Goal: Task Accomplishment & Management: Manage account settings

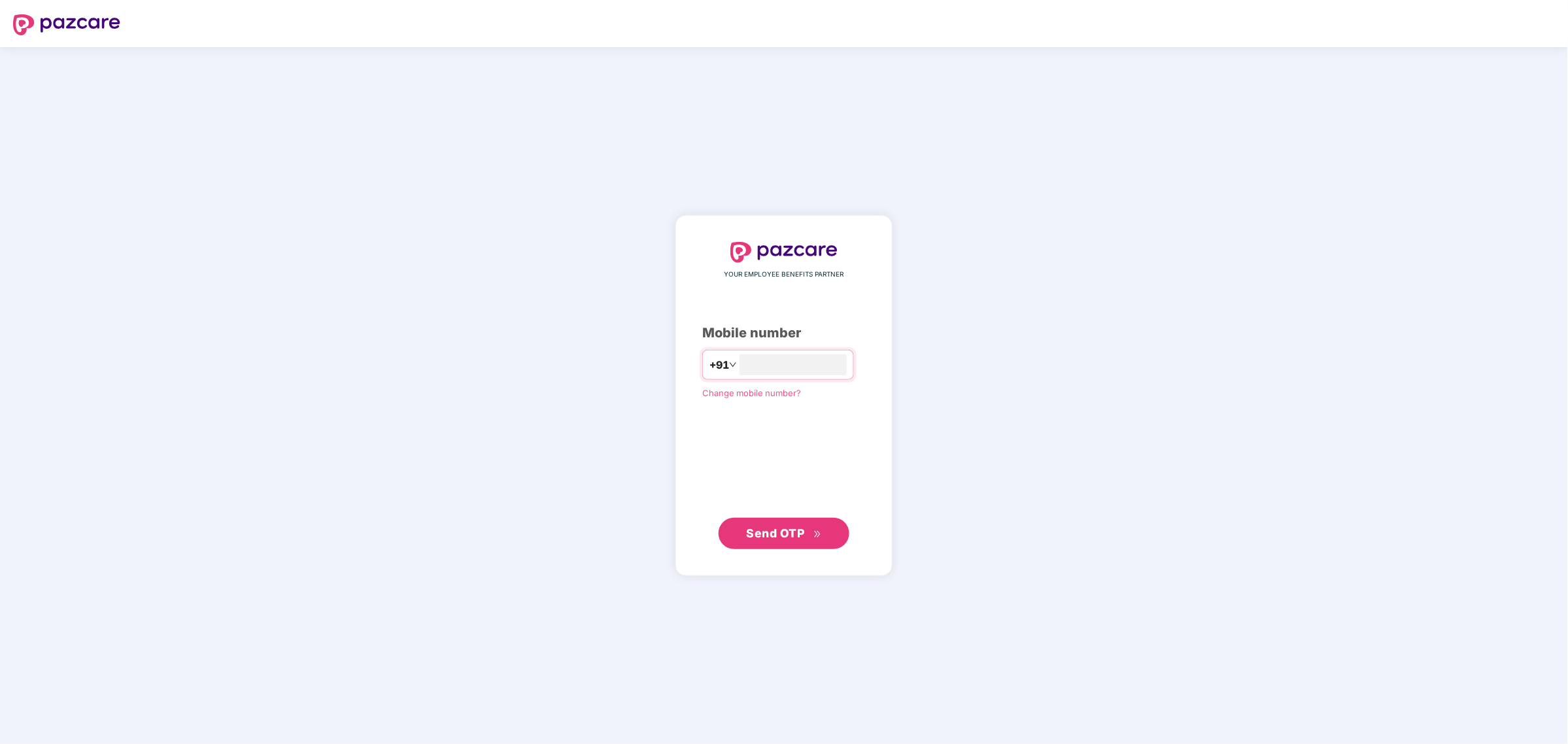
type input "**********"
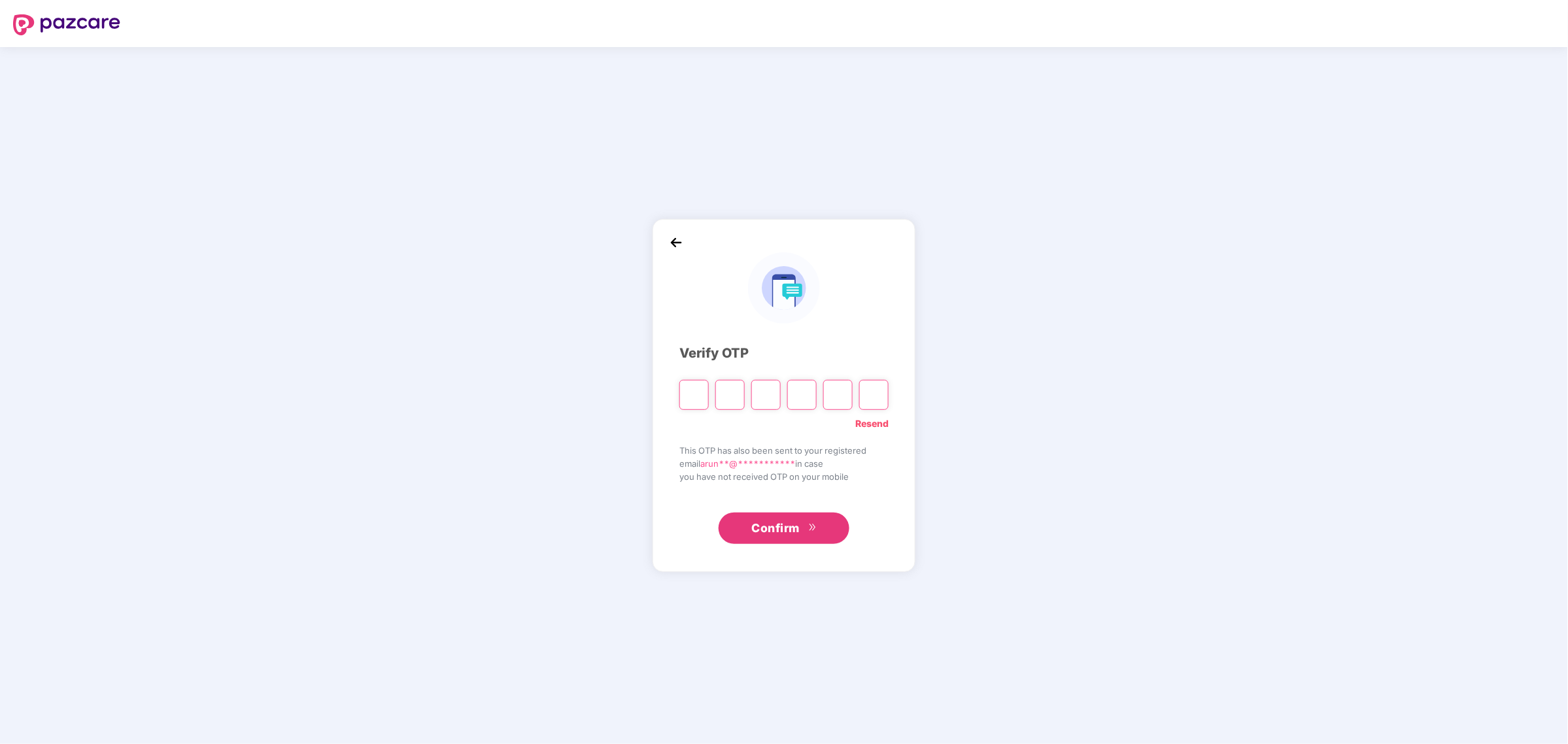
type input "*"
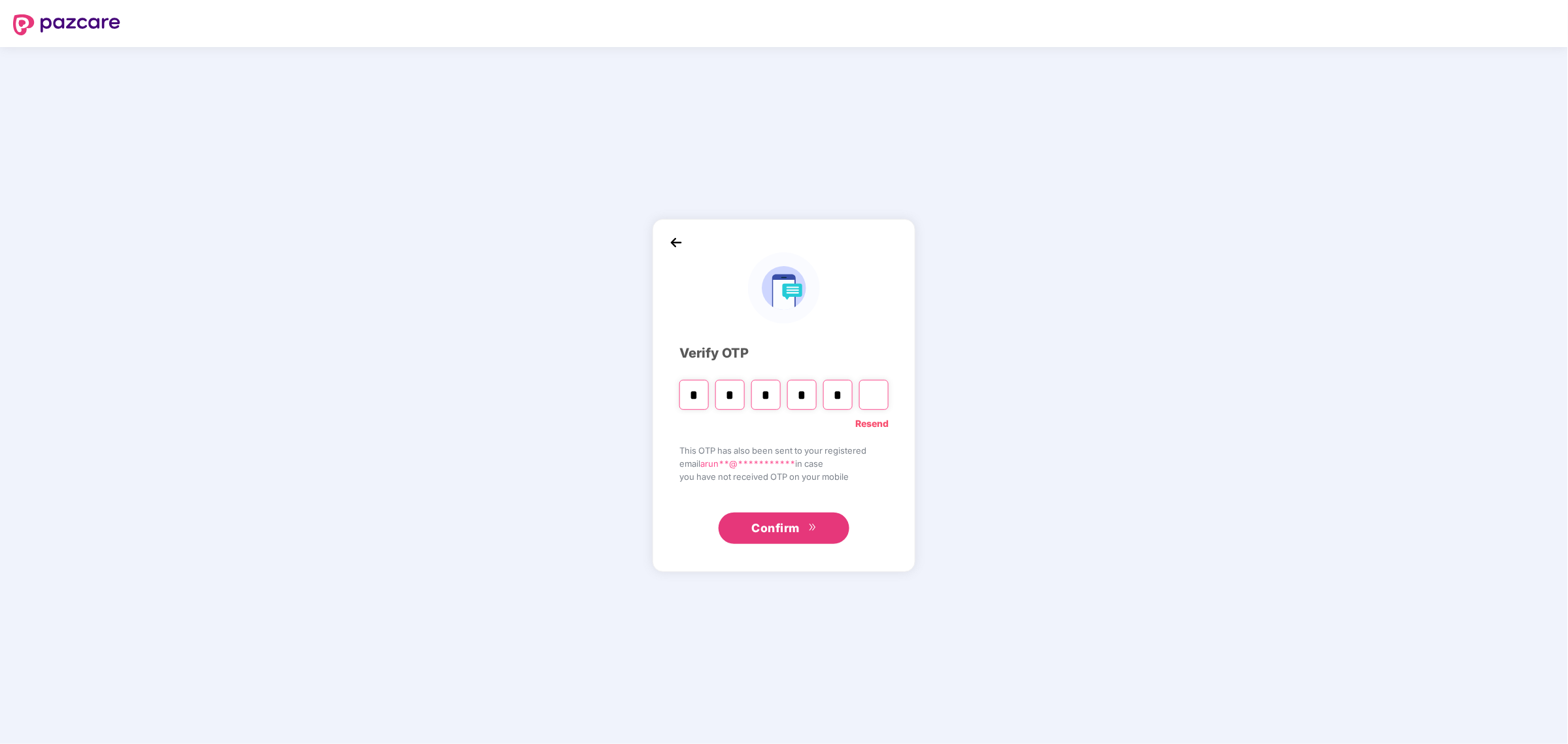
type input "*"
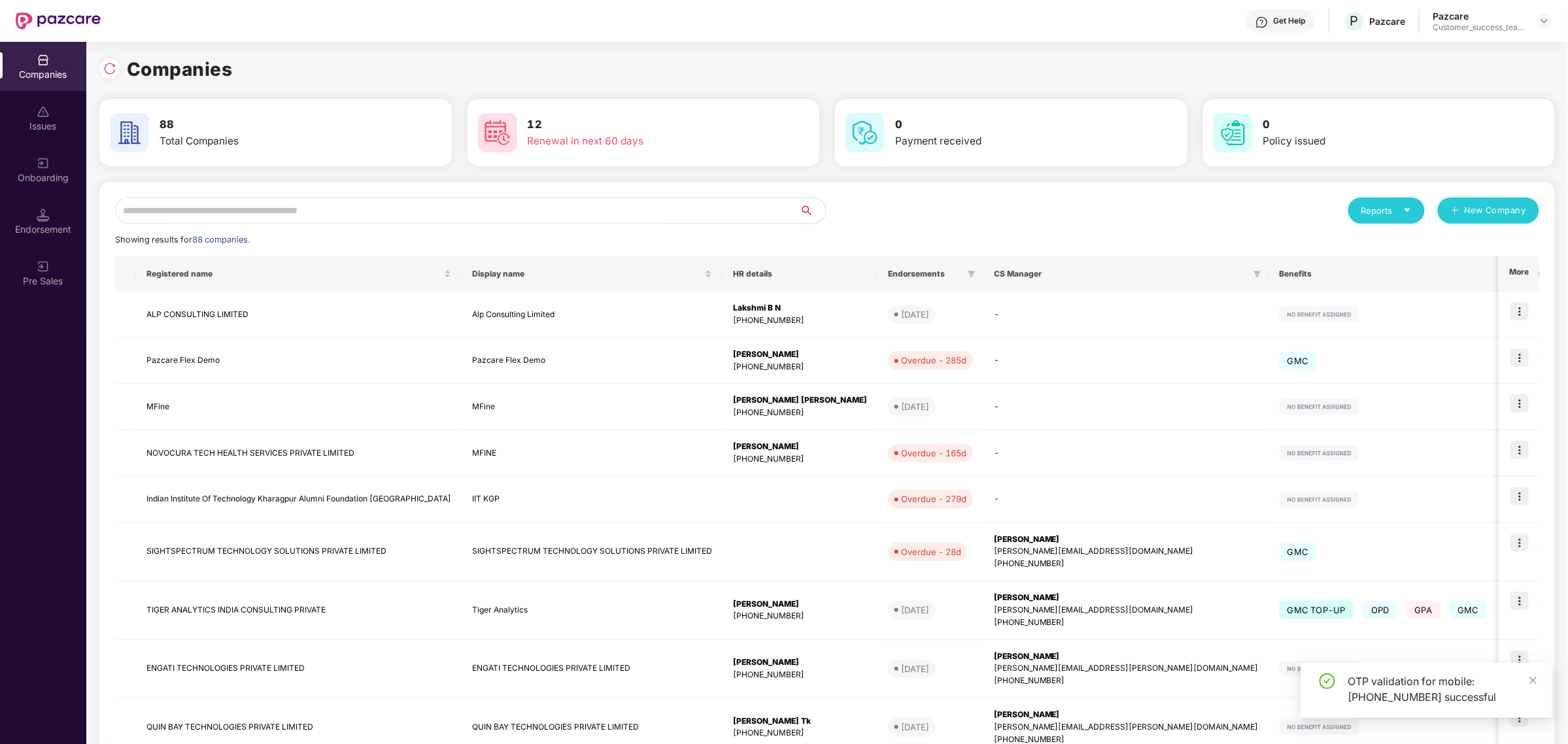
click at [510, 224] on div "Reports New Company Showing results for 88 companies. Registered name Display n…" at bounding box center [827, 530] width 1424 height 665
click at [504, 210] on input "text" at bounding box center [457, 210] width 685 height 26
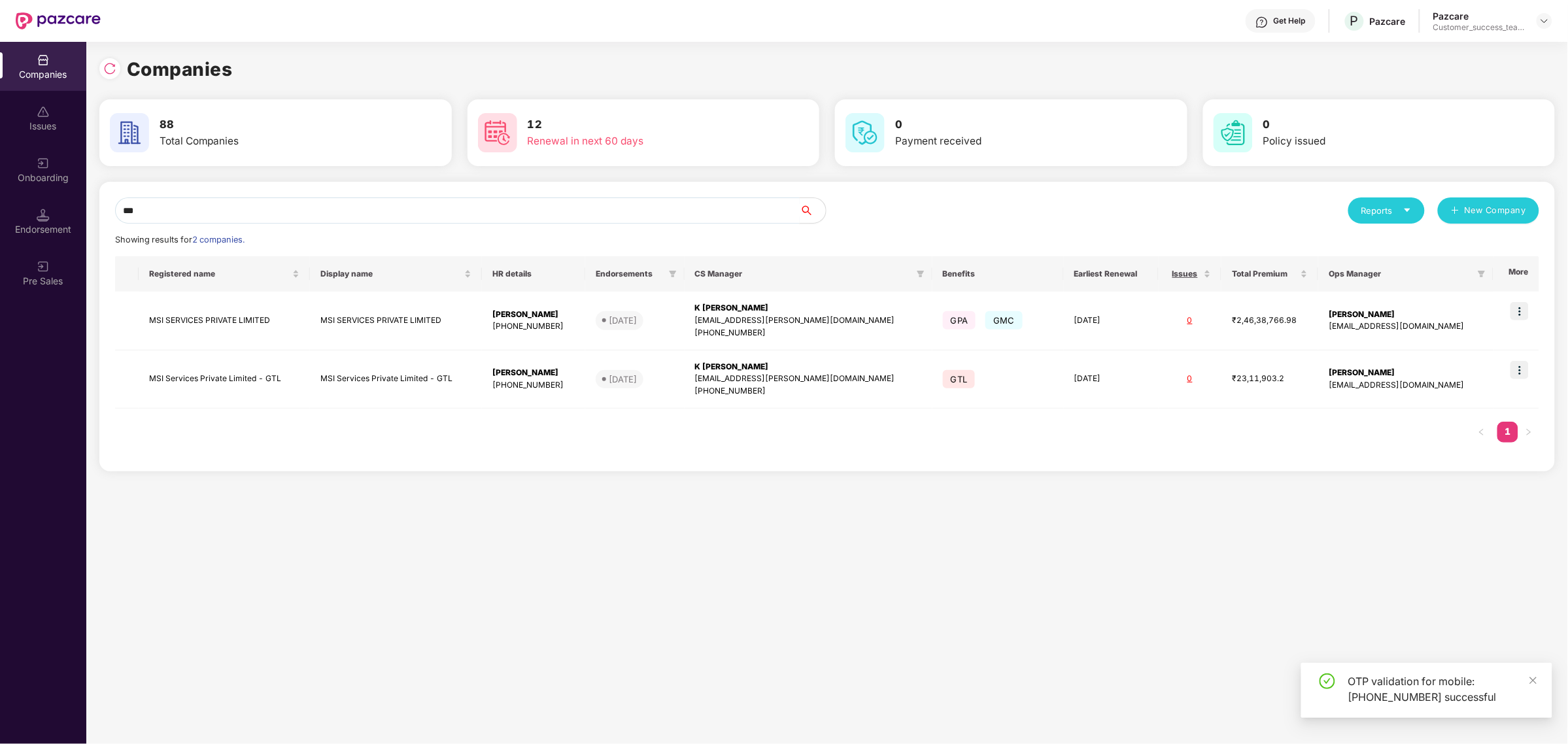
type input "***"
click at [1517, 317] on img at bounding box center [1519, 311] width 18 height 18
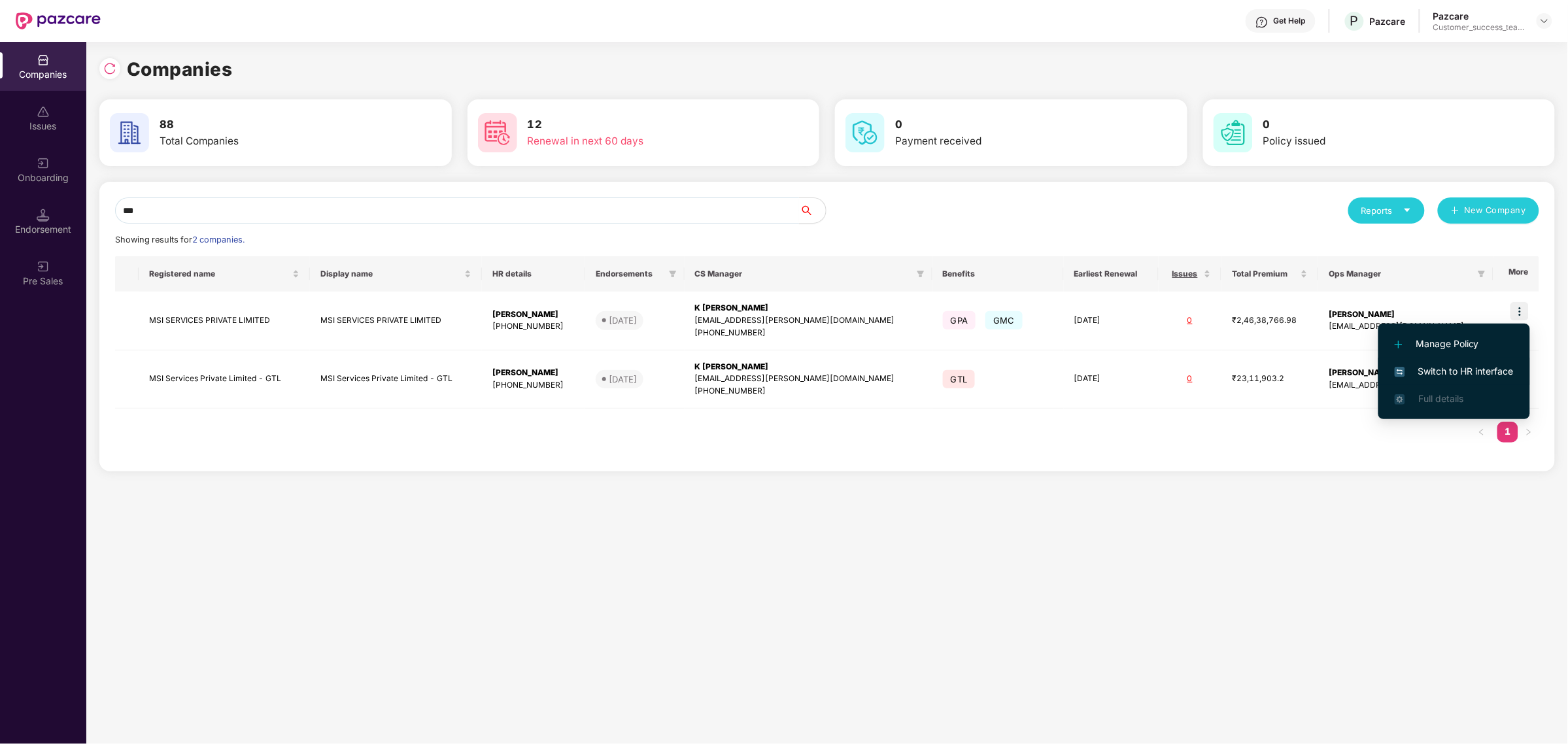
click at [1475, 367] on span "Switch to HR interface" at bounding box center [1454, 371] width 119 height 14
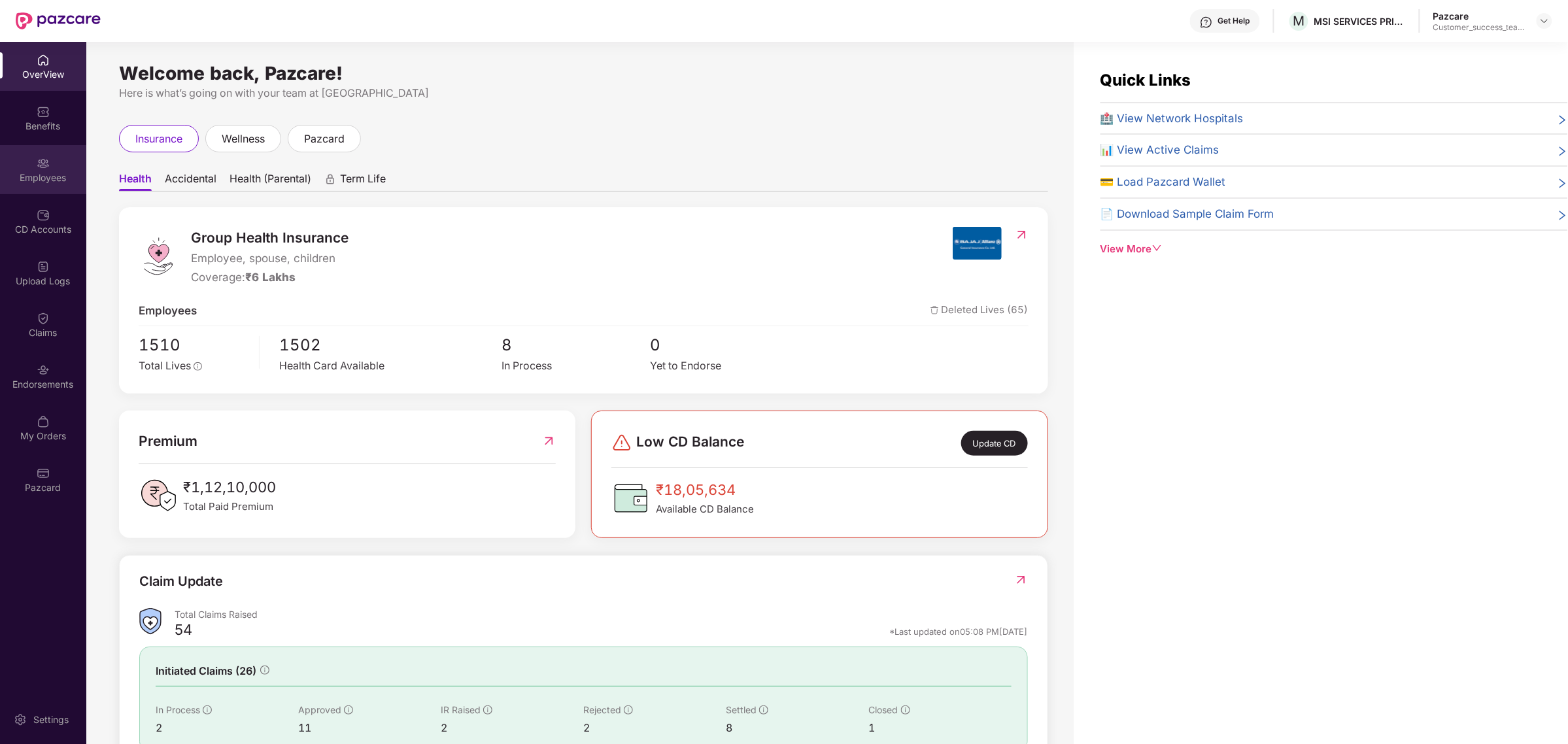
click at [50, 174] on div "Employees" at bounding box center [43, 177] width 86 height 13
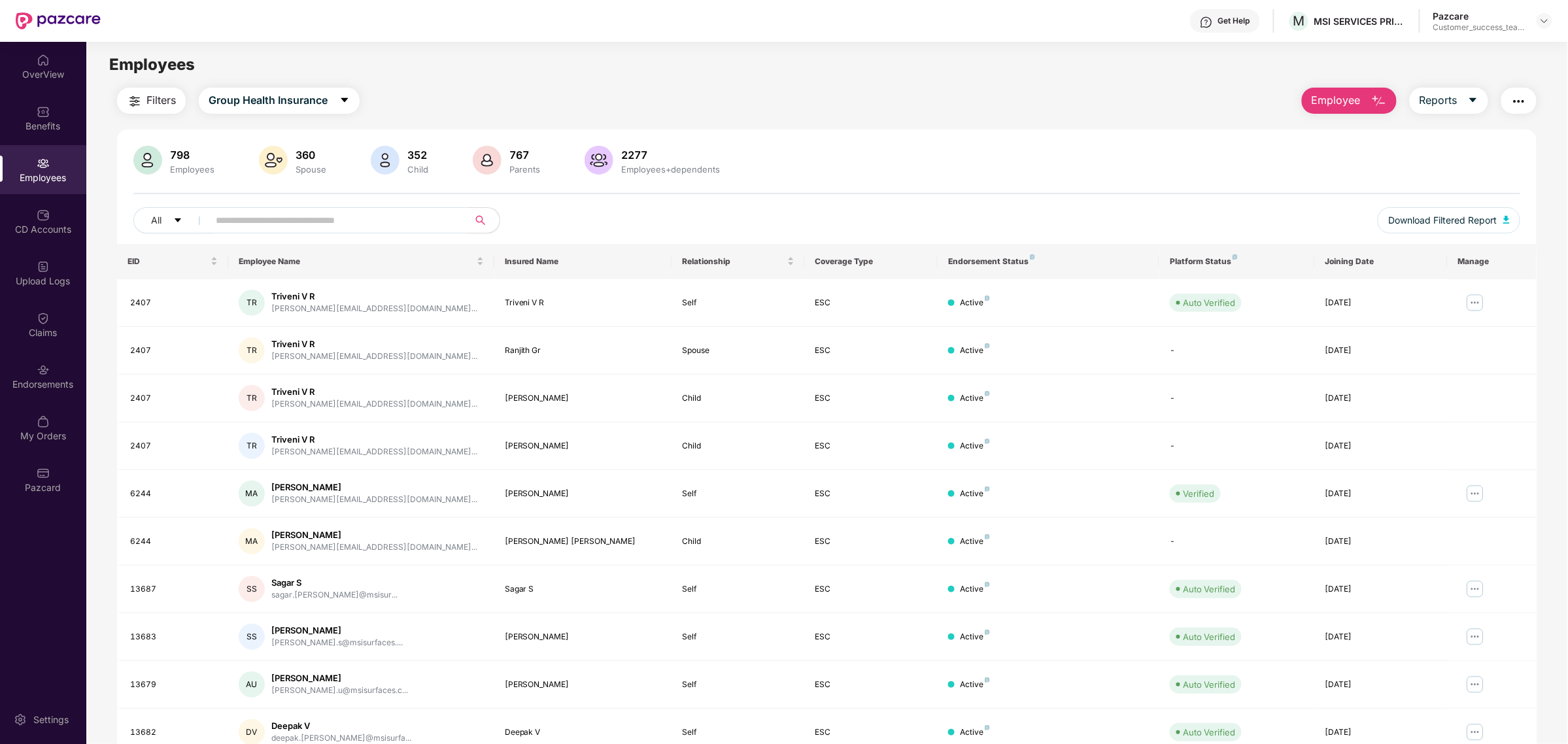
click at [1363, 104] on button "Employee" at bounding box center [1349, 101] width 95 height 26
click at [1364, 131] on div "Add Employee(s)" at bounding box center [1358, 135] width 74 height 16
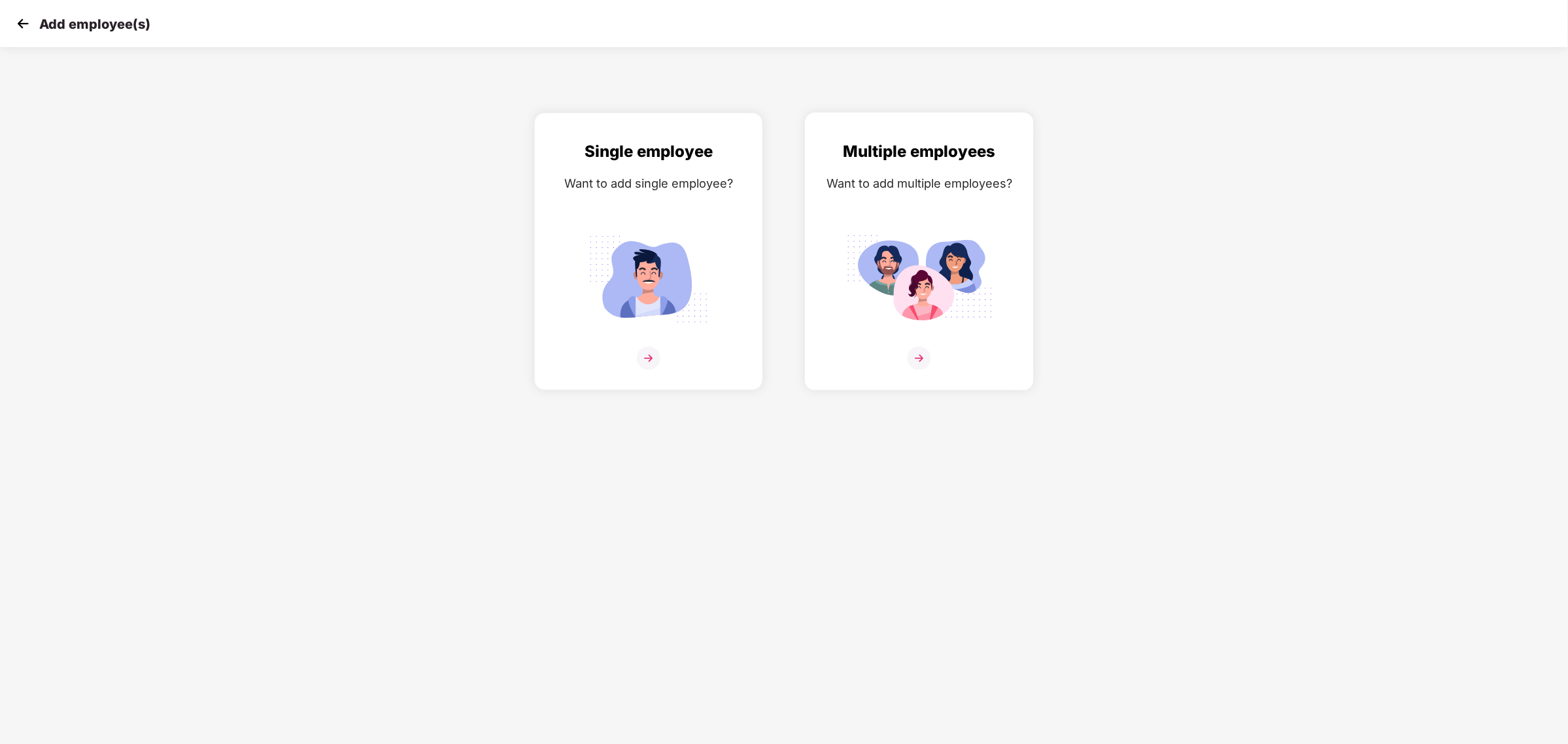
click at [919, 357] on img at bounding box center [919, 357] width 23 height 23
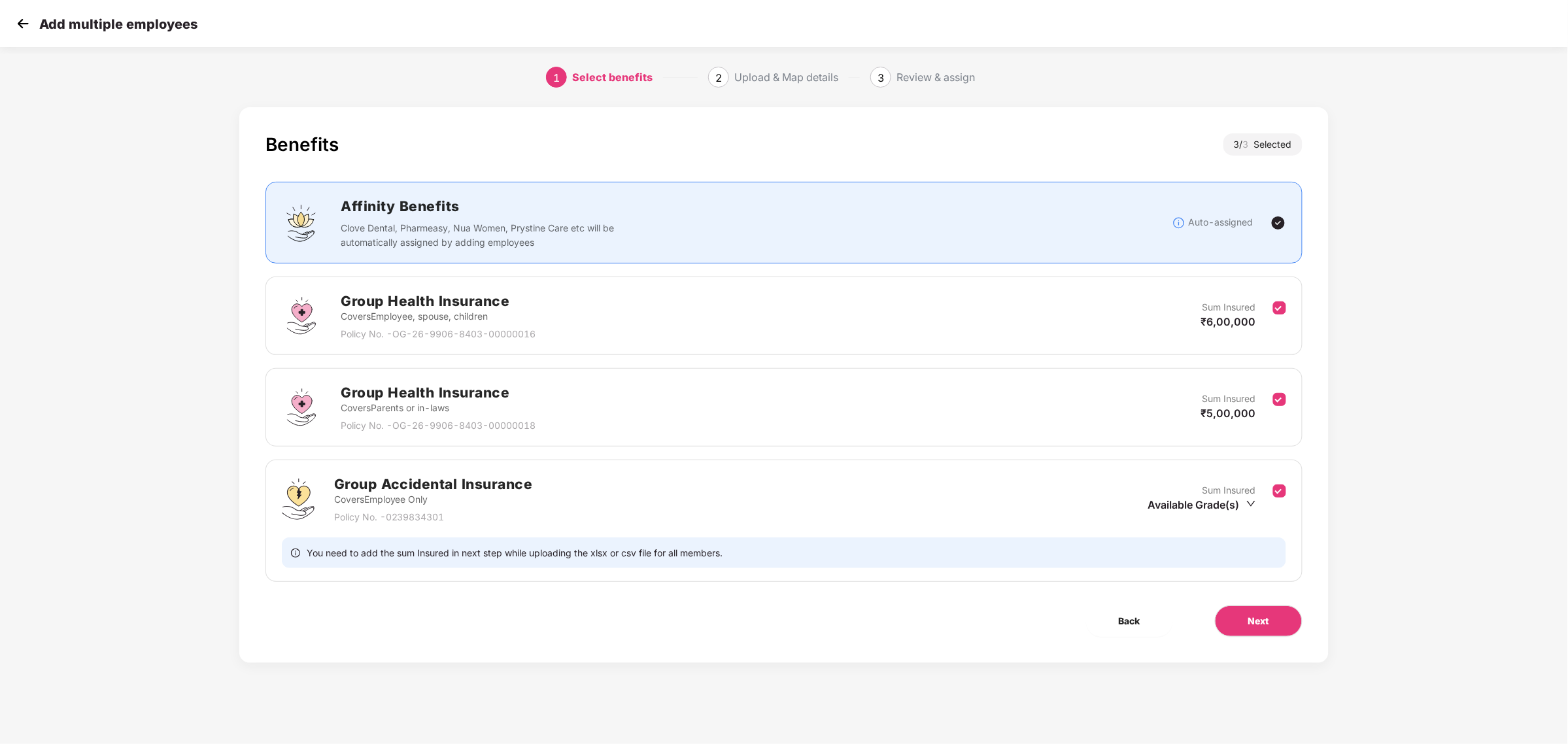
click at [23, 20] on img at bounding box center [23, 23] width 20 height 20
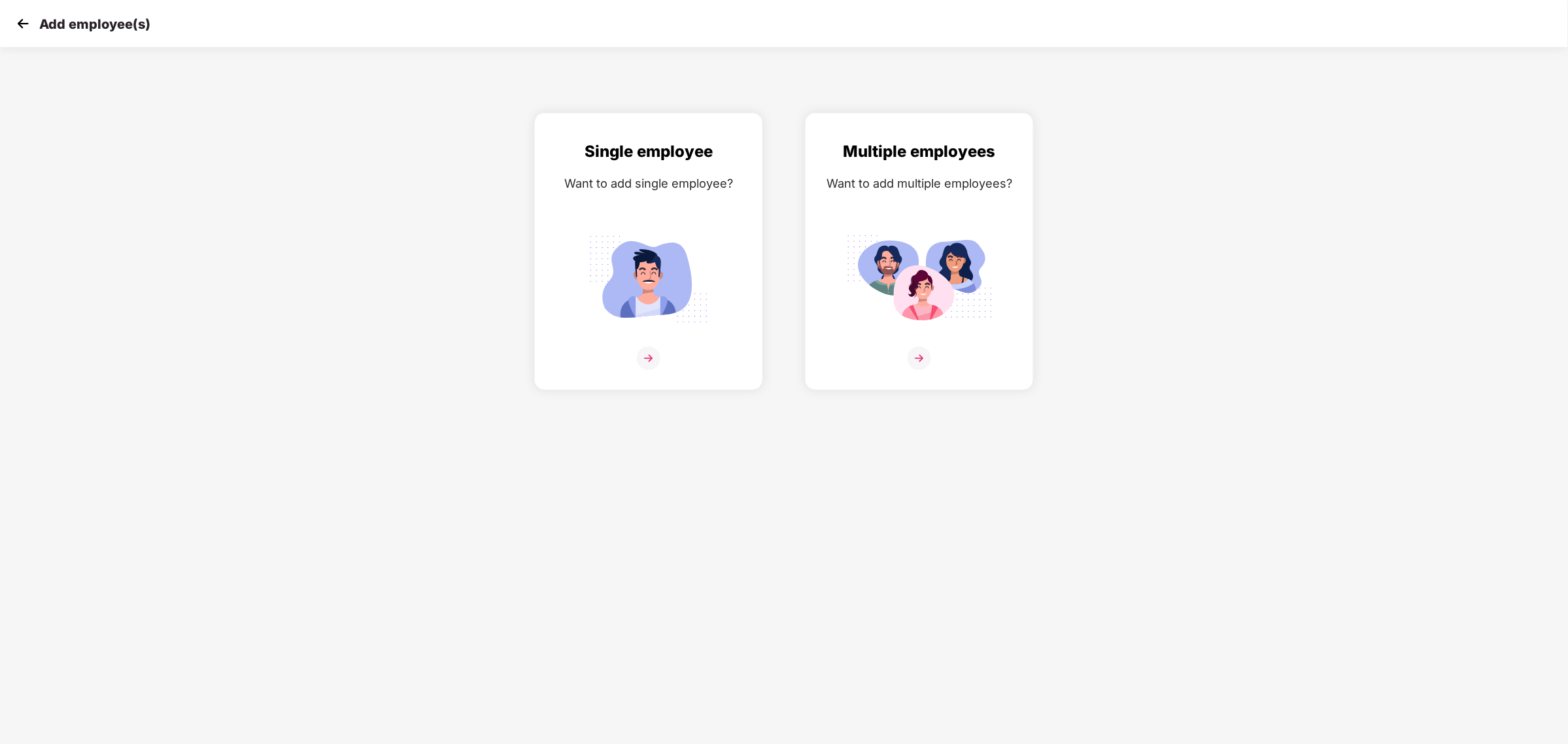
click at [23, 20] on img at bounding box center [23, 23] width 20 height 20
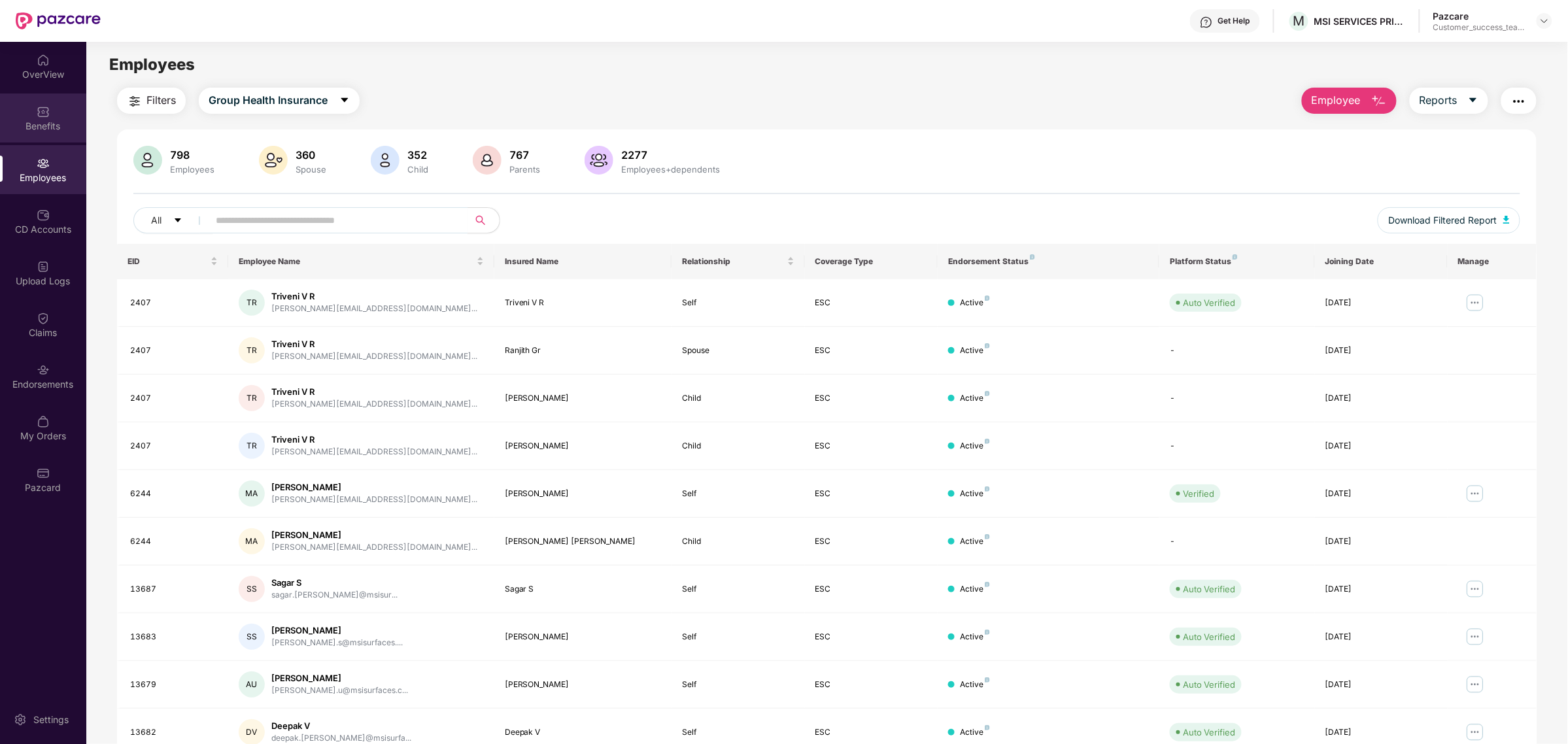
click at [62, 128] on div "Benefits" at bounding box center [43, 125] width 86 height 13
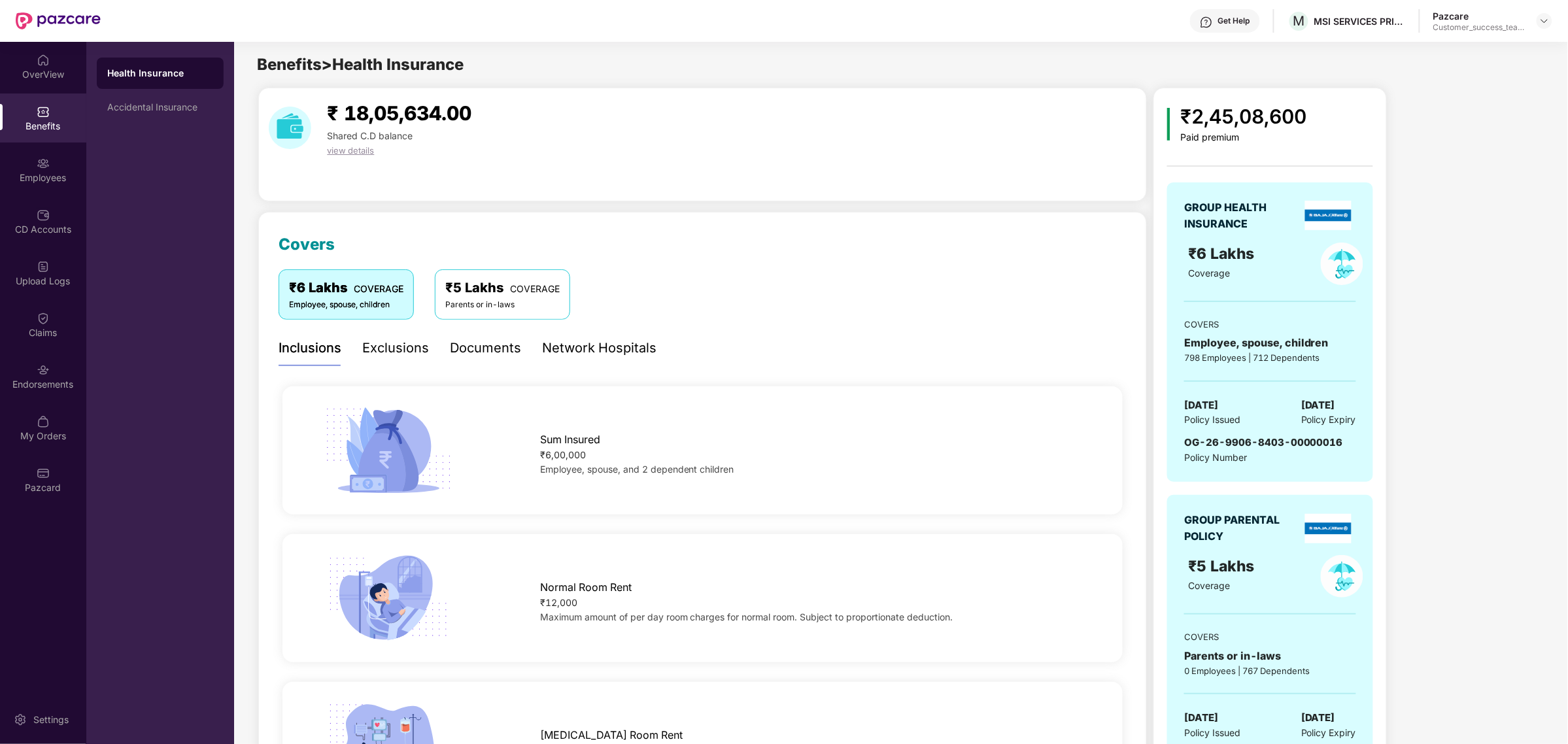
click at [458, 357] on div "Documents" at bounding box center [485, 348] width 71 height 20
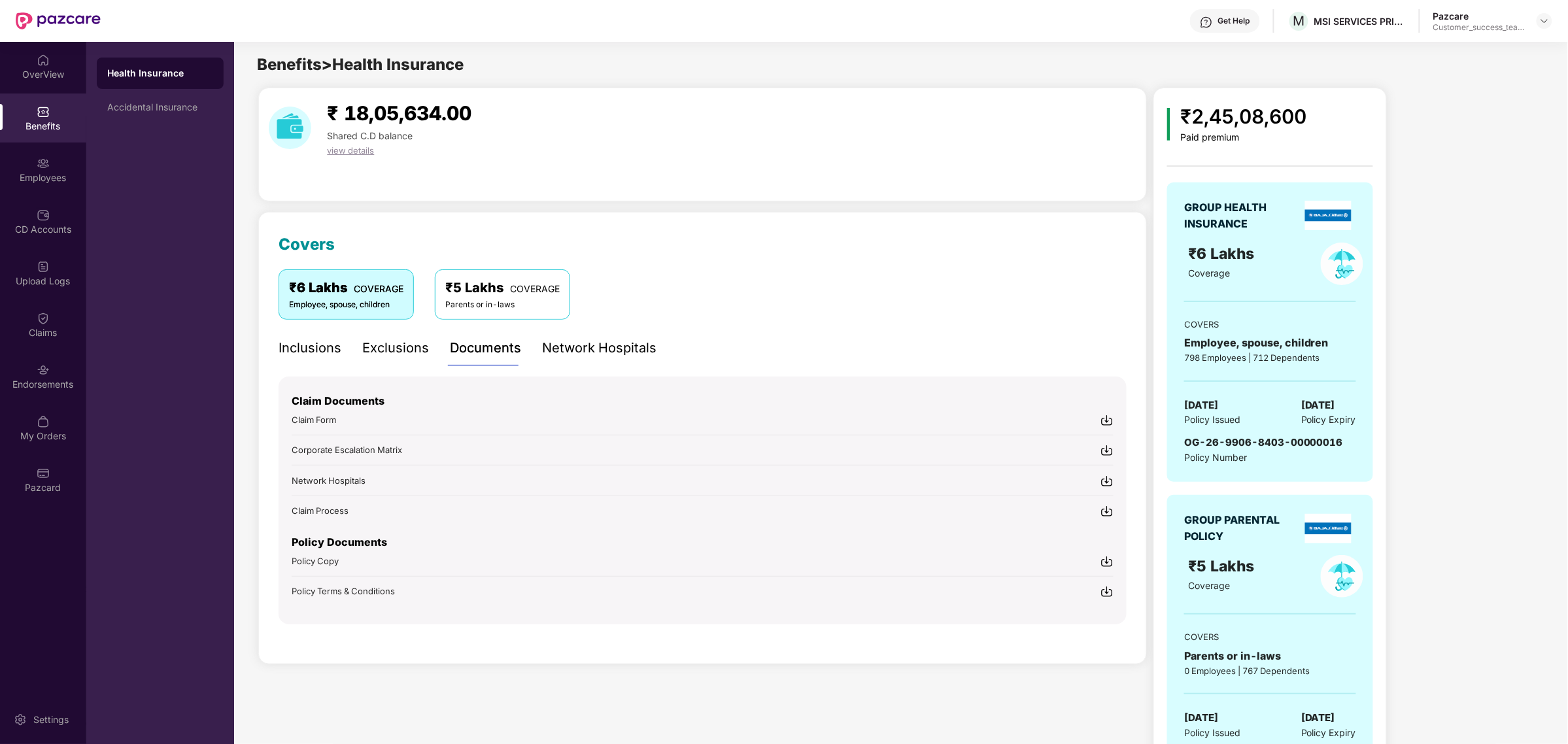
click at [339, 556] on span "Policy Copy" at bounding box center [315, 561] width 47 height 11
click at [339, 586] on span "Policy Terms & Conditions" at bounding box center [343, 591] width 104 height 11
click at [511, 306] on div "Parents or in-laws" at bounding box center [502, 305] width 114 height 13
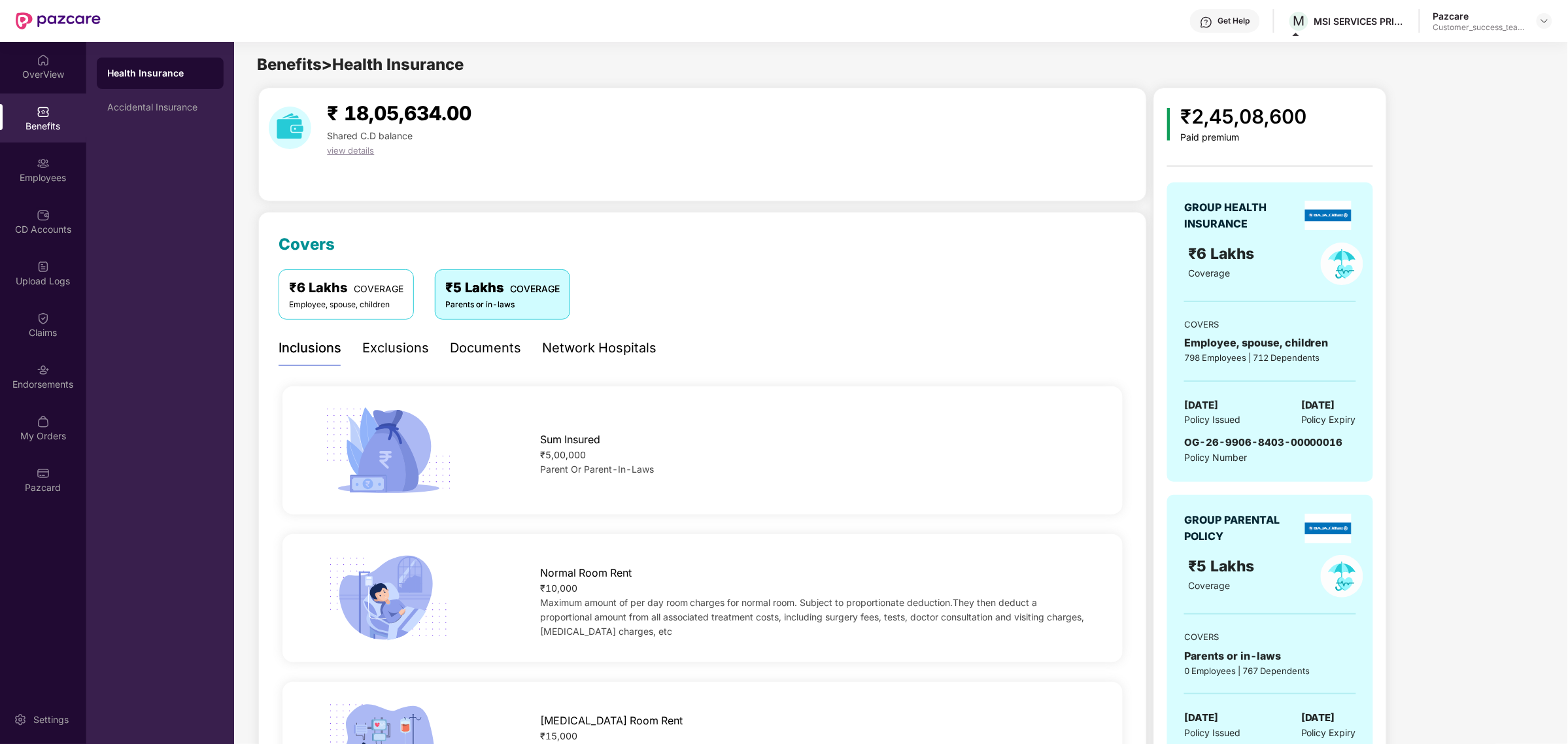
click at [502, 340] on div "Documents" at bounding box center [485, 348] width 71 height 20
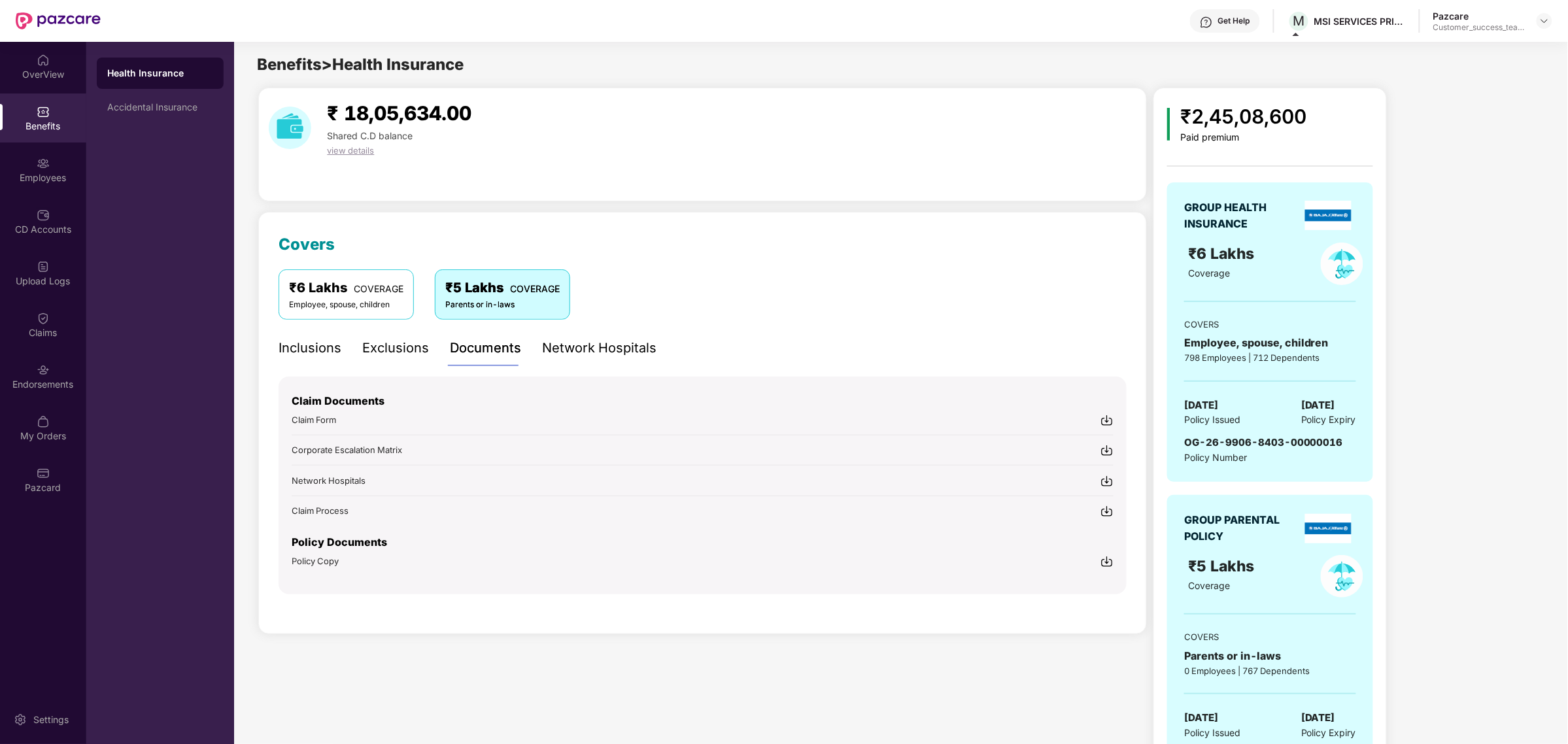
click at [343, 559] on div "Policy Copy" at bounding box center [702, 560] width 822 height 14
click at [330, 351] on div "Inclusions" at bounding box center [310, 348] width 63 height 20
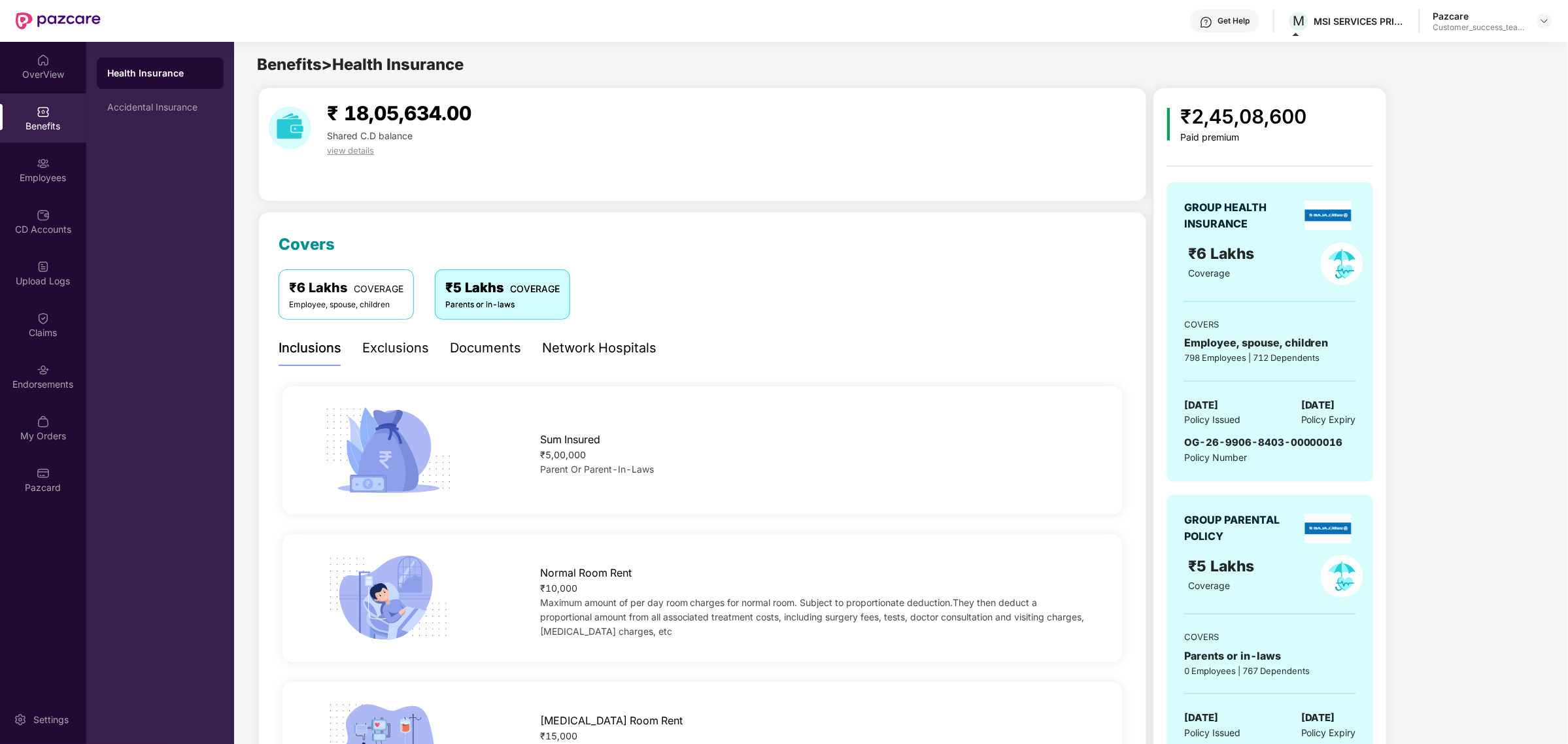
click at [357, 289] on span "COVERAGE" at bounding box center [378, 288] width 50 height 11
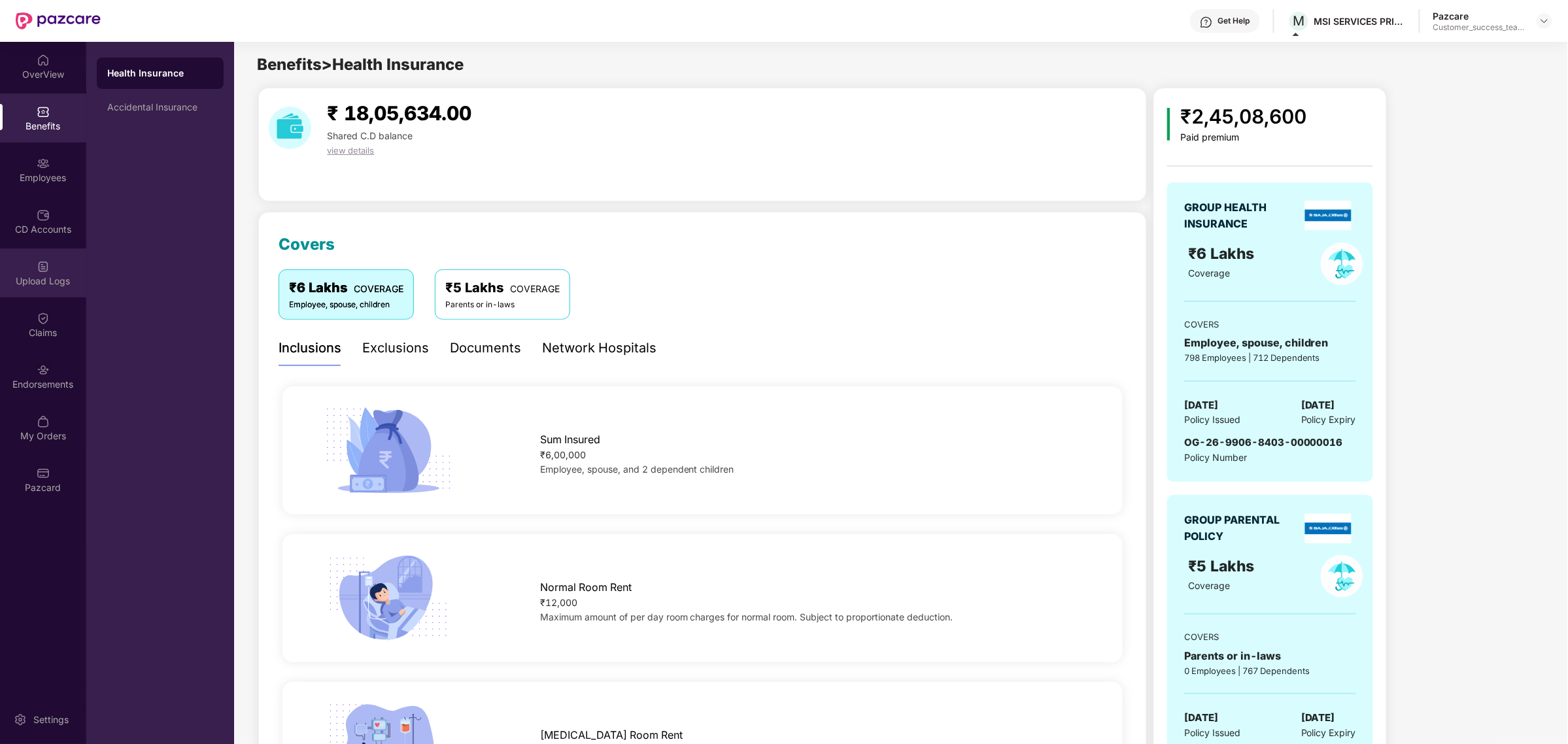
click at [56, 285] on div "Upload Logs" at bounding box center [43, 281] width 86 height 13
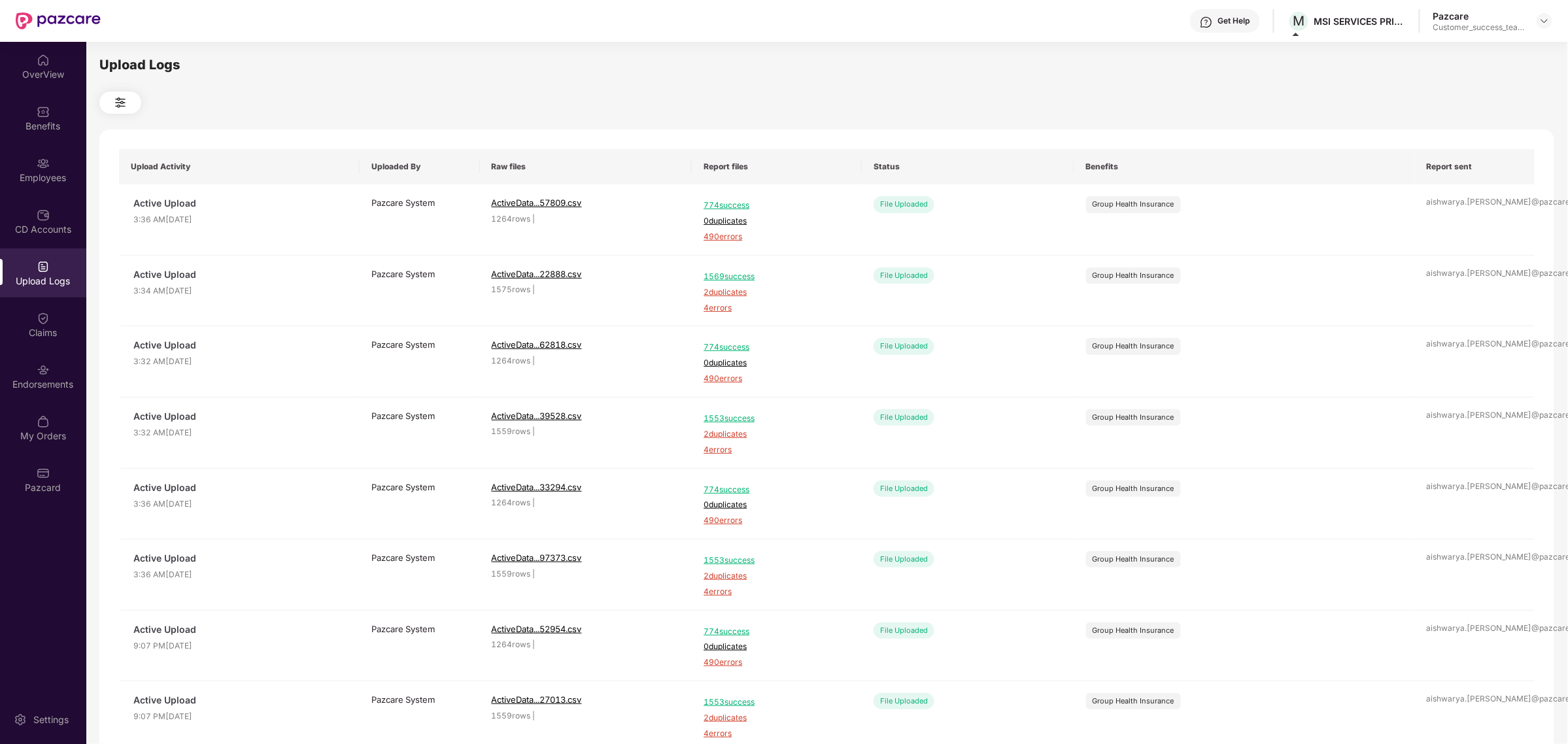
scroll to position [204, 0]
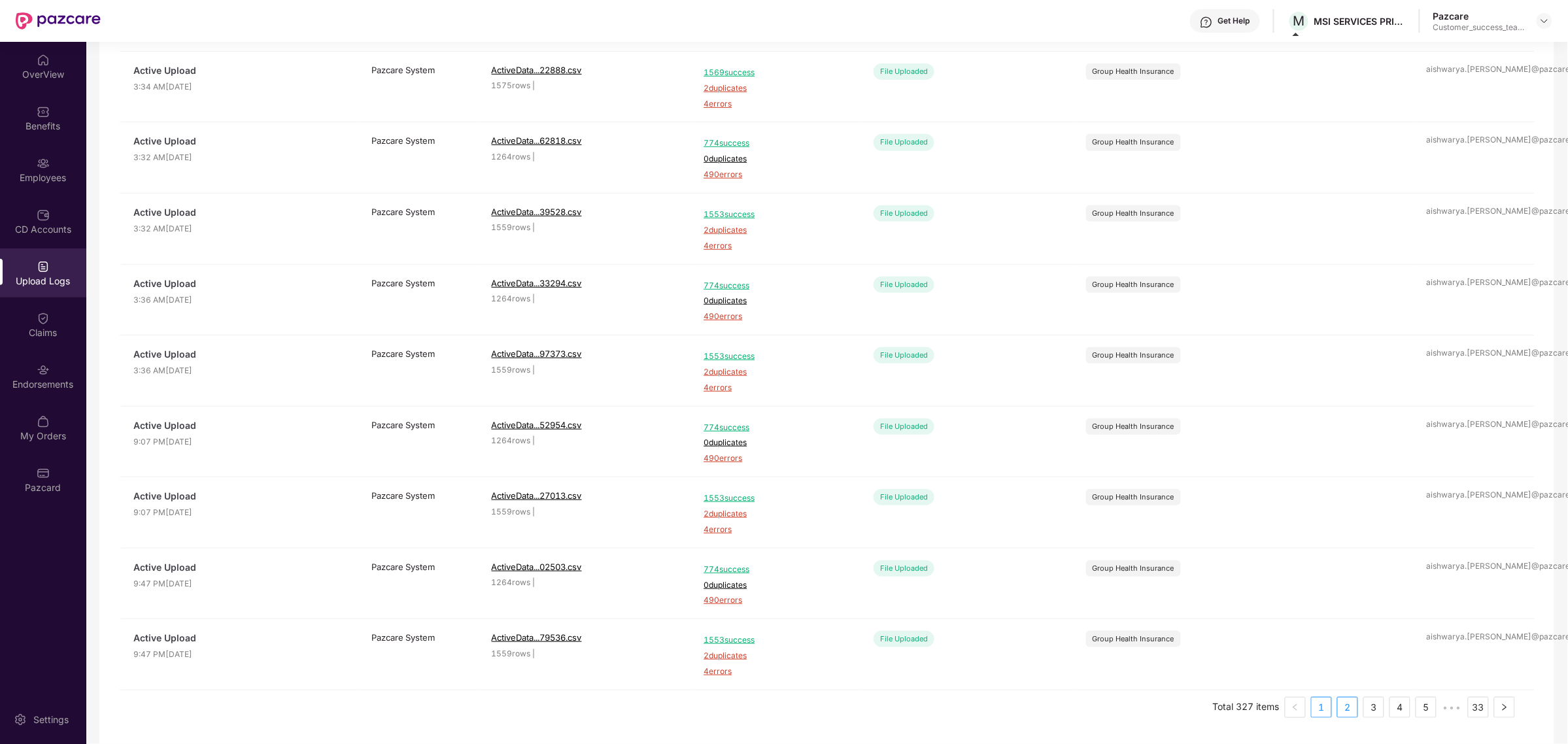
click at [1339, 711] on link "2" at bounding box center [1347, 707] width 20 height 20
click at [1368, 706] on link "3" at bounding box center [1374, 707] width 20 height 20
click at [1400, 709] on link "4" at bounding box center [1400, 707] width 20 height 20
click at [1395, 705] on link "5" at bounding box center [1400, 707] width 20 height 20
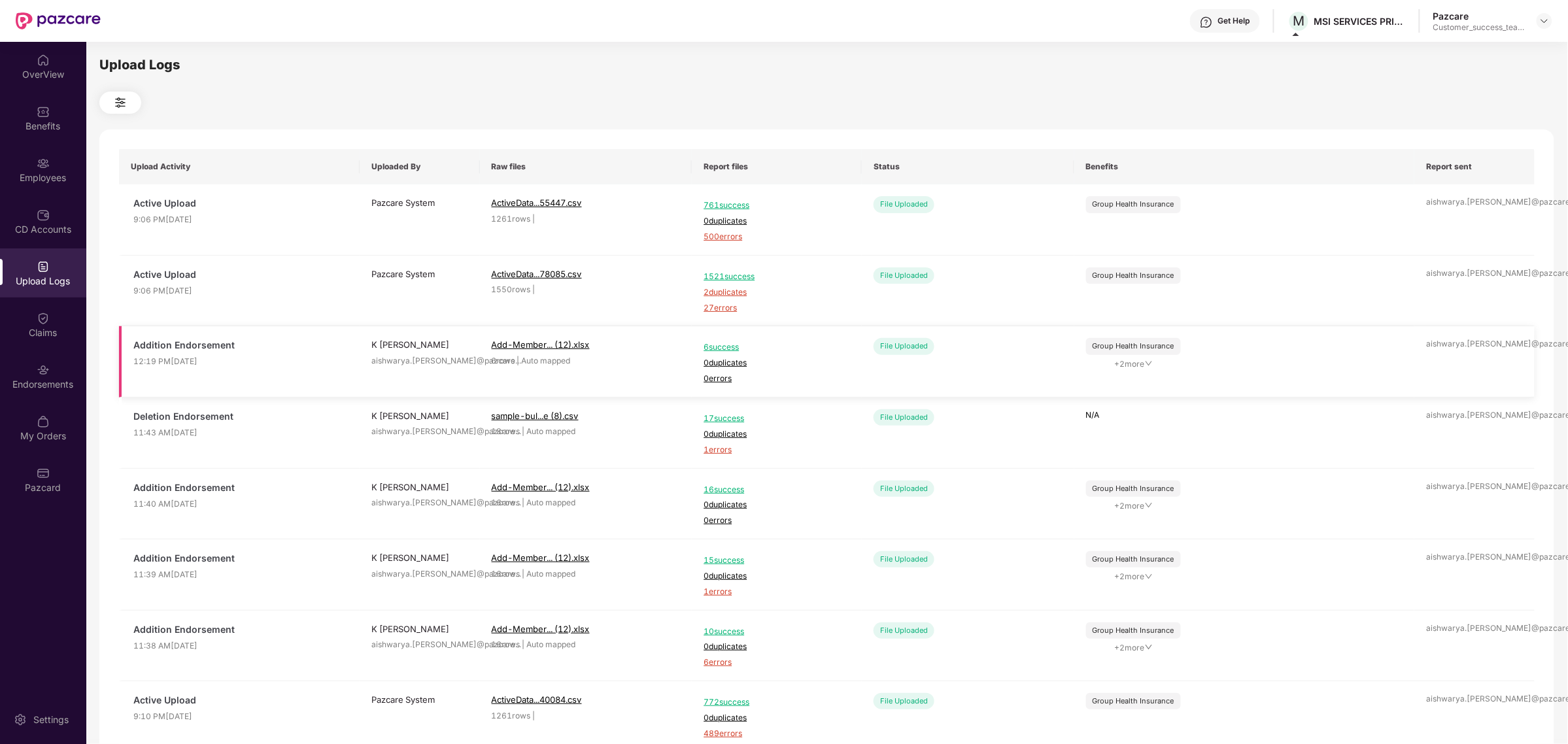
click at [1113, 360] on span "+ 2 more" at bounding box center [1133, 364] width 95 height 13
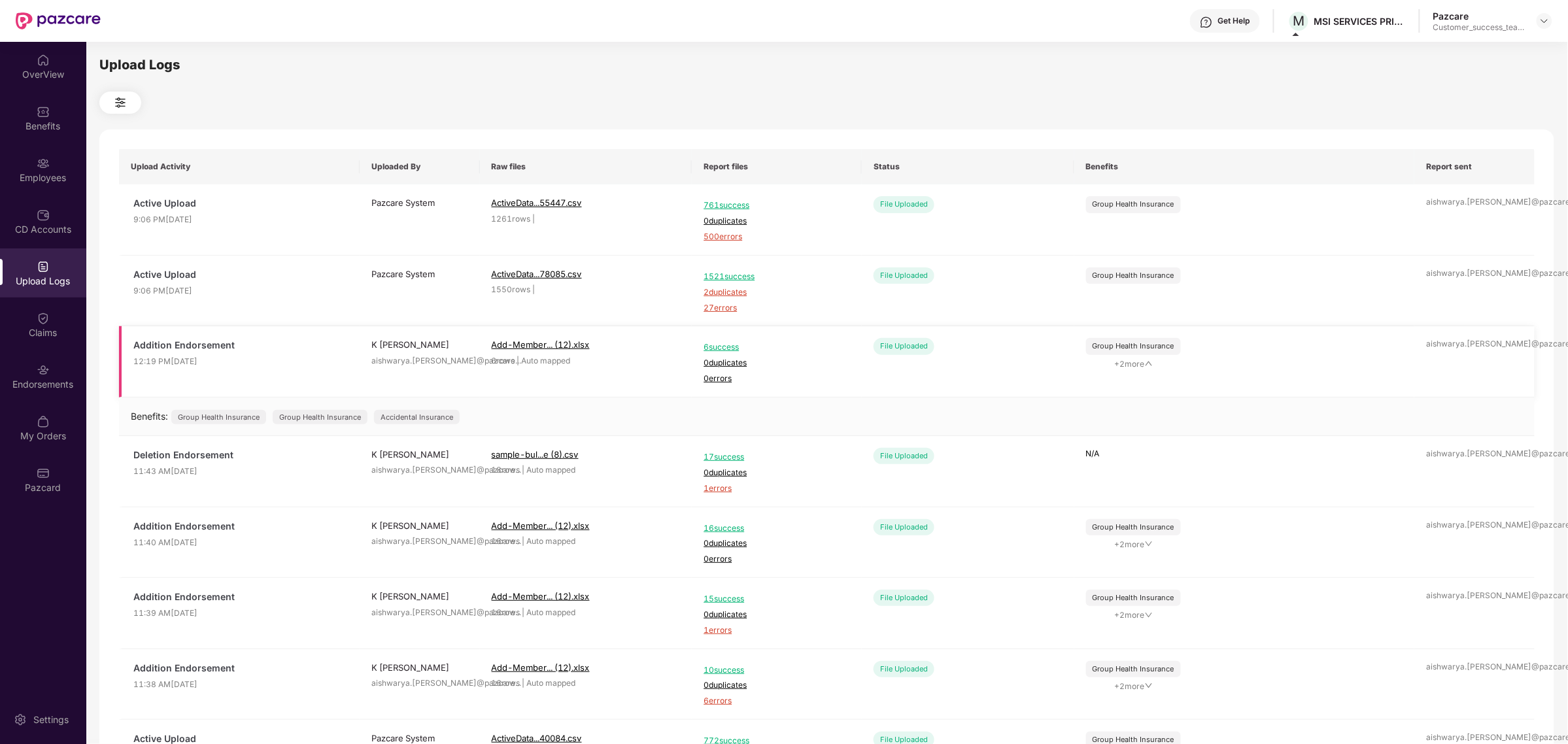
click at [1141, 363] on span "+ 2 more" at bounding box center [1133, 364] width 95 height 13
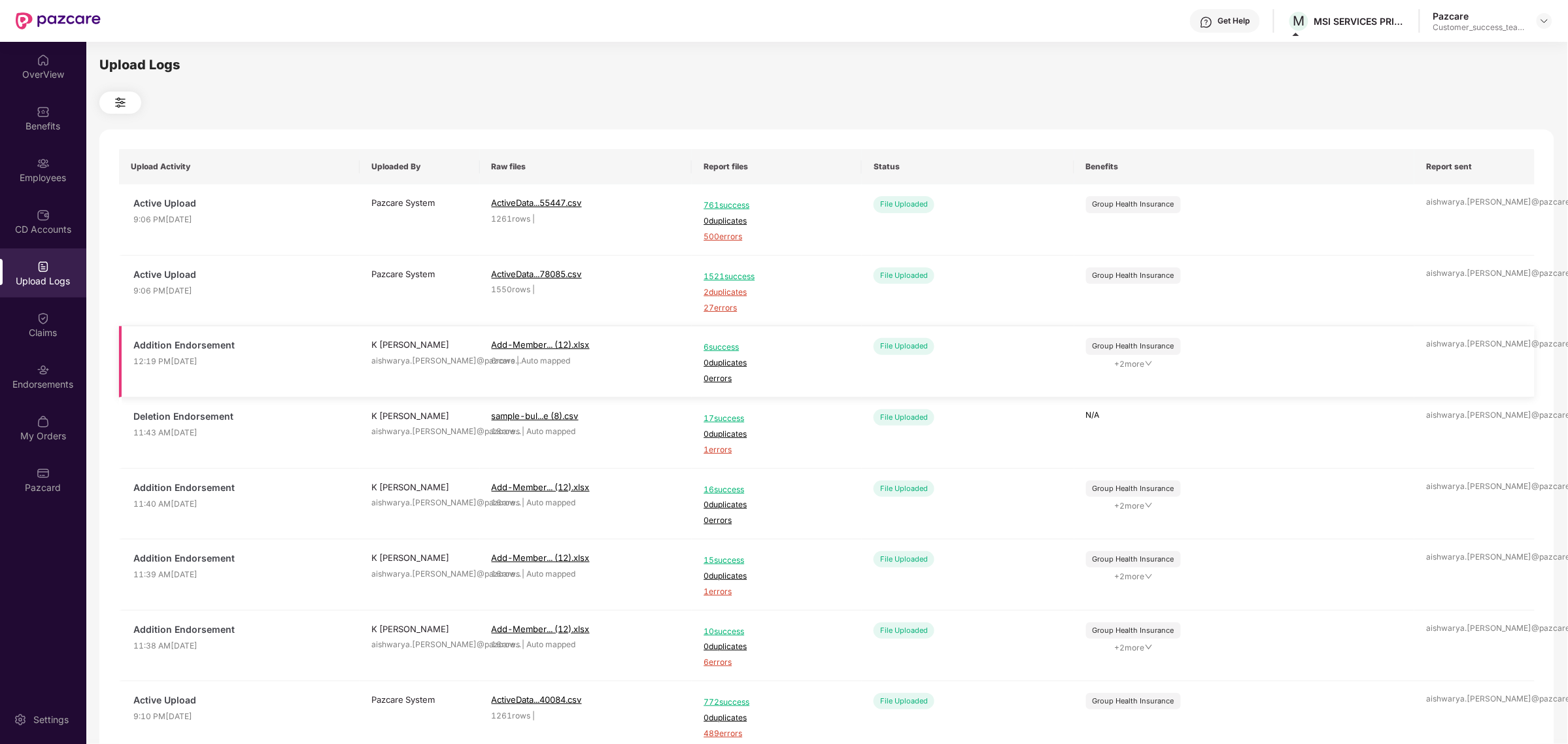
click at [726, 350] on span "6 success" at bounding box center [776, 348] width 146 height 13
click at [46, 59] on img at bounding box center [43, 59] width 13 height 13
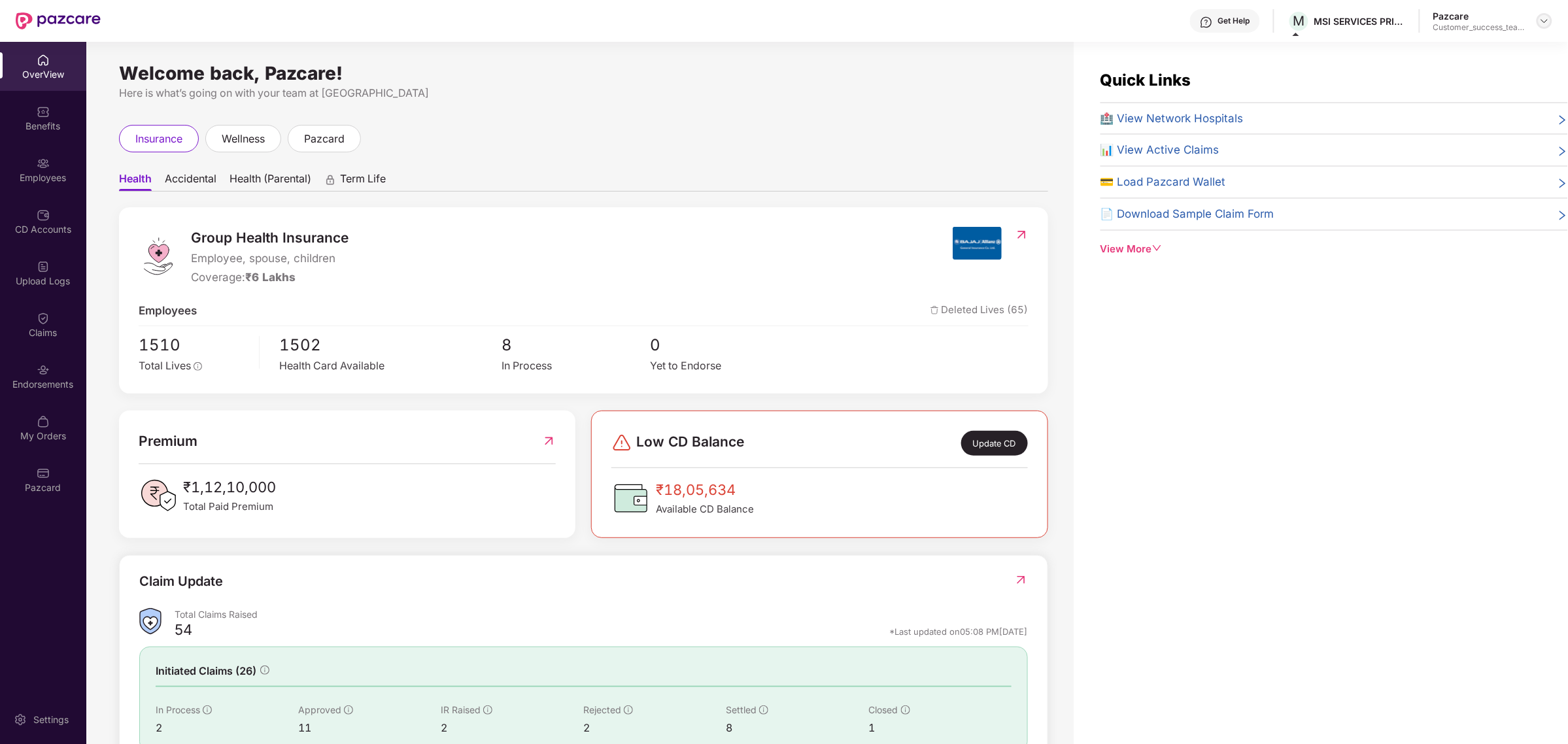
click at [1545, 18] on img at bounding box center [1545, 21] width 11 height 11
click at [1491, 56] on div "Switch to partner view" at bounding box center [1483, 51] width 170 height 26
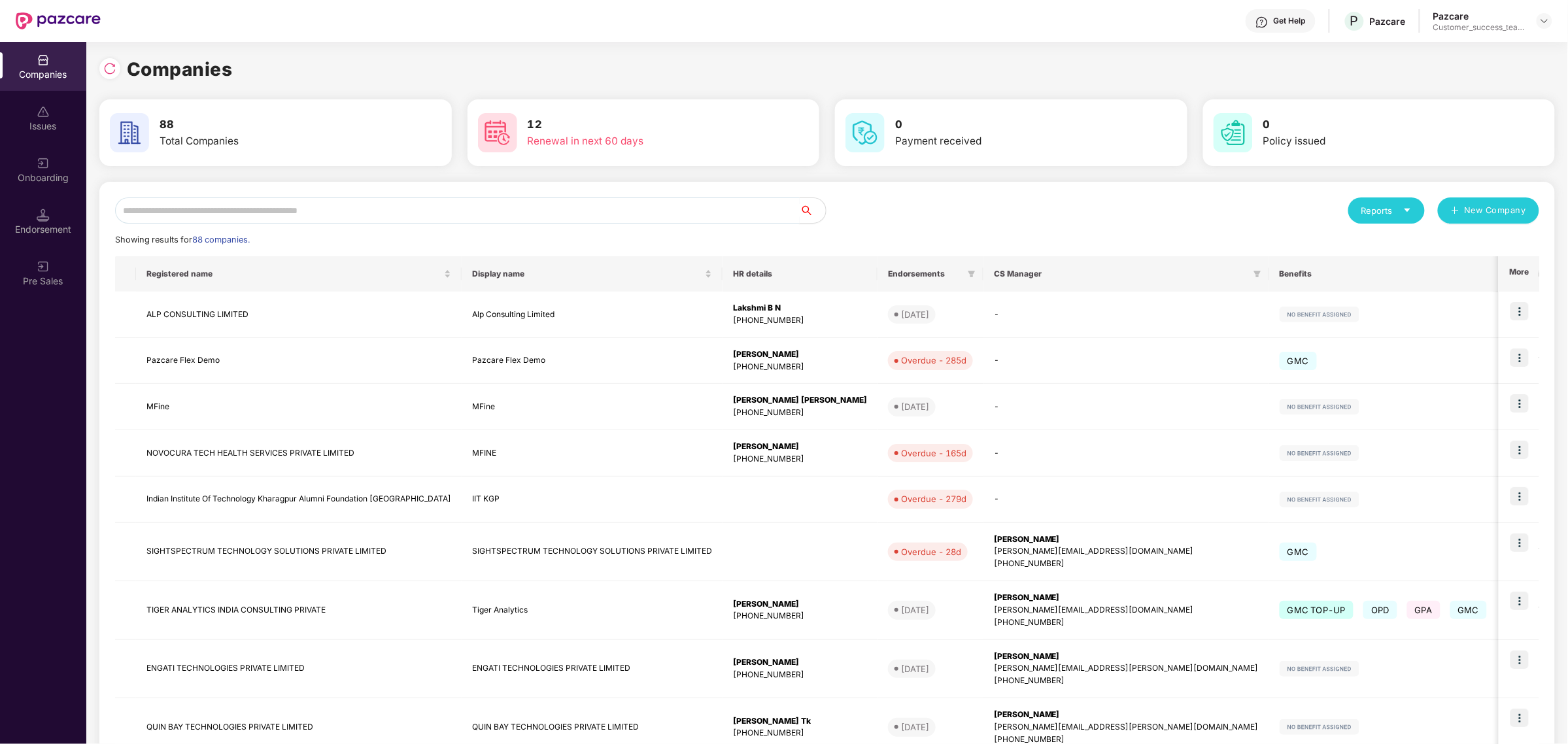
click at [409, 200] on input "text" at bounding box center [457, 210] width 685 height 26
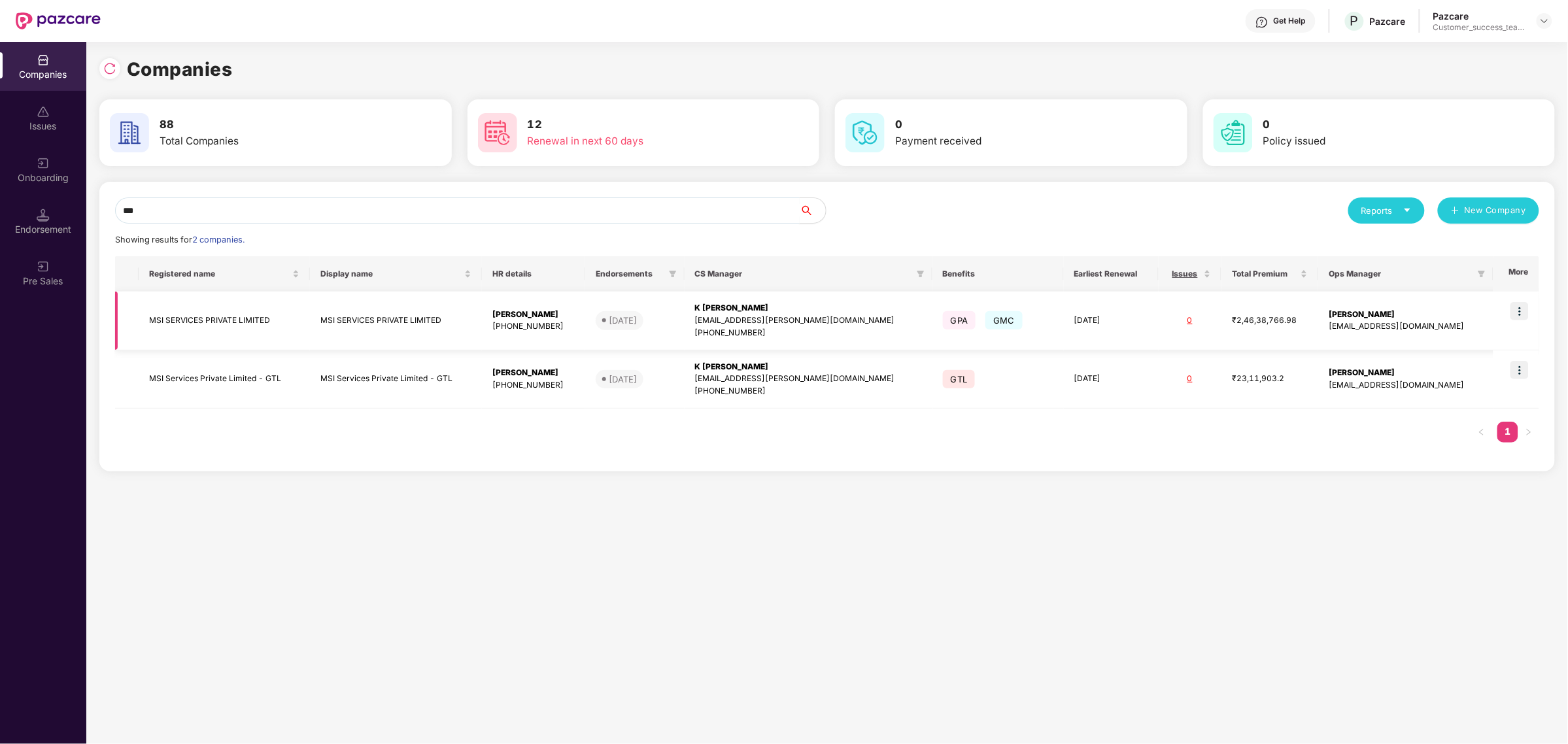
type input "***"
click at [1520, 311] on img at bounding box center [1519, 311] width 18 height 18
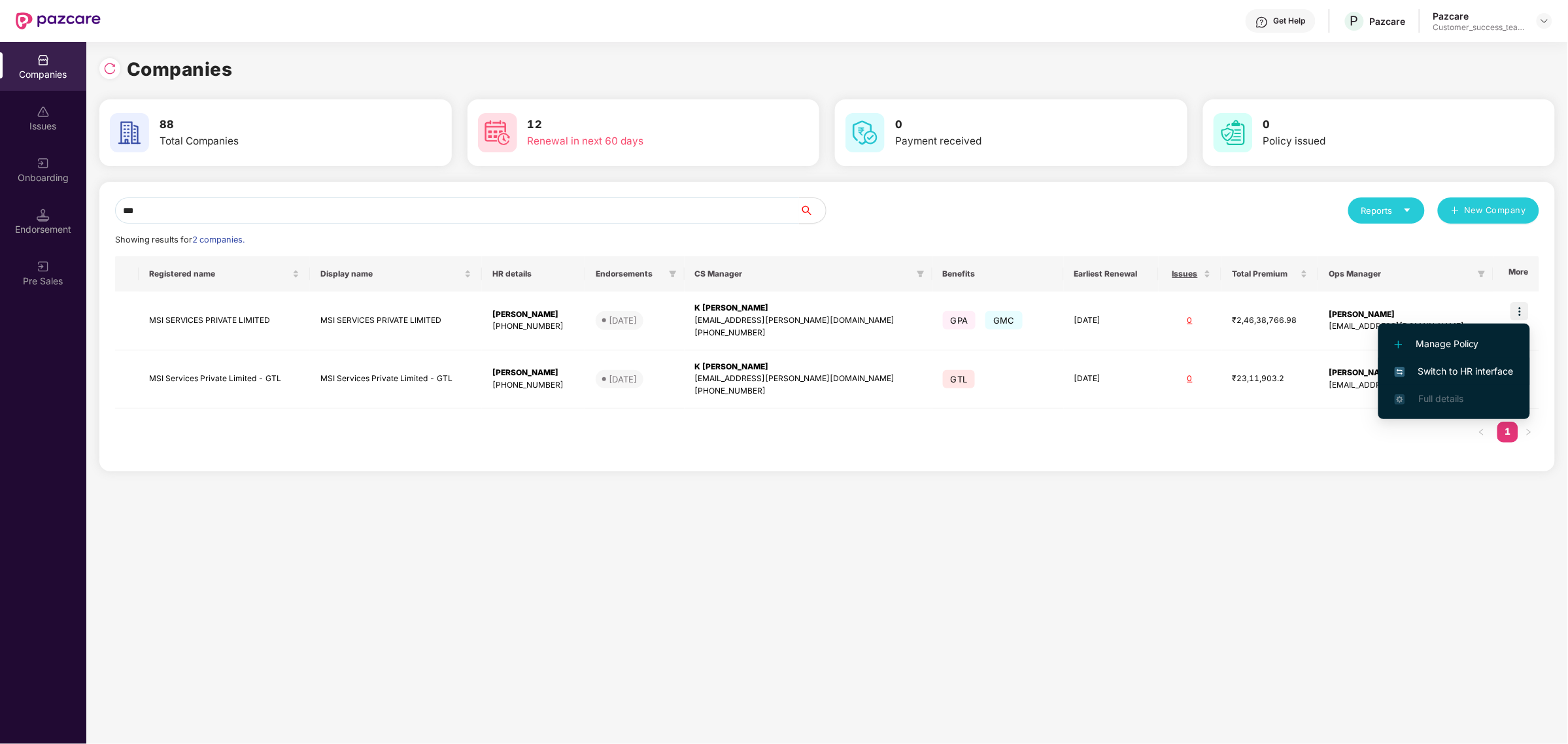
click at [1461, 365] on span "Switch to HR interface" at bounding box center [1454, 371] width 119 height 14
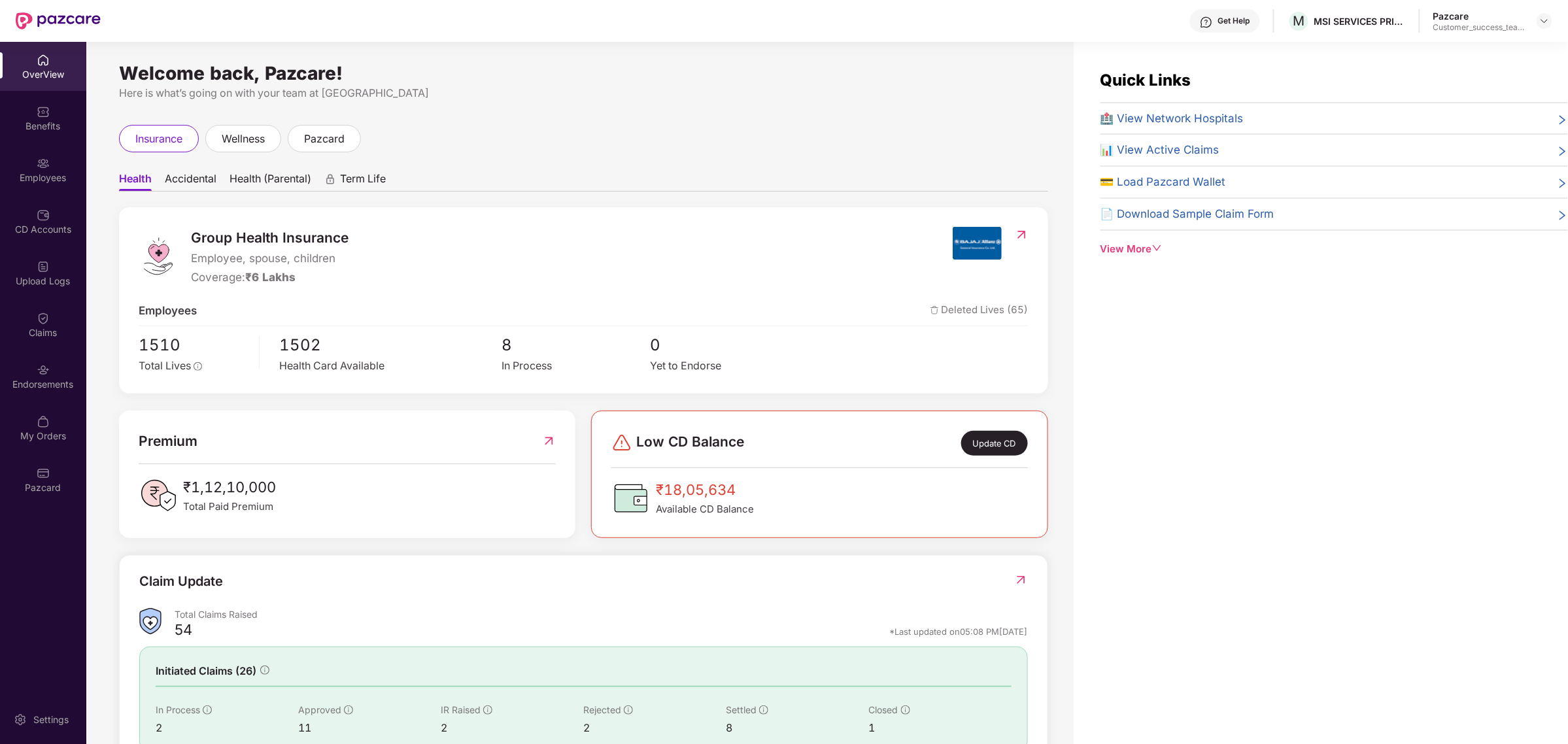
click at [1554, 23] on header "Get Help M MSI SERVICES PRIVATE LIMITED Pazcare Customer_success_team_lead" at bounding box center [784, 21] width 1568 height 42
click at [1547, 23] on img at bounding box center [1545, 21] width 11 height 11
click at [1499, 53] on div "Switch to partner view" at bounding box center [1483, 51] width 170 height 26
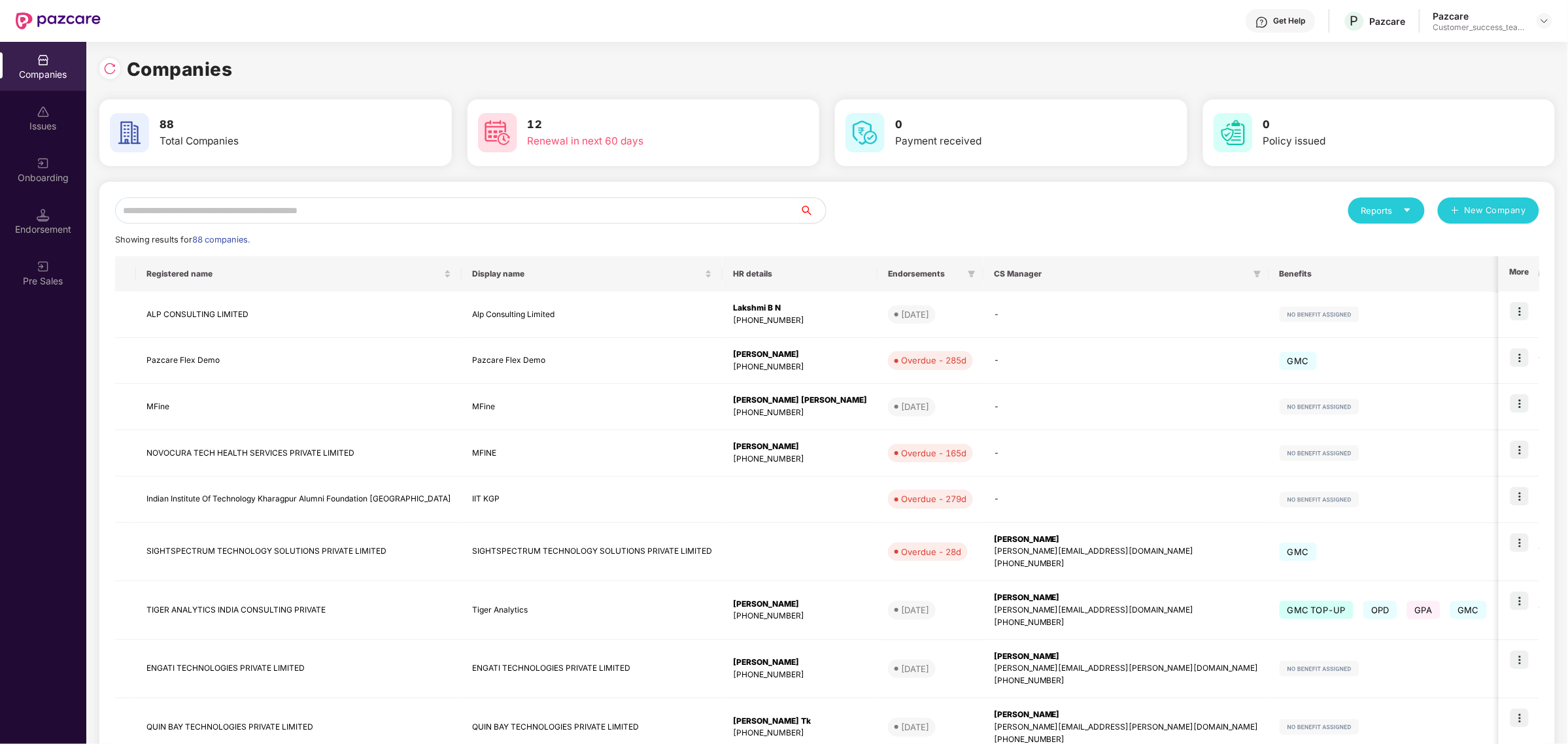
click at [442, 209] on input "text" at bounding box center [457, 210] width 685 height 26
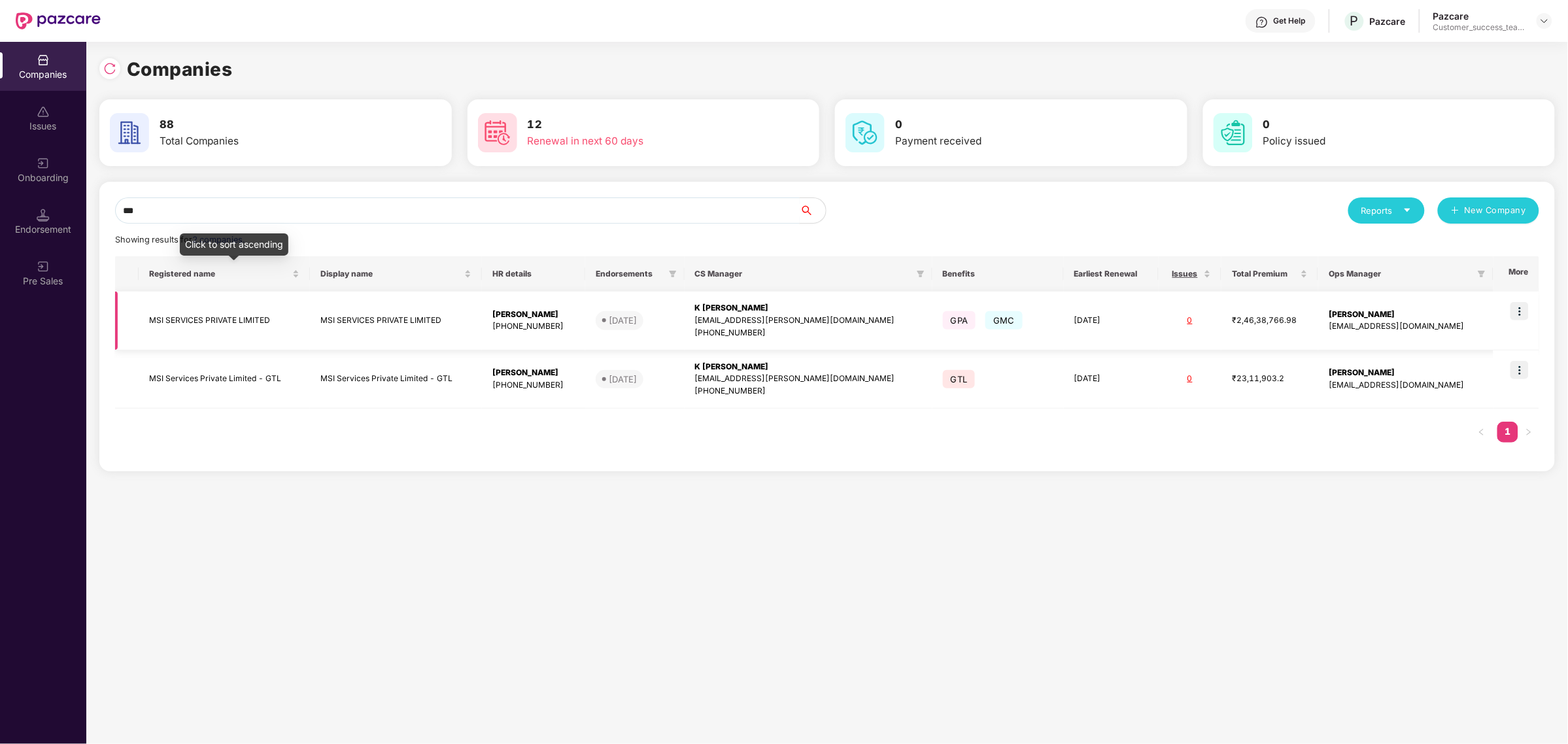
type input "***"
click at [207, 316] on td "MSI SERVICES PRIVATE LIMITED" at bounding box center [225, 321] width 172 height 59
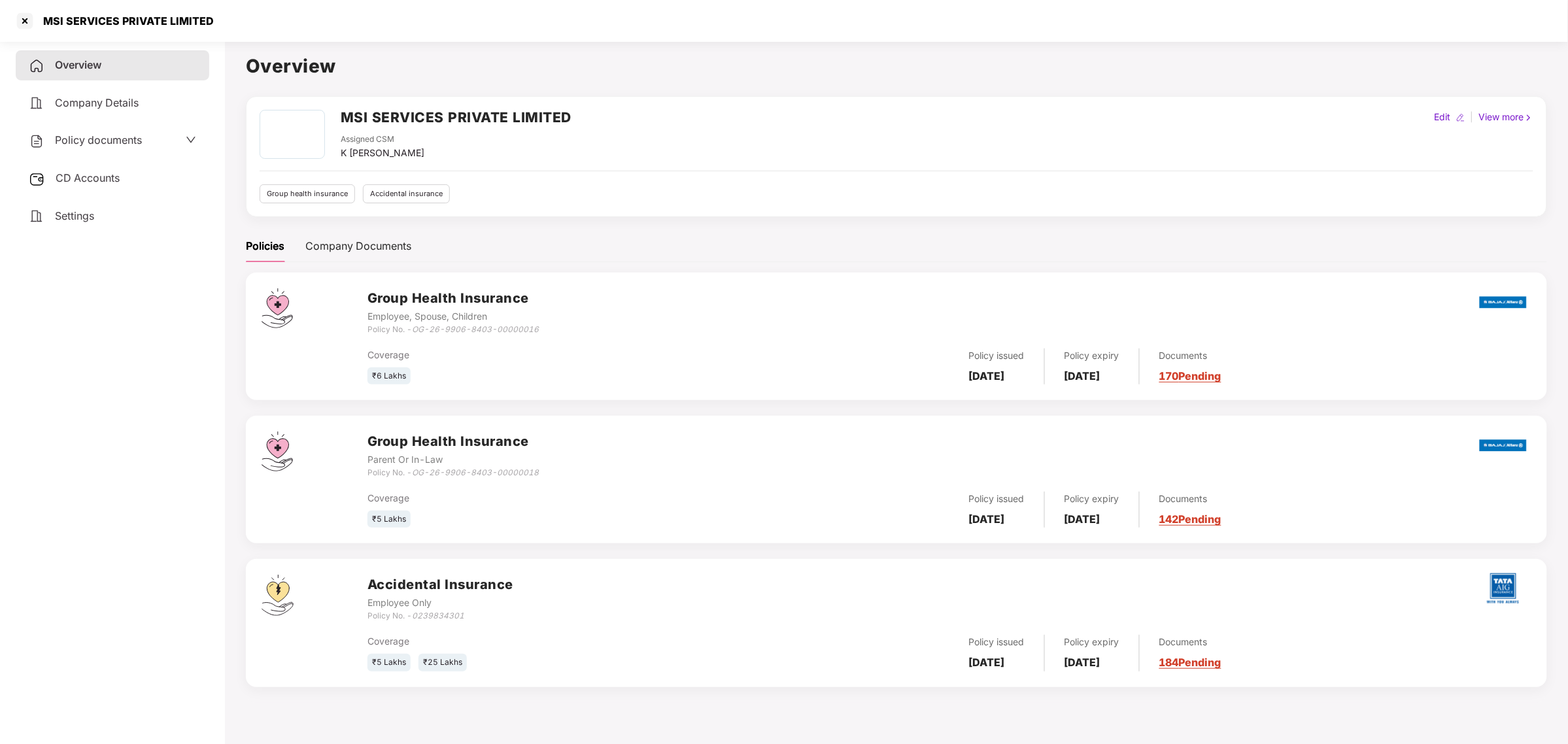
click at [137, 135] on span "Policy documents" at bounding box center [98, 140] width 87 height 13
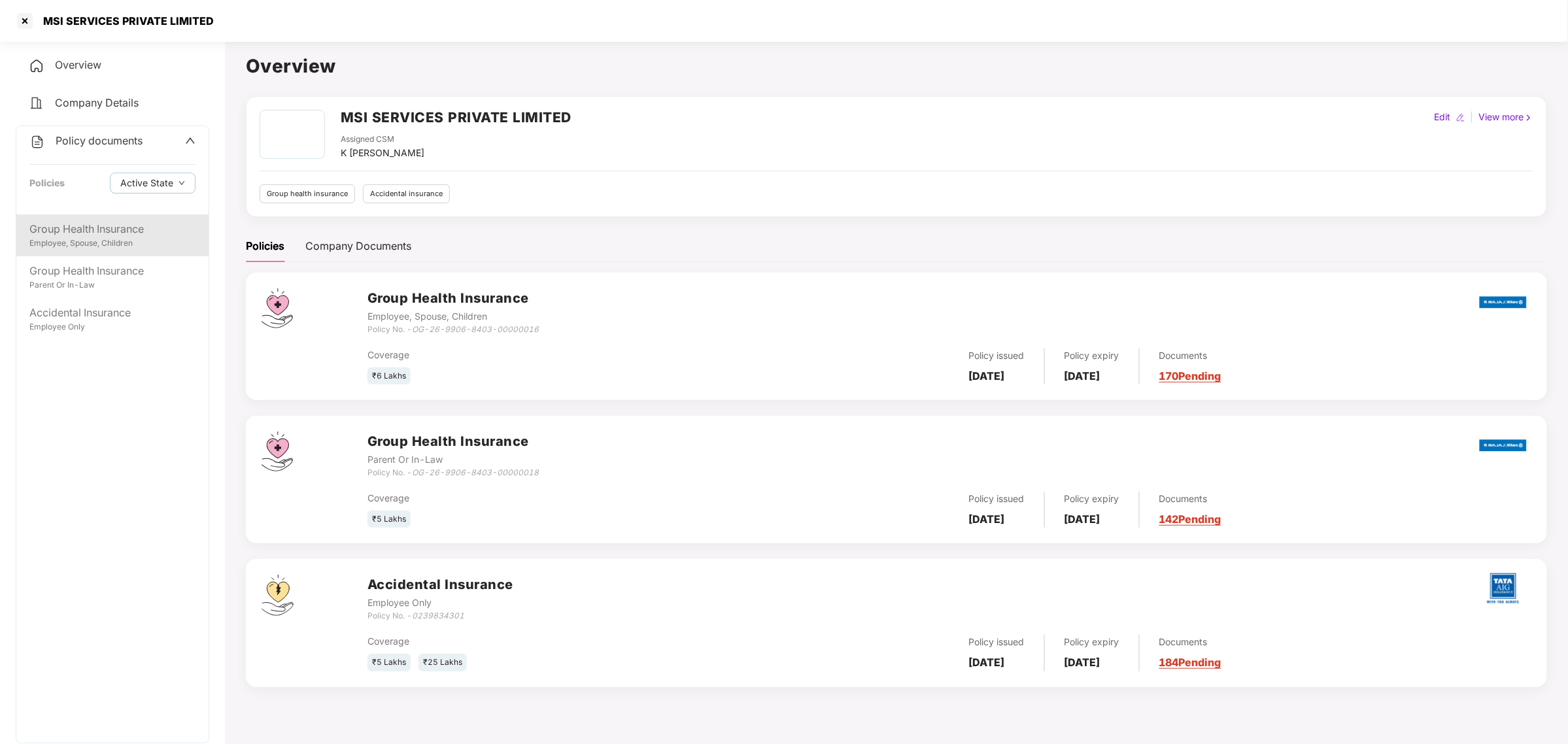
click at [106, 254] on div "Group Health Insurance Employee, Spouse, Children" at bounding box center [113, 236] width 192 height 42
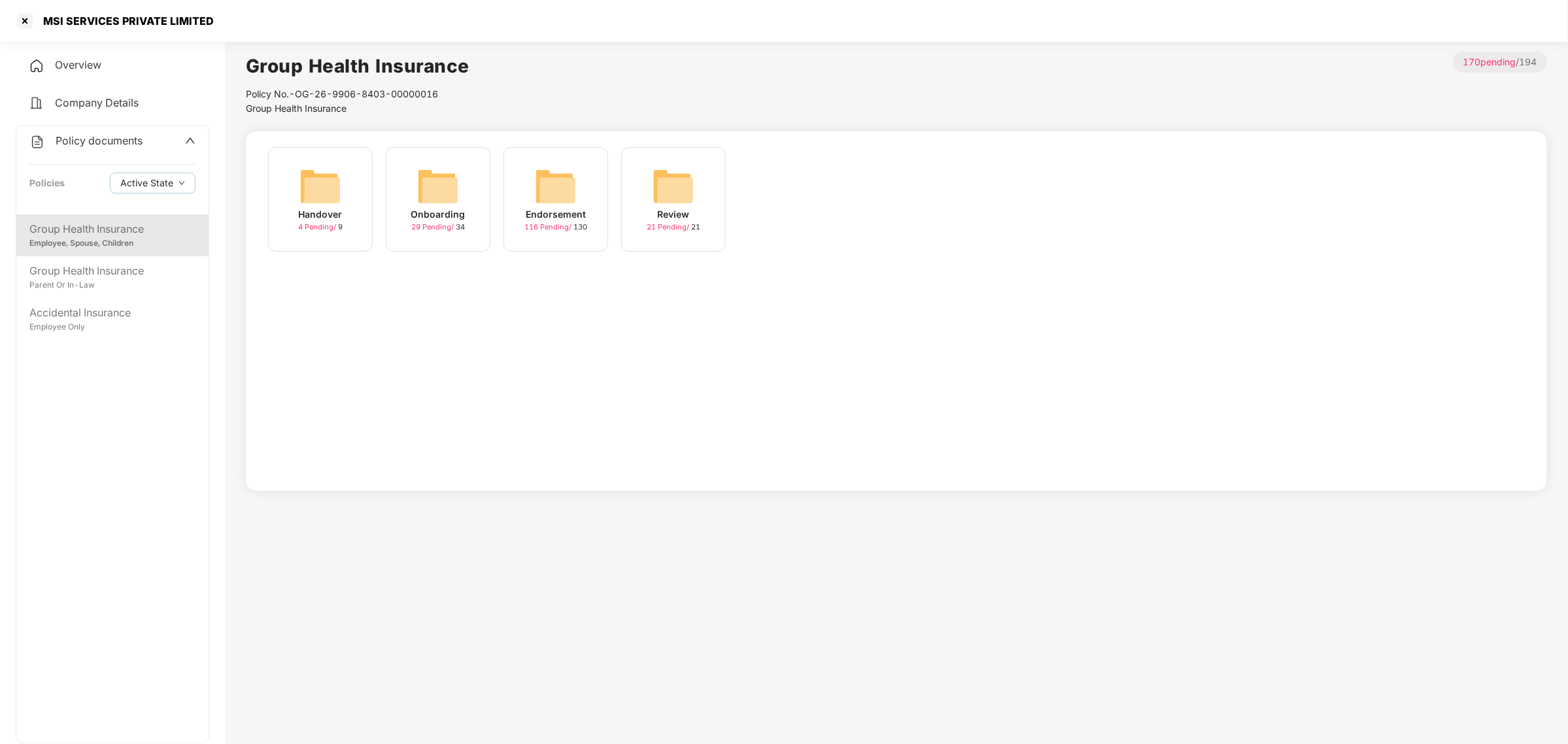
click at [109, 96] on span "Company Details" at bounding box center [96, 102] width 83 height 13
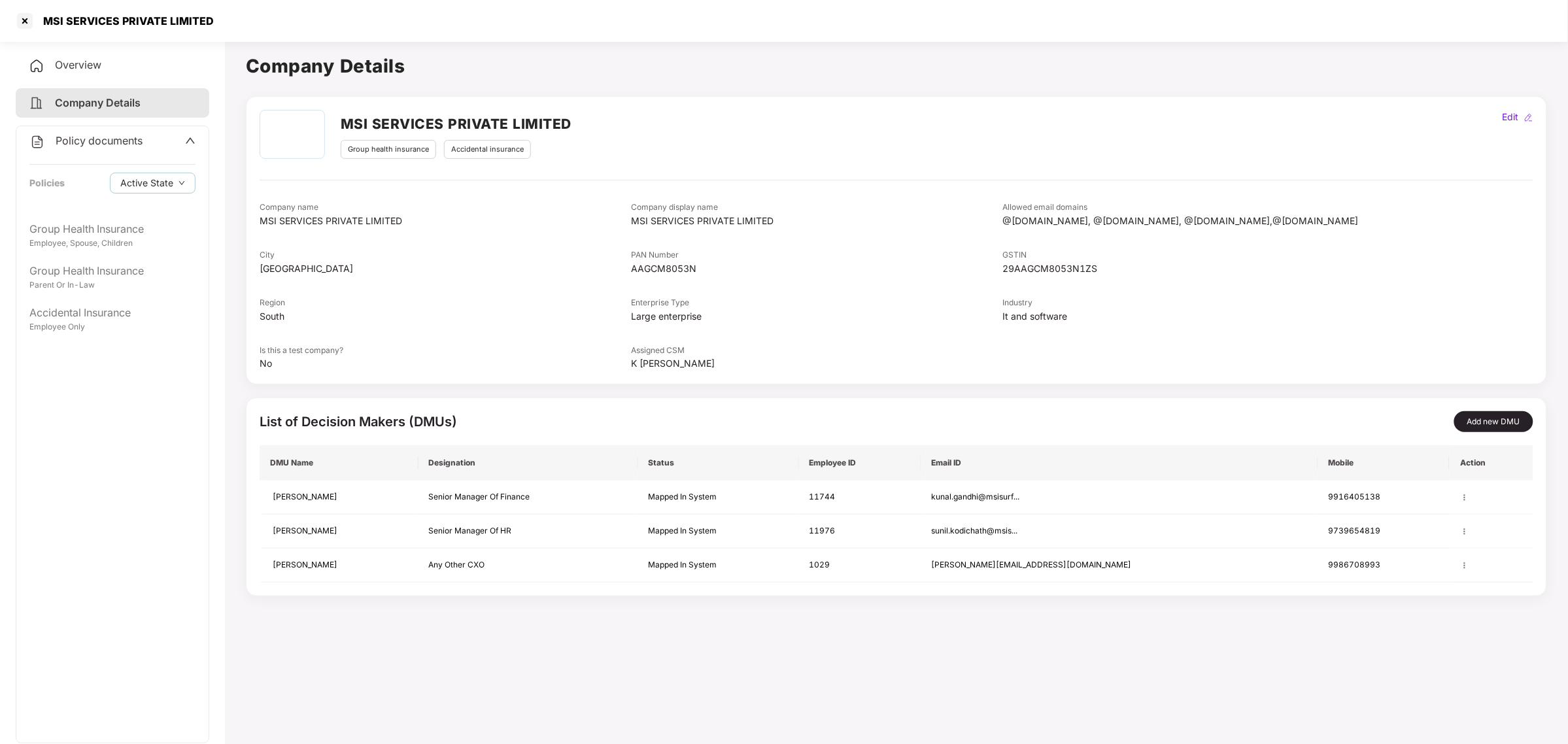
click at [97, 63] on span "Overview" at bounding box center [78, 64] width 47 height 13
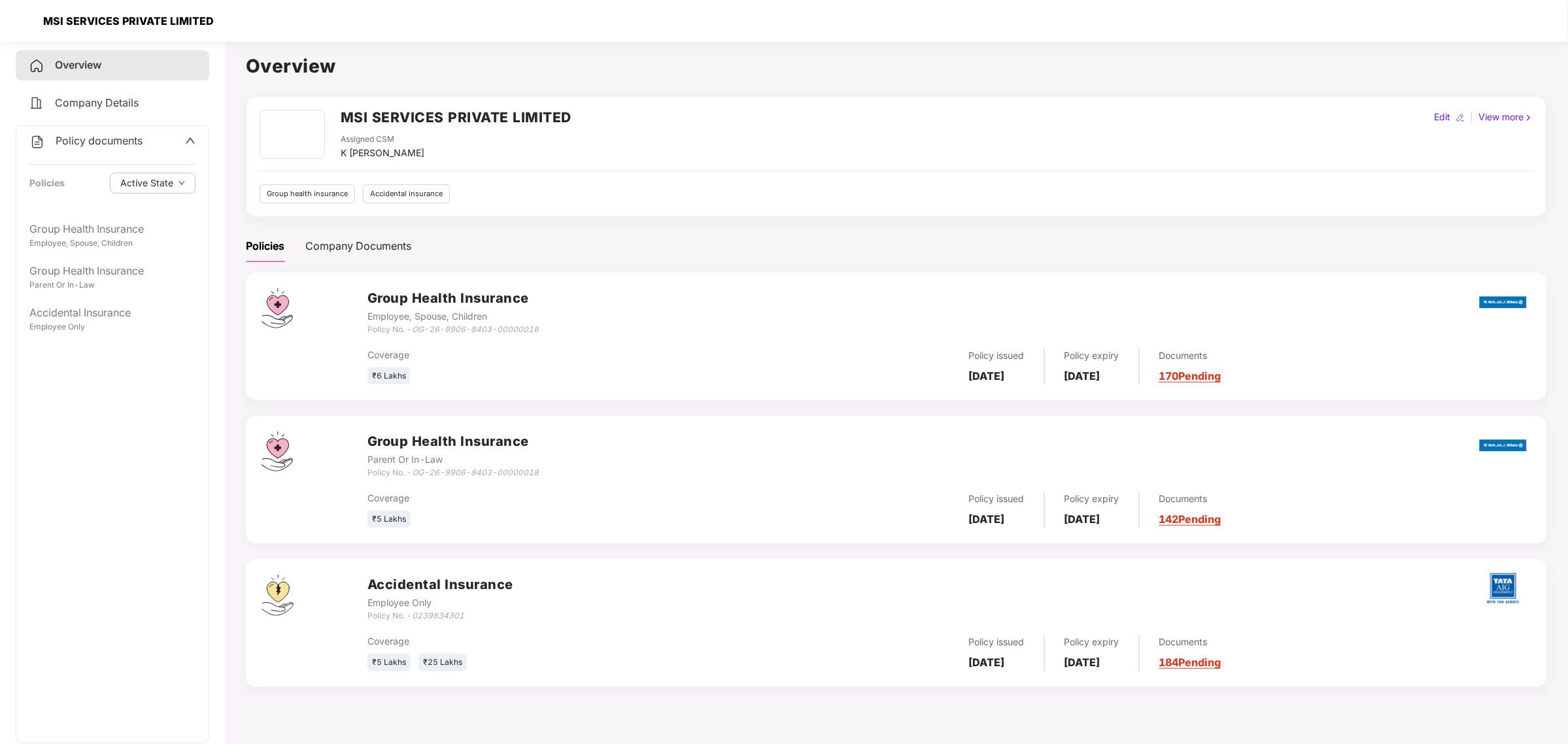
click at [31, 20] on div at bounding box center [25, 21] width 21 height 21
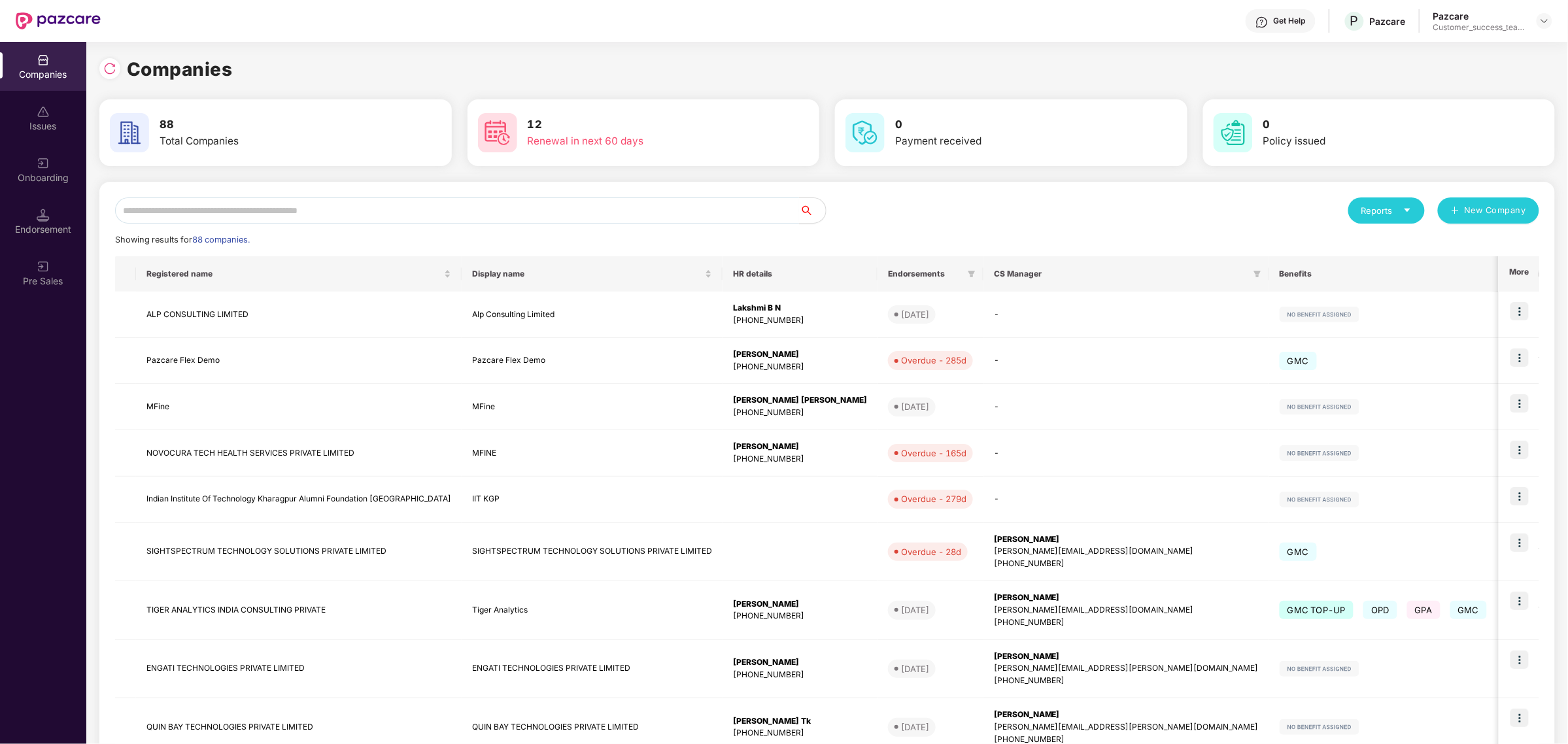
click at [200, 194] on div "Reports New Company Showing results for 88 companies. Registered name Display n…" at bounding box center [827, 529] width 1455 height 696
click at [186, 210] on input "text" at bounding box center [457, 210] width 685 height 26
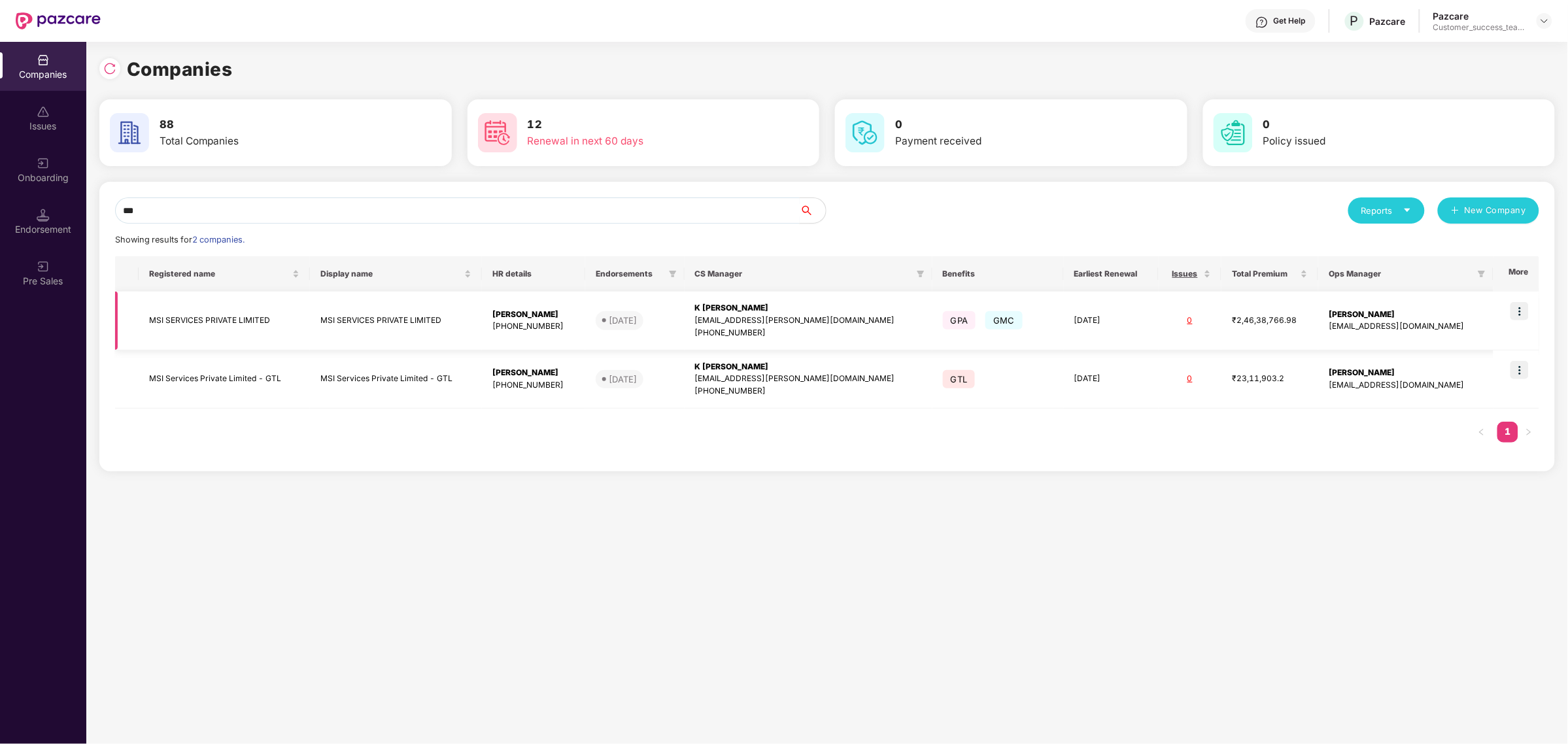
type input "***"
click at [1515, 312] on img at bounding box center [1519, 311] width 18 height 18
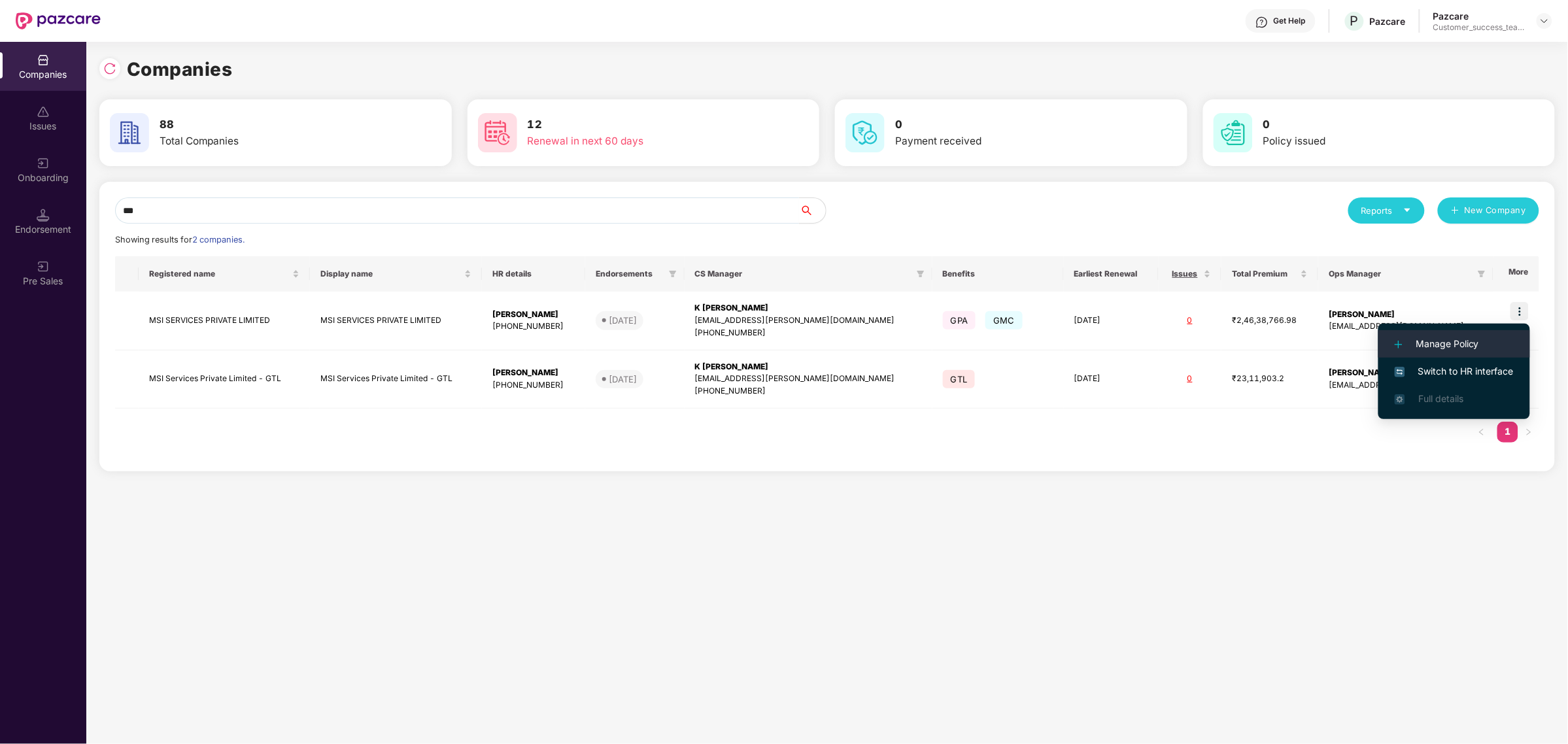
click at [1485, 336] on span "Manage Policy" at bounding box center [1454, 343] width 119 height 14
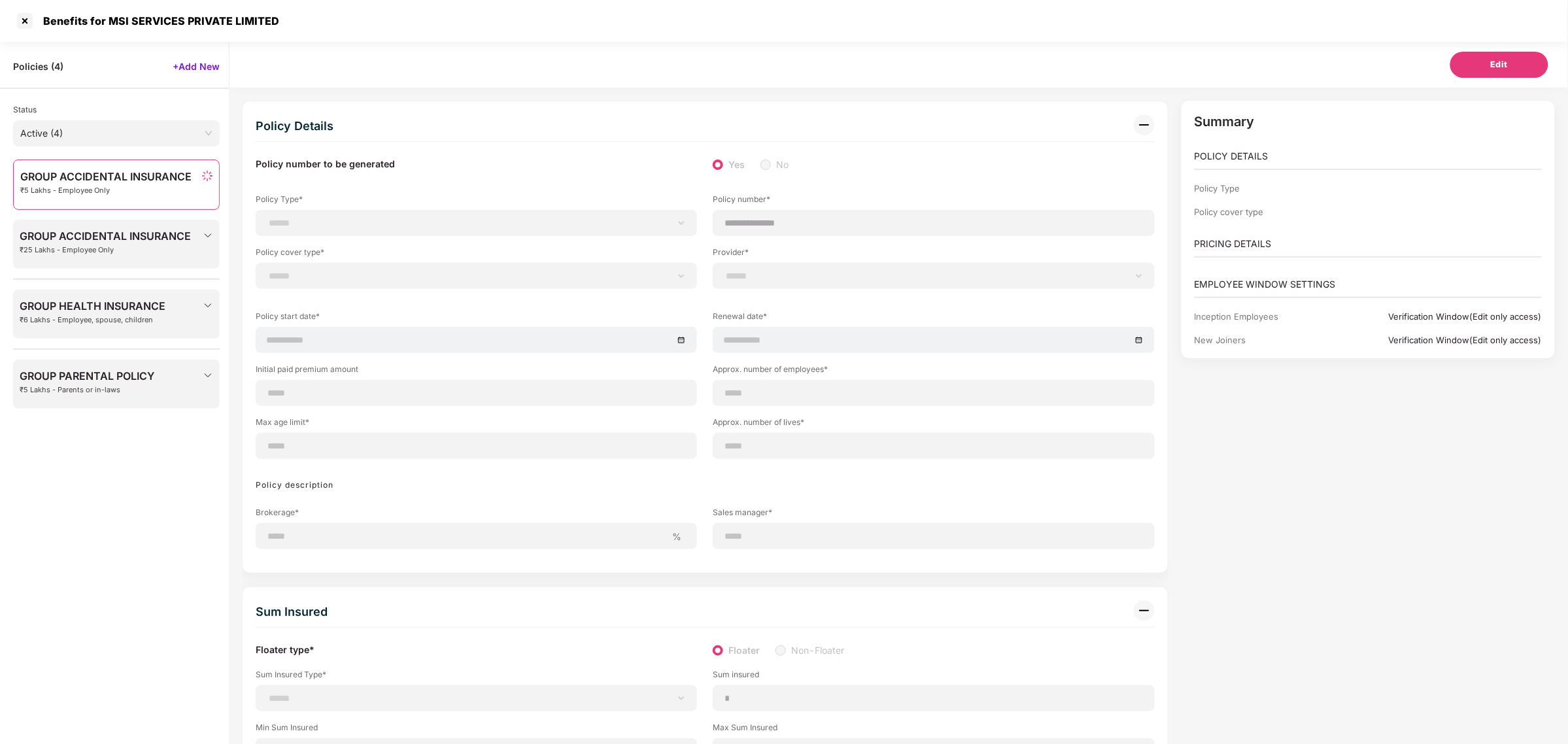
scroll to position [41, 0]
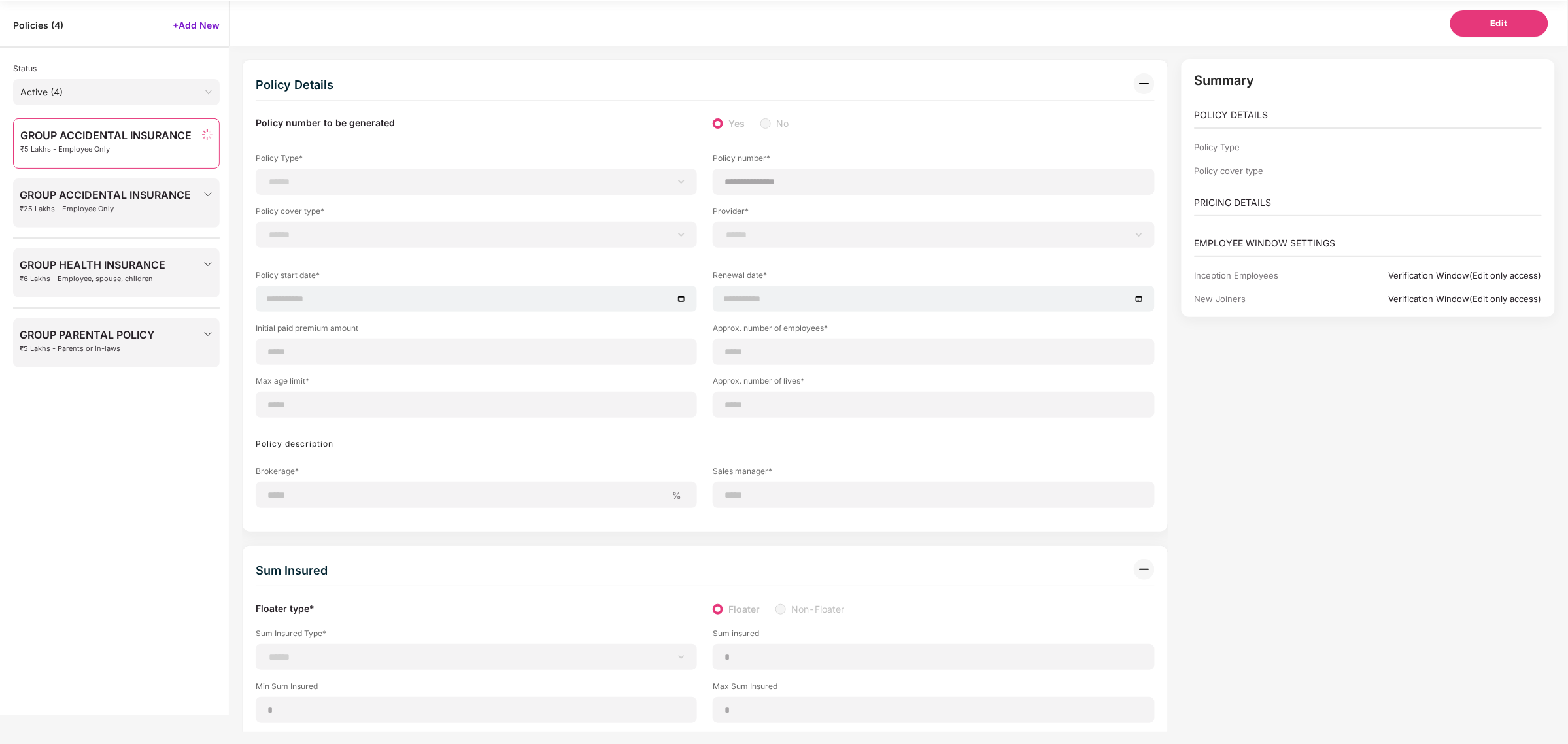
select select "*"
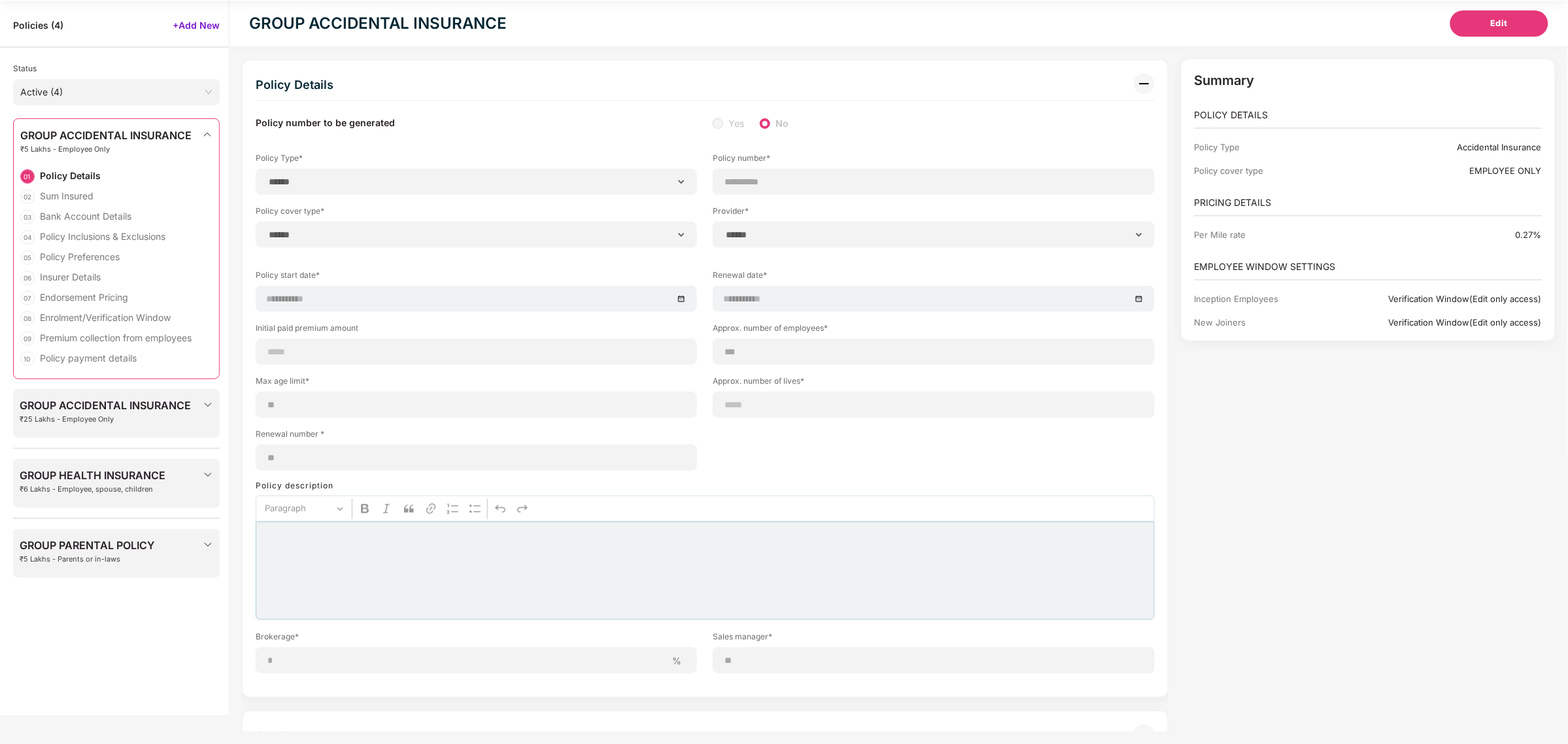
type input "**********"
type input "***"
type input "**"
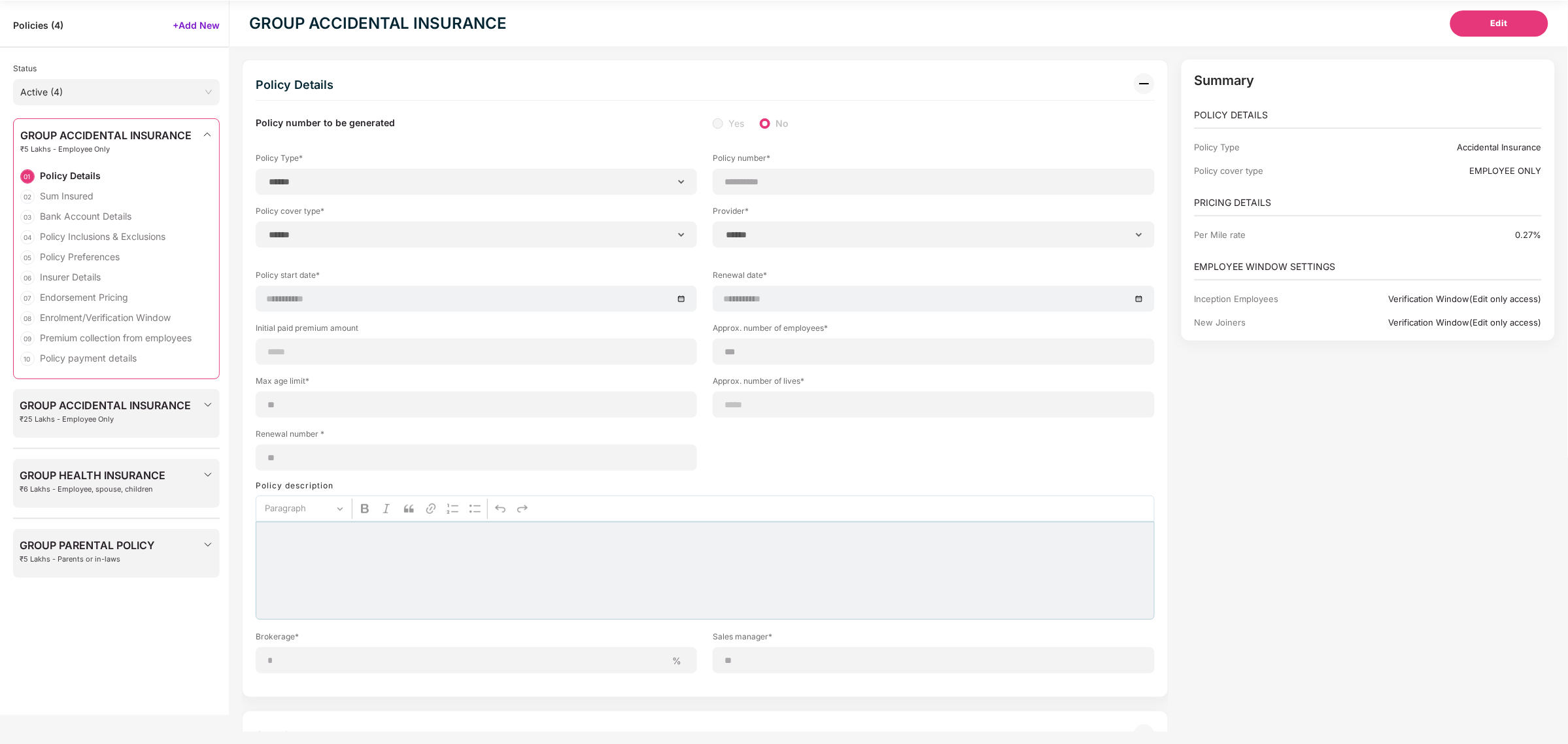
type input "*"
type input "**"
type input "******"
type input "**********"
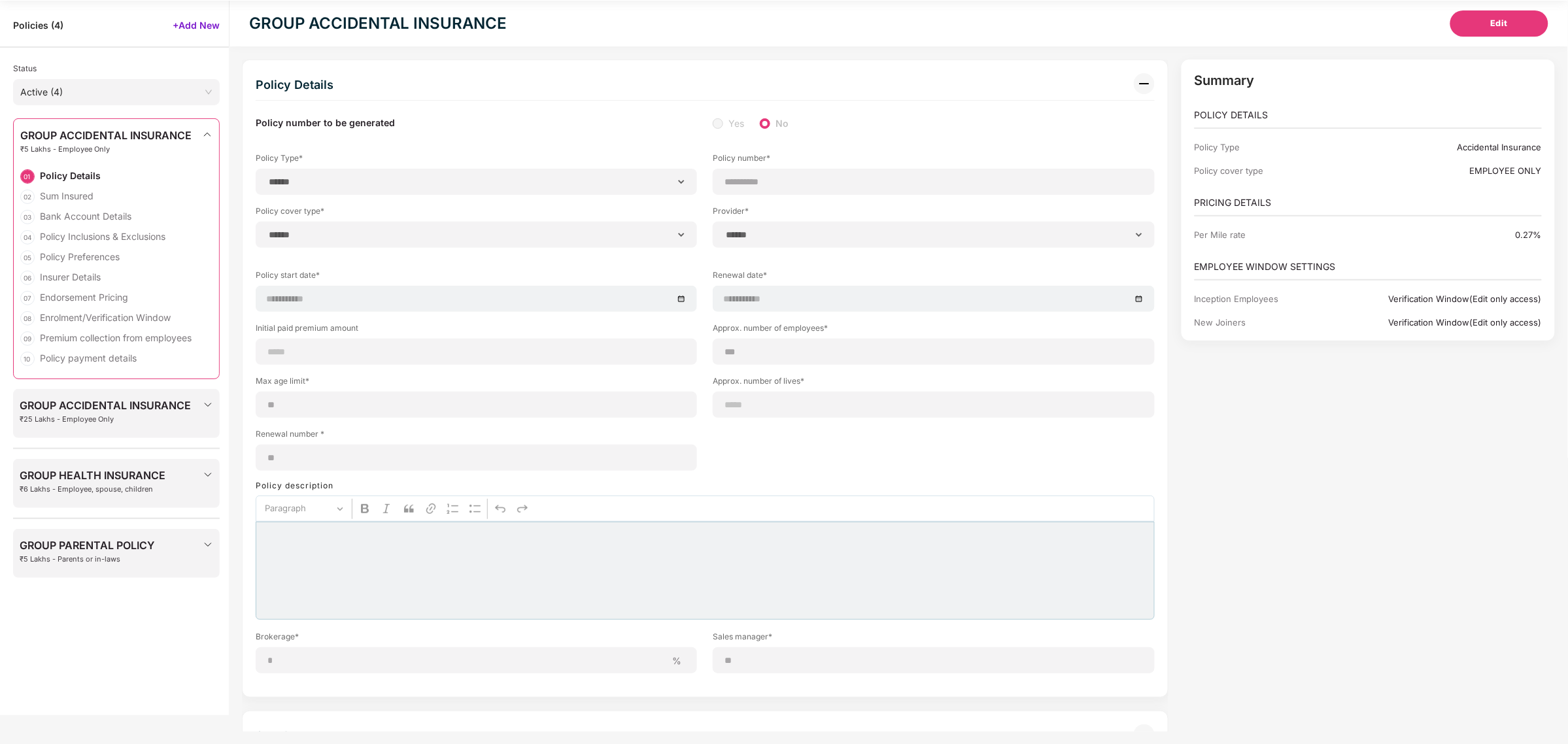
type input "**********"
type input "*****"
click at [112, 327] on div "08 Enrolment/Verification Window" at bounding box center [116, 321] width 192 height 20
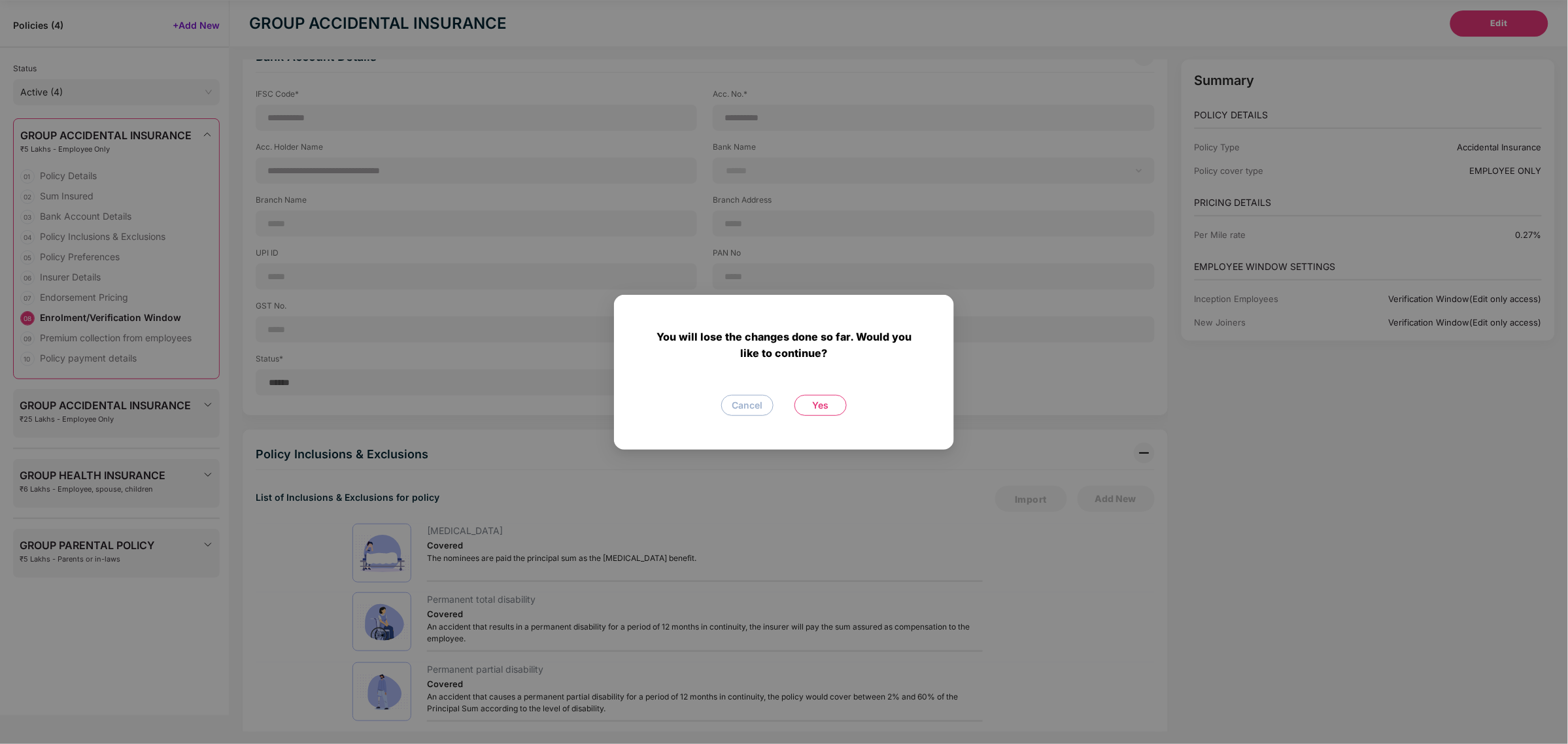
scroll to position [3530, 0]
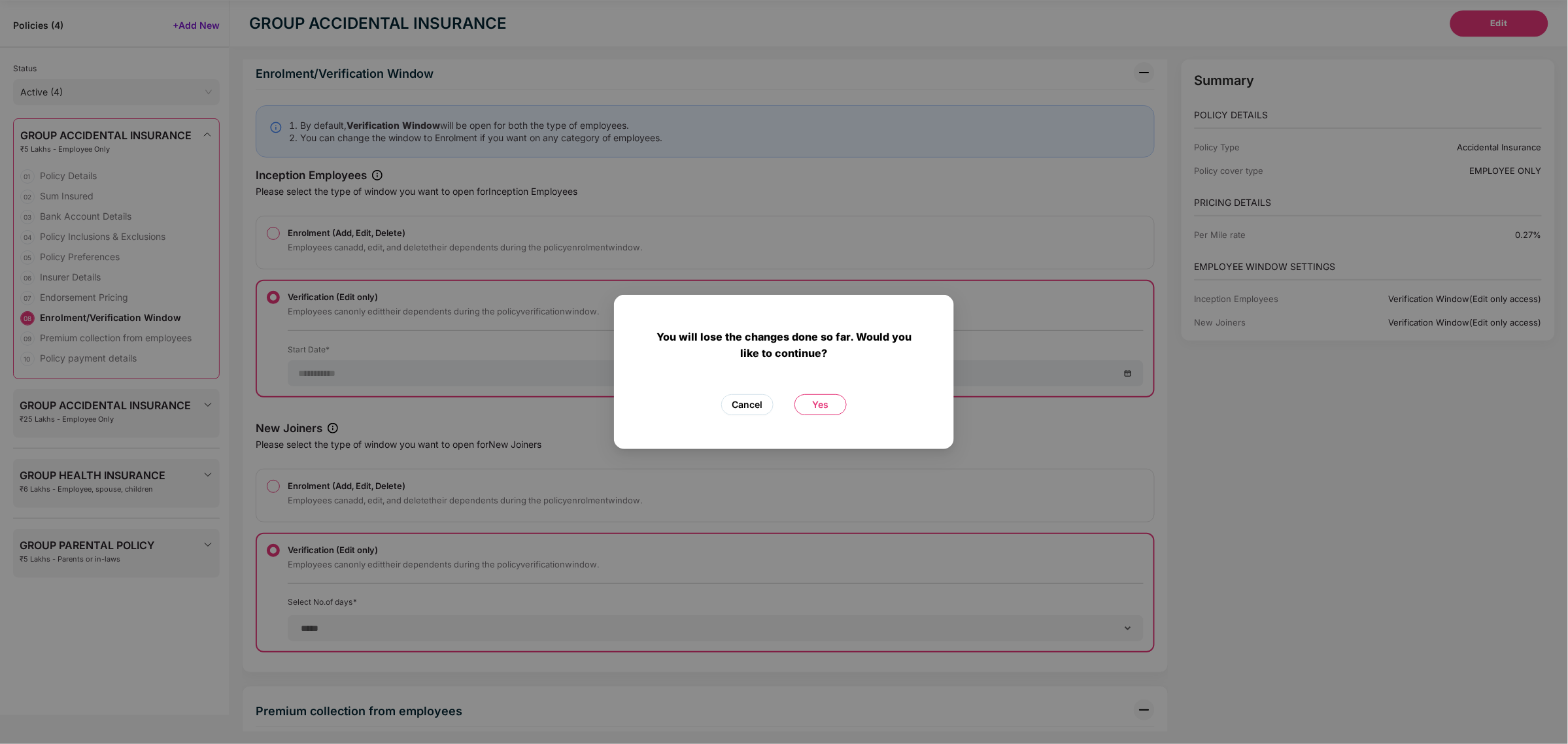
click at [753, 411] on span "Cancel" at bounding box center [747, 404] width 31 height 14
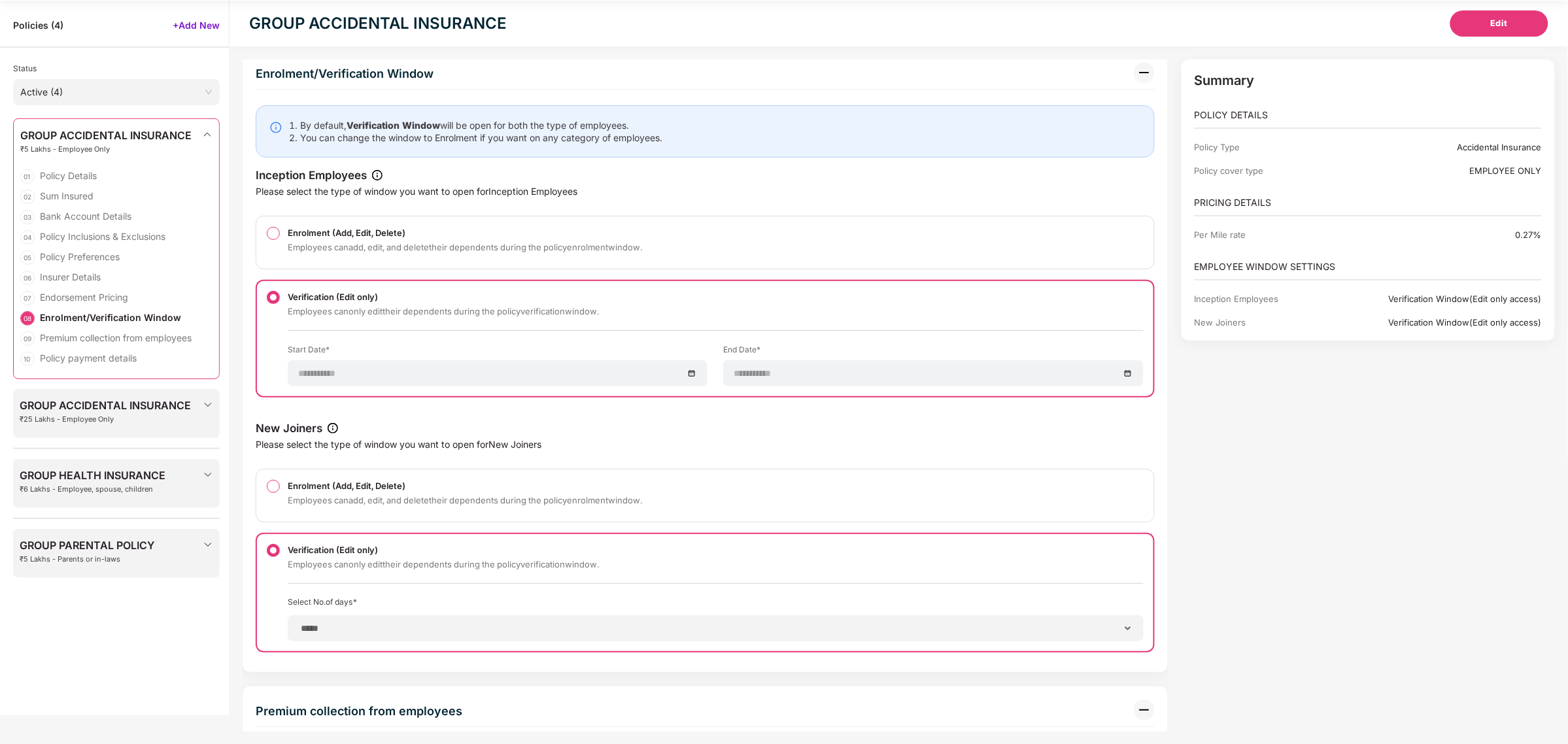
click at [174, 491] on div "GROUP HEALTH INSURANCE ₹6 Lakhs - Employee, spouse, children" at bounding box center [116, 485] width 194 height 32
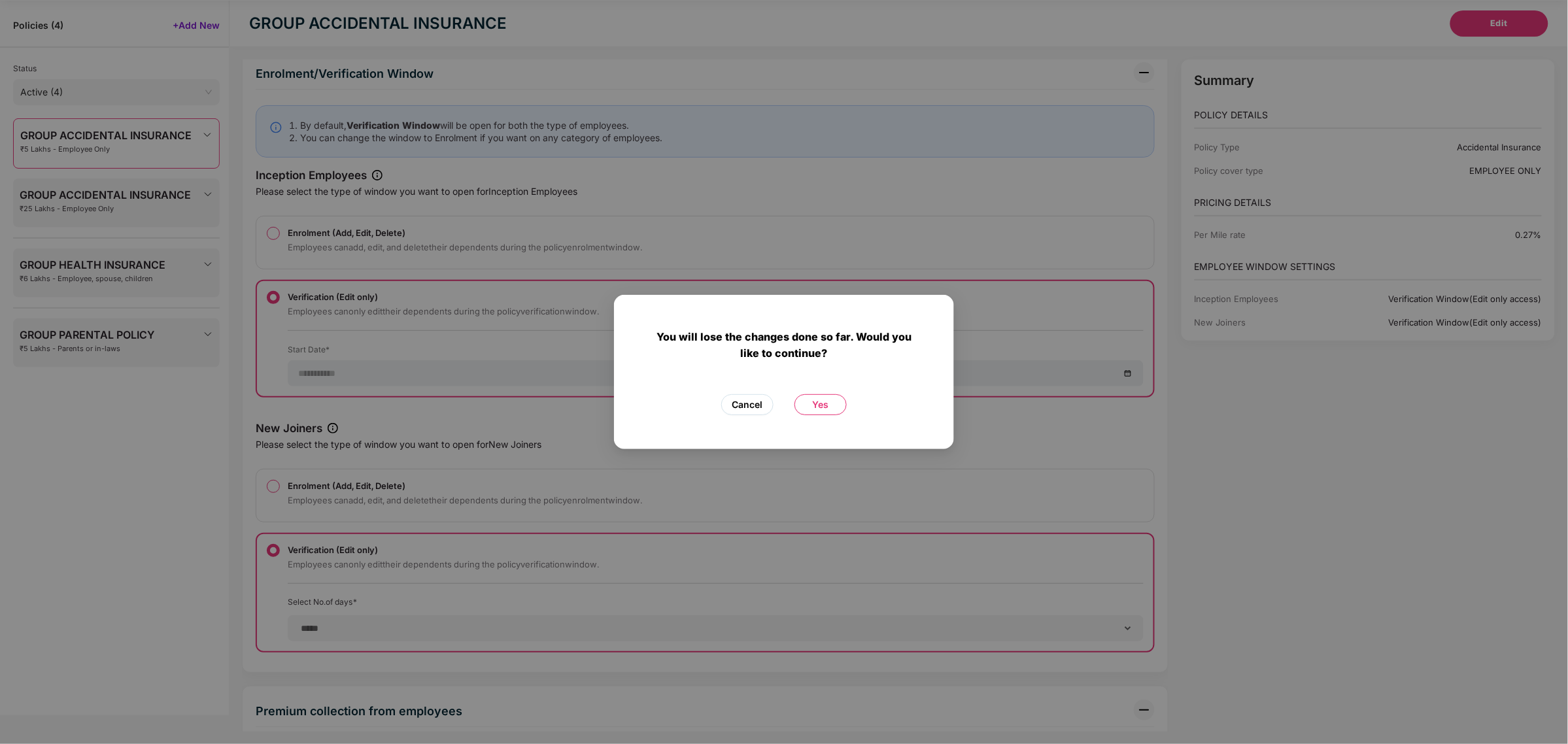
click at [740, 410] on span "Cancel" at bounding box center [747, 404] width 31 height 14
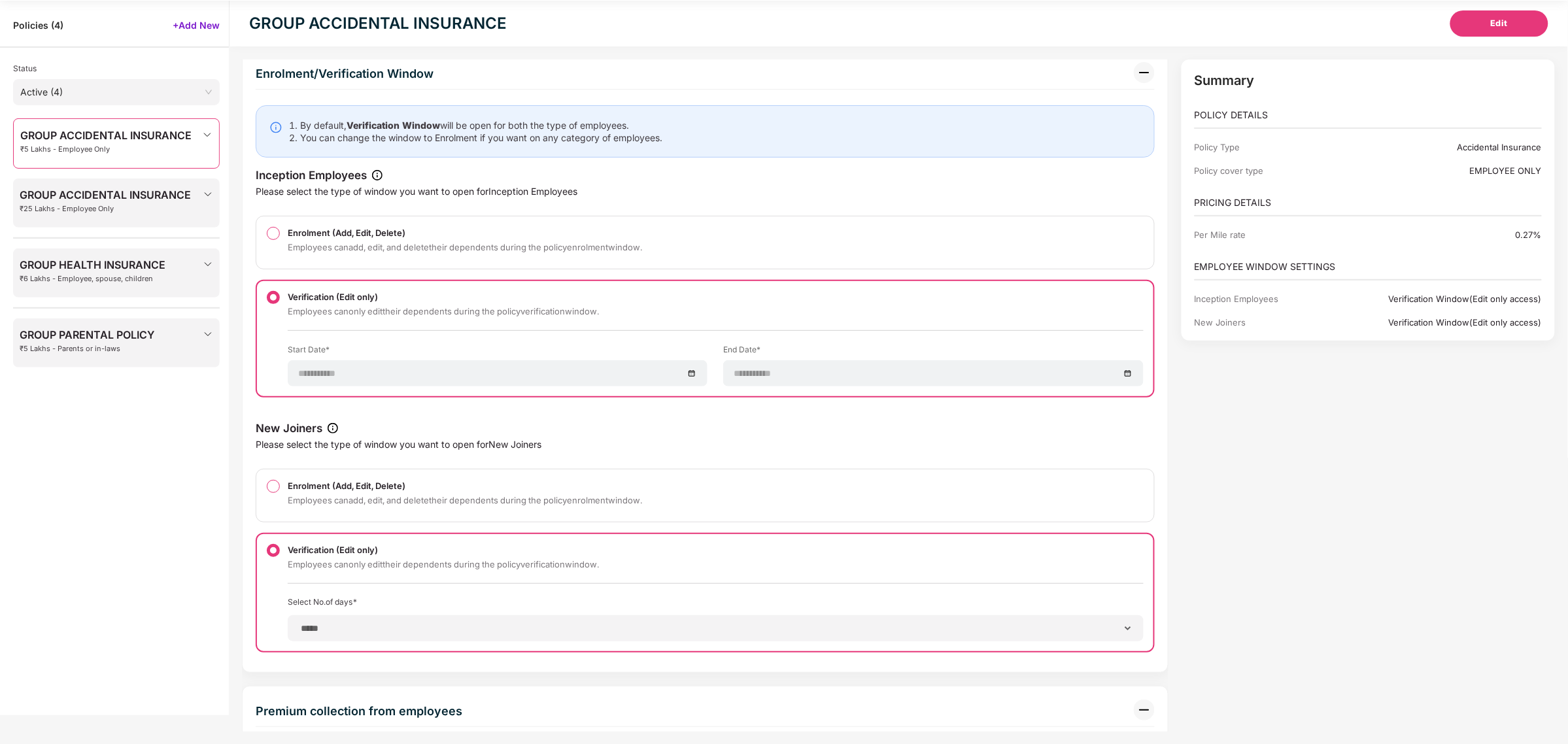
click at [100, 288] on div "GROUP HEALTH INSURANCE ₹6 Lakhs - Employee, spouse, children" at bounding box center [92, 275] width 146 height 32
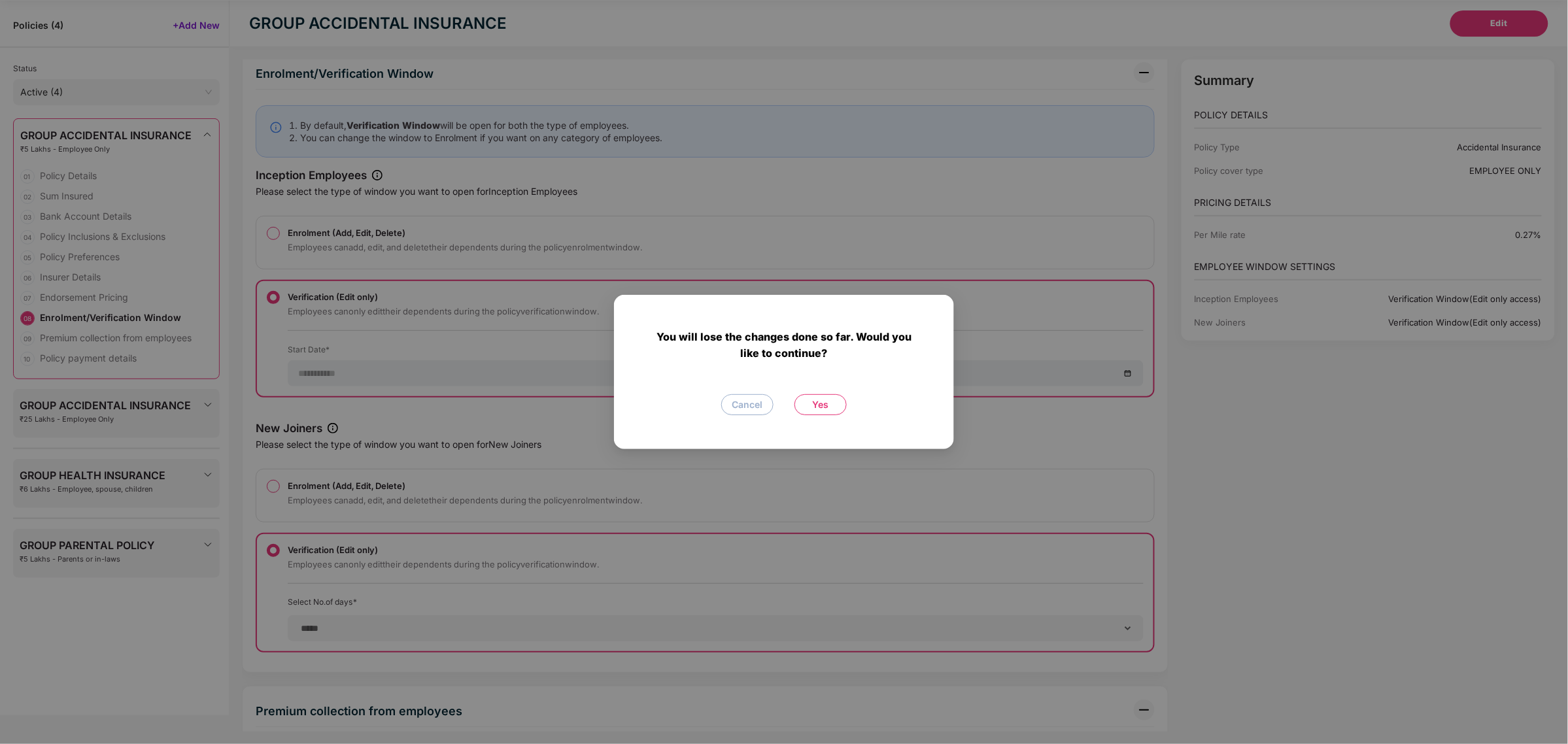
click at [822, 405] on span "Yes" at bounding box center [821, 404] width 17 height 14
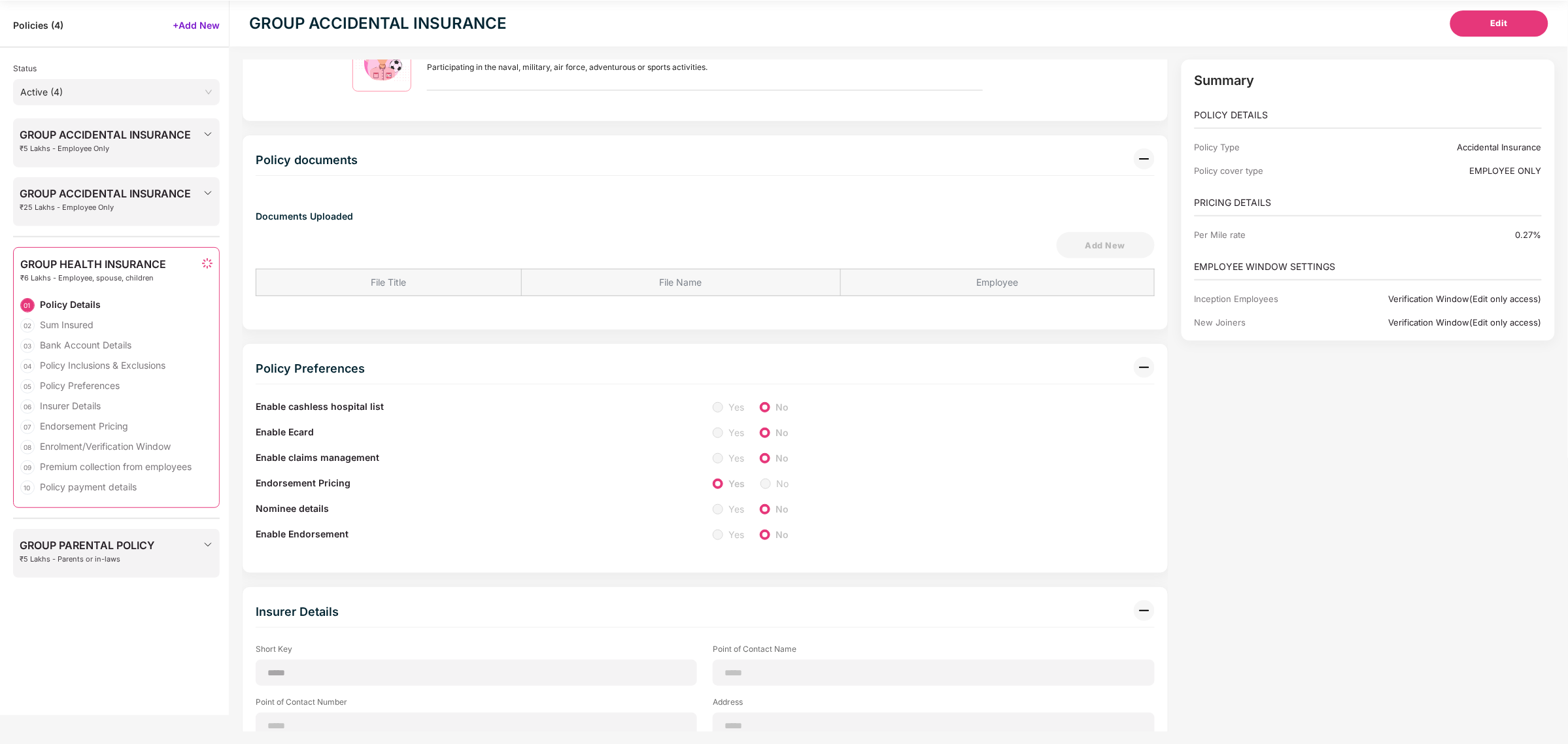
scroll to position [1217, 0]
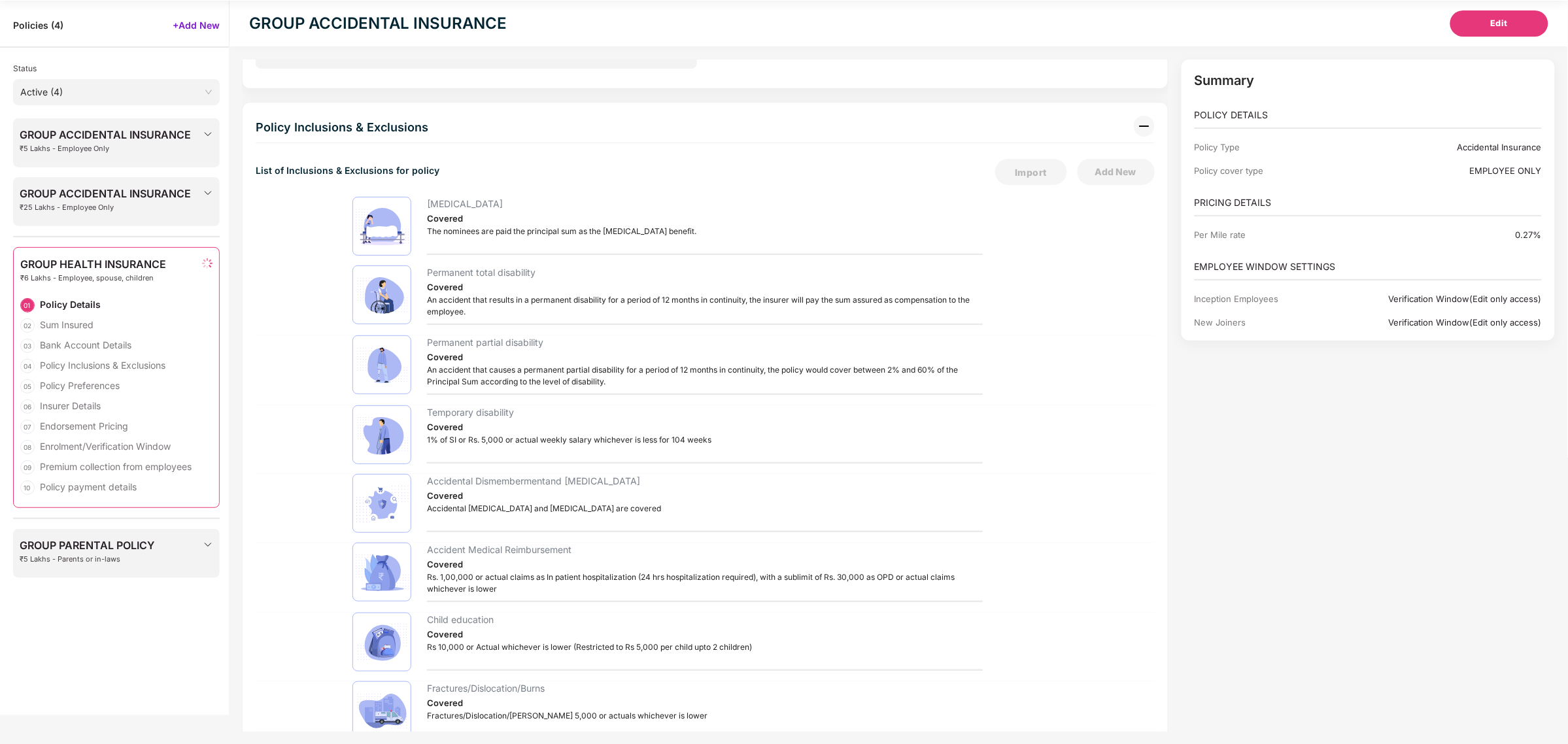
select select "**********"
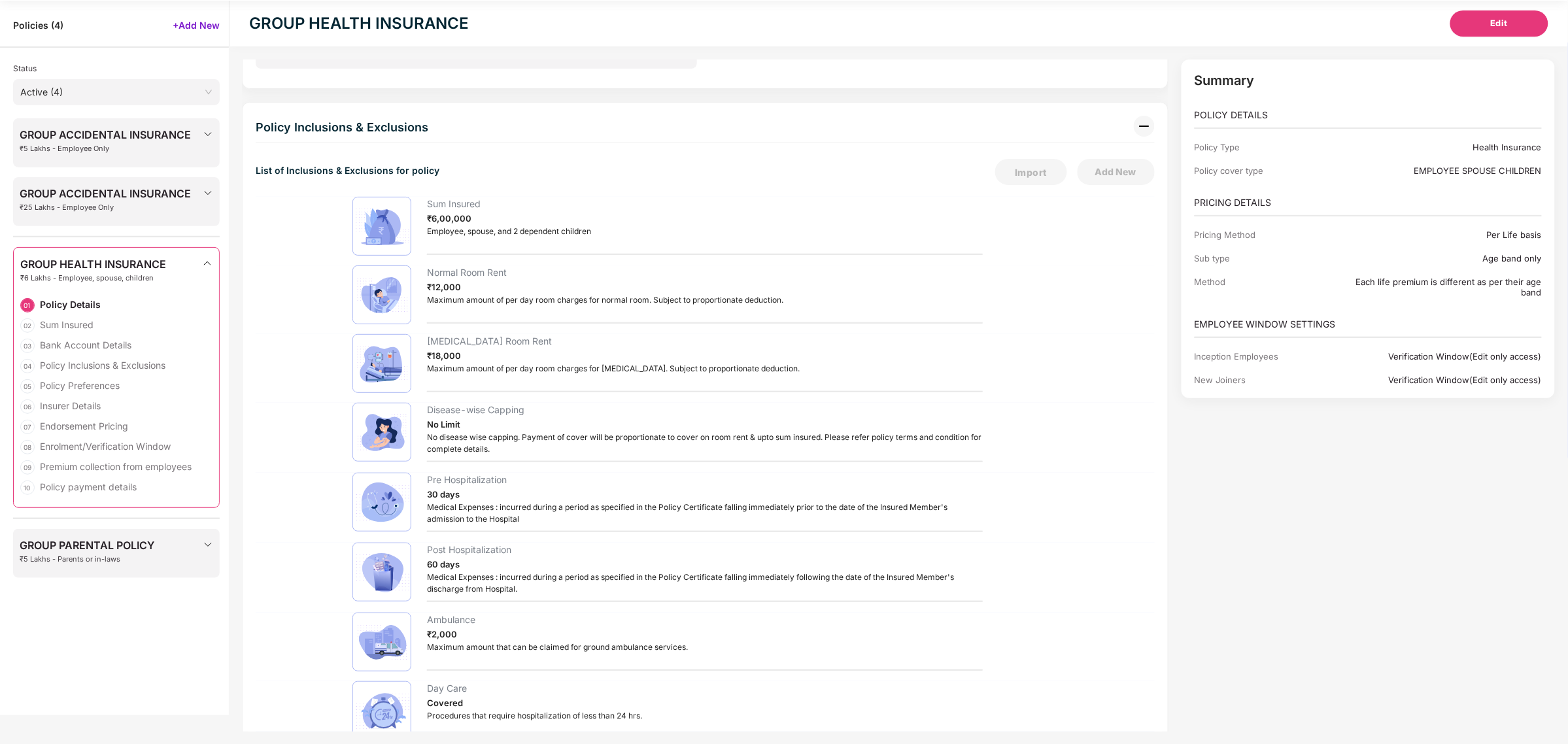
type input "**********"
type input "**"
type input "****"
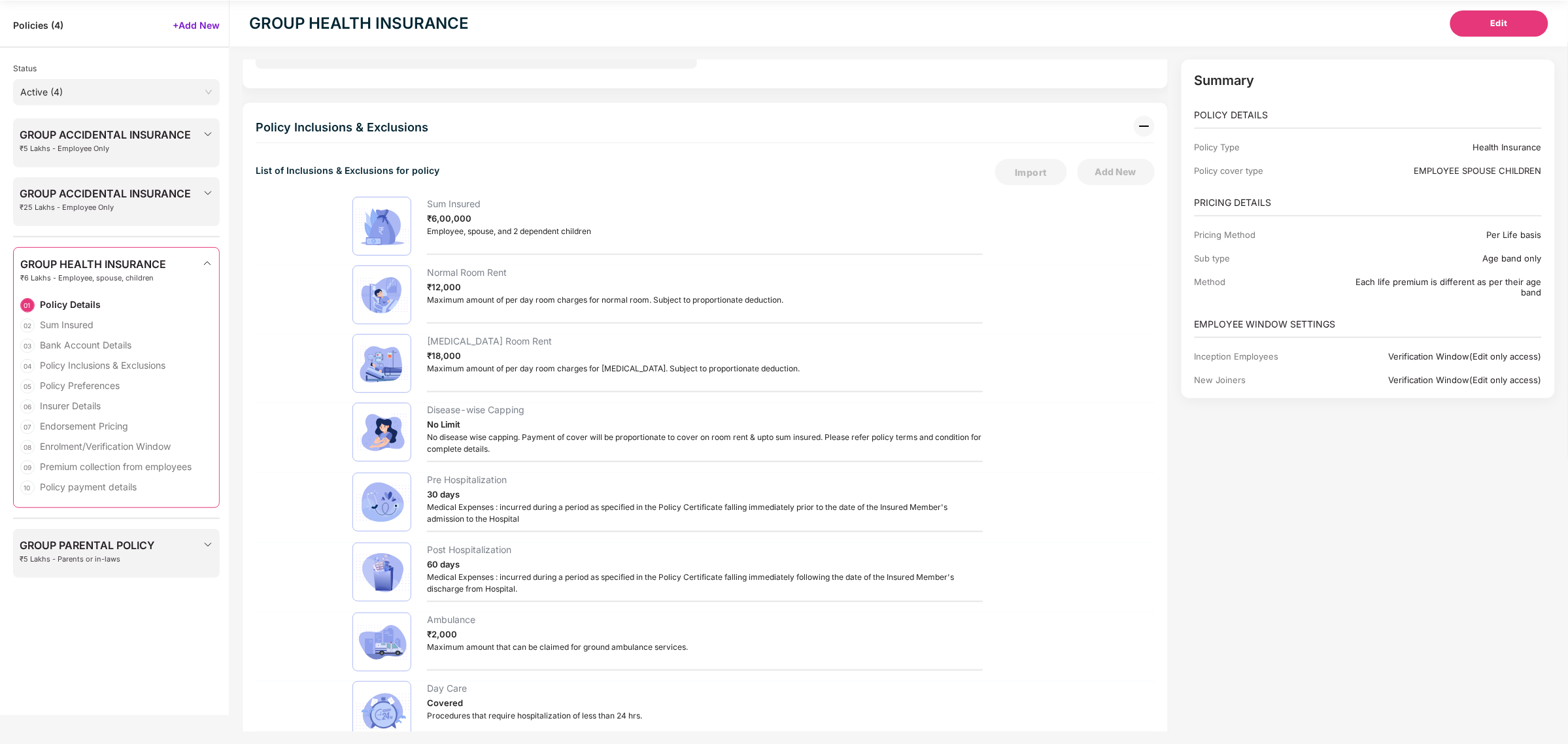
type input "******"
type input "**********"
type input "*****"
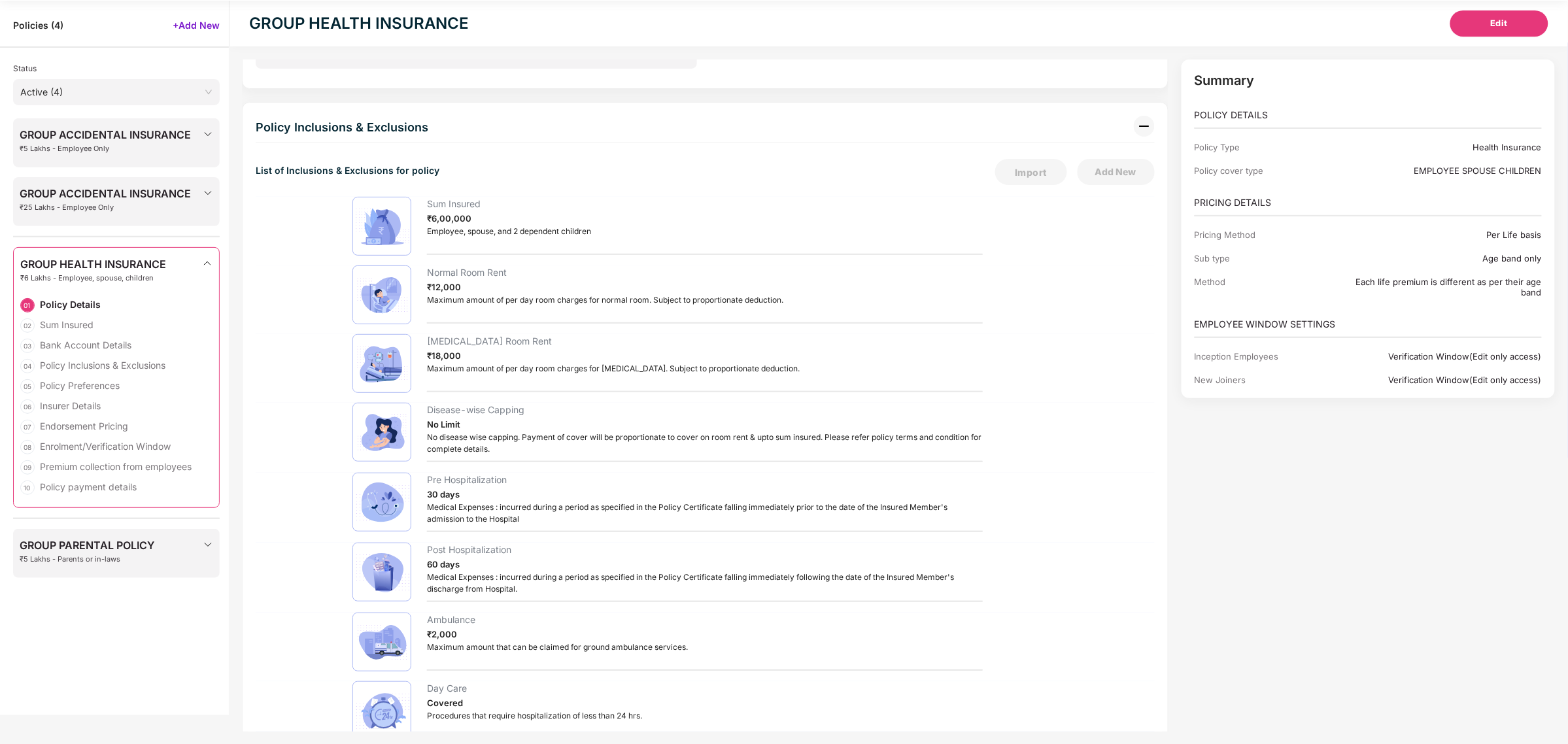
type input "**********"
type input "*******"
type input "********"
type input "*******"
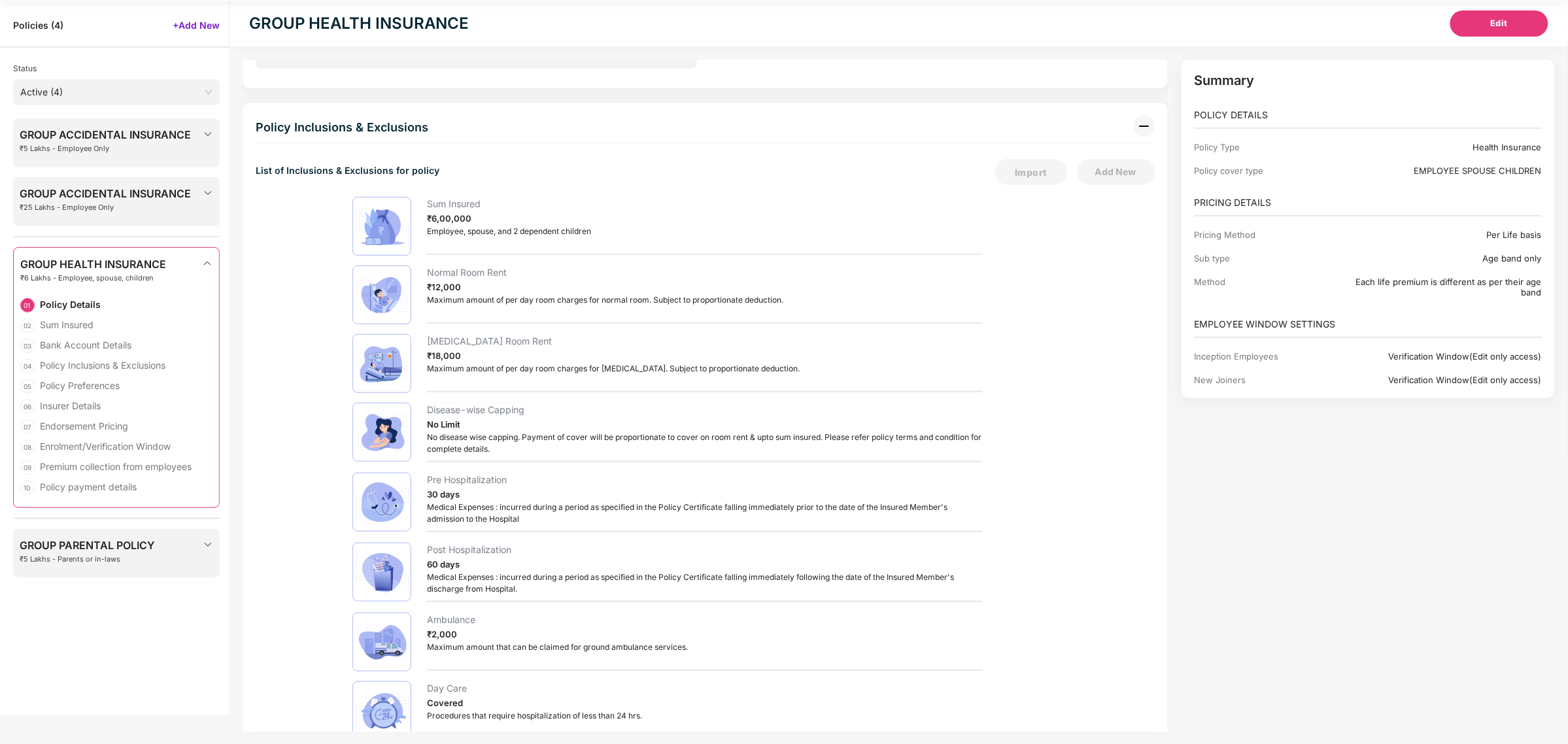
type input "**********"
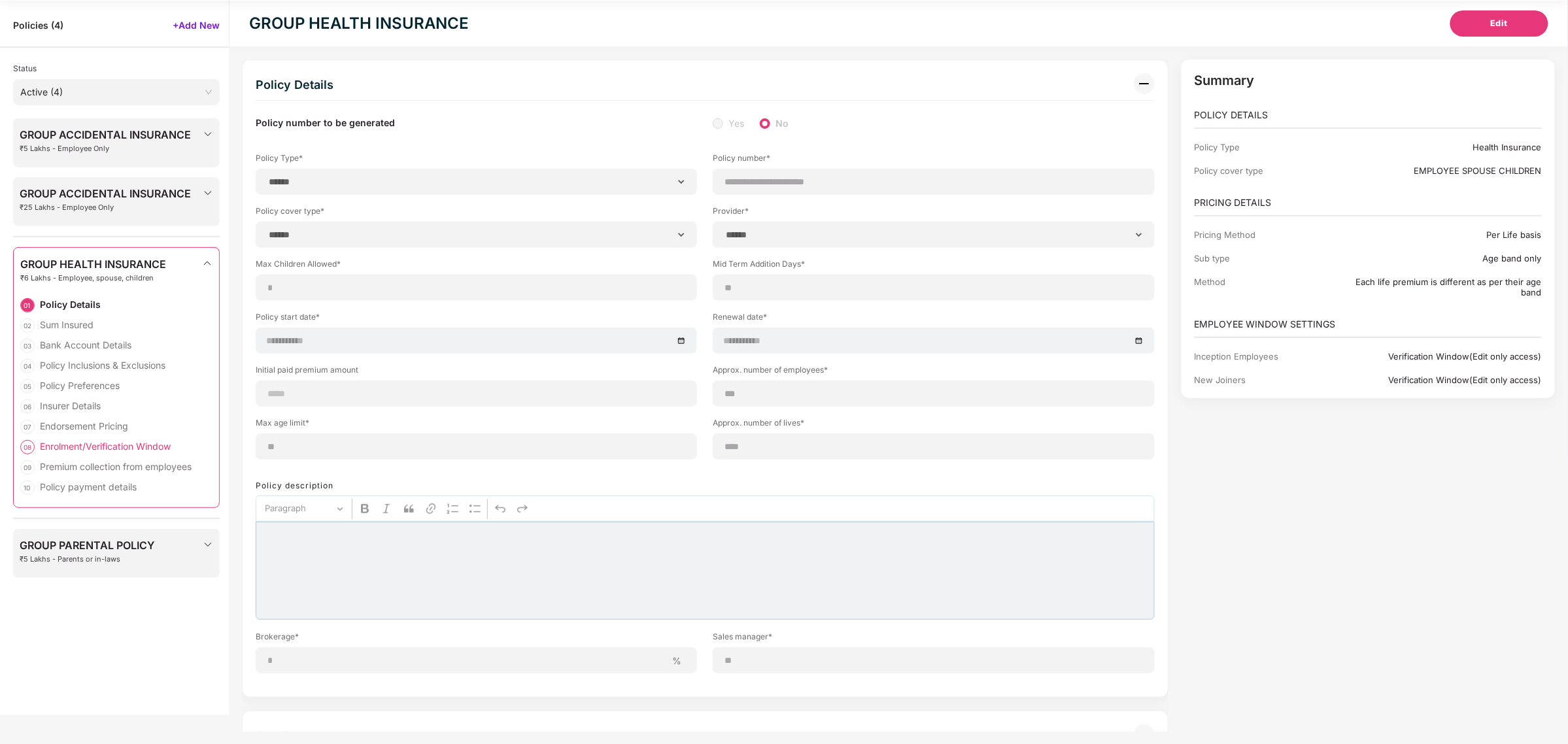
click at [119, 447] on div "Enrolment/Verification Window" at bounding box center [105, 446] width 131 height 13
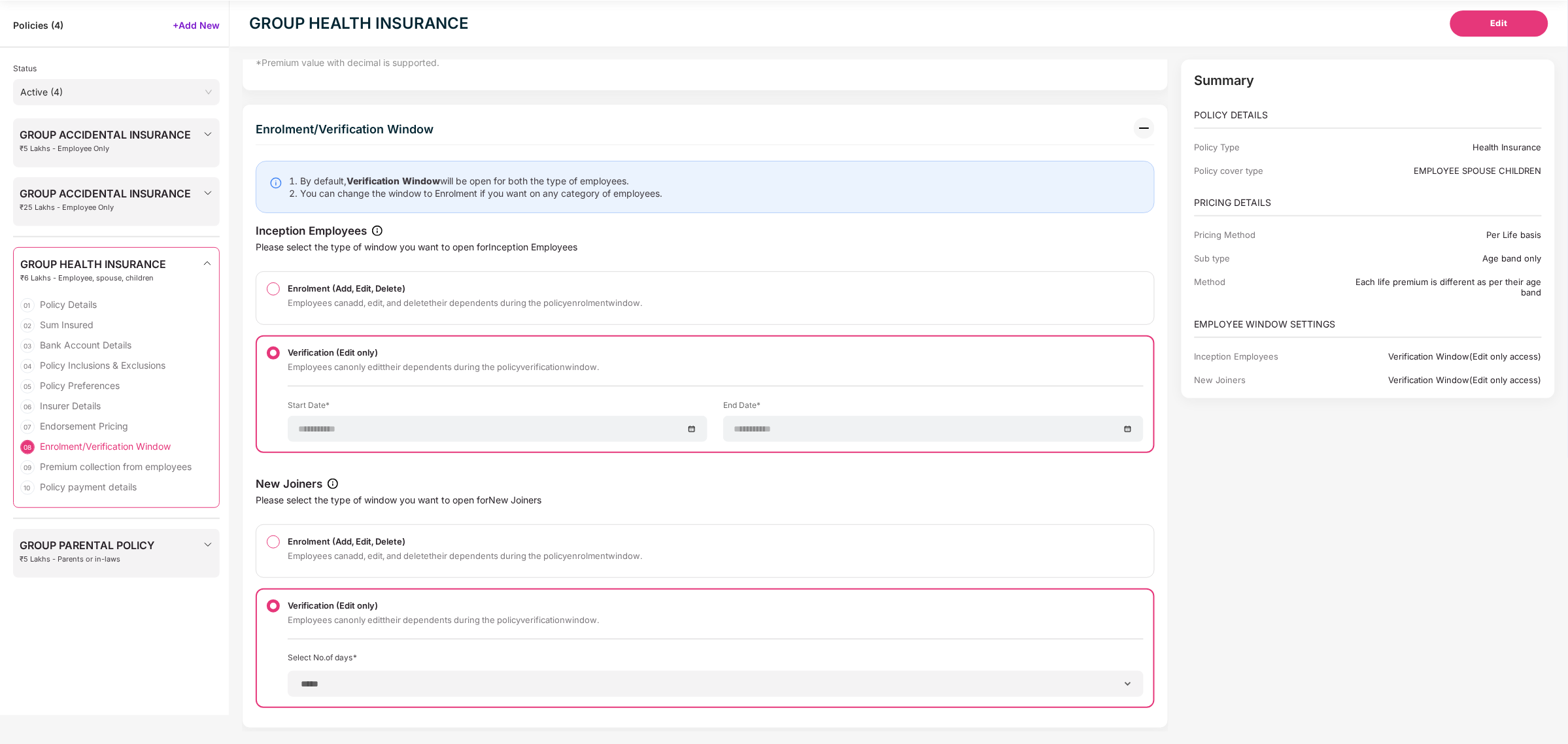
scroll to position [4169, 0]
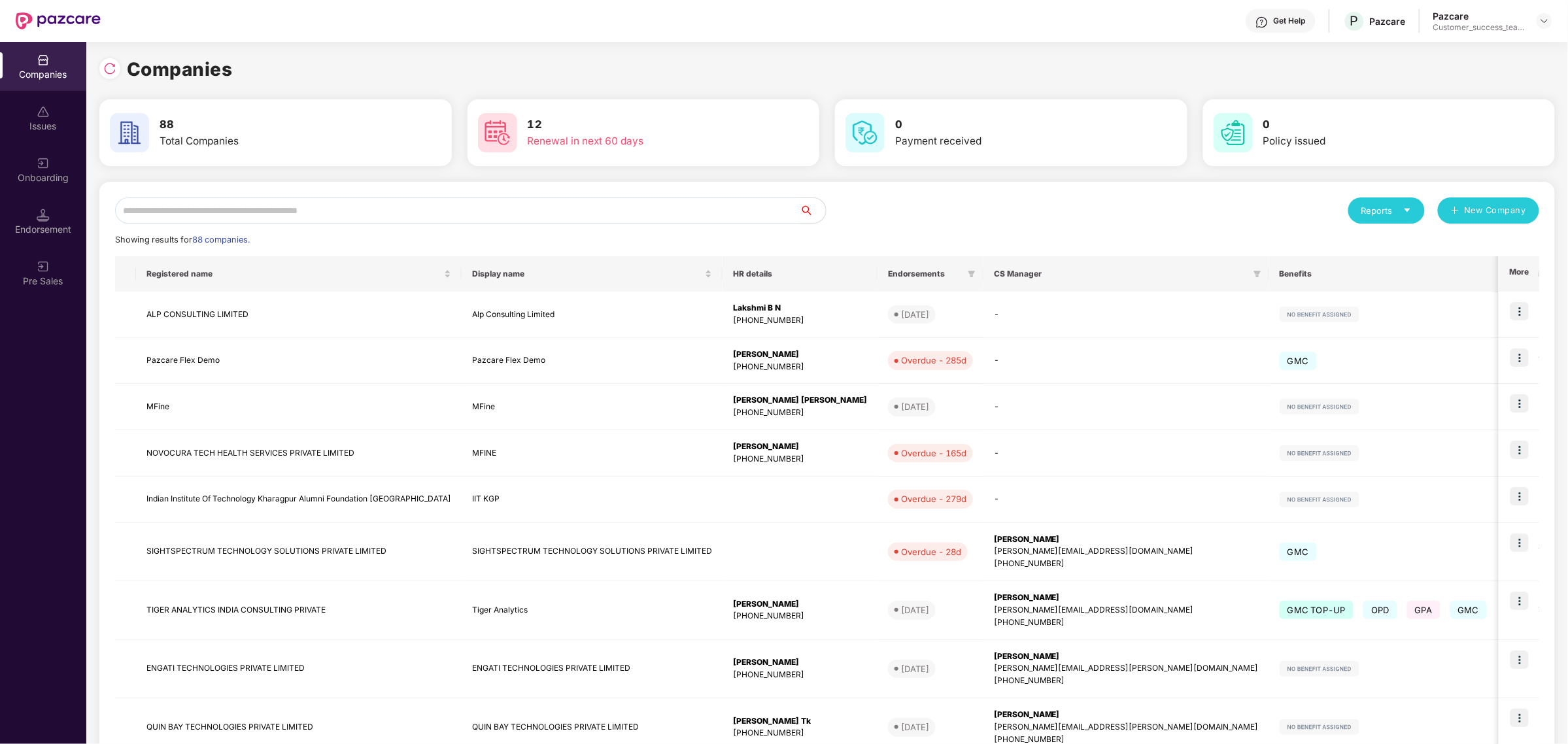
click at [361, 207] on input "text" at bounding box center [457, 210] width 685 height 26
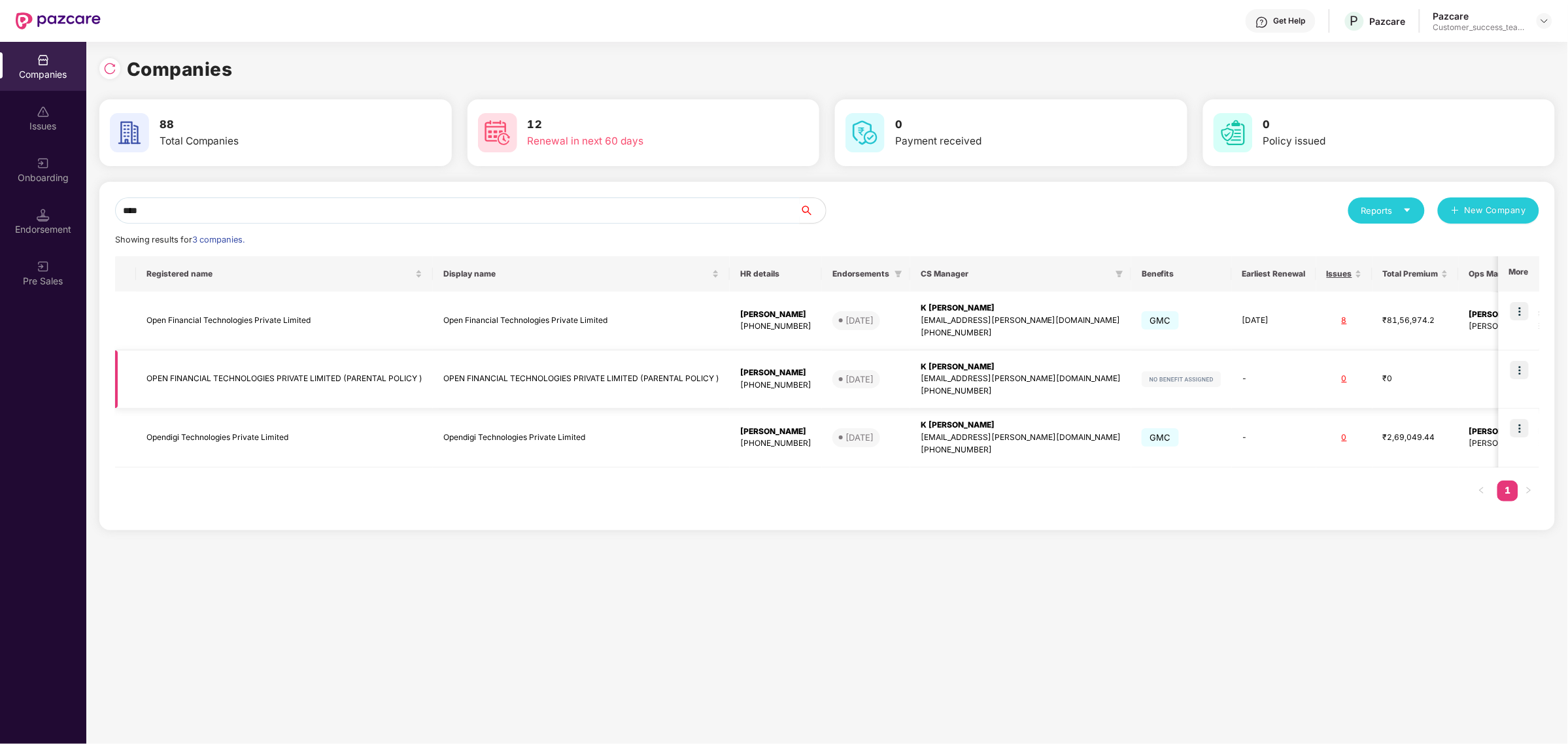
type input "****"
click at [1527, 377] on img at bounding box center [1519, 370] width 18 height 18
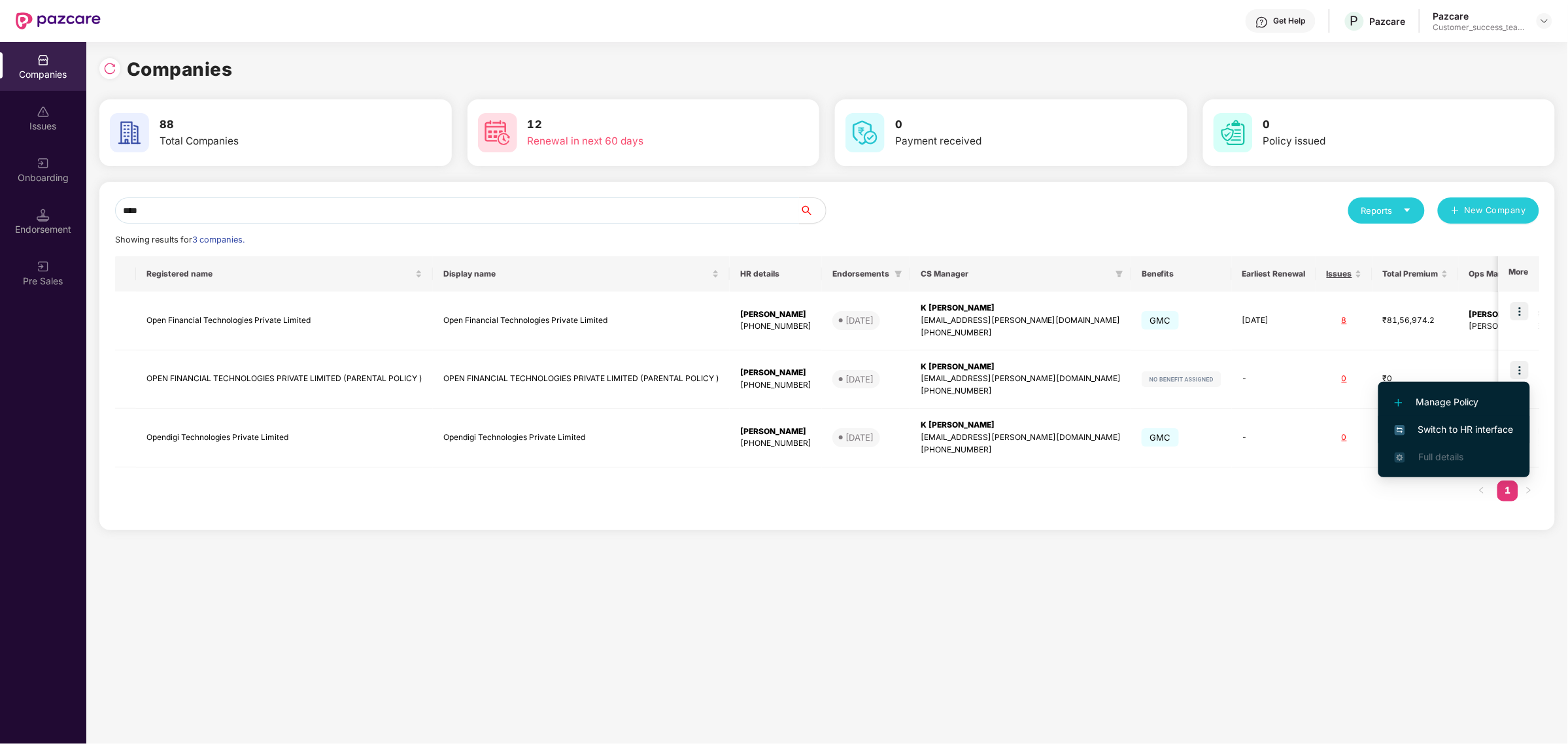
click at [1459, 429] on span "Switch to HR interface" at bounding box center [1454, 429] width 119 height 14
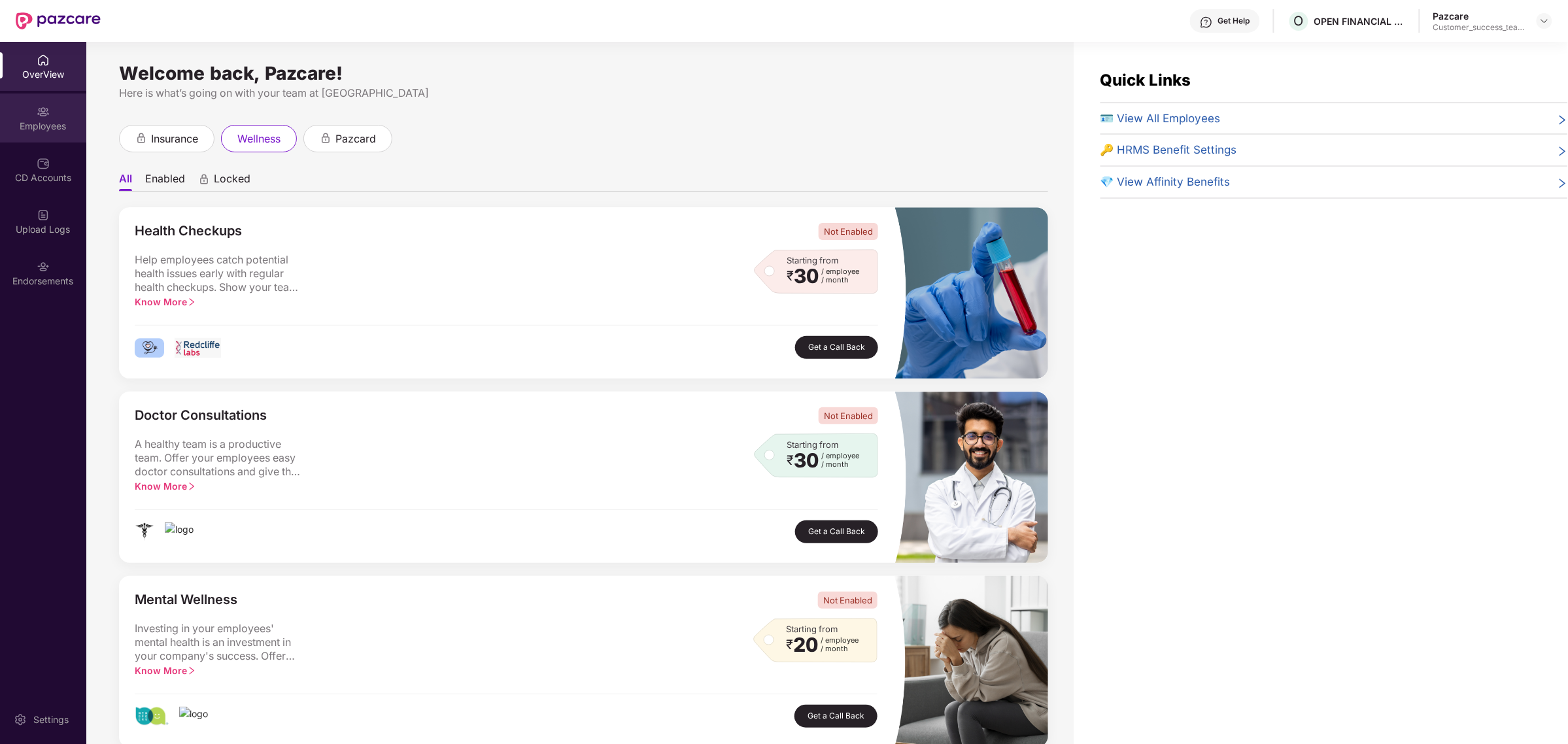
click at [41, 123] on div "Employees" at bounding box center [43, 125] width 86 height 13
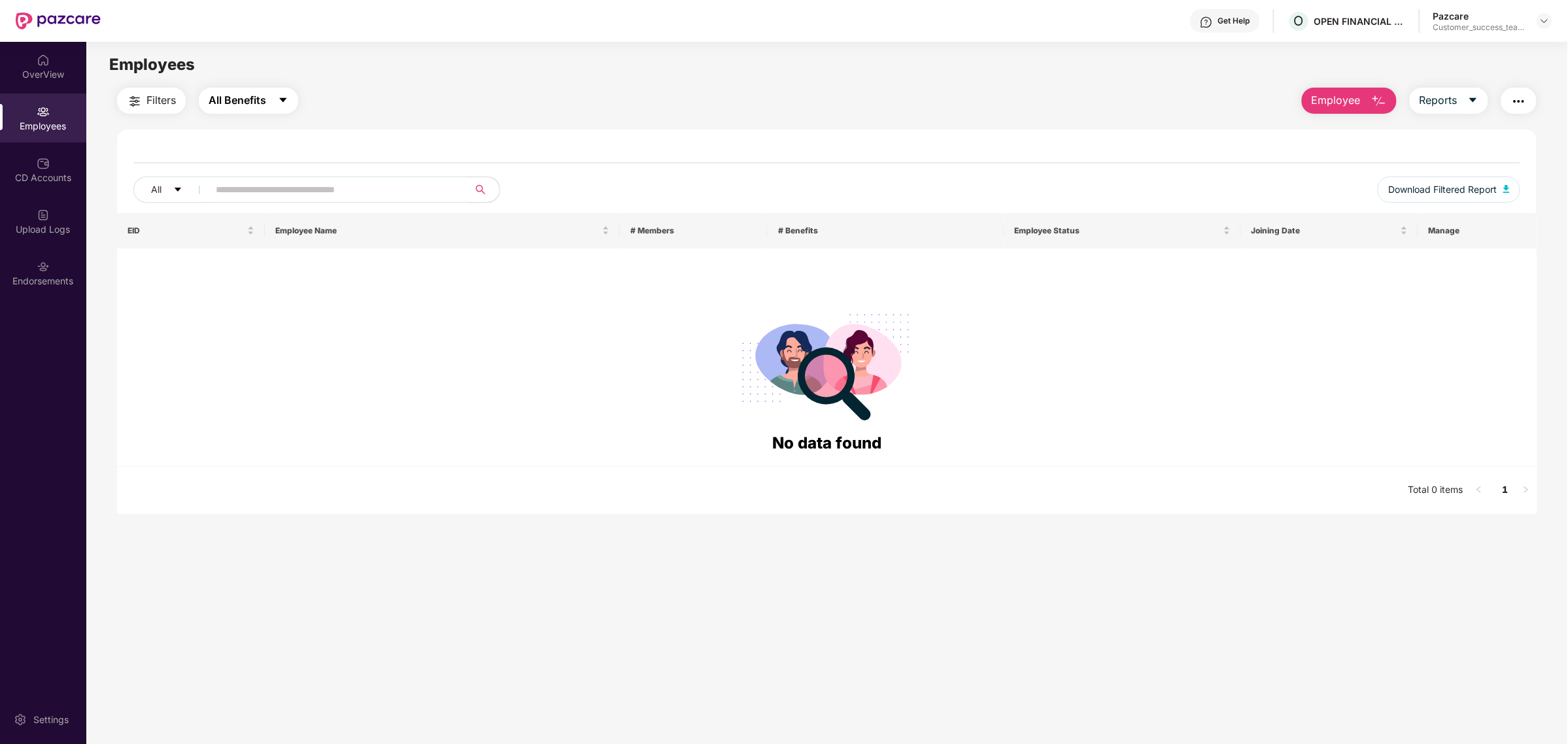
click at [250, 101] on span "All Benefits" at bounding box center [237, 101] width 58 height 17
click at [155, 95] on span "Filters" at bounding box center [161, 101] width 29 height 17
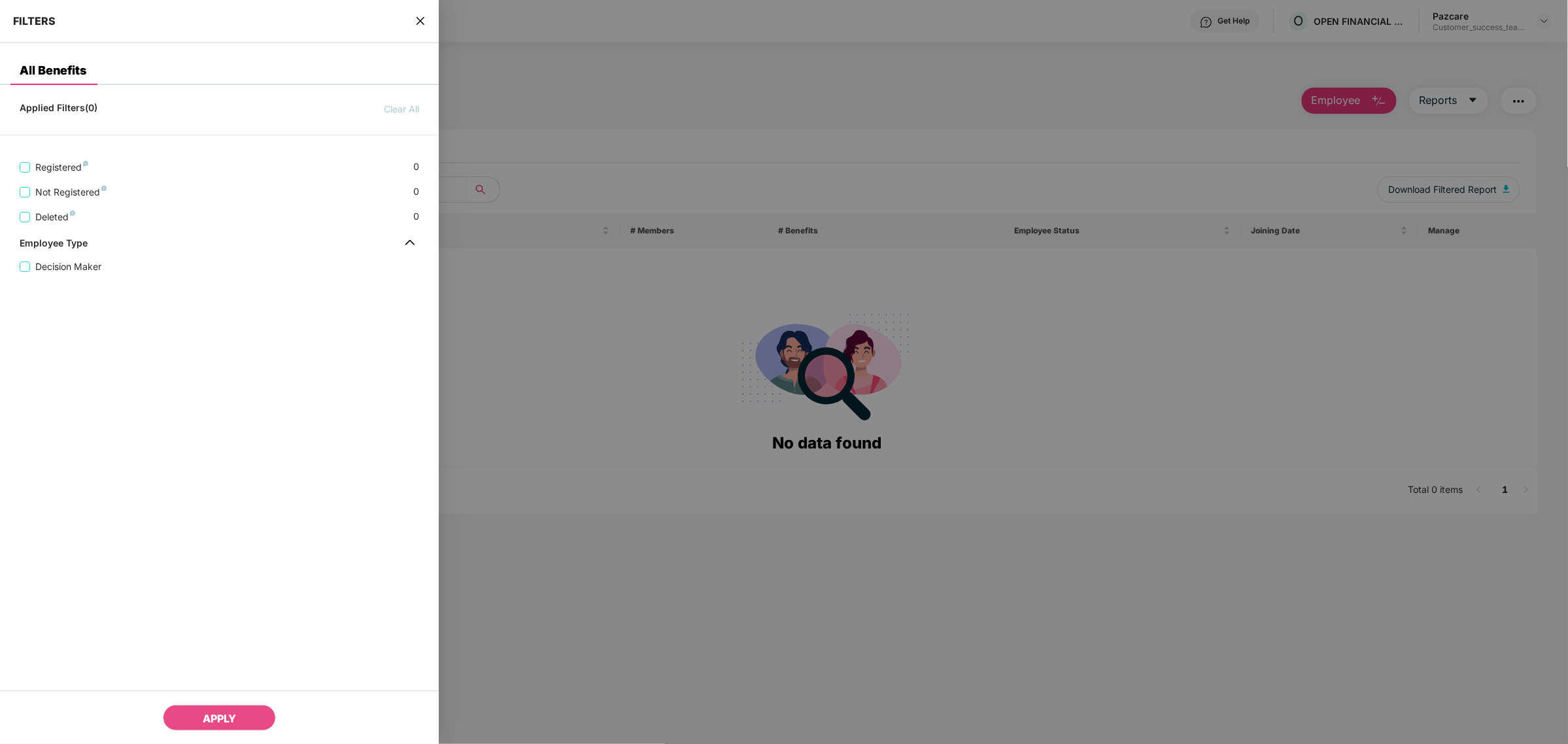
click at [418, 17] on icon "close" at bounding box center [421, 21] width 11 height 11
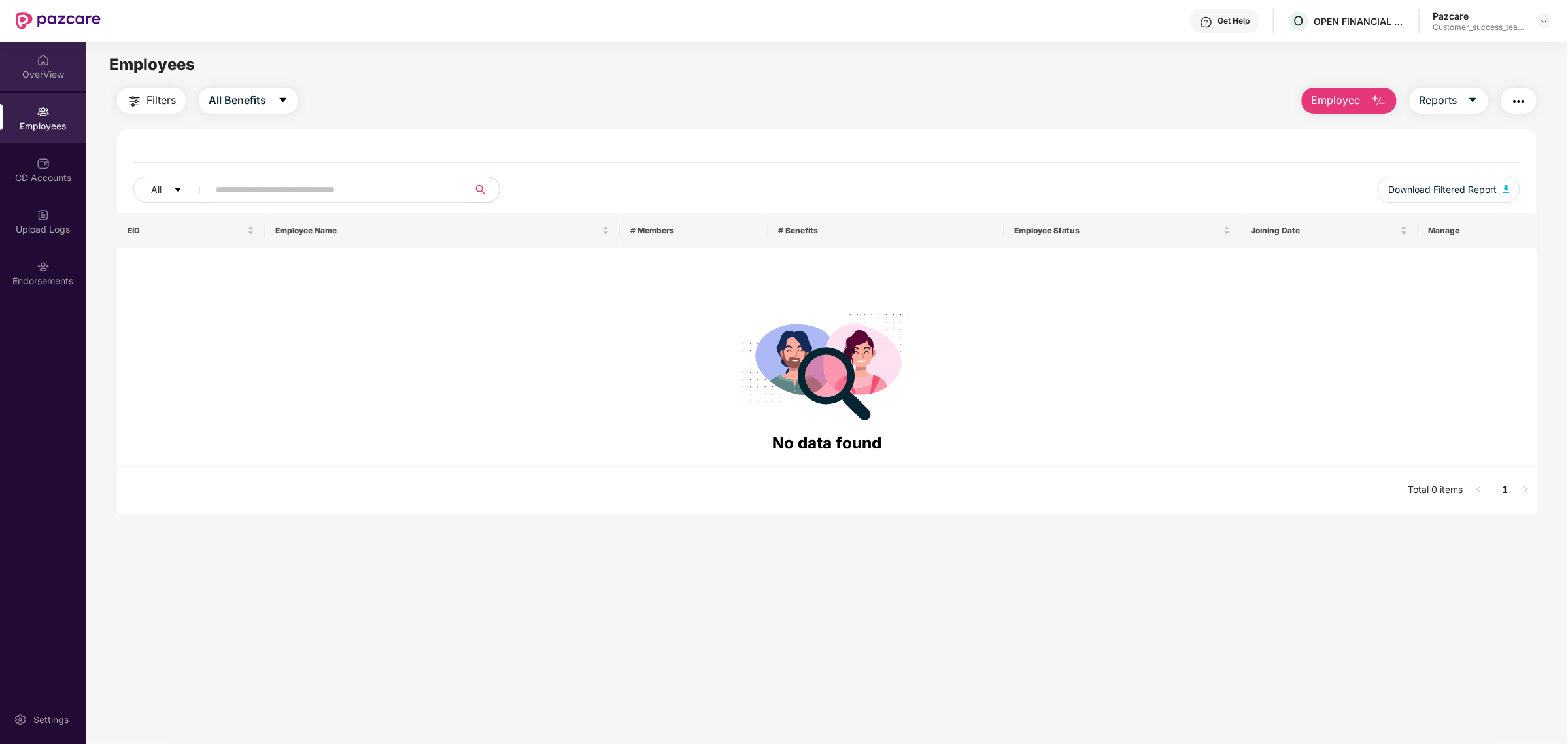
click at [61, 80] on div "OverView" at bounding box center [43, 66] width 86 height 49
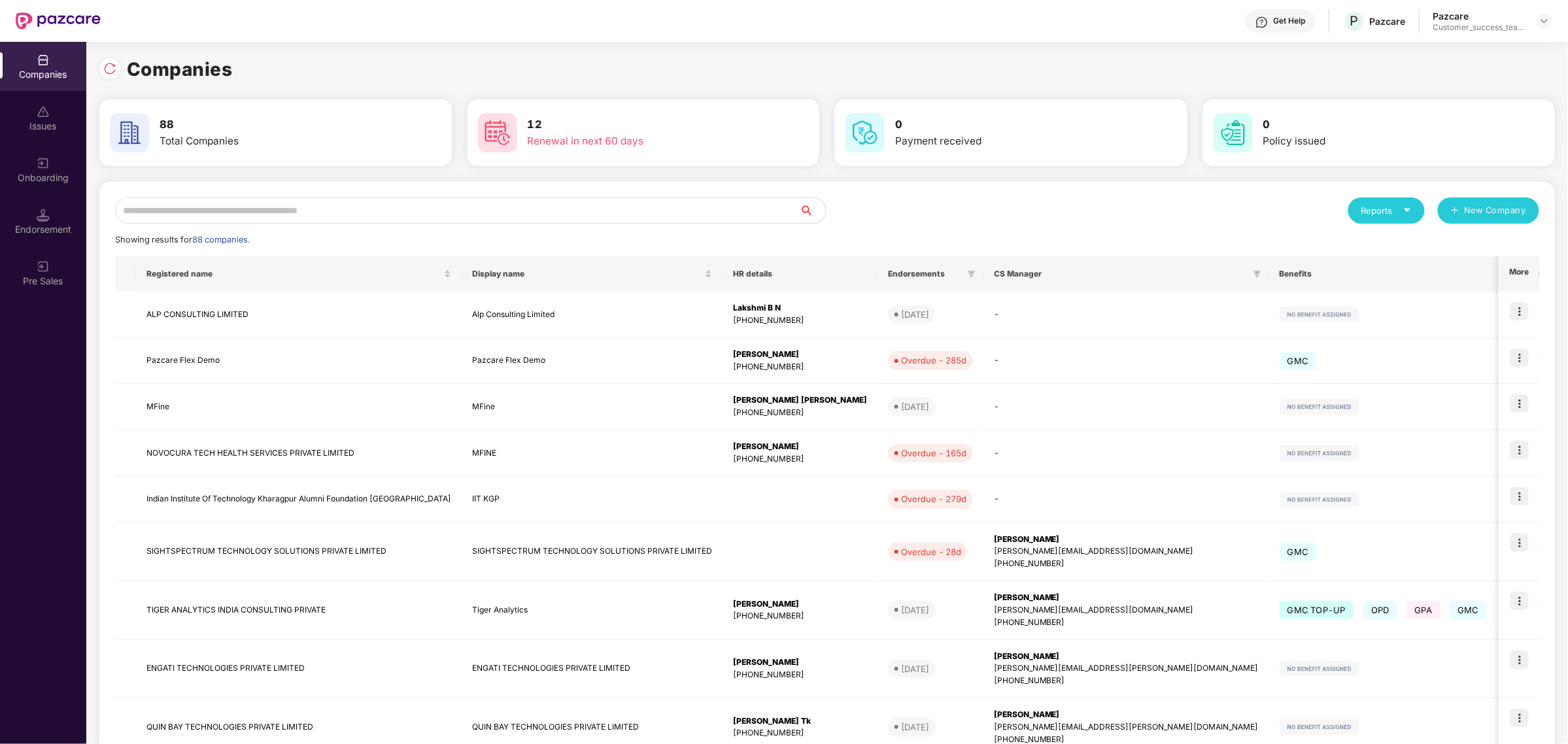
click at [629, 208] on input "text" at bounding box center [457, 210] width 685 height 26
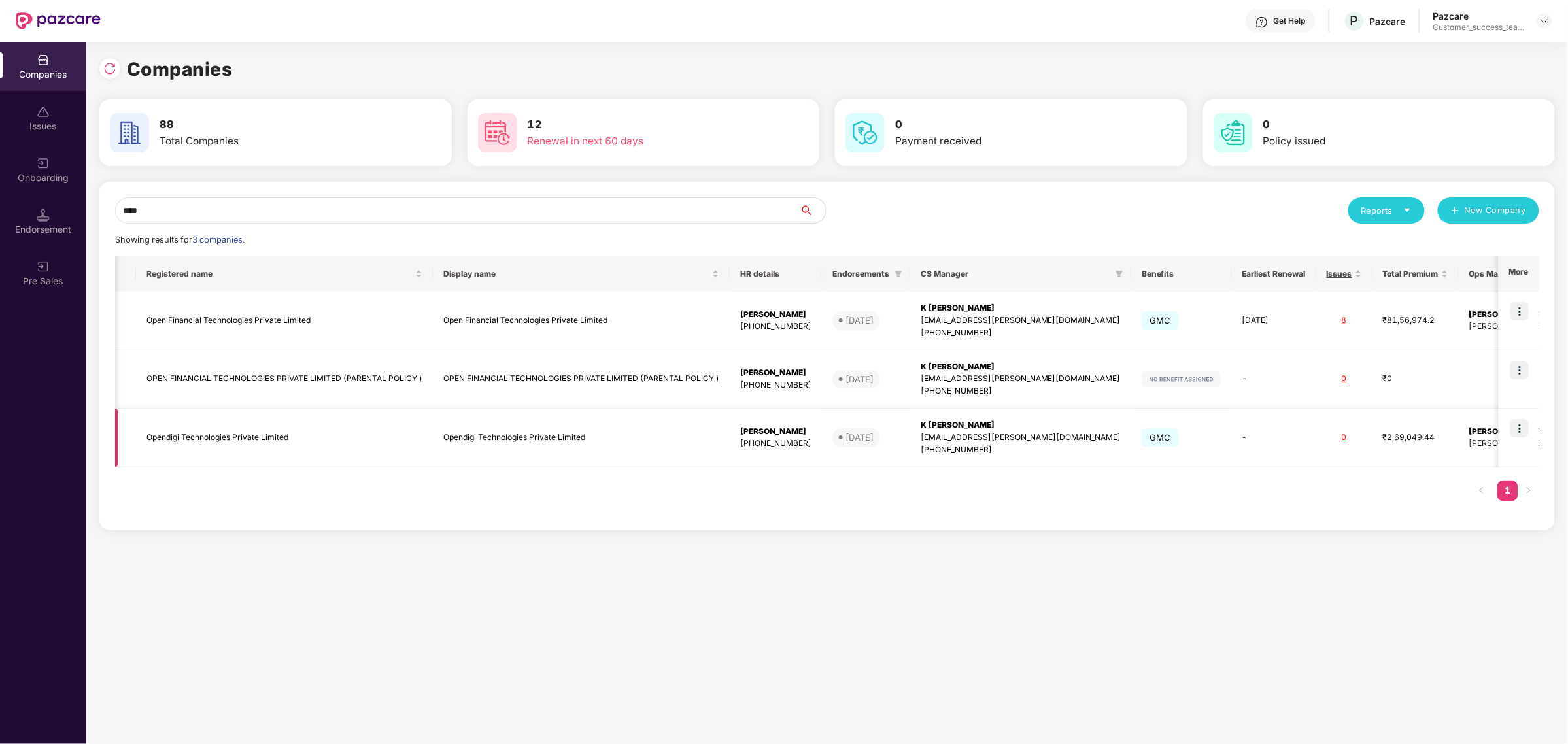
scroll to position [0, 5]
type input "****"
click at [1524, 315] on img at bounding box center [1519, 311] width 18 height 18
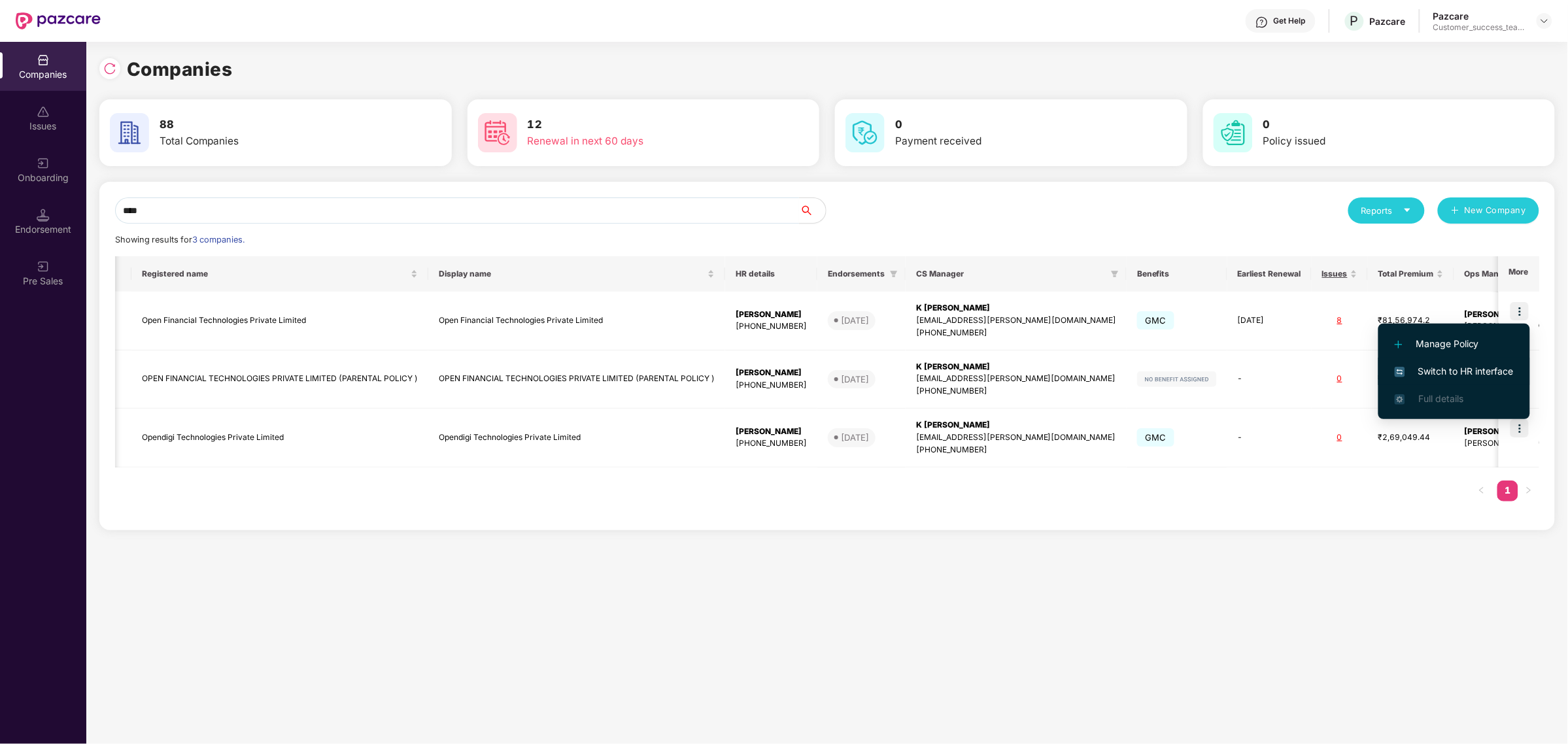
click at [1483, 367] on span "Switch to HR interface" at bounding box center [1454, 371] width 119 height 14
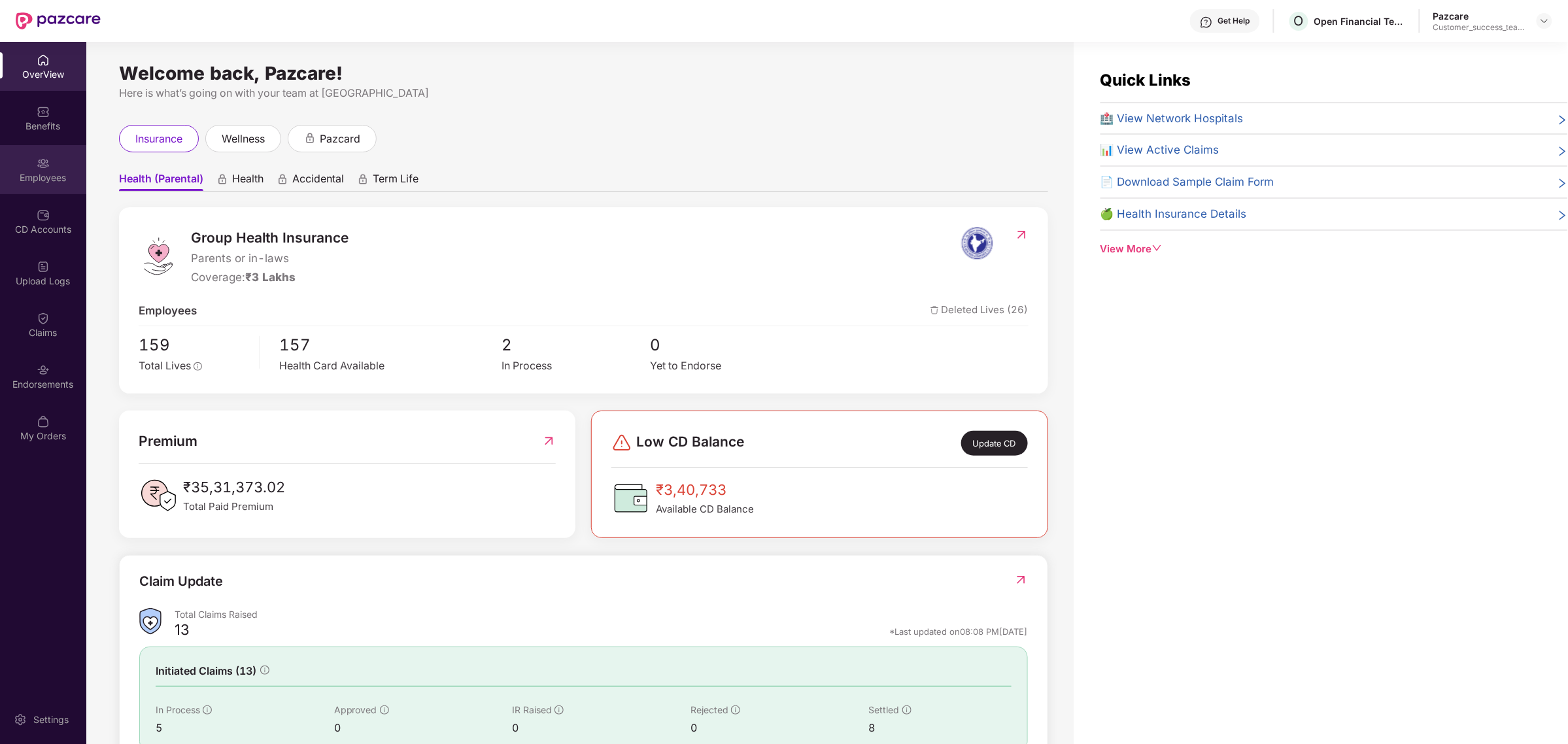
click at [31, 182] on div "Employees" at bounding box center [43, 177] width 86 height 13
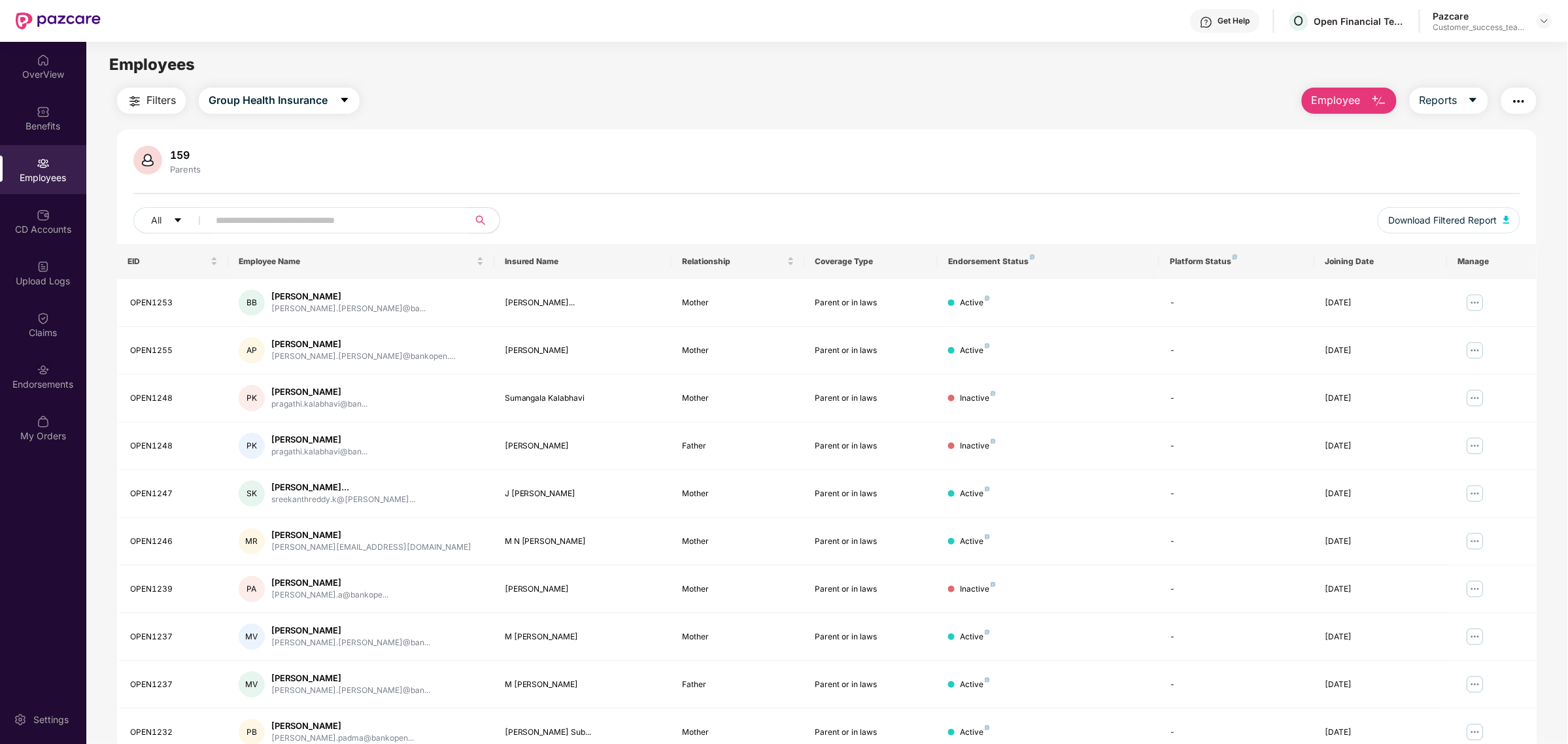
click at [288, 230] on input "text" at bounding box center [333, 220] width 235 height 20
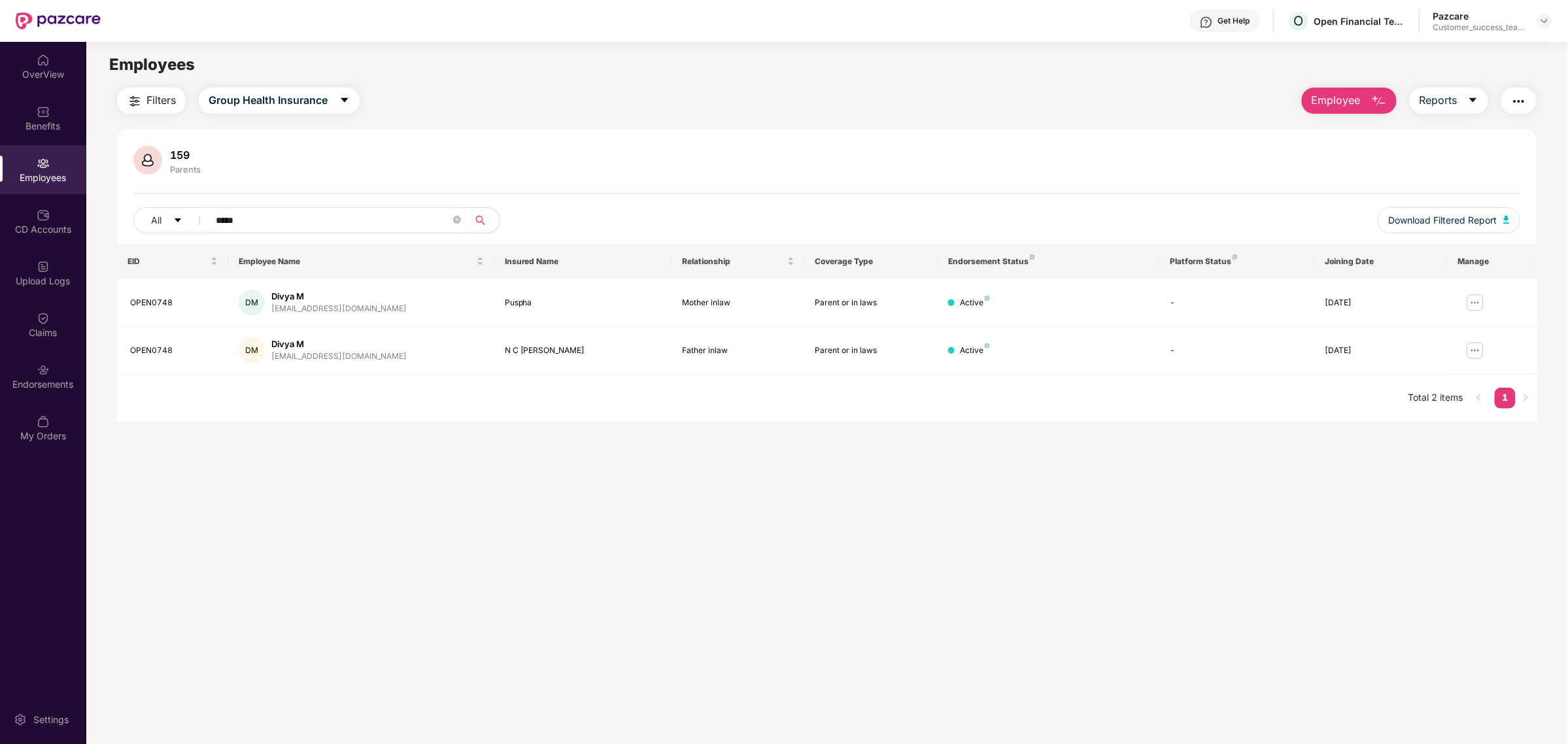
type input "*****"
click at [1546, 11] on div "Pazcare Customer_success_team_lead" at bounding box center [1493, 21] width 119 height 23
click at [1546, 23] on img at bounding box center [1545, 21] width 11 height 11
click at [1500, 51] on div "Switch to partner view" at bounding box center [1483, 51] width 170 height 26
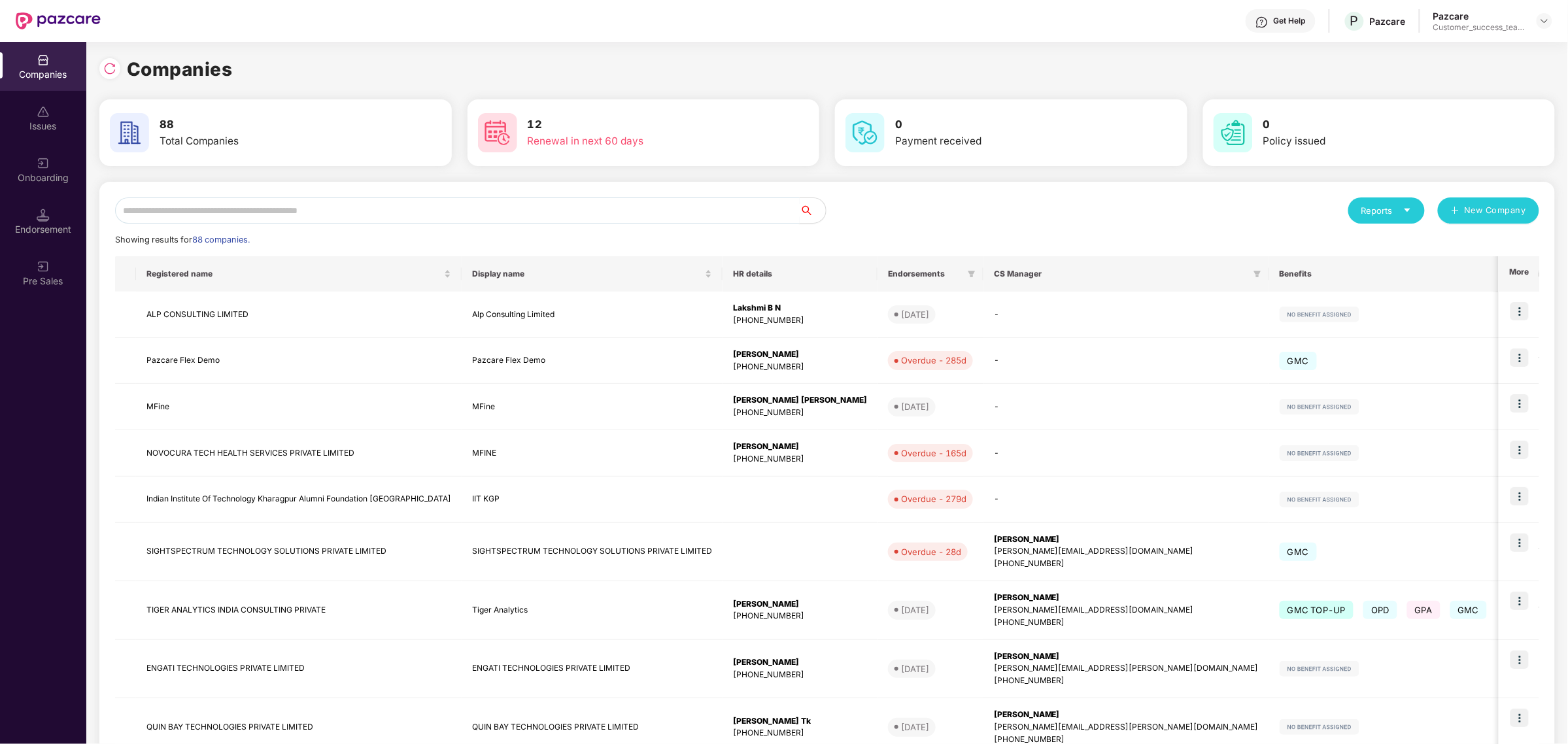
click at [254, 205] on input "text" at bounding box center [457, 210] width 685 height 26
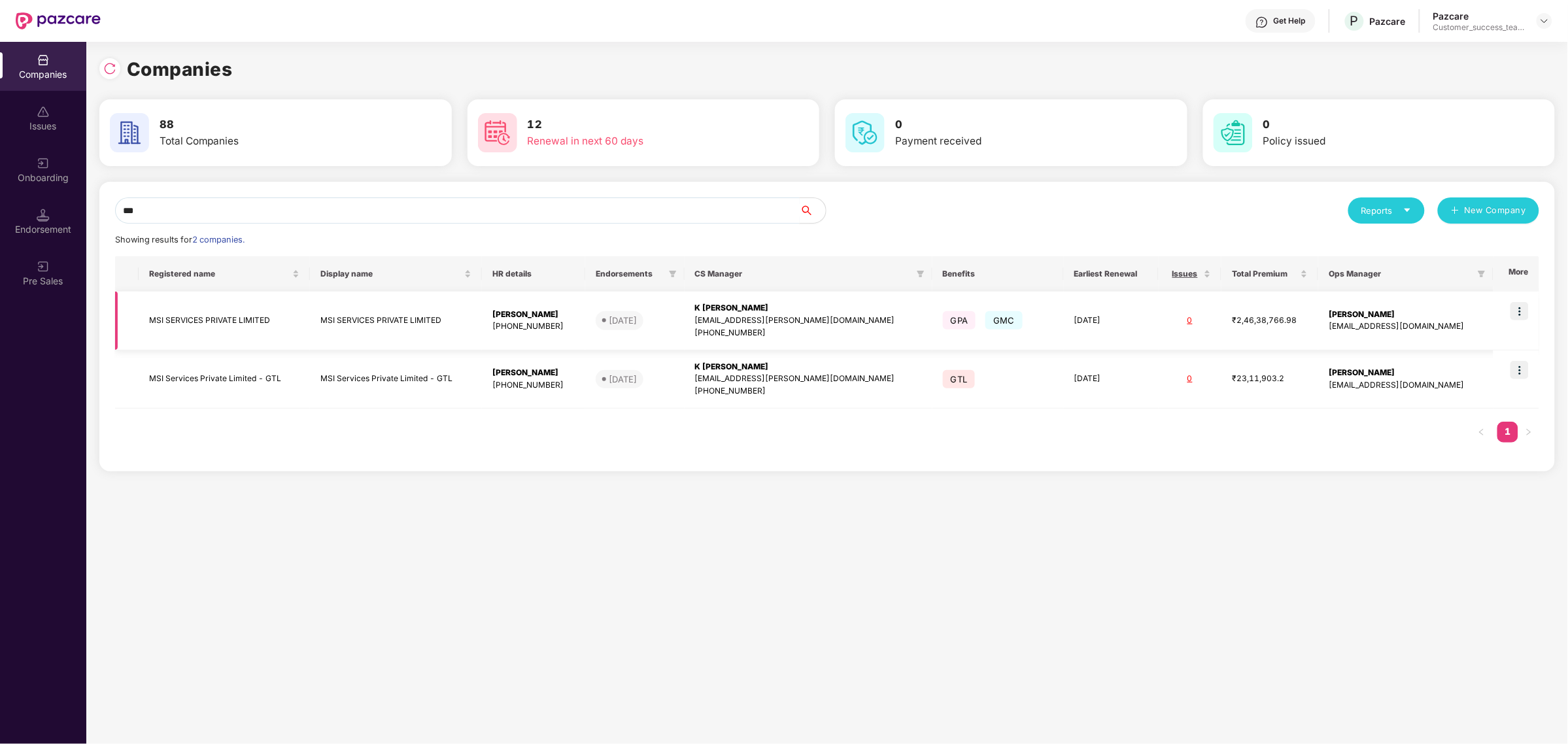
type input "***"
click at [1525, 312] on img at bounding box center [1519, 311] width 18 height 18
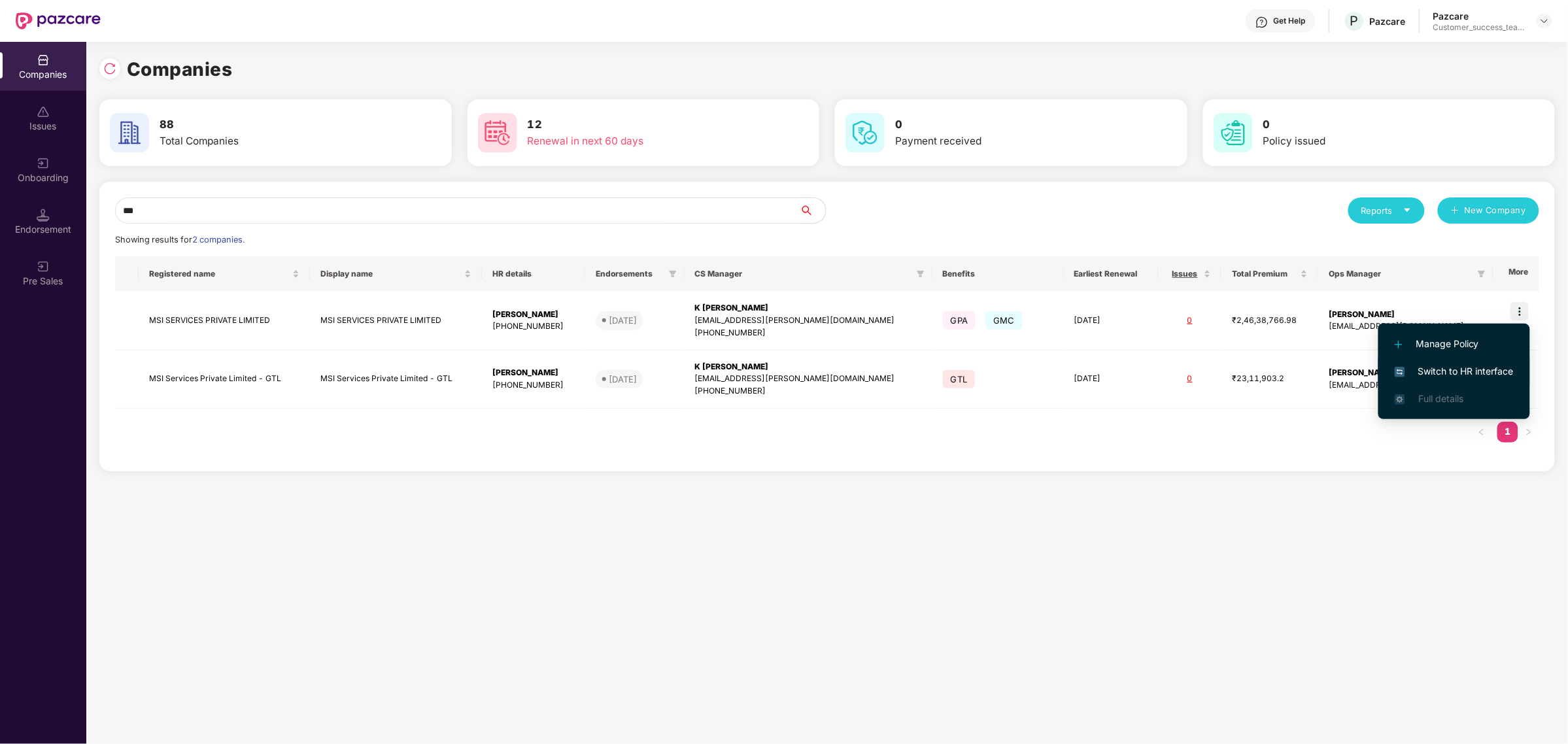
click at [1464, 372] on span "Switch to HR interface" at bounding box center [1454, 371] width 119 height 14
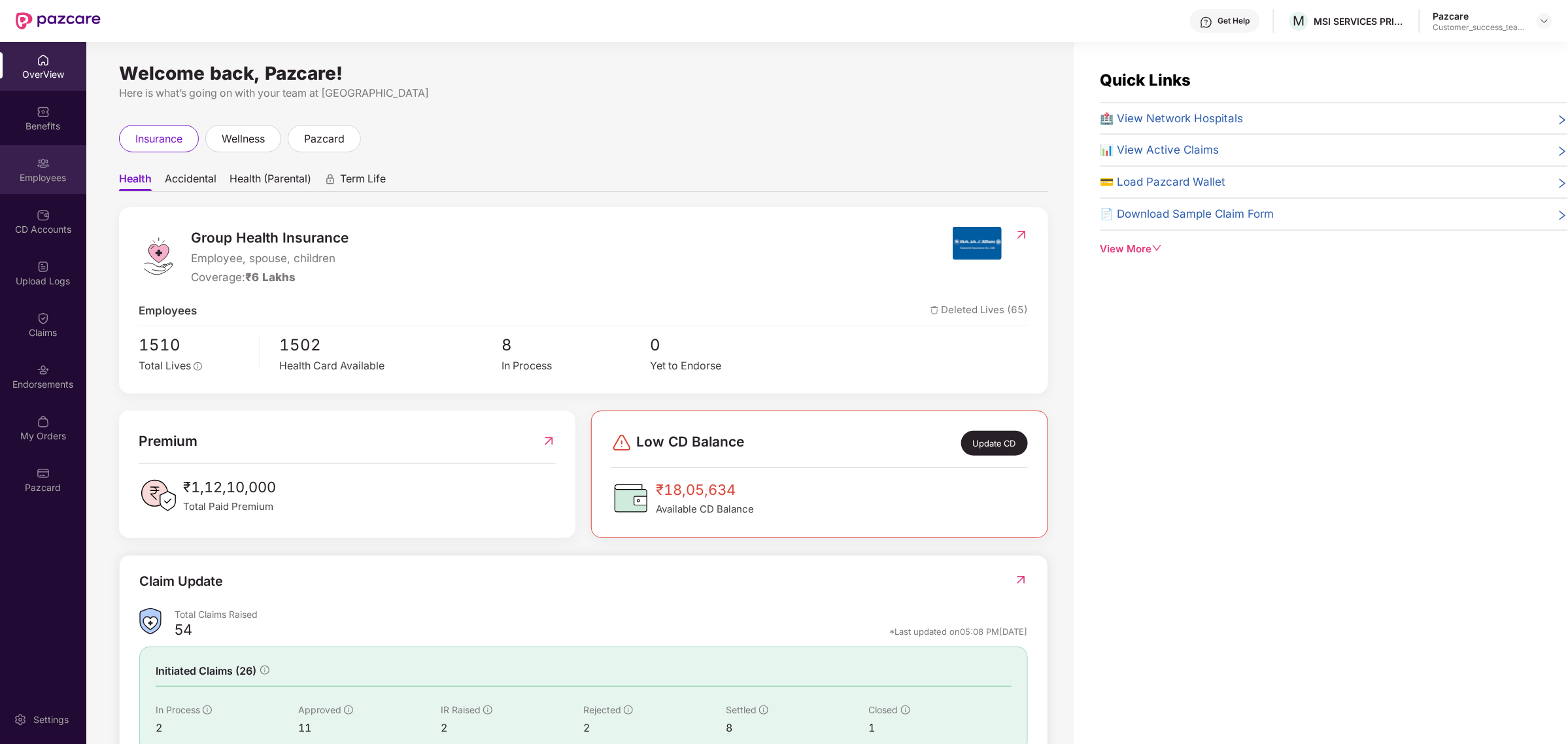
click at [46, 171] on div "Employees" at bounding box center [43, 177] width 86 height 13
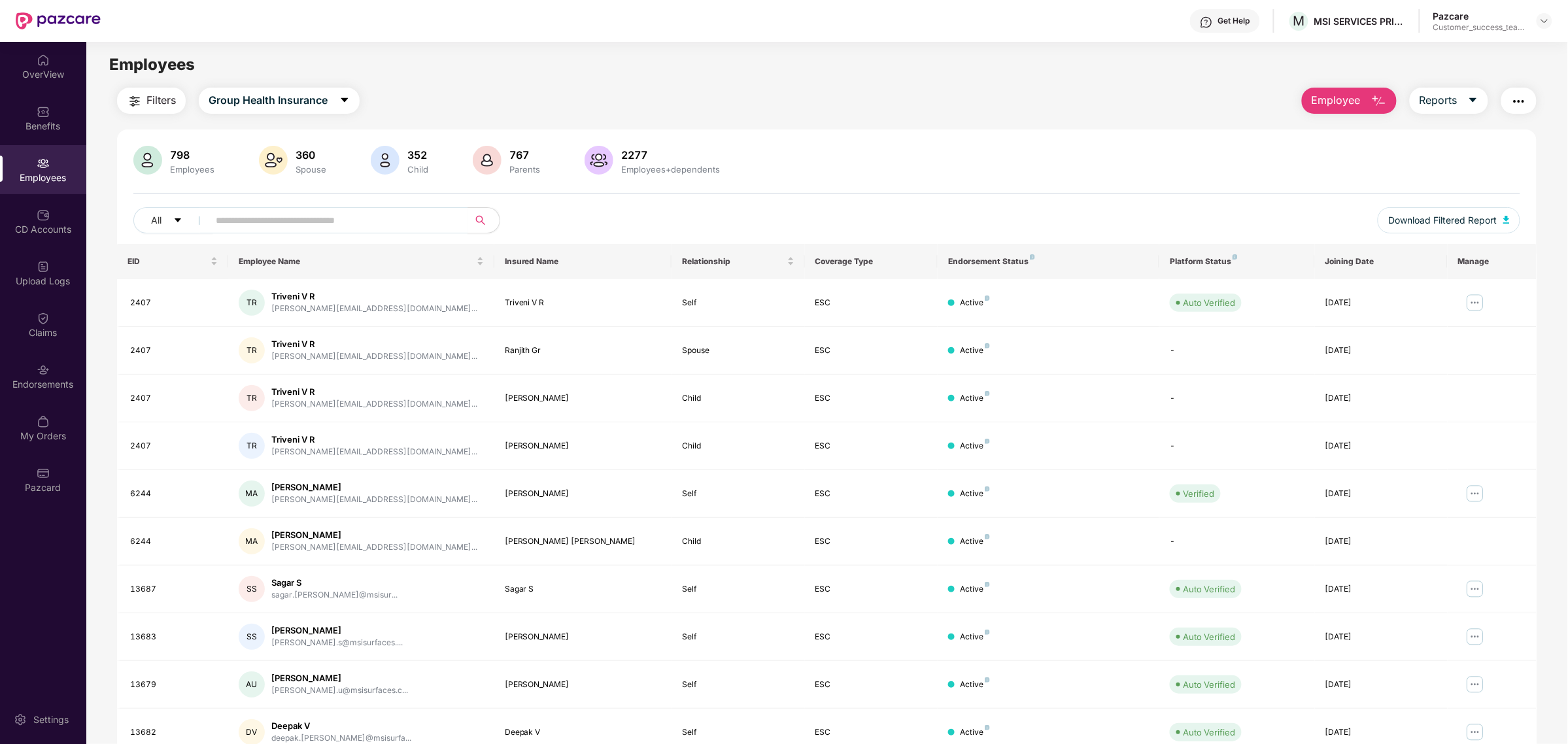
click at [1352, 97] on span "Employee" at bounding box center [1336, 101] width 49 height 17
click at [1367, 122] on li "Add Employee(s)" at bounding box center [1377, 135] width 151 height 26
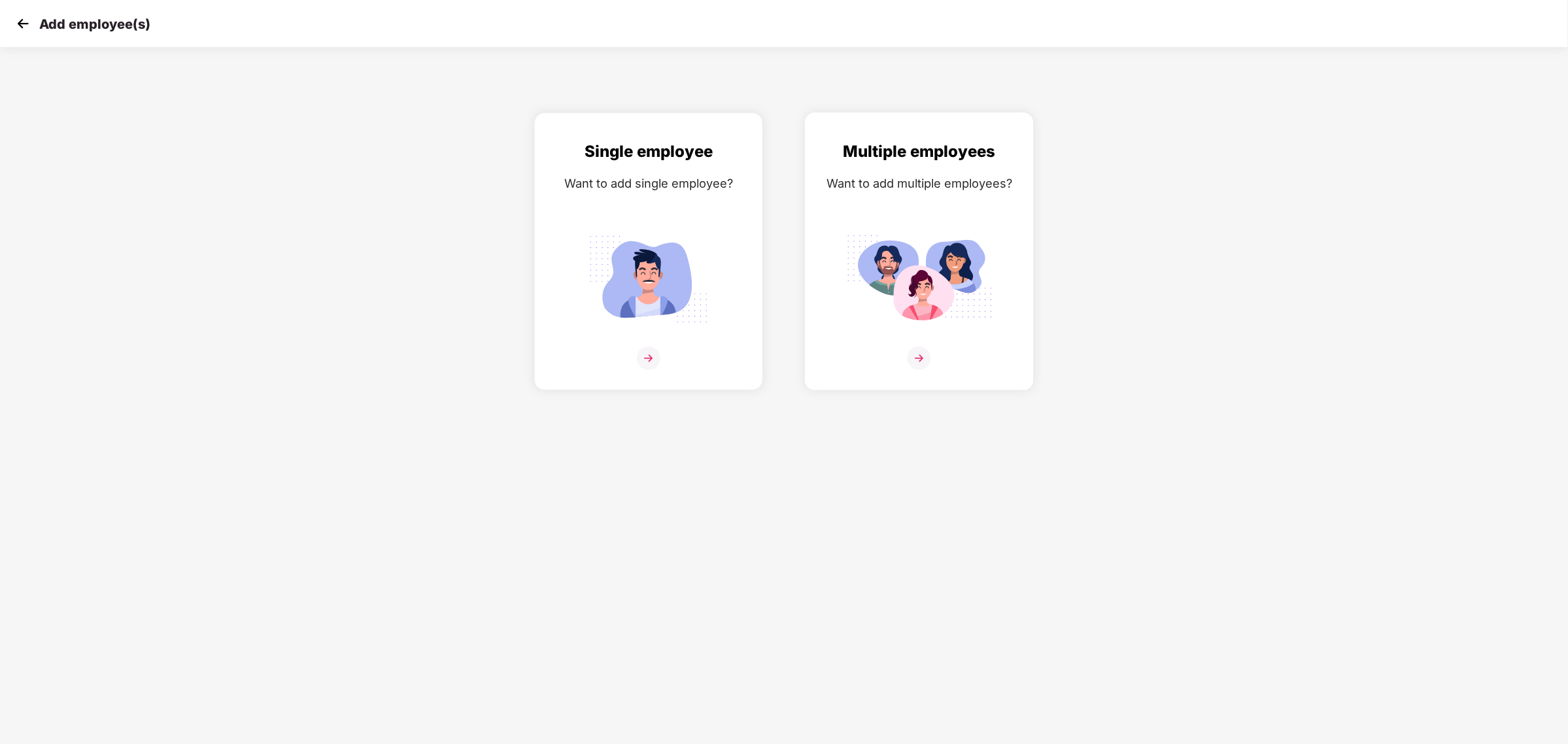
click at [922, 361] on img at bounding box center [919, 357] width 23 height 23
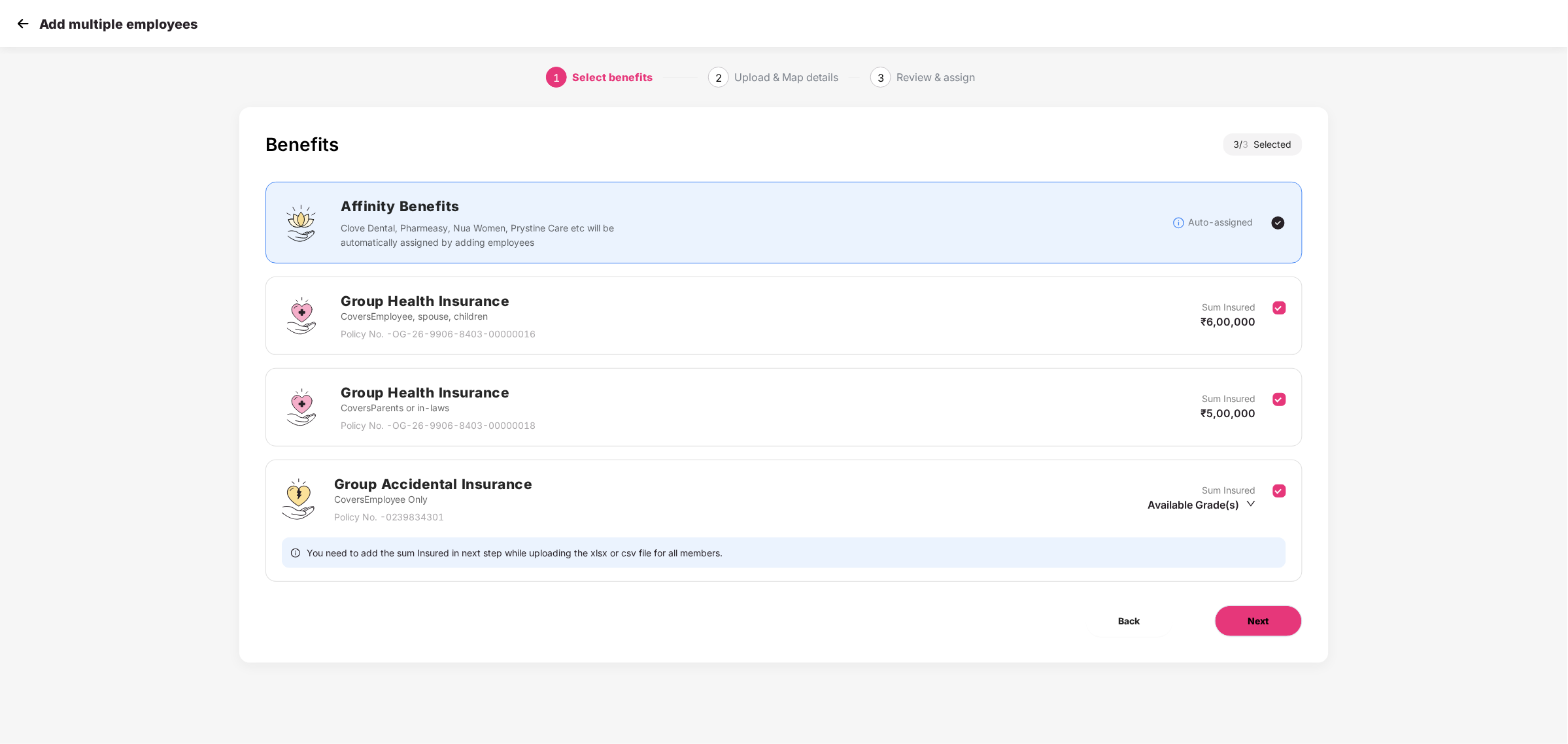
click at [1248, 616] on span "Next" at bounding box center [1259, 621] width 21 height 14
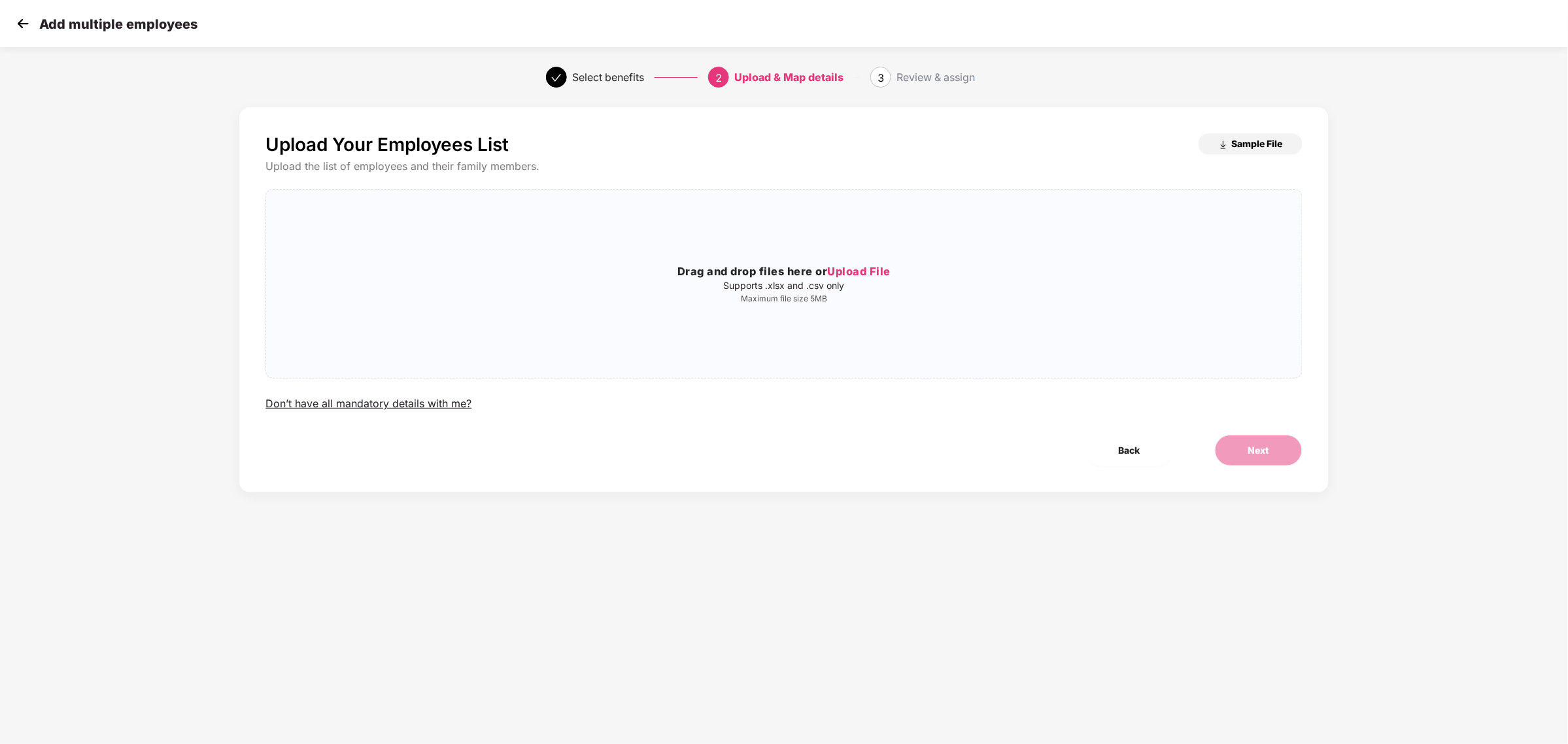
click at [1242, 152] on button "Sample File" at bounding box center [1250, 144] width 104 height 21
click at [1250, 450] on span "Next" at bounding box center [1259, 450] width 21 height 14
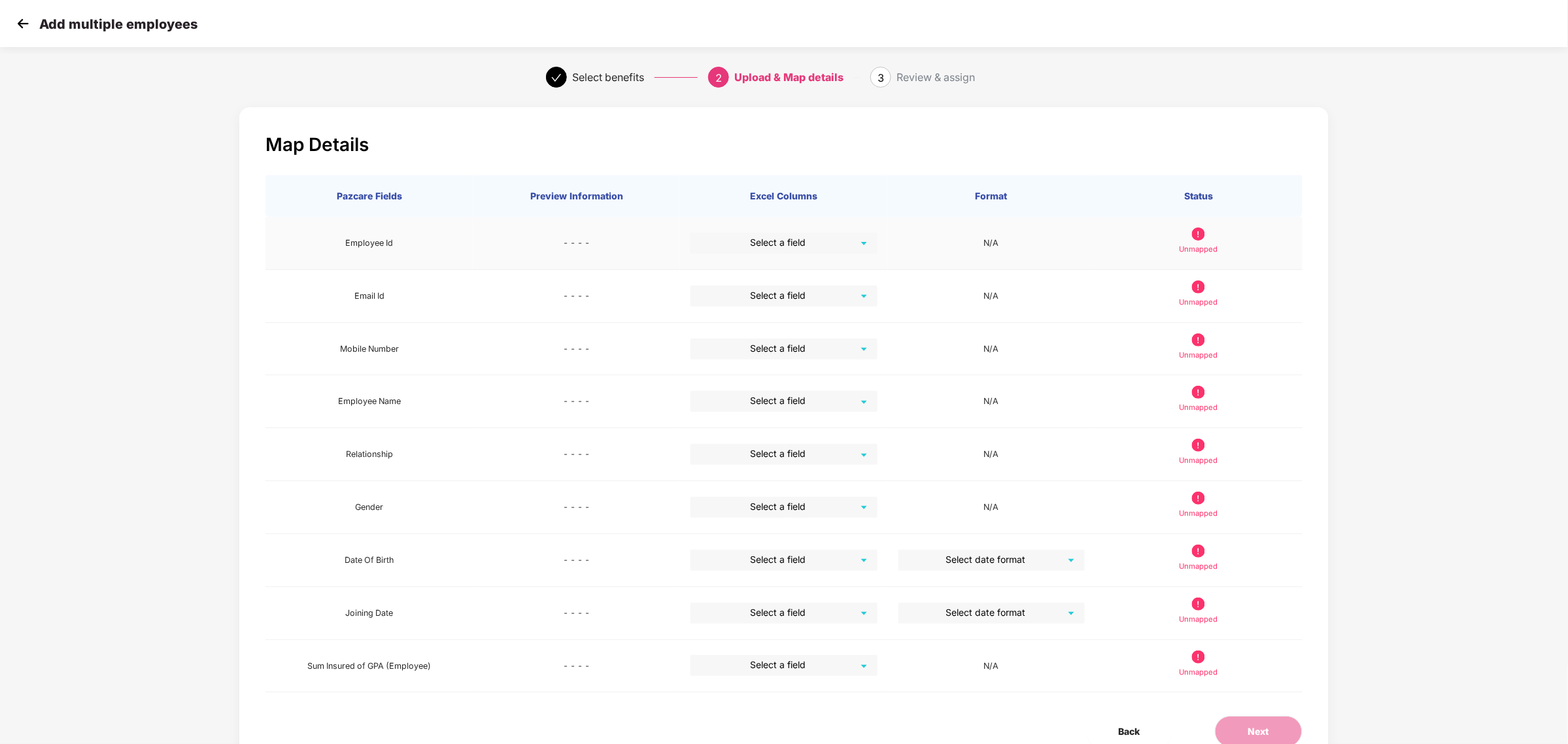
click at [862, 237] on div "Select a field" at bounding box center [783, 243] width 186 height 21
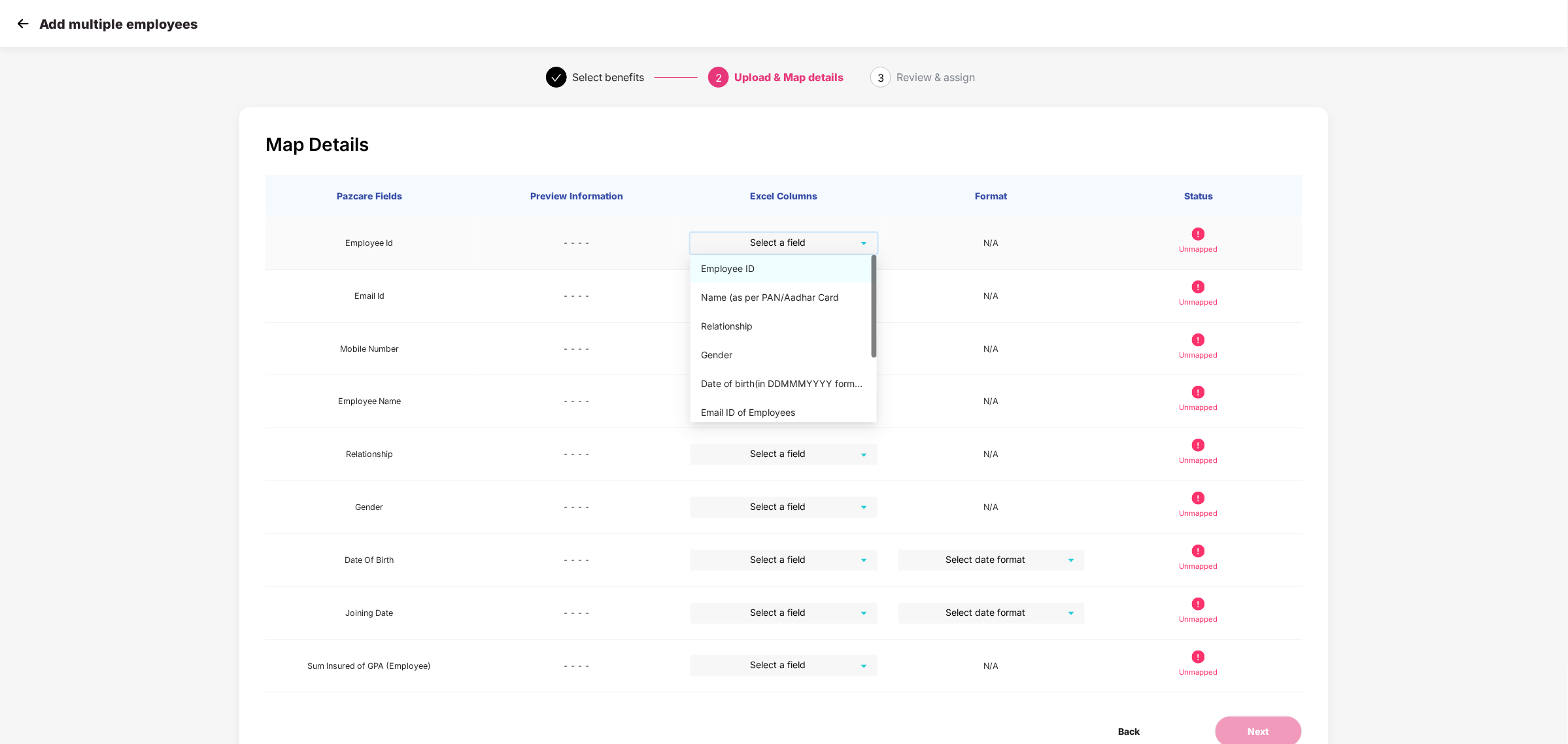
click at [821, 266] on div "Employee ID" at bounding box center [783, 268] width 165 height 14
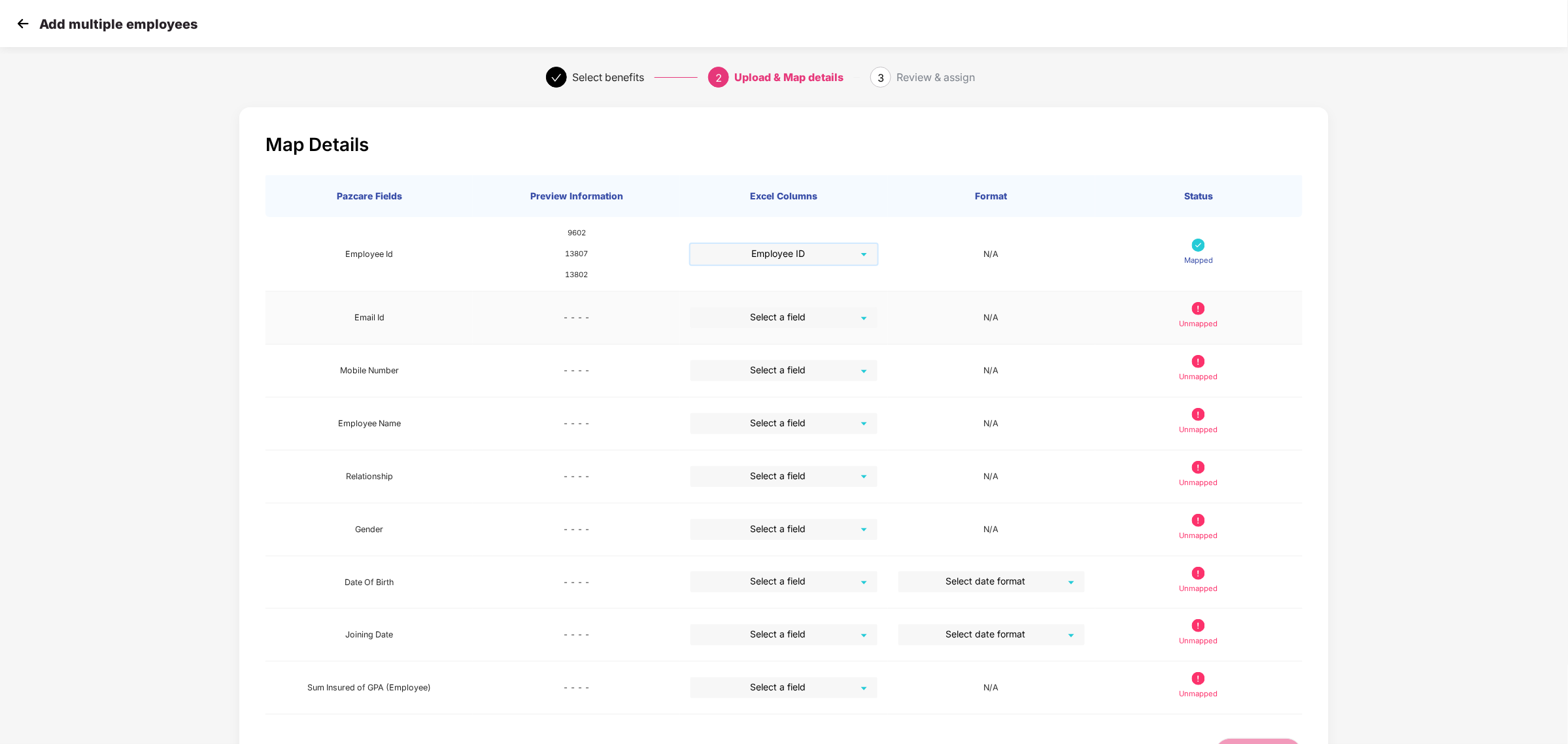
click at [816, 321] on input "search" at bounding box center [779, 317] width 163 height 20
click at [773, 423] on div "Email ID of Employees" at bounding box center [783, 418] width 165 height 14
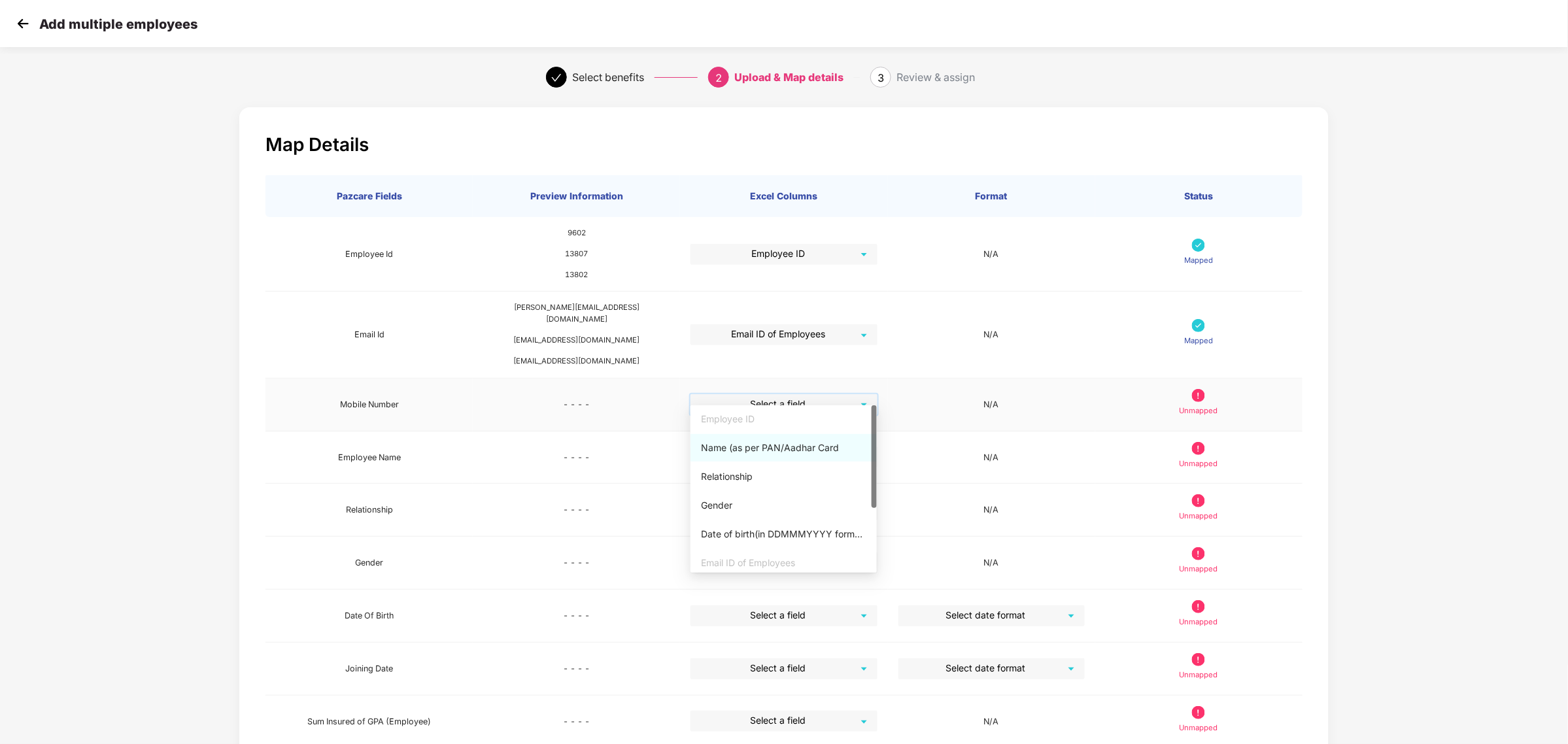
click at [783, 394] on input "search" at bounding box center [779, 404] width 163 height 20
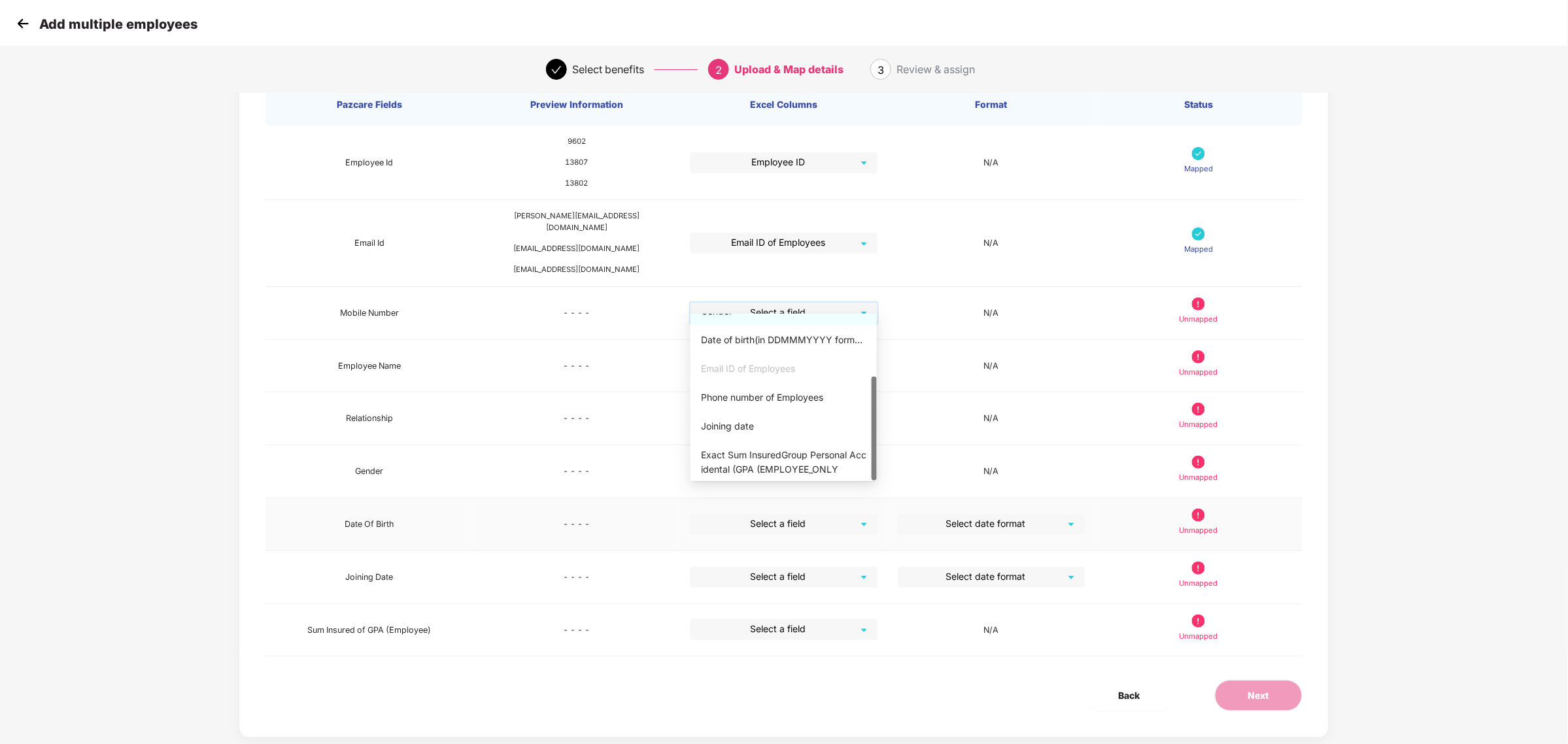
scroll to position [101, 0]
click at [772, 393] on div "Phone number of Employees" at bounding box center [783, 395] width 165 height 14
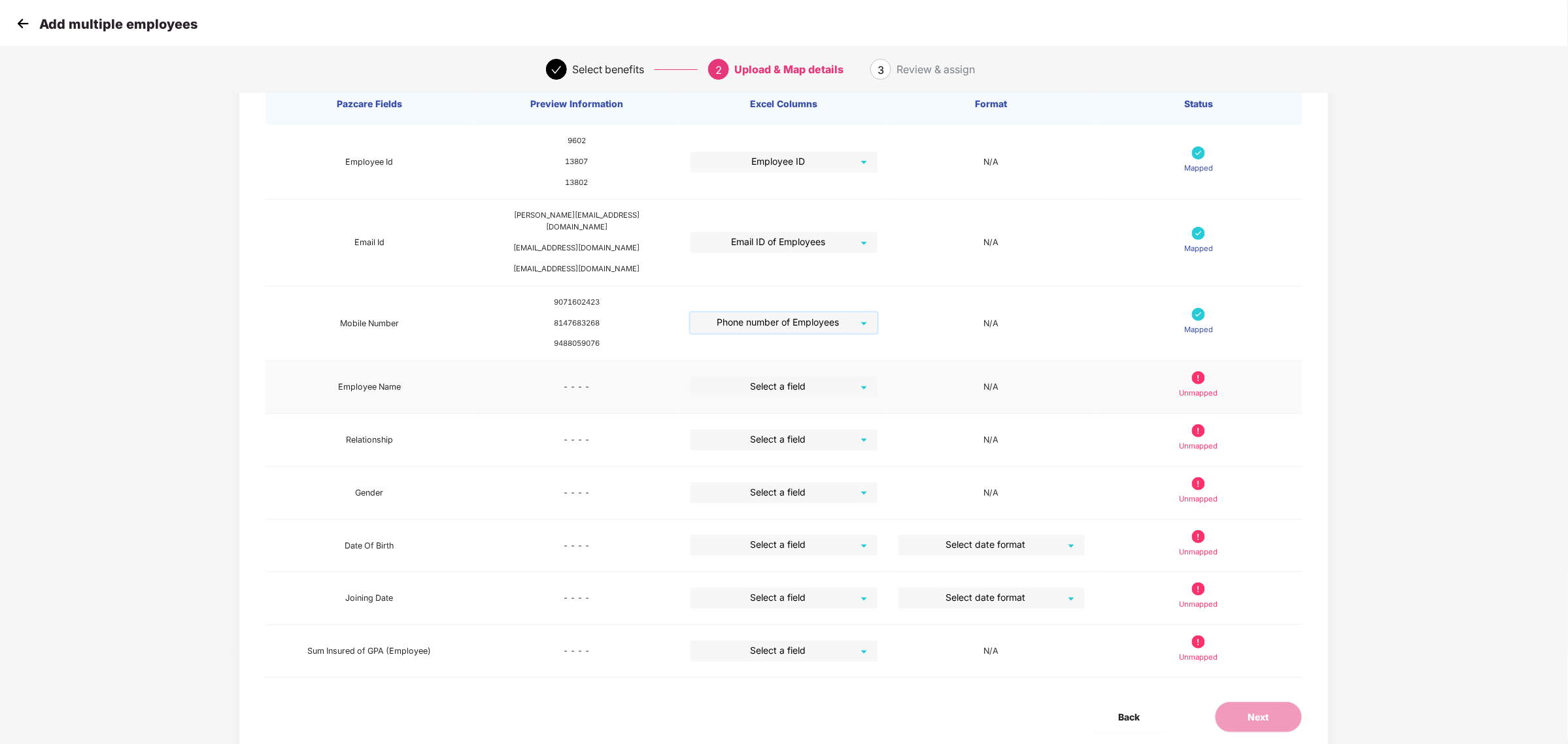
click at [770, 377] on input "search" at bounding box center [779, 387] width 163 height 20
click at [765, 432] on div "Name (as per PAN/Aadhar Card" at bounding box center [783, 430] width 165 height 14
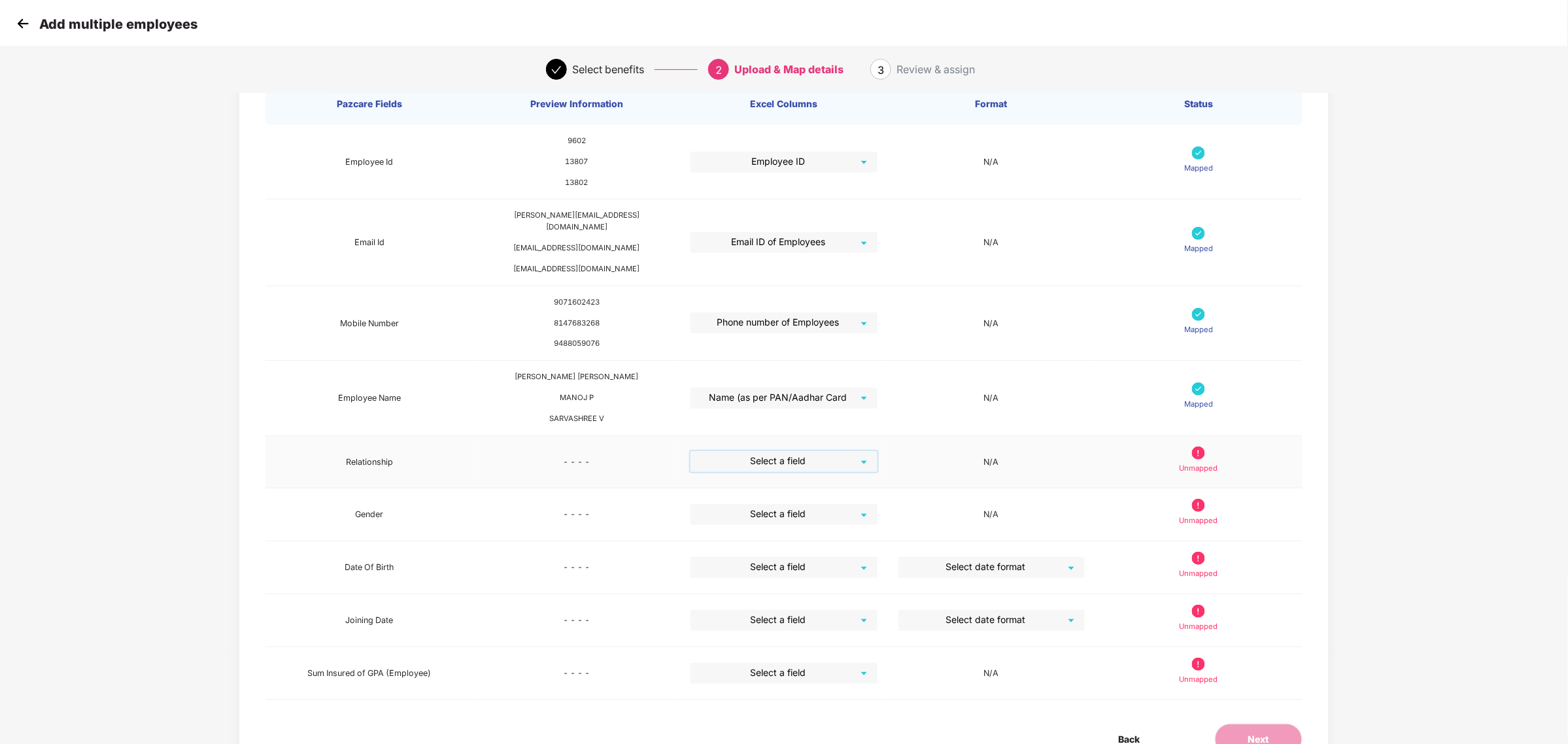
click at [765, 458] on input "search" at bounding box center [779, 461] width 163 height 20
click at [737, 534] on div "Relationship" at bounding box center [783, 535] width 165 height 14
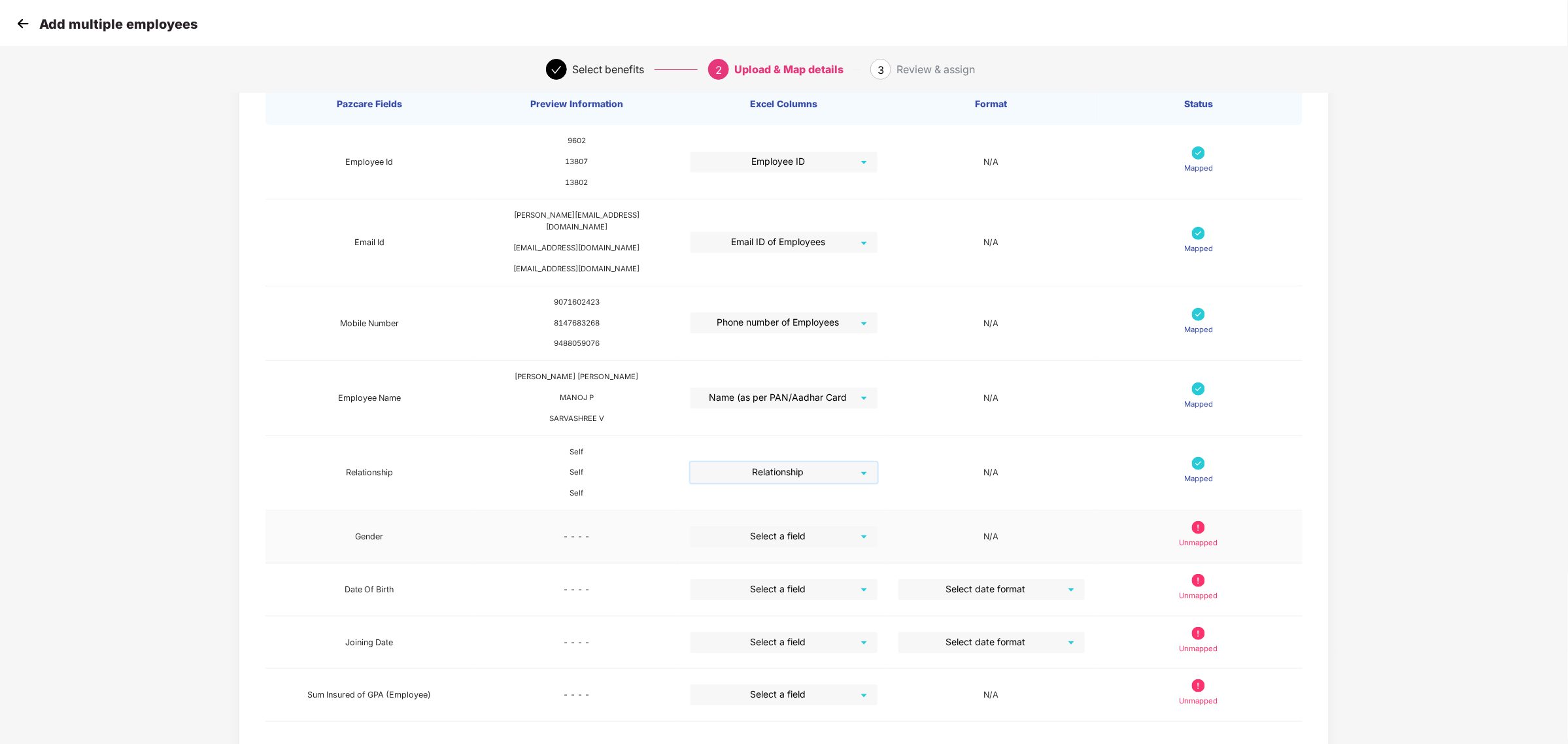
click at [775, 526] on input "search" at bounding box center [779, 536] width 163 height 20
click at [746, 634] on div "Gender" at bounding box center [783, 638] width 165 height 14
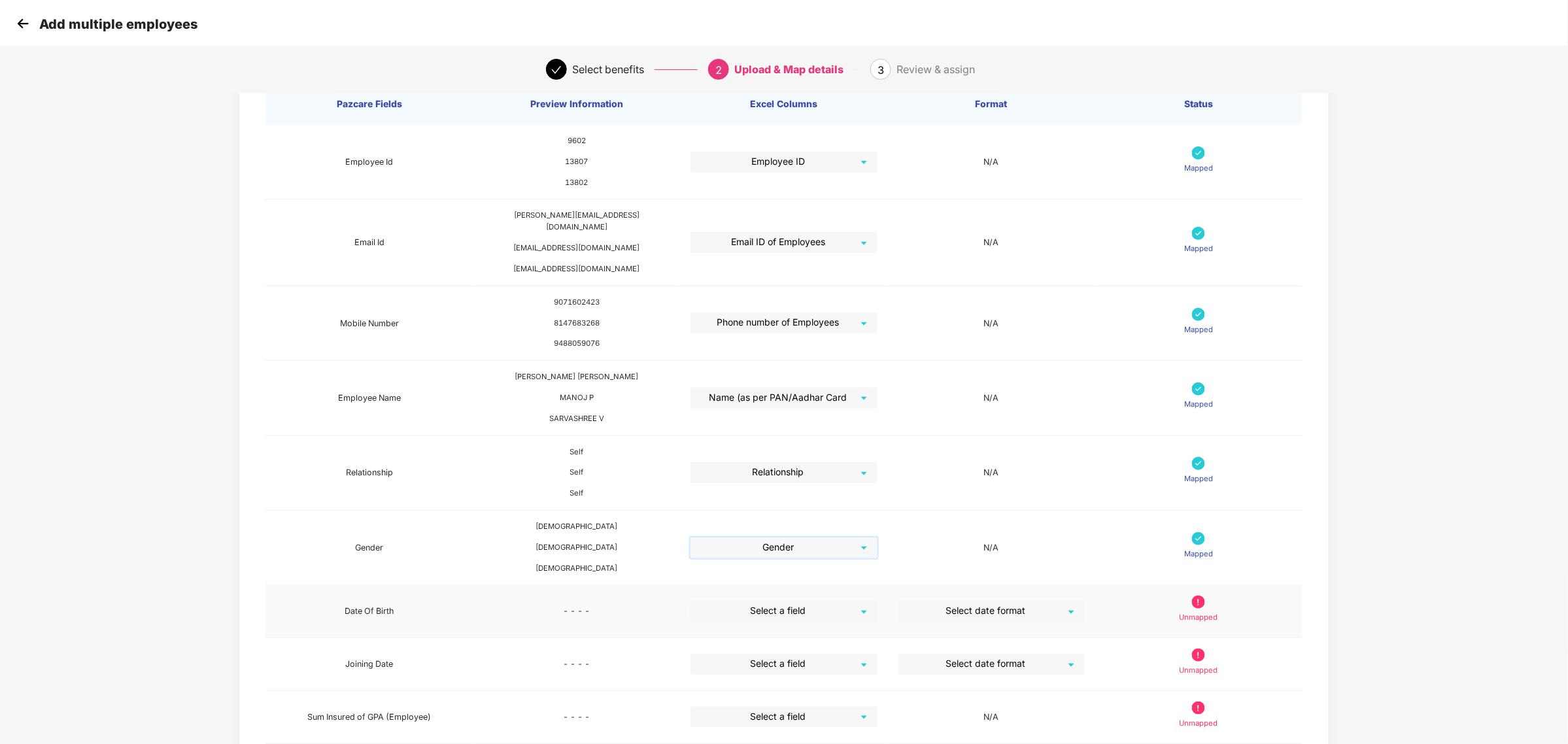
click at [770, 601] on input "search" at bounding box center [779, 610] width 163 height 20
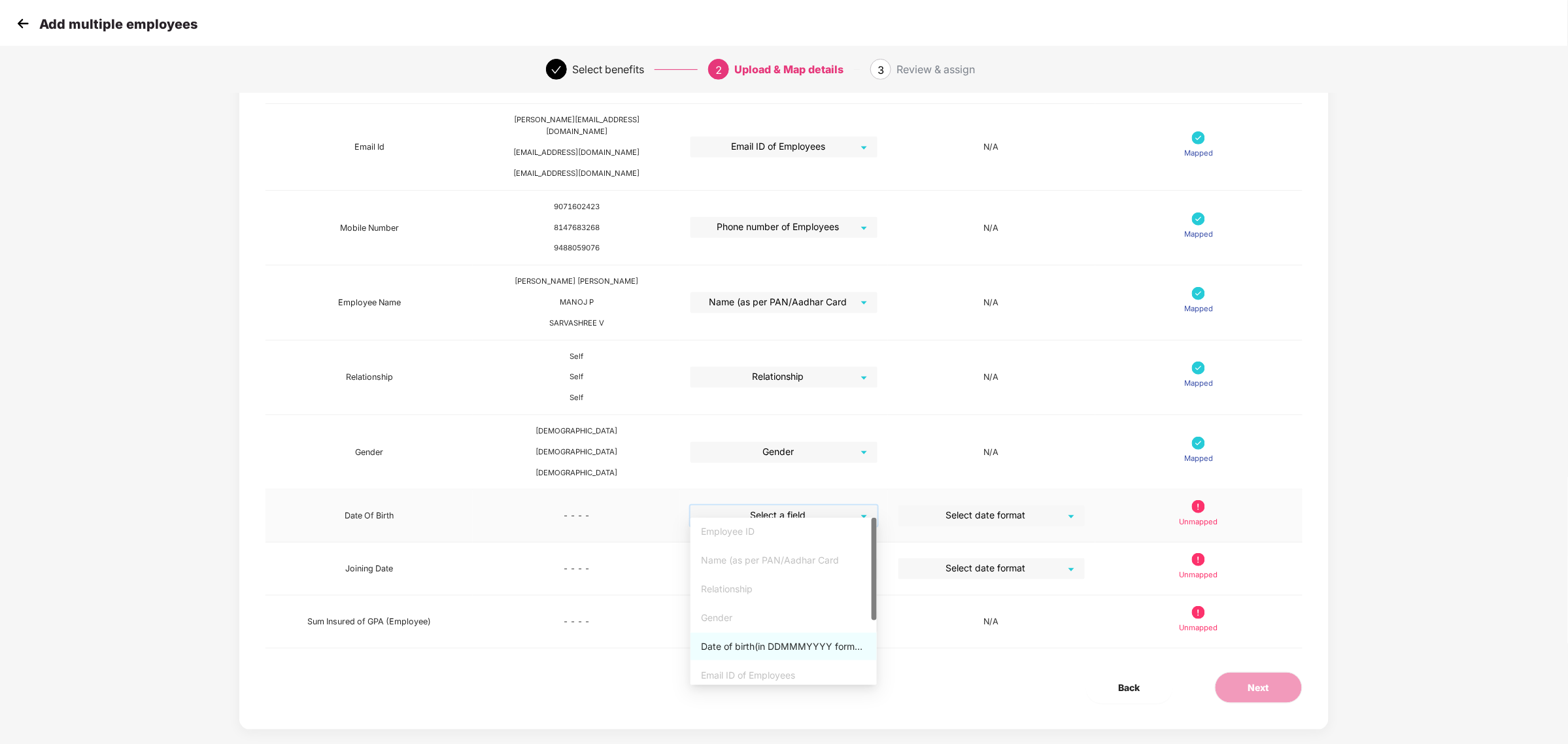
scroll to position [194, 0]
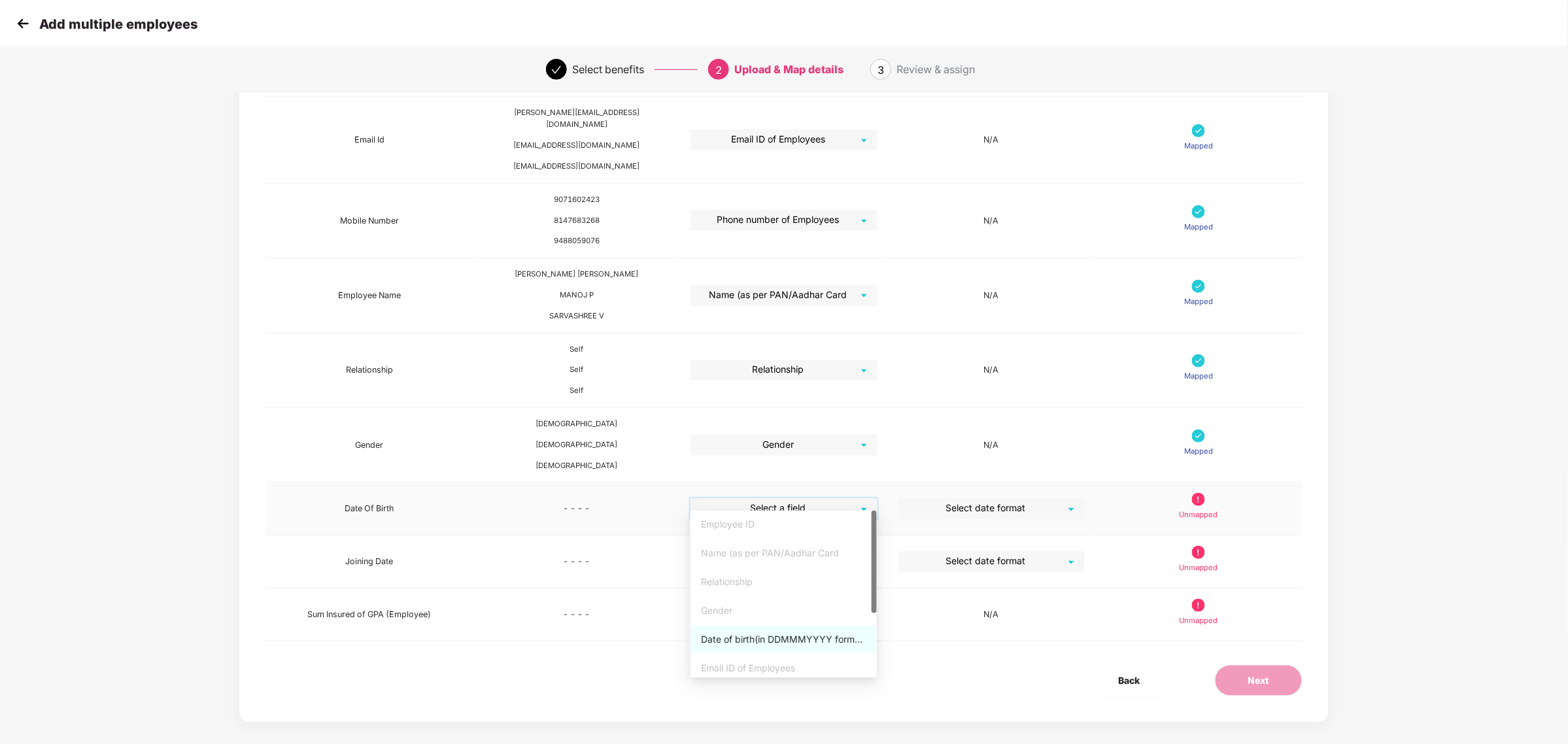
click at [771, 638] on div "Date of birth(in DDMMMYYYY format as per PAN/Aadhar Card" at bounding box center [783, 639] width 165 height 14
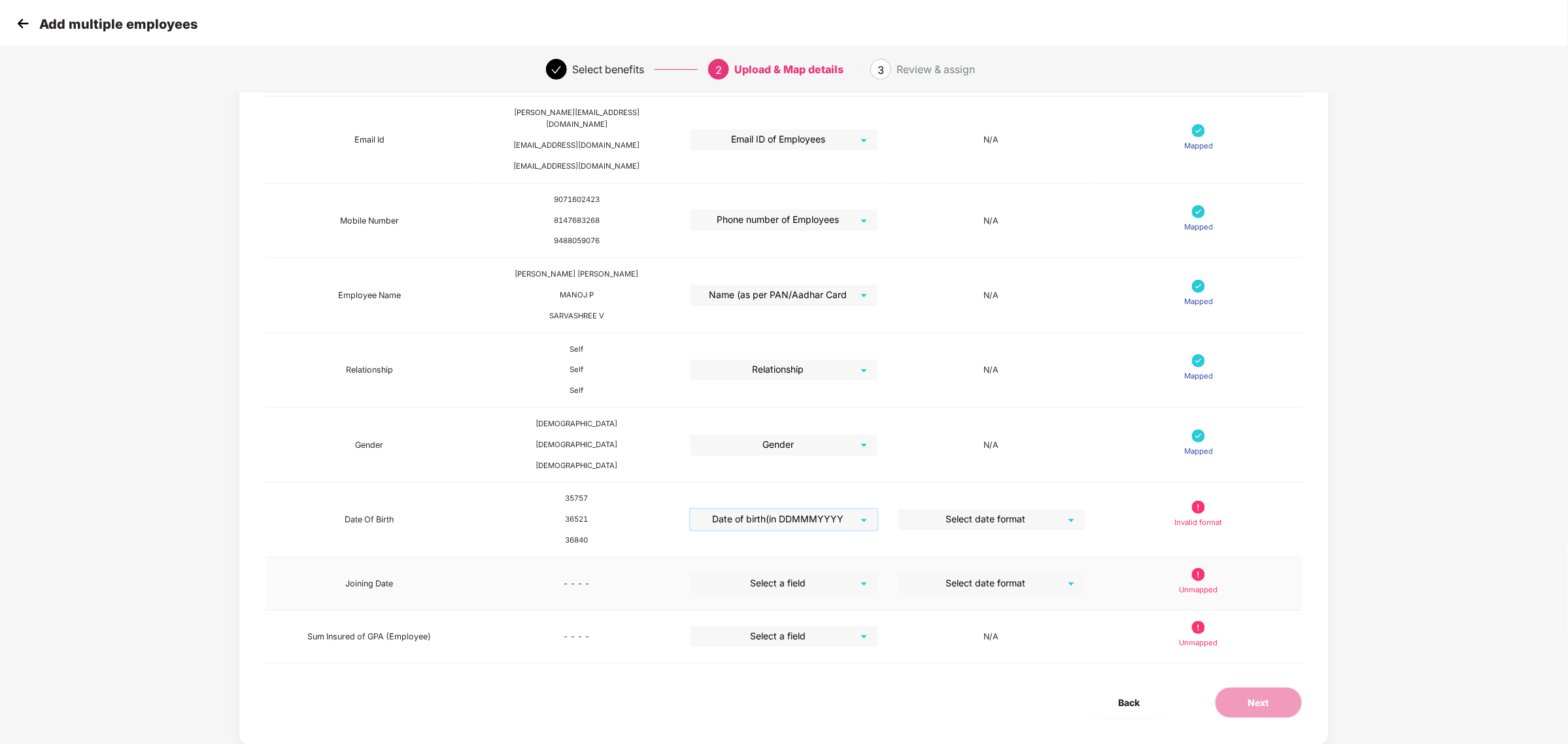
click at [765, 558] on td "Select a field" at bounding box center [784, 584] width 207 height 53
click at [763, 574] on input "search" at bounding box center [779, 583] width 163 height 20
click at [752, 695] on div "Joining date" at bounding box center [783, 696] width 165 height 14
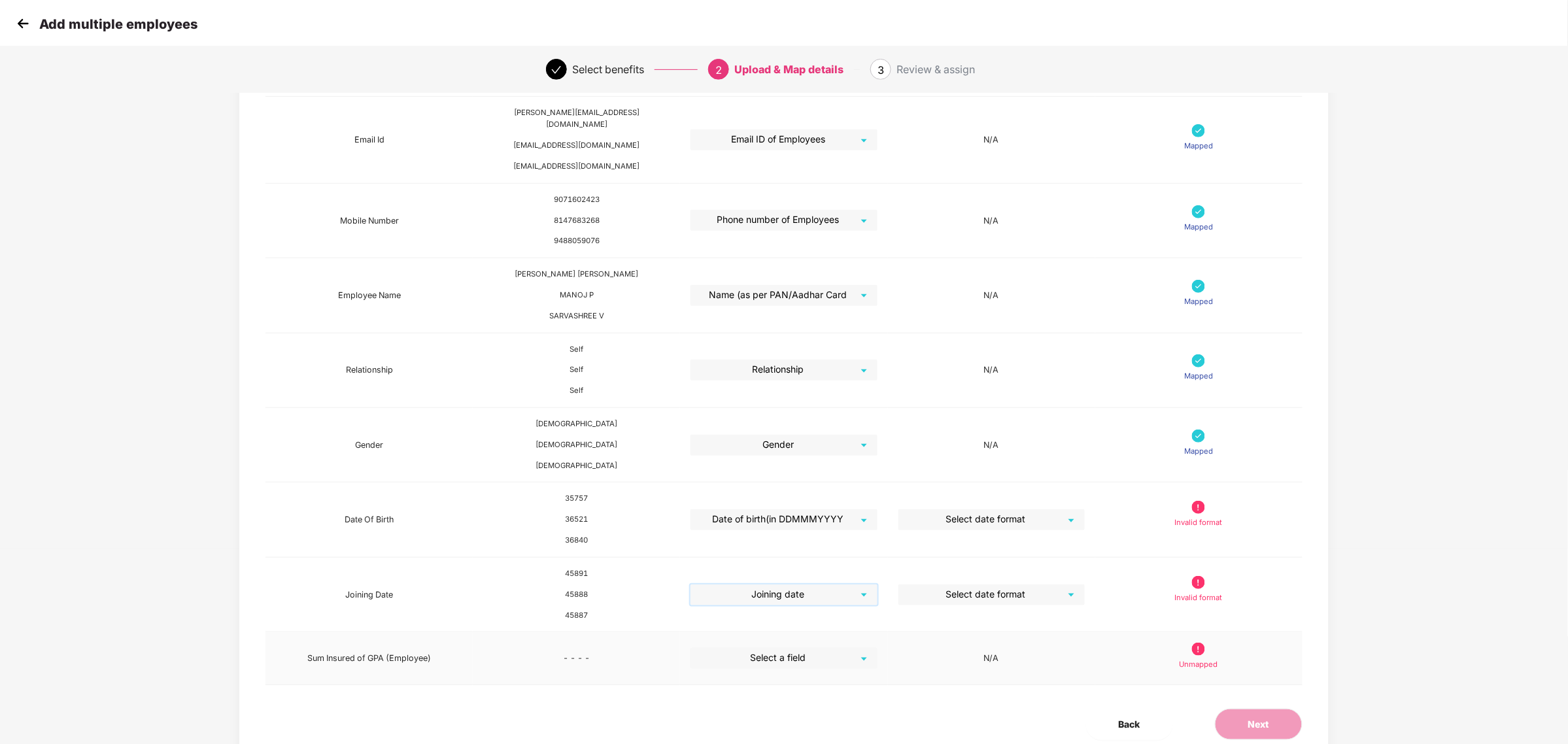
scroll to position [239, 0]
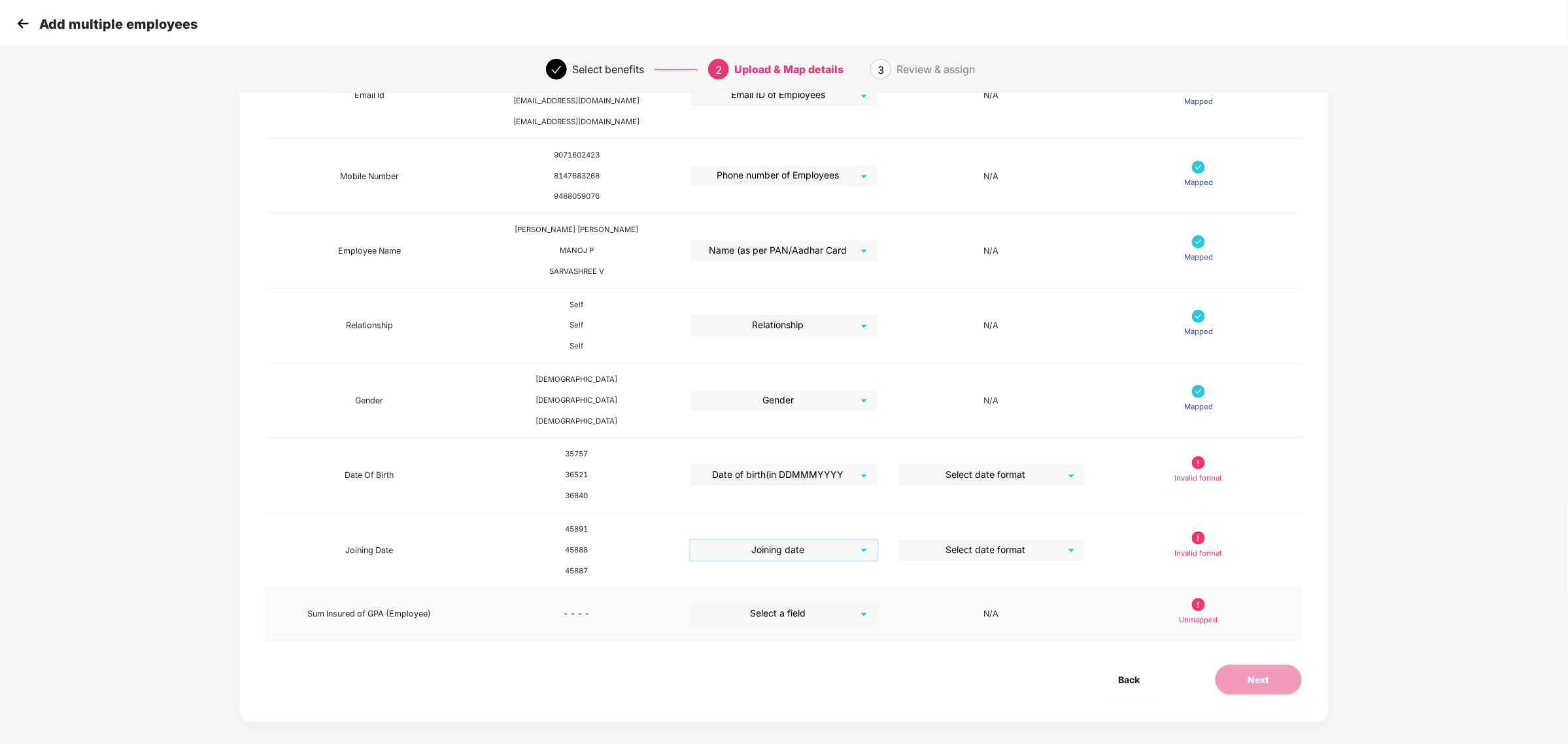
click at [782, 604] on input "search" at bounding box center [779, 613] width 163 height 20
click at [767, 561] on div "Exact Sum InsuredGroup Personal Accidental (GPA (EMPLOYEE_ONLY" at bounding box center [783, 571] width 165 height 29
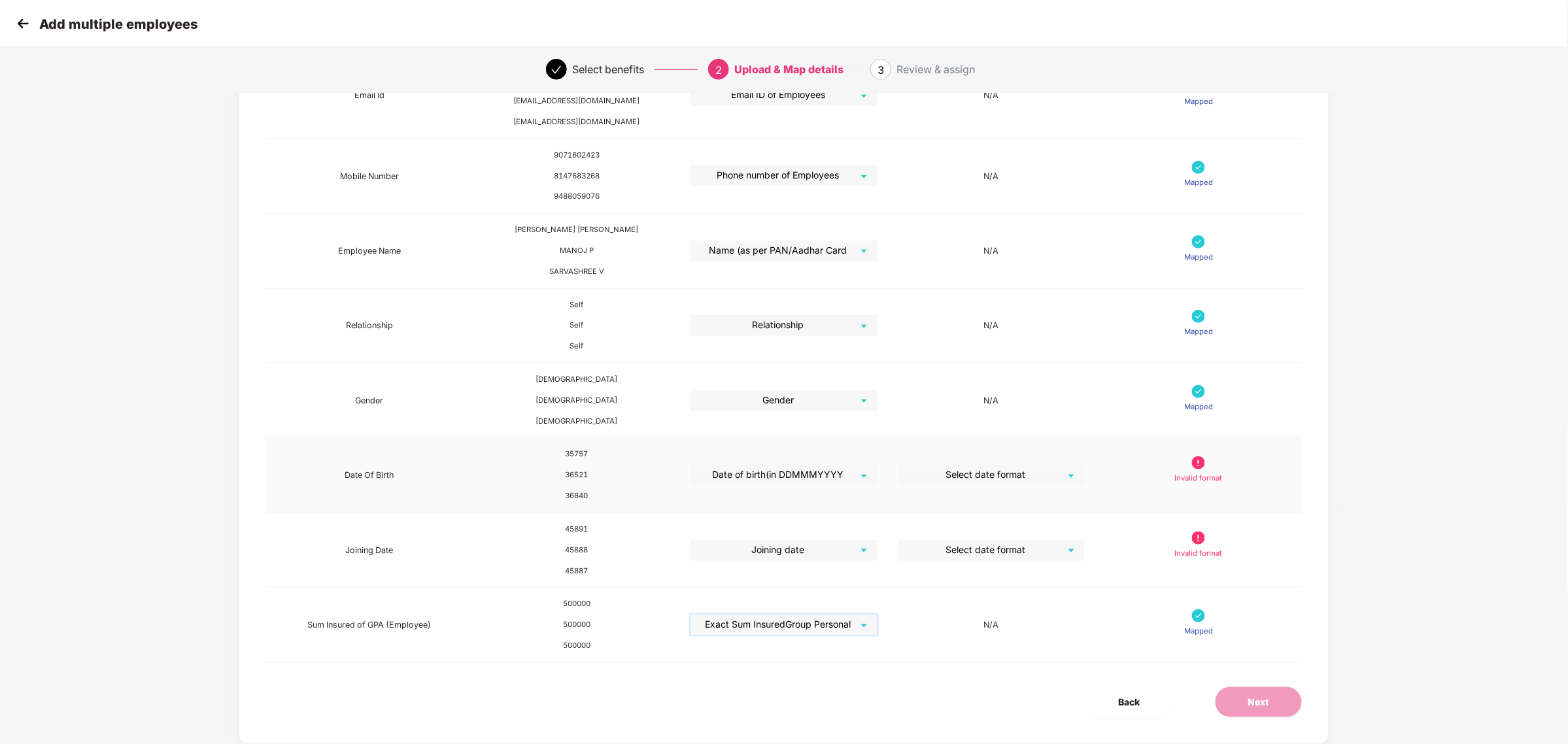
click at [1018, 471] on input "search" at bounding box center [987, 474] width 163 height 20
click at [1008, 465] on input "search" at bounding box center [987, 474] width 163 height 20
click at [924, 557] on div "DD-MM-YYYY" at bounding box center [991, 548] width 186 height 28
click at [982, 547] on input "search" at bounding box center [987, 550] width 163 height 20
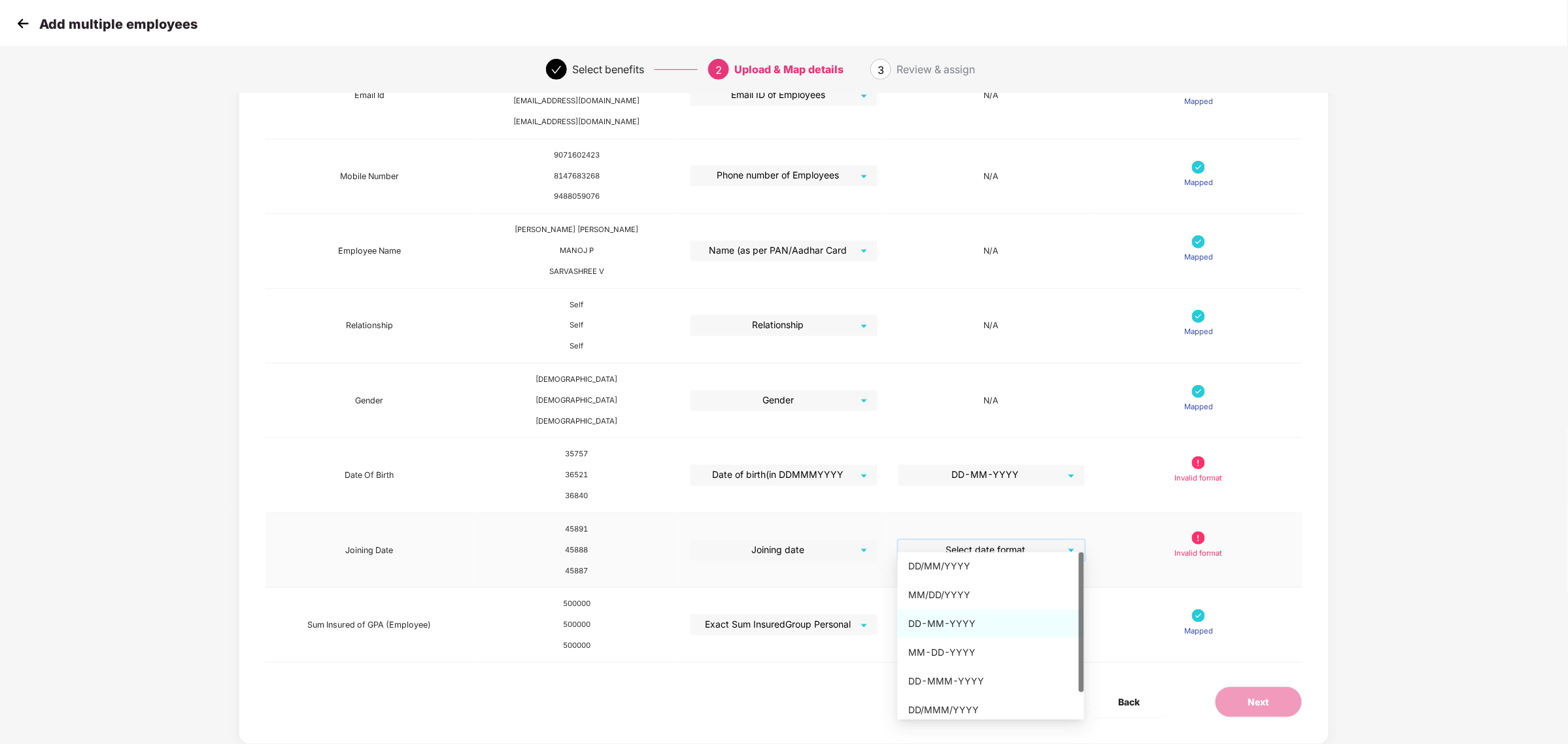
click at [954, 623] on div "DD-MM-YYYY" at bounding box center [991, 623] width 165 height 14
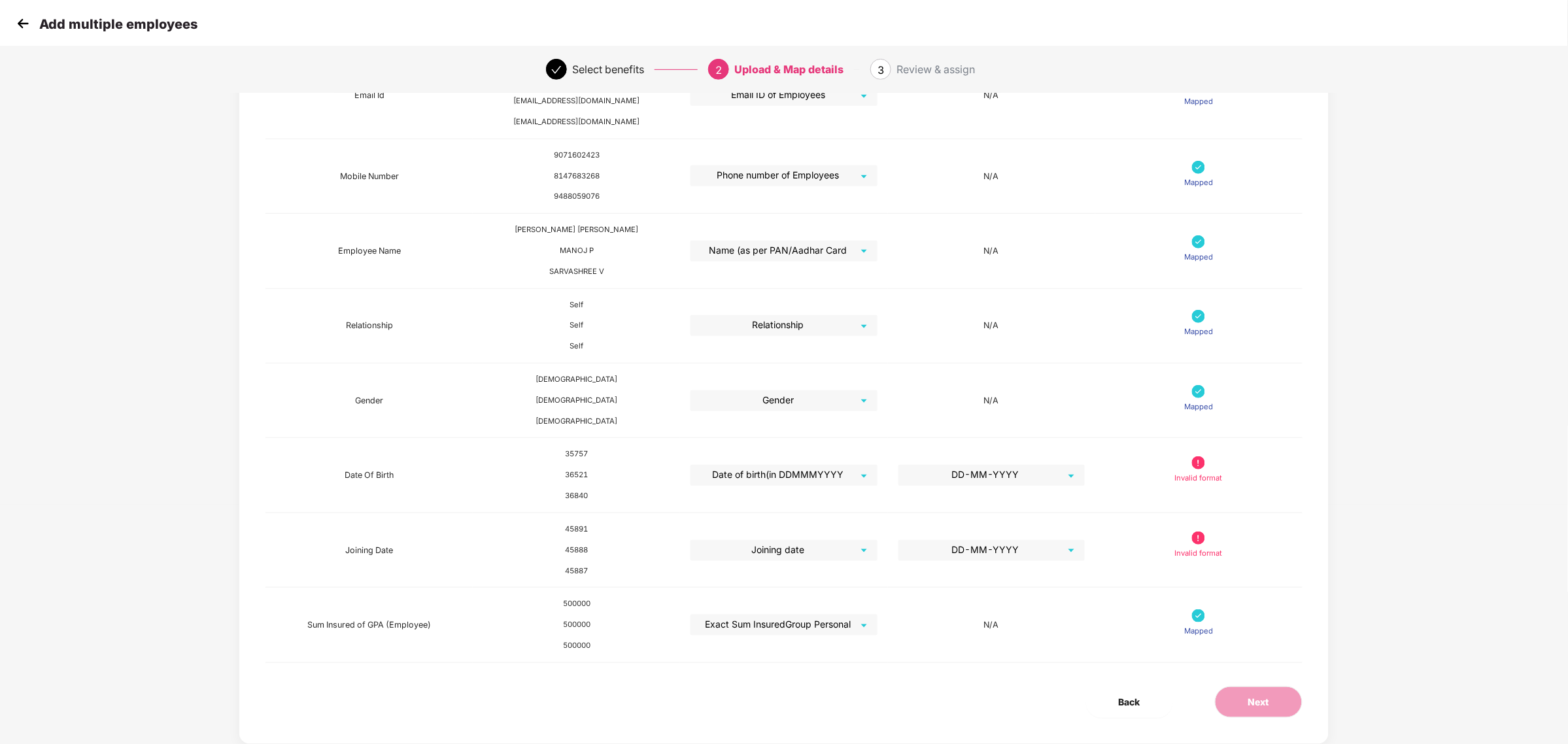
click at [26, 31] on img at bounding box center [23, 23] width 20 height 20
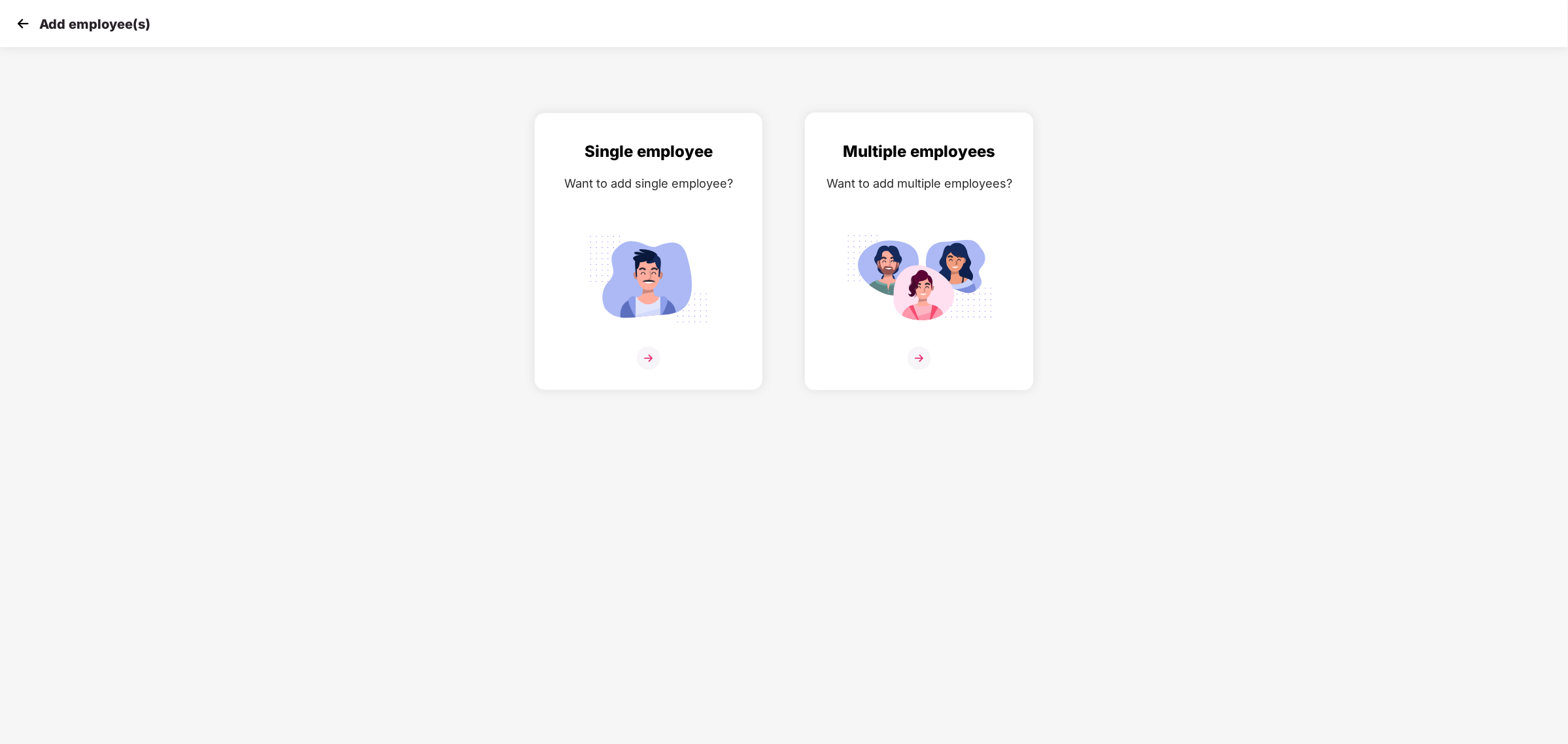
click at [968, 304] on img at bounding box center [919, 279] width 146 height 102
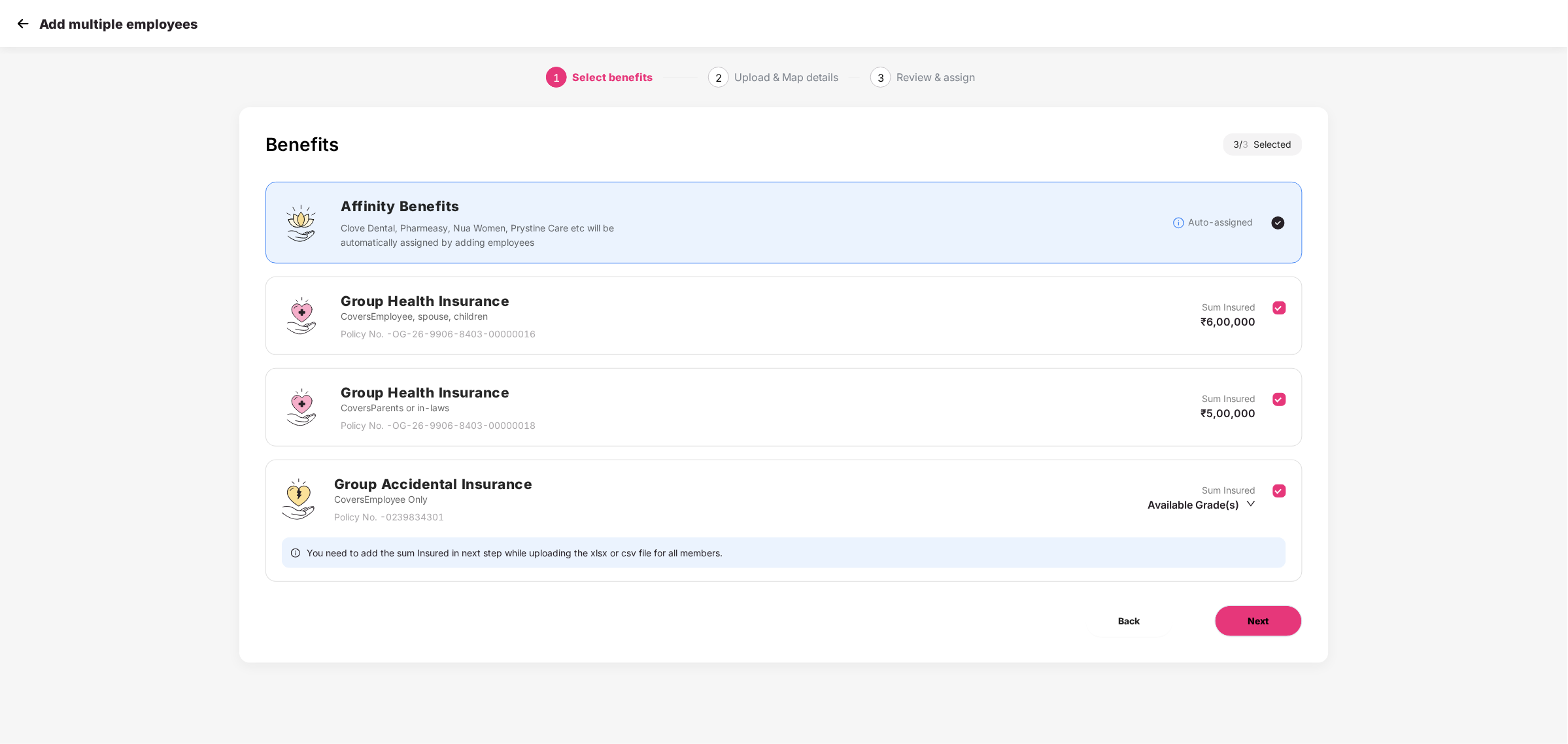
click at [1272, 628] on button "Next" at bounding box center [1259, 621] width 88 height 32
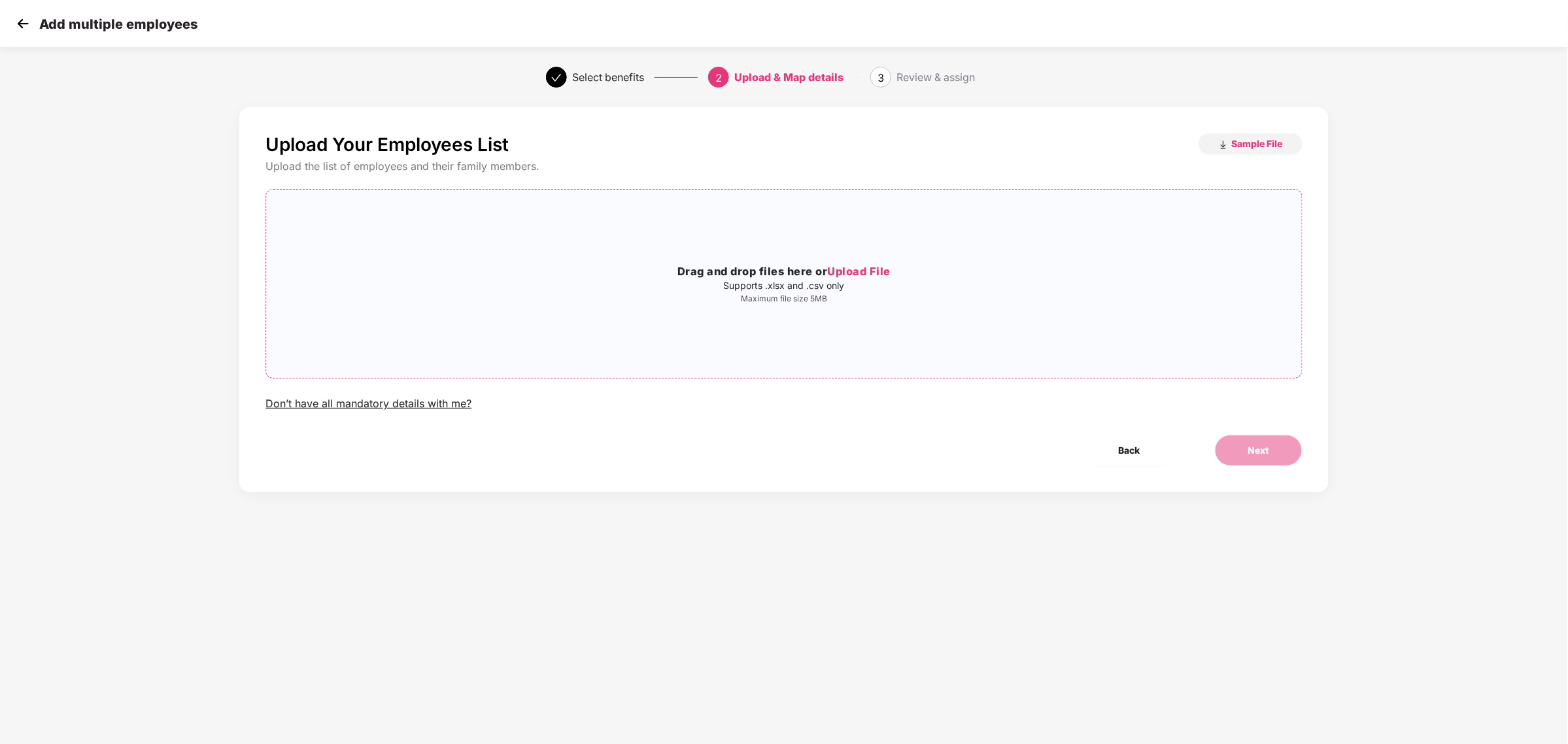
click at [879, 296] on p "Maximum file size 5MB" at bounding box center [783, 299] width 1035 height 11
click at [1279, 465] on button "Next" at bounding box center [1259, 450] width 88 height 32
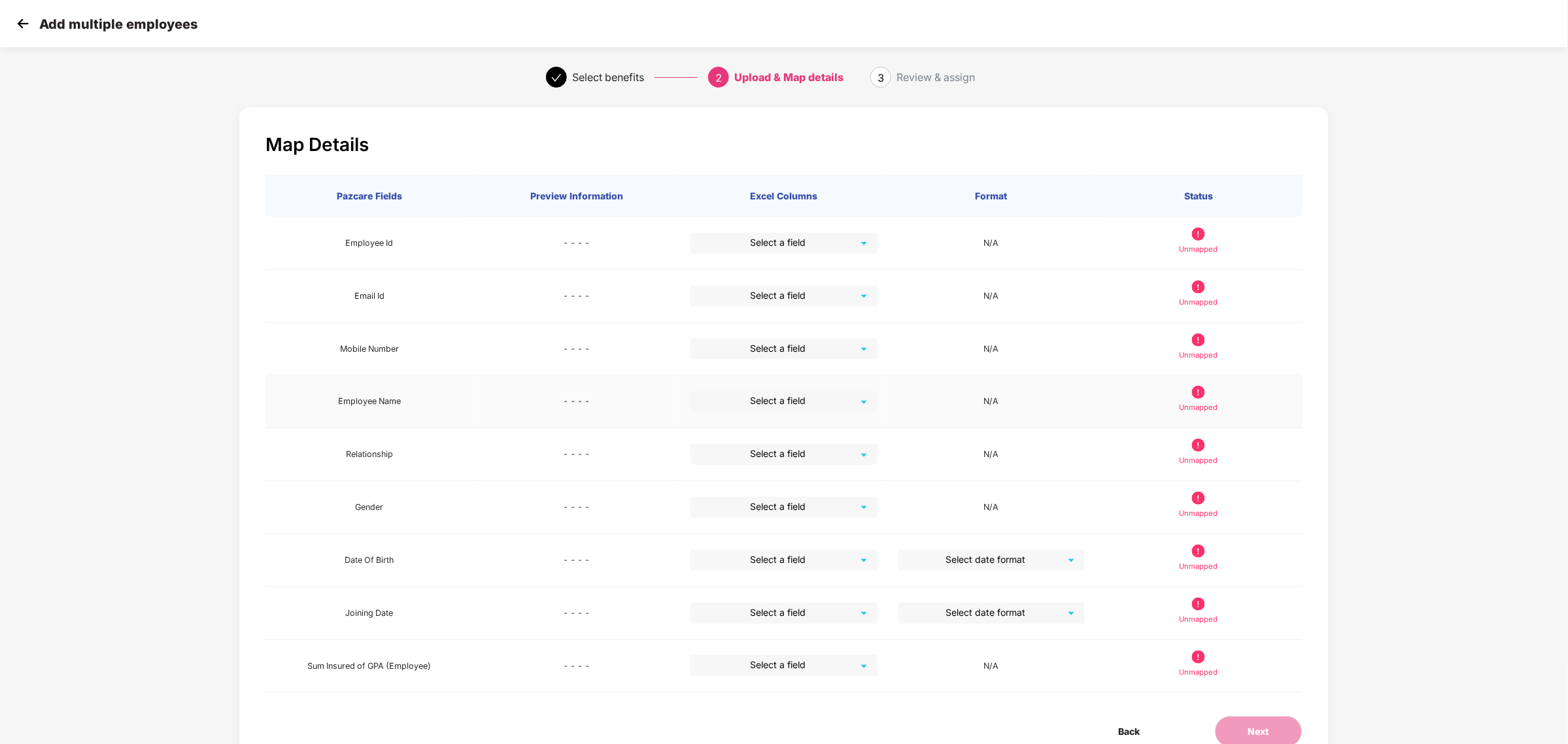
scroll to position [63, 1]
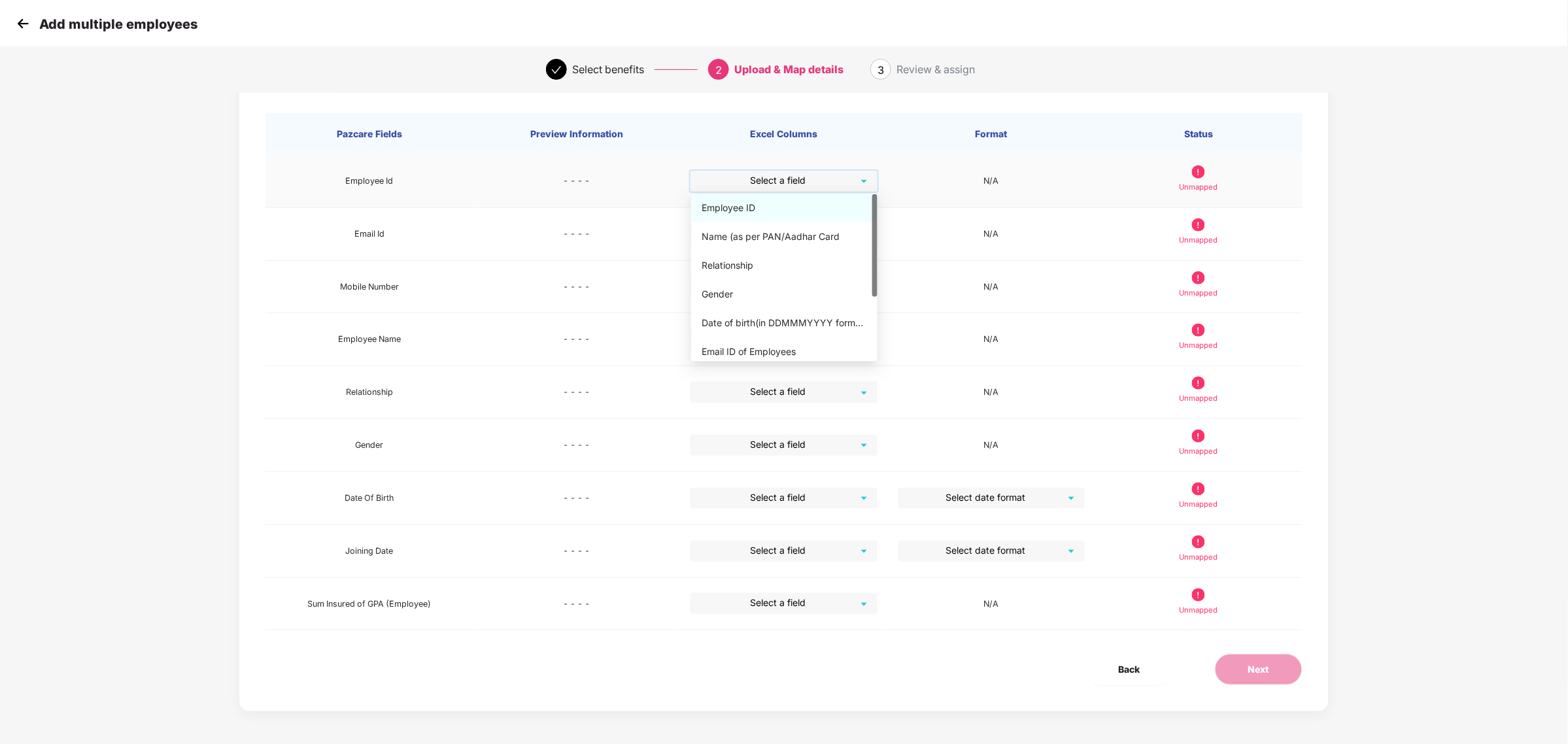
click at [776, 178] on input "search" at bounding box center [779, 180] width 163 height 20
click at [795, 194] on div "Employee ID" at bounding box center [784, 208] width 186 height 28
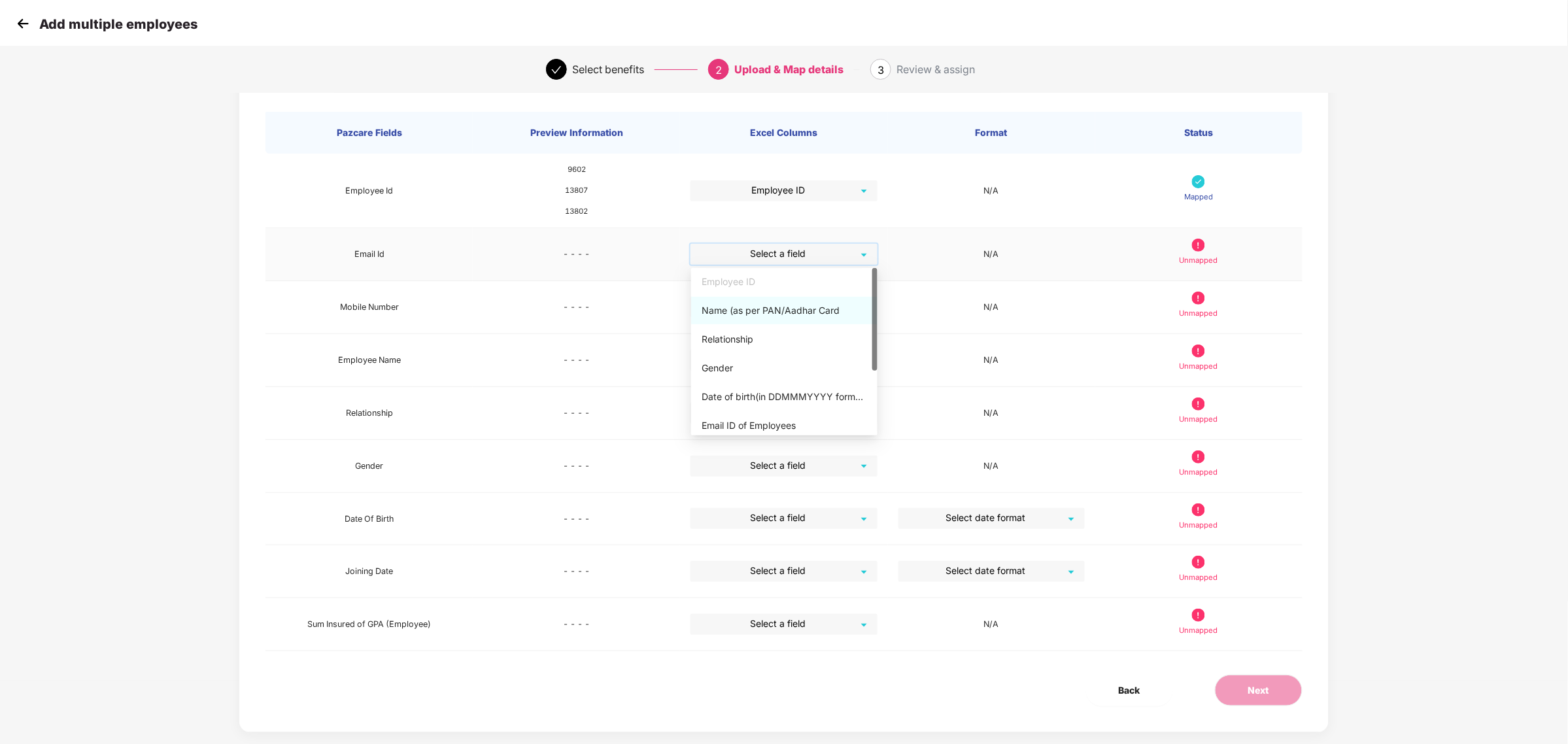
click at [790, 255] on input "search" at bounding box center [779, 254] width 163 height 20
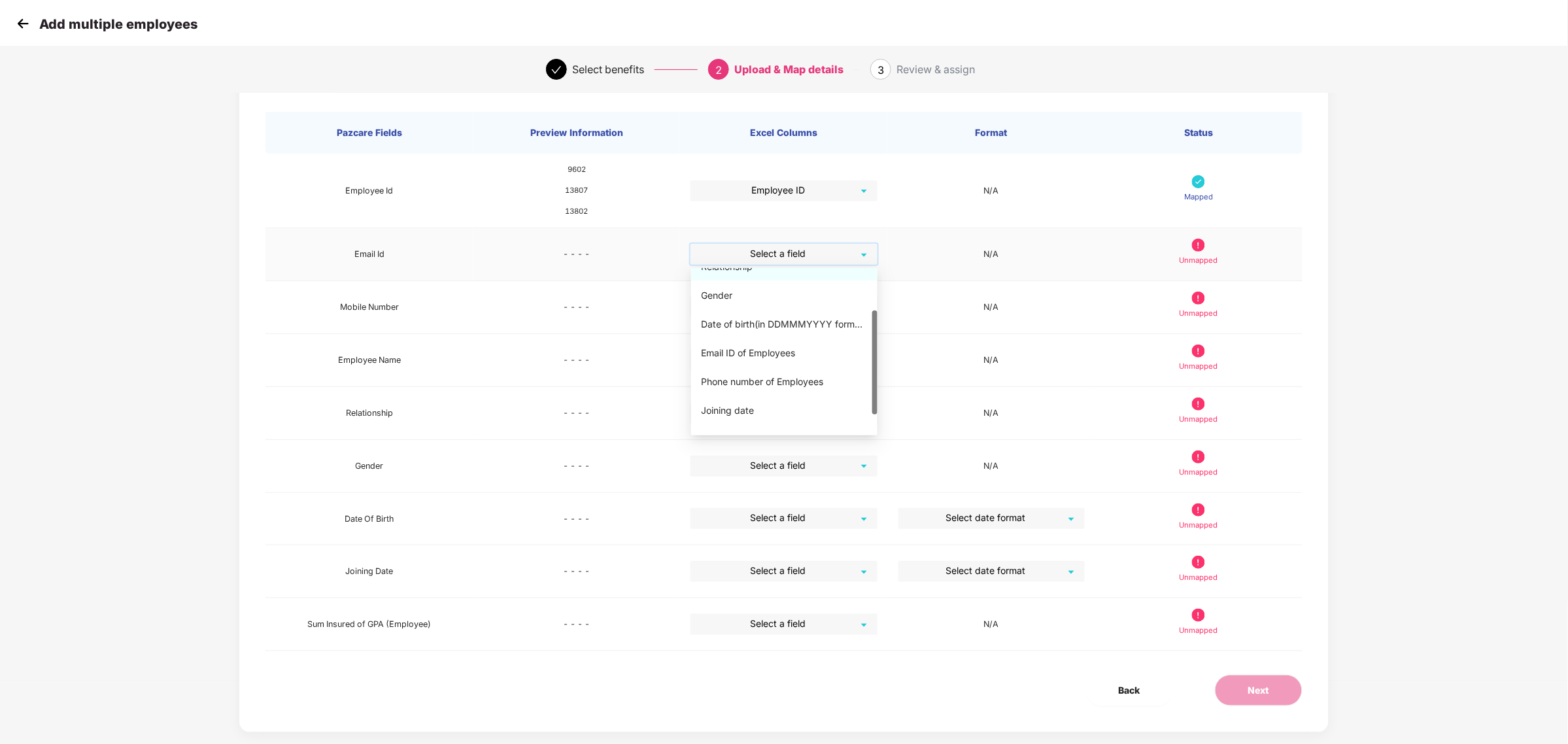
scroll to position [71, 0]
click at [751, 342] on div "Email ID of Employees" at bounding box center [784, 352] width 186 height 28
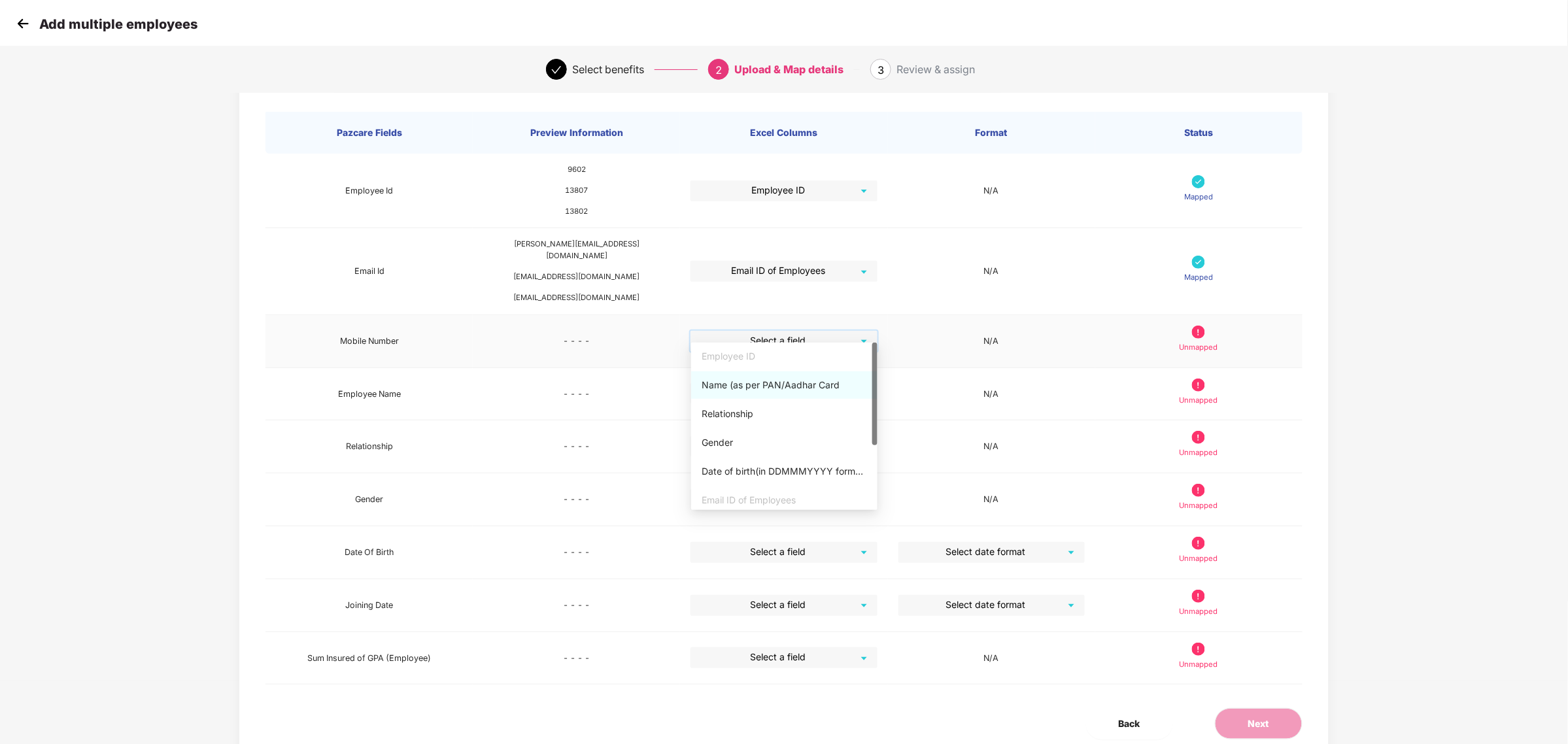
click at [779, 331] on input "search" at bounding box center [779, 341] width 163 height 20
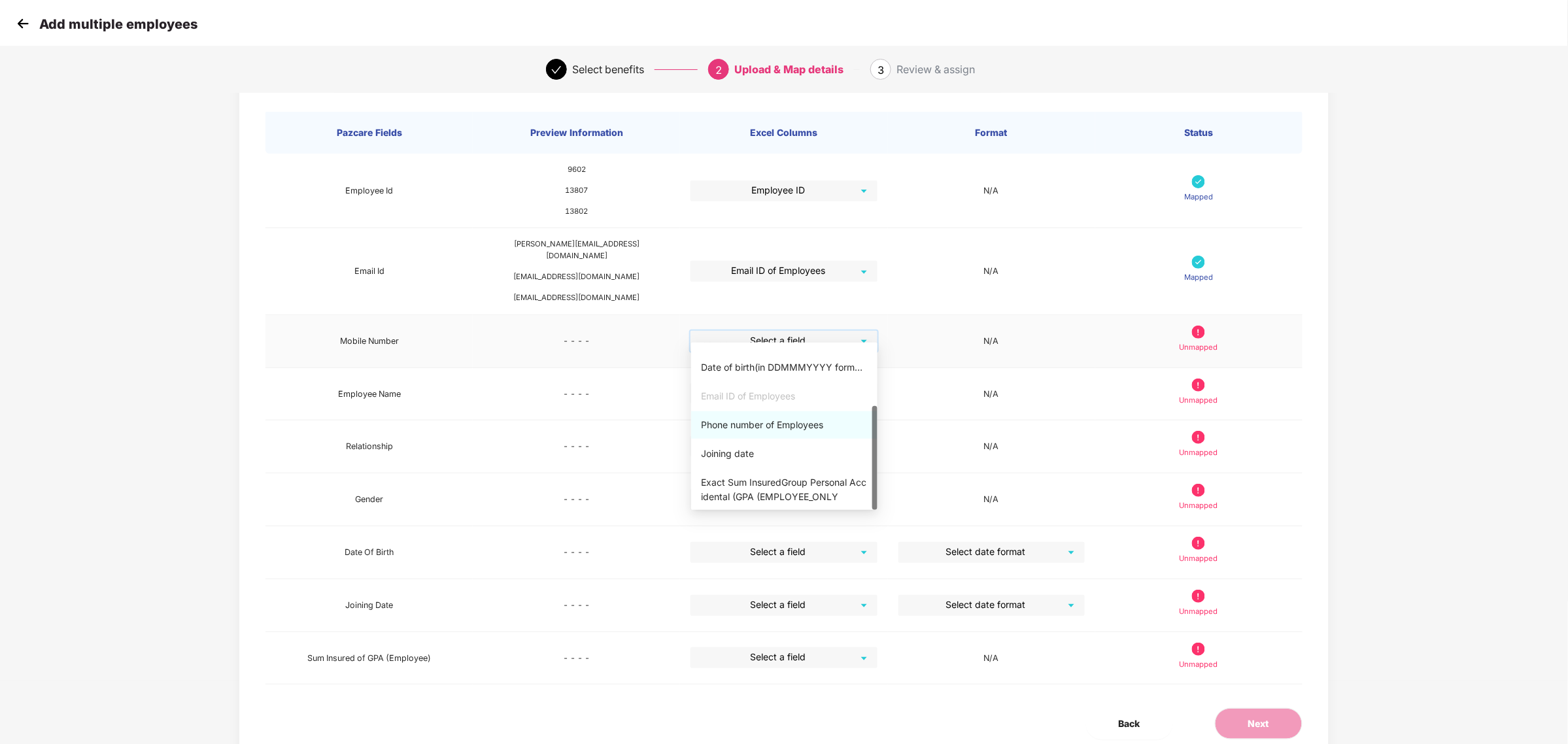
click at [771, 430] on div "Phone number of Employees" at bounding box center [784, 424] width 165 height 14
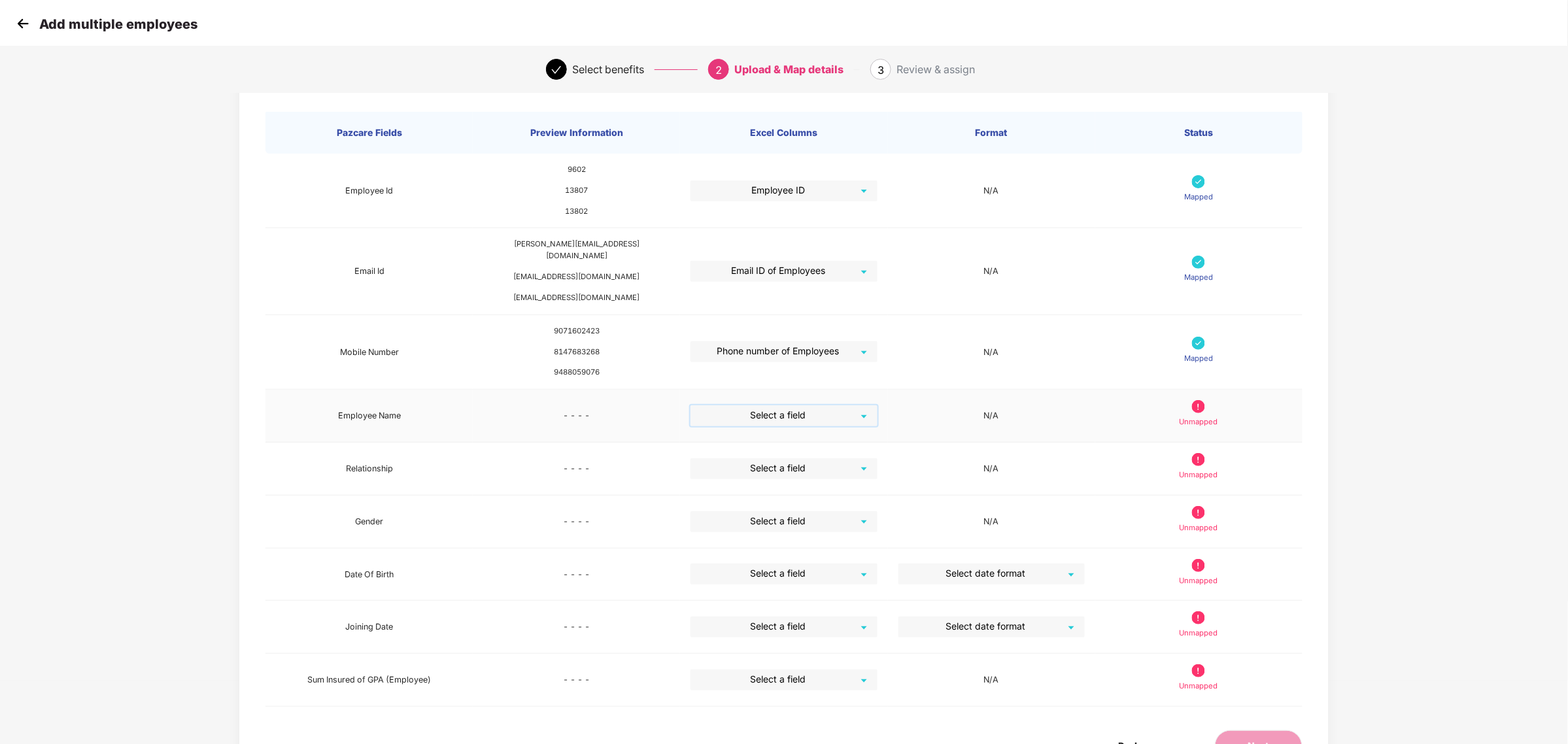
click at [789, 405] on input "search" at bounding box center [779, 415] width 163 height 20
click at [766, 458] on div "Name (as per PAN/Aadhar Card" at bounding box center [784, 459] width 165 height 14
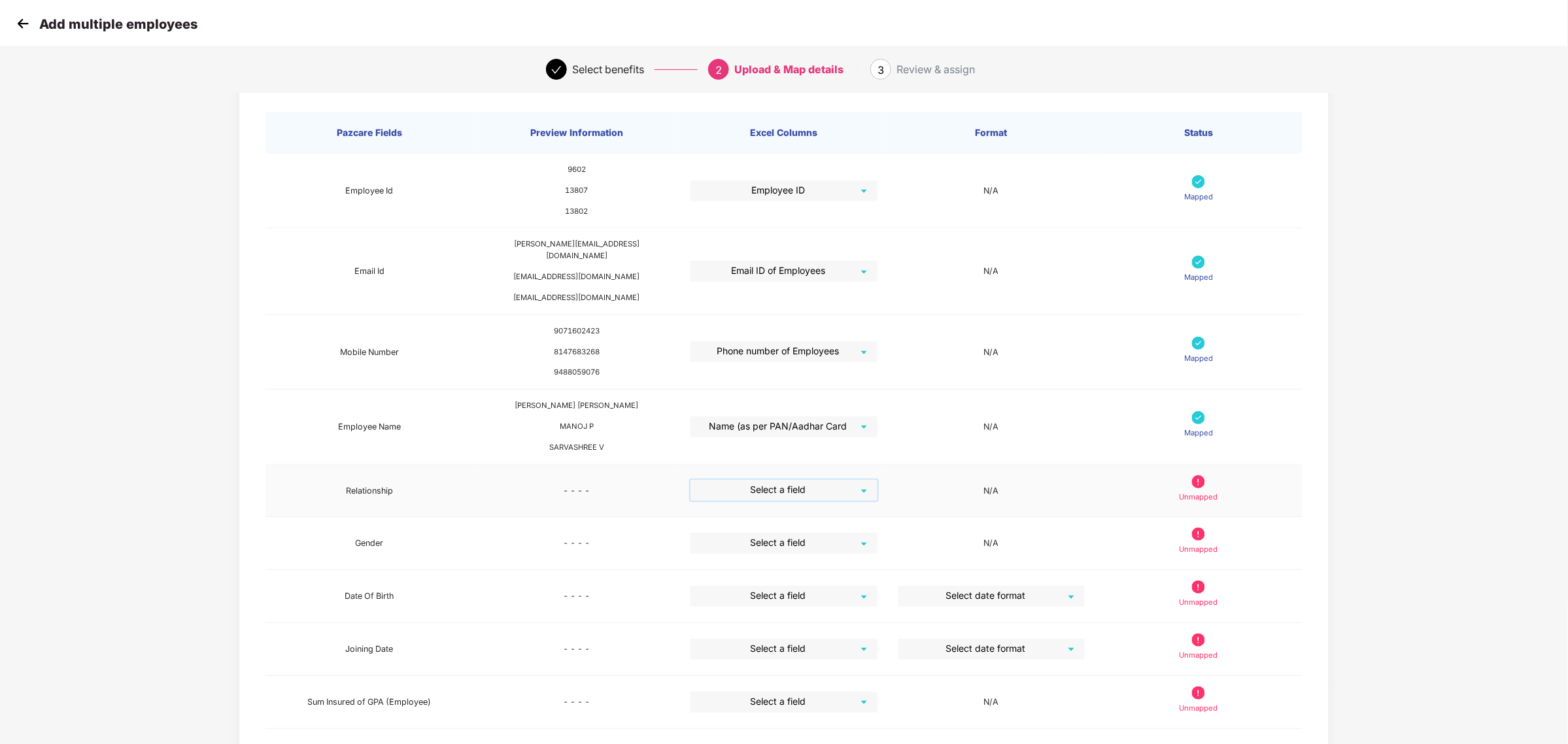
click at [789, 480] on input "search" at bounding box center [779, 489] width 163 height 20
click at [756, 565] on div "Relationship" at bounding box center [784, 564] width 165 height 14
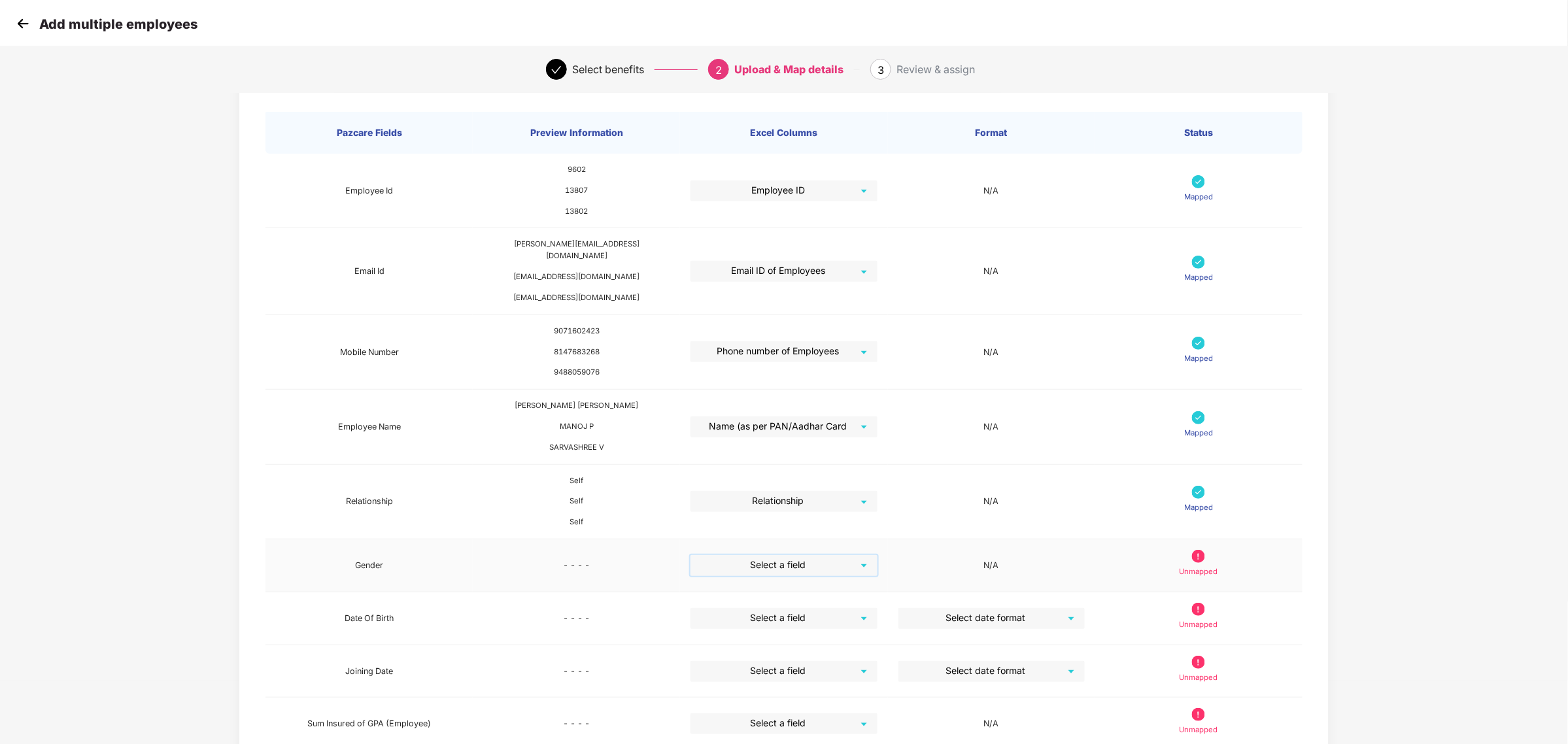
click at [770, 556] on input "search" at bounding box center [779, 565] width 163 height 20
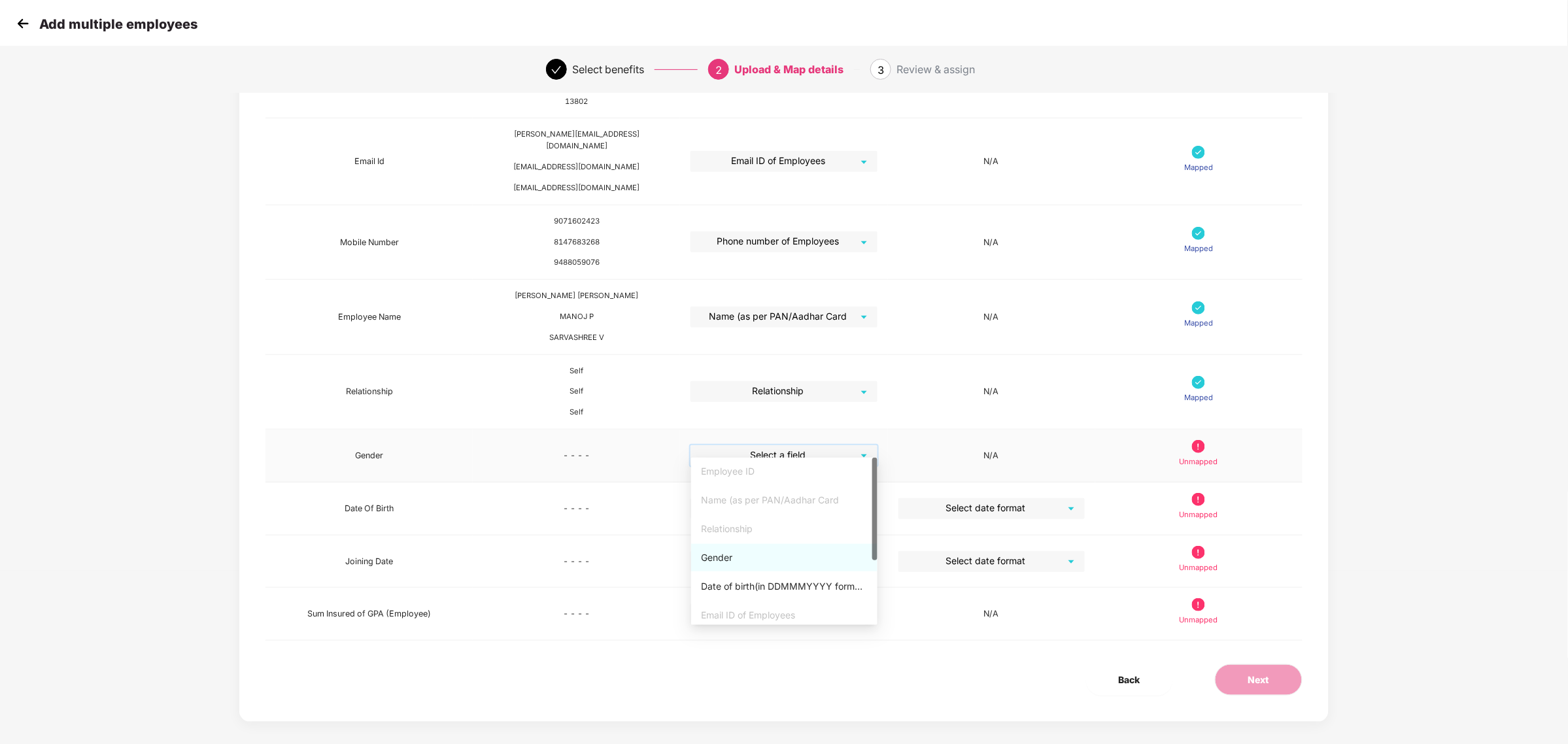
click at [762, 548] on div "Gender" at bounding box center [784, 557] width 186 height 28
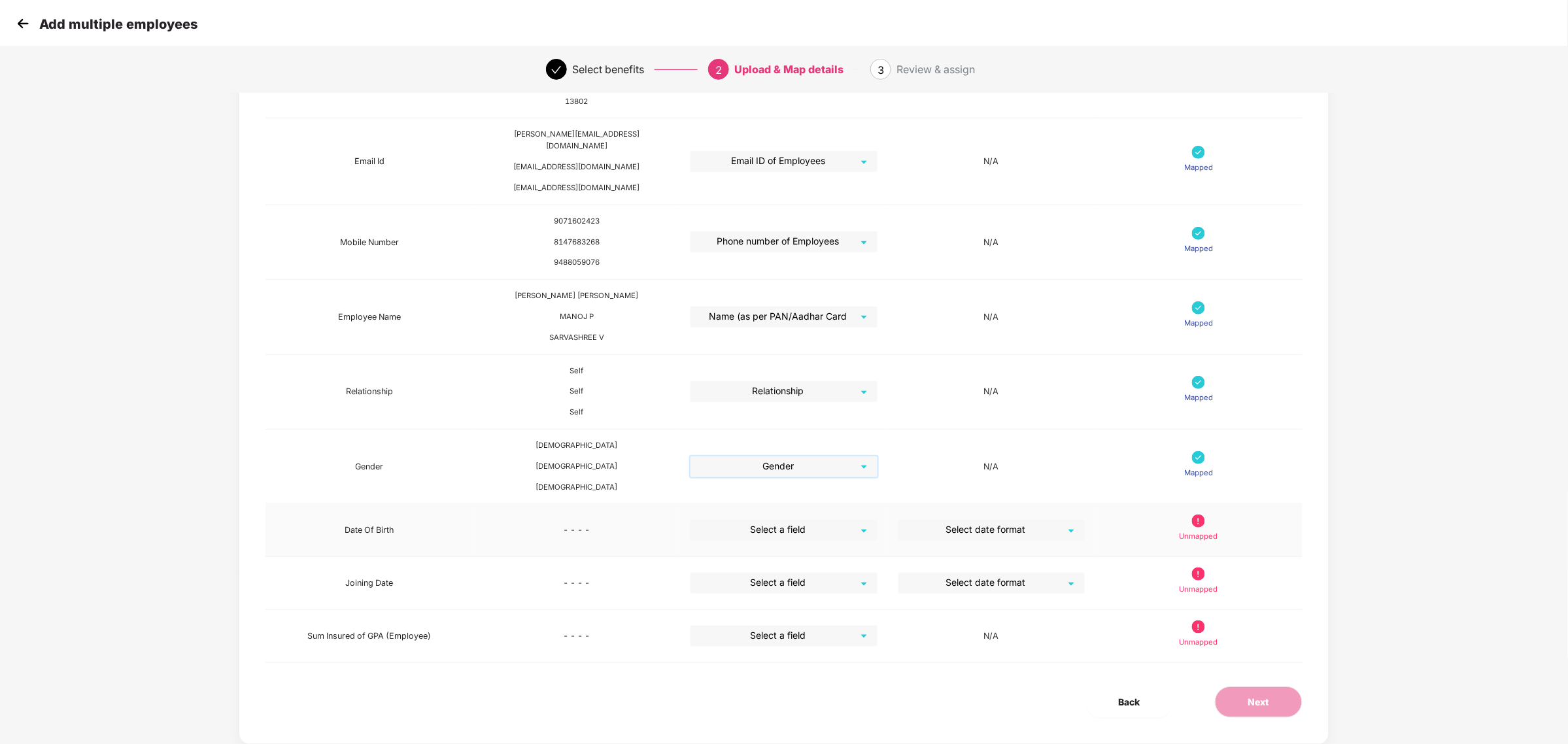
click at [796, 522] on input "search" at bounding box center [779, 529] width 163 height 20
click at [766, 664] on div "Date of birth(in DDMMMYYYY format as per PAN/Aadhar Card" at bounding box center [784, 661] width 165 height 14
click at [1041, 523] on input "search" at bounding box center [987, 533] width 163 height 20
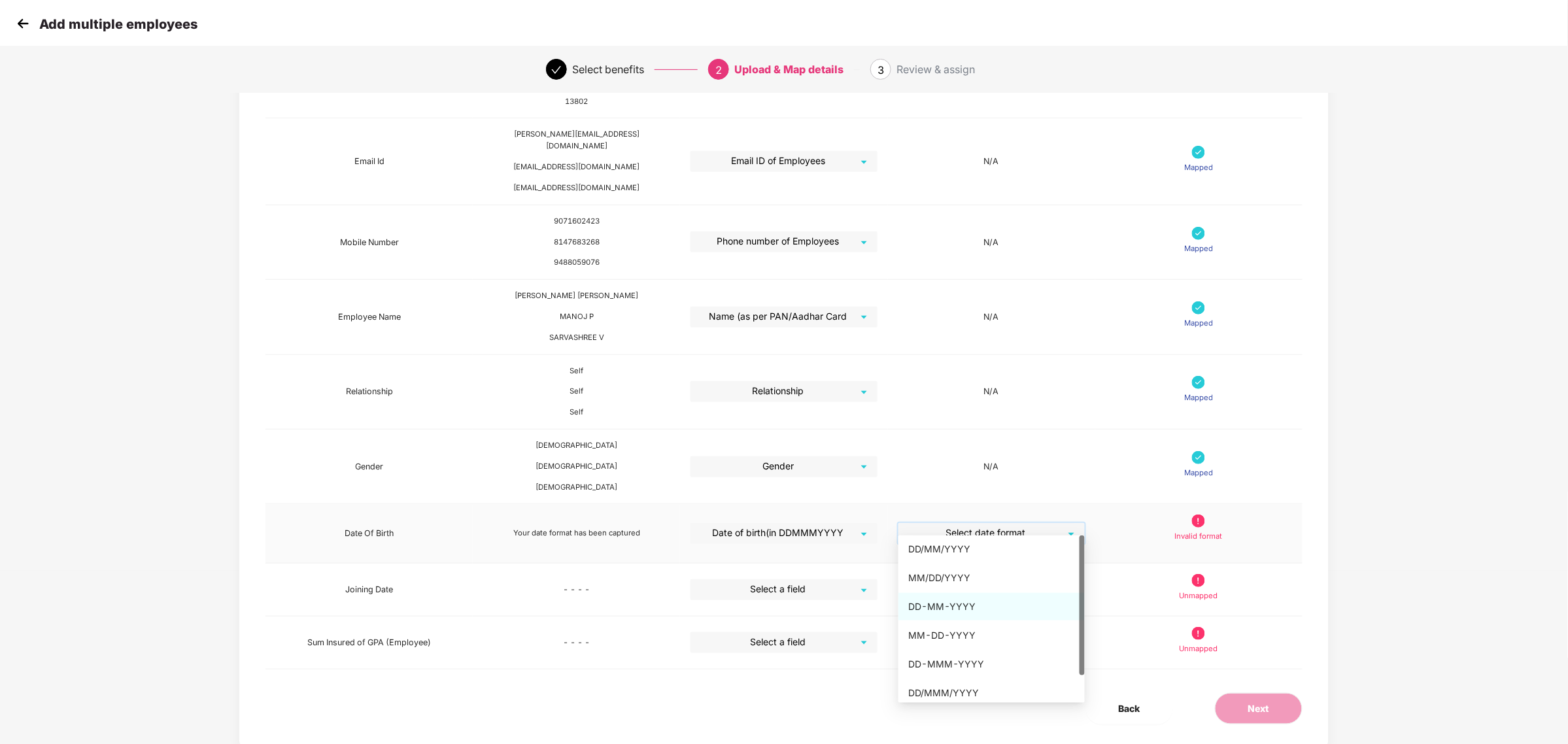
click at [969, 607] on div "DD-MM-YYYY" at bounding box center [991, 606] width 165 height 14
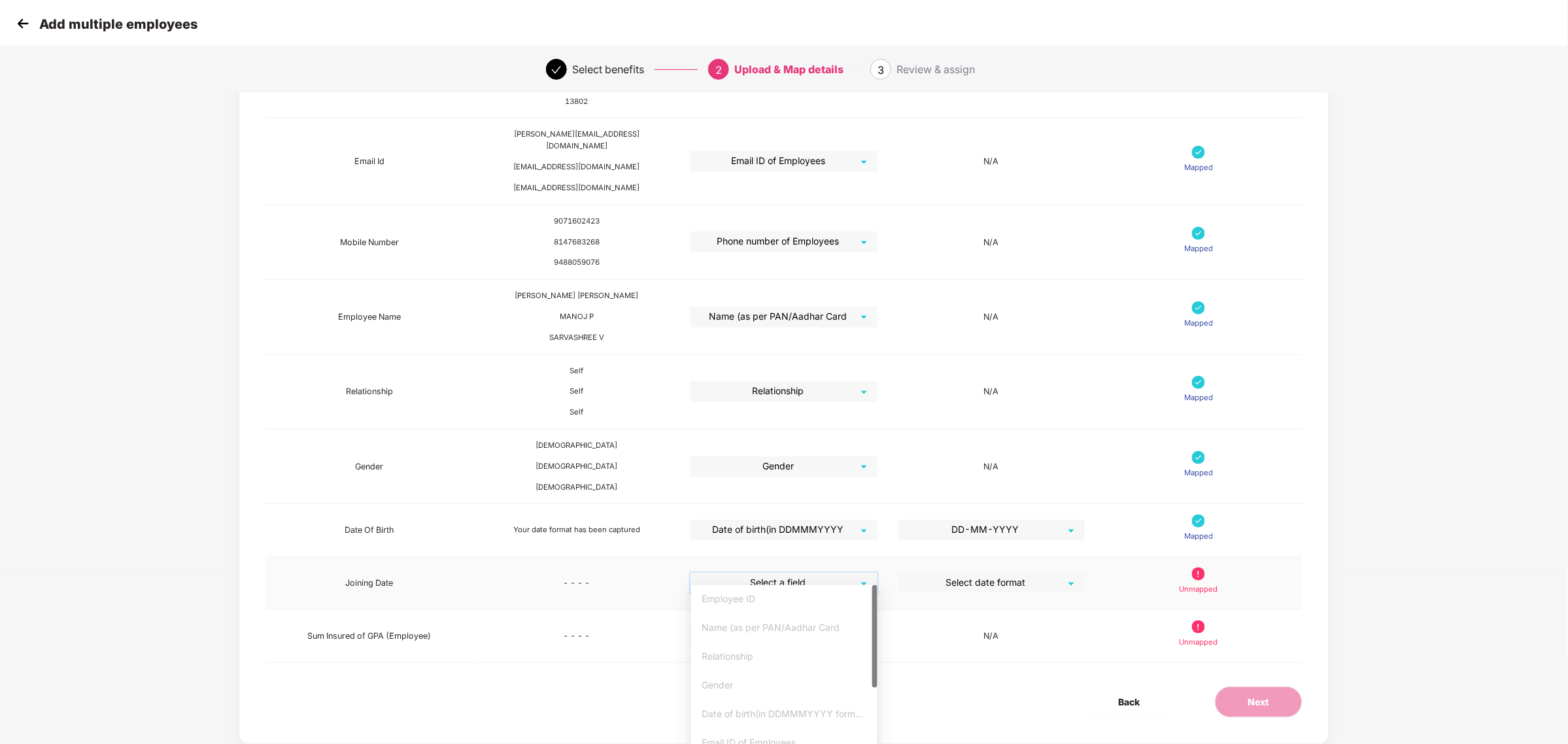
click at [809, 573] on input "search" at bounding box center [779, 583] width 163 height 20
click at [742, 700] on div "Joining date" at bounding box center [784, 695] width 165 height 14
click at [1034, 576] on input "search" at bounding box center [987, 586] width 163 height 20
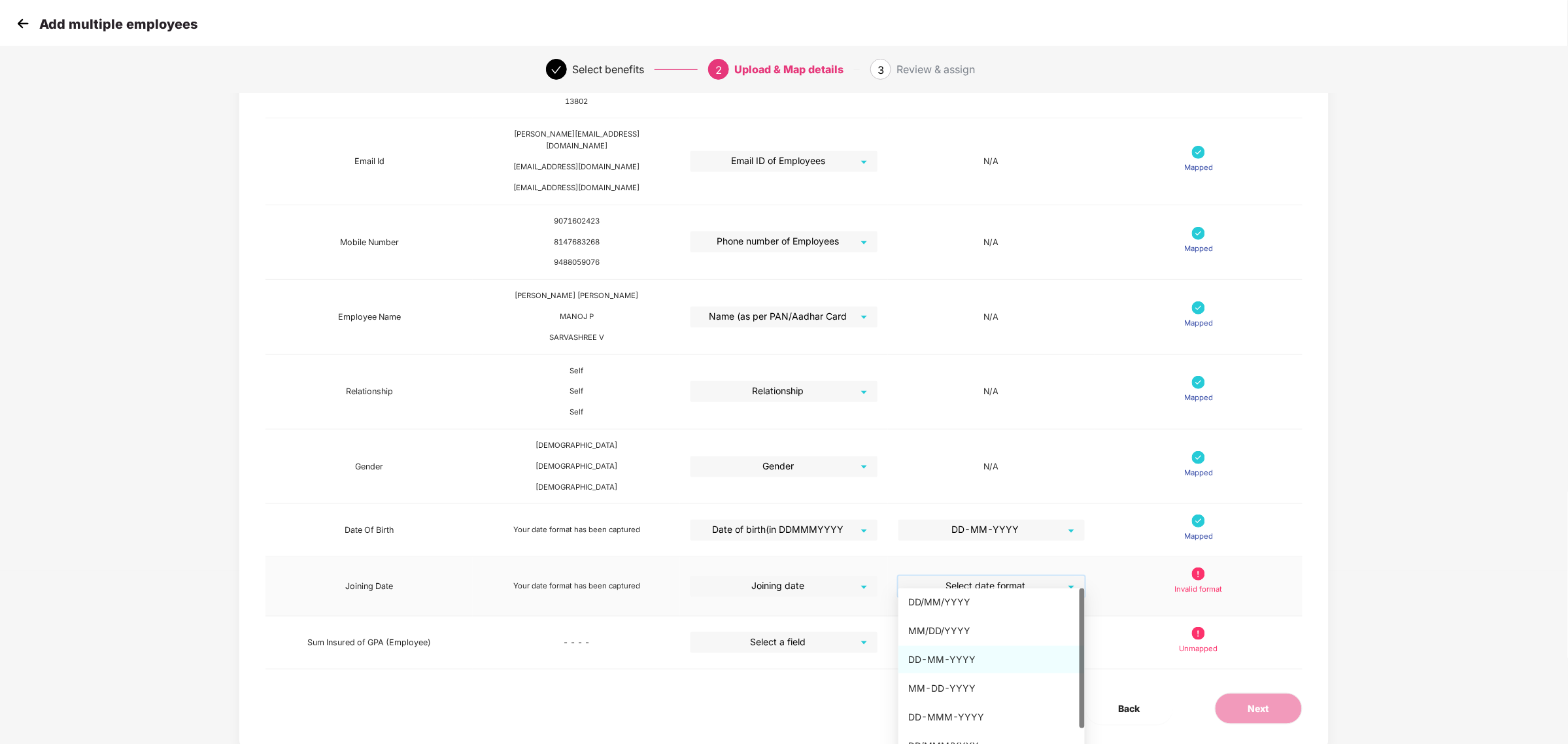
click at [953, 647] on div "DD-MM-YYYY" at bounding box center [991, 659] width 186 height 28
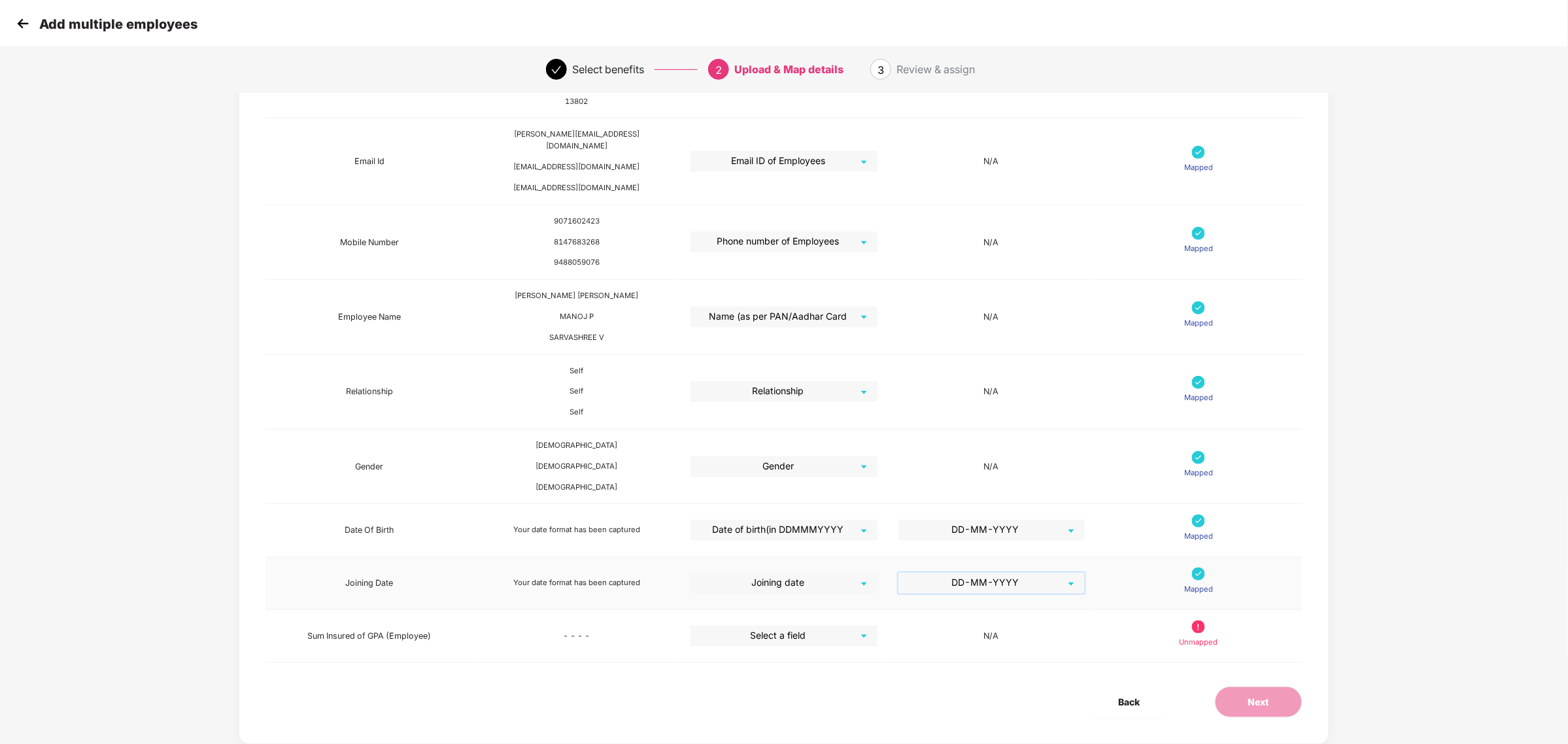
scroll to position [194, 1]
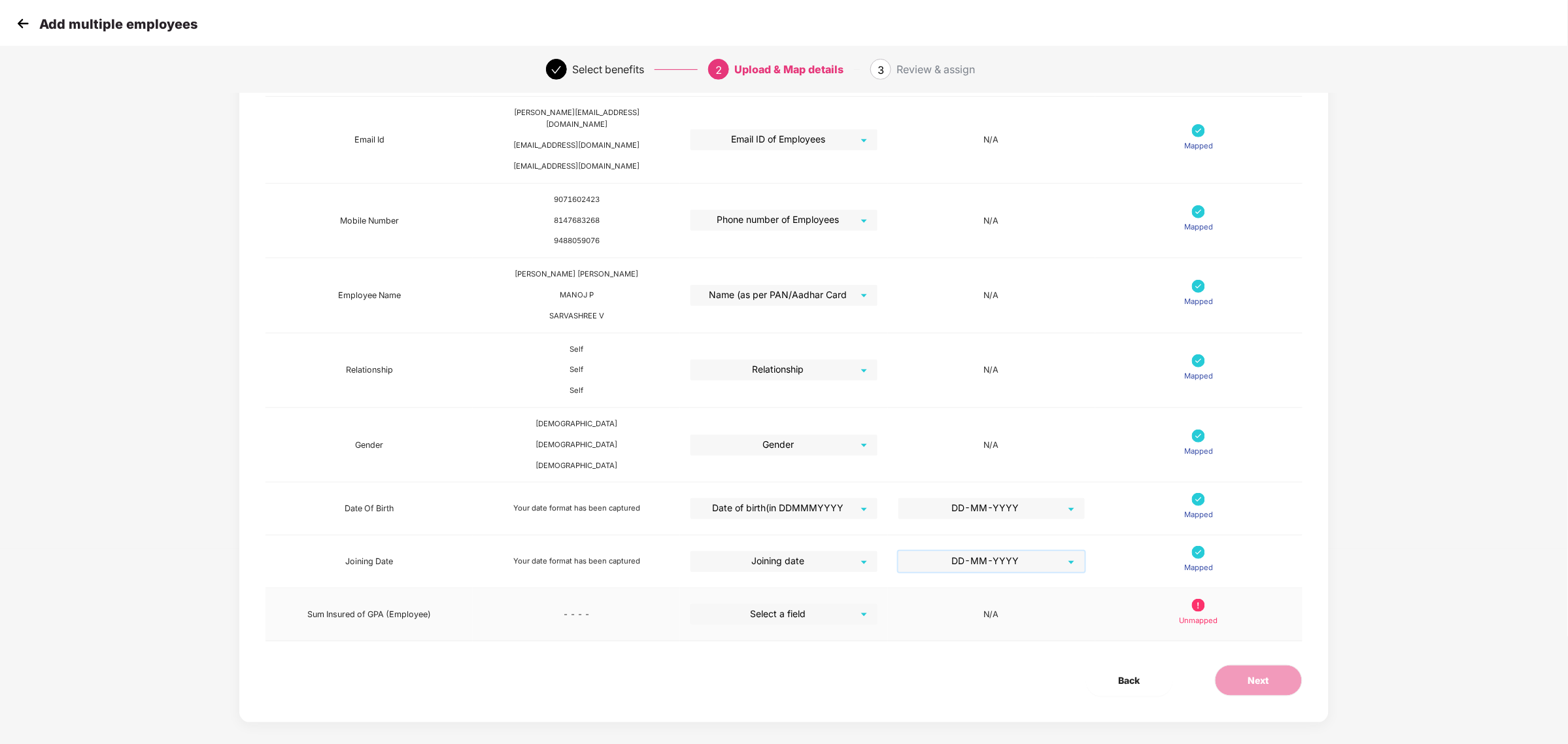
click at [812, 604] on input "search" at bounding box center [779, 614] width 163 height 20
click at [792, 575] on div "Exact Sum InsuredGroup Personal Accidental (GPA (EMPLOYEE_ONLY" at bounding box center [784, 571] width 165 height 29
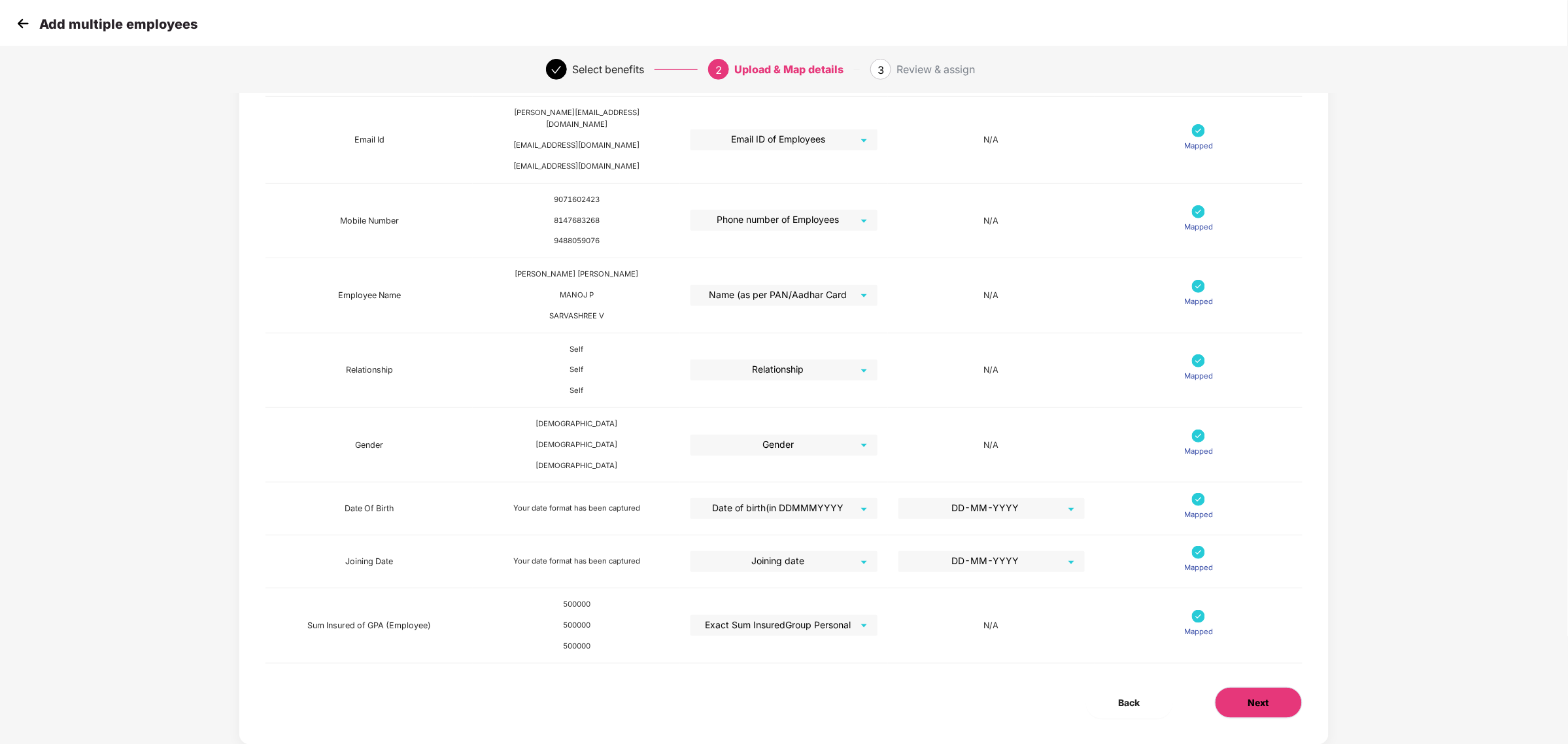
click at [1275, 695] on button "Next" at bounding box center [1259, 703] width 88 height 32
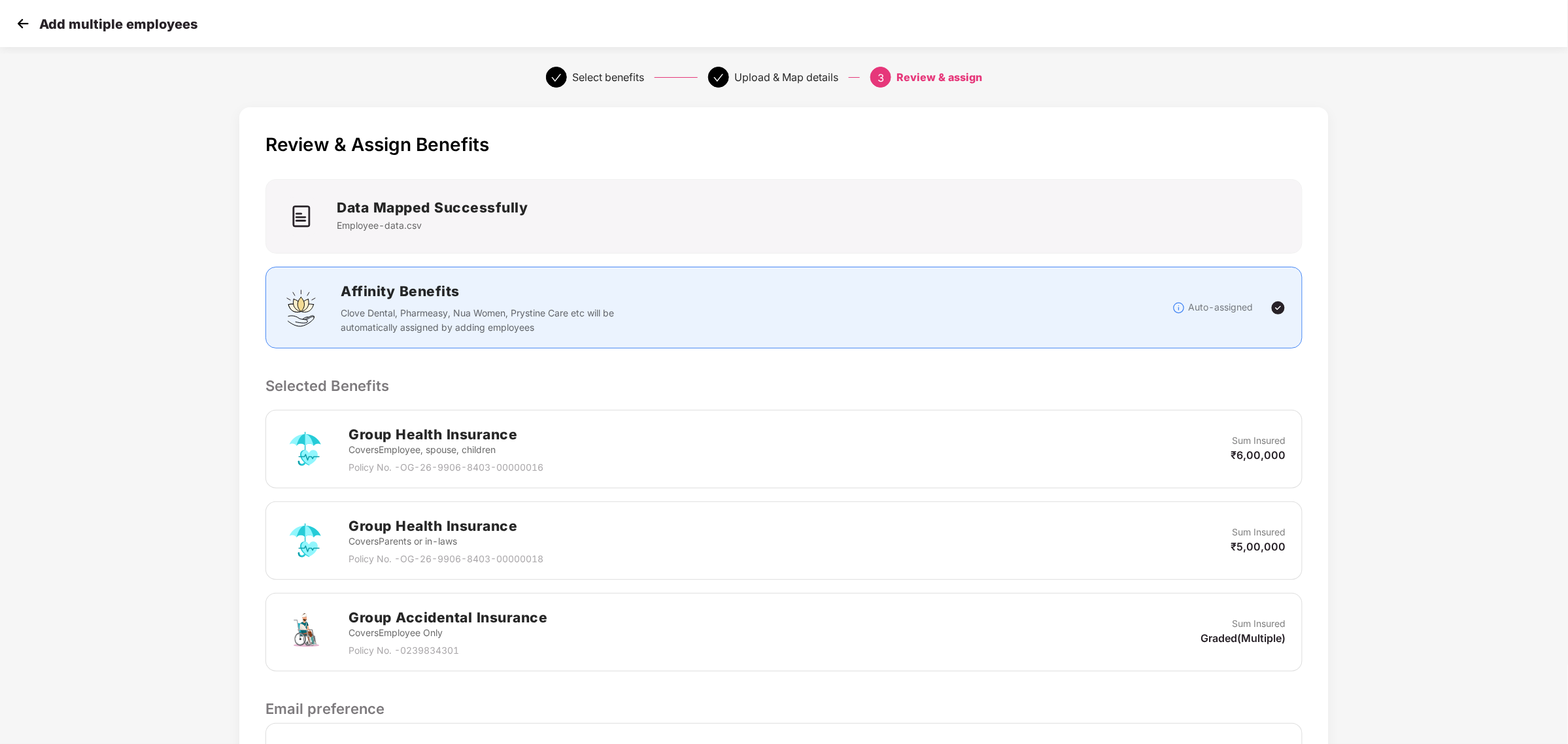
scroll to position [169, 1]
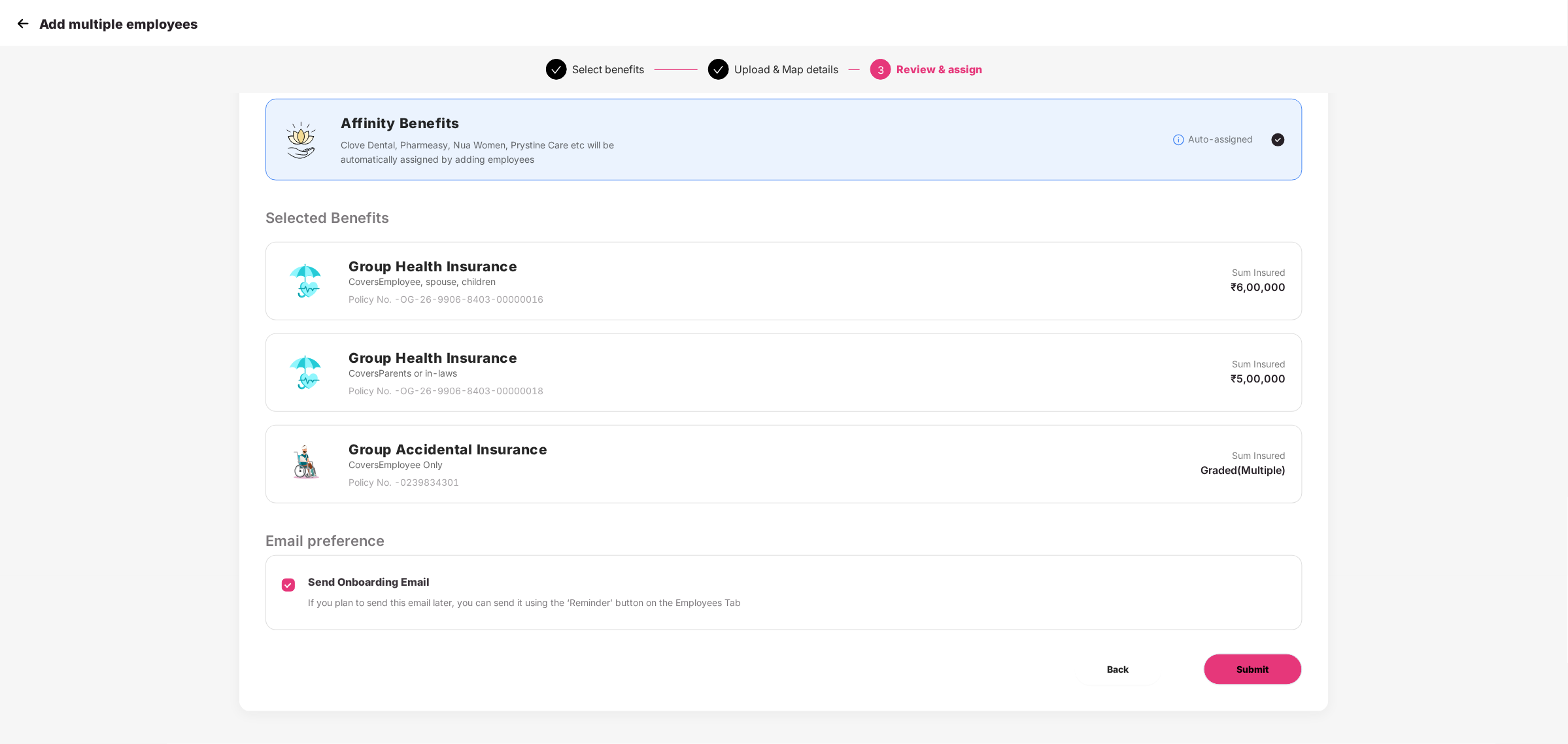
click at [1260, 677] on button "Submit" at bounding box center [1253, 670] width 98 height 32
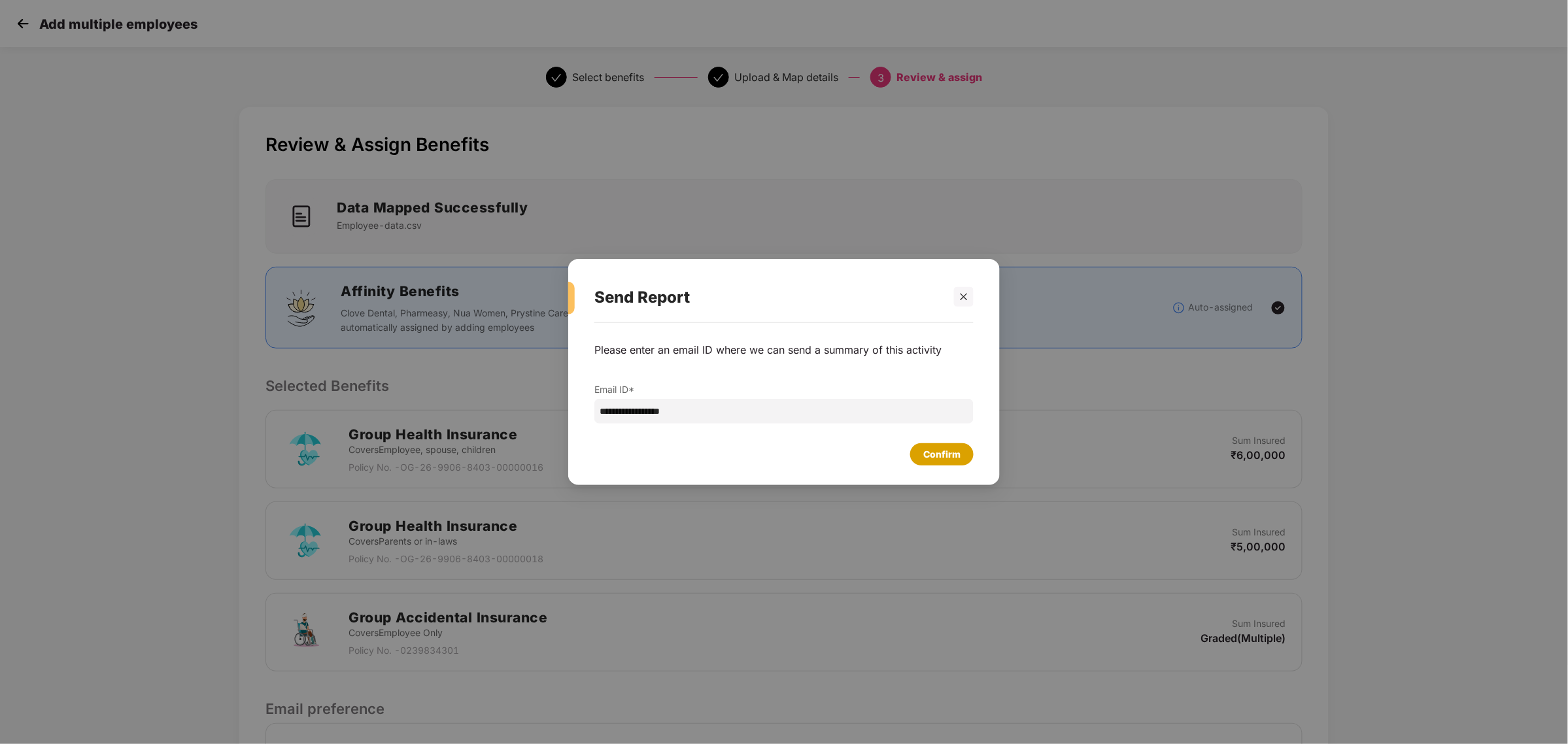
click at [950, 449] on div "Confirm" at bounding box center [942, 454] width 38 height 14
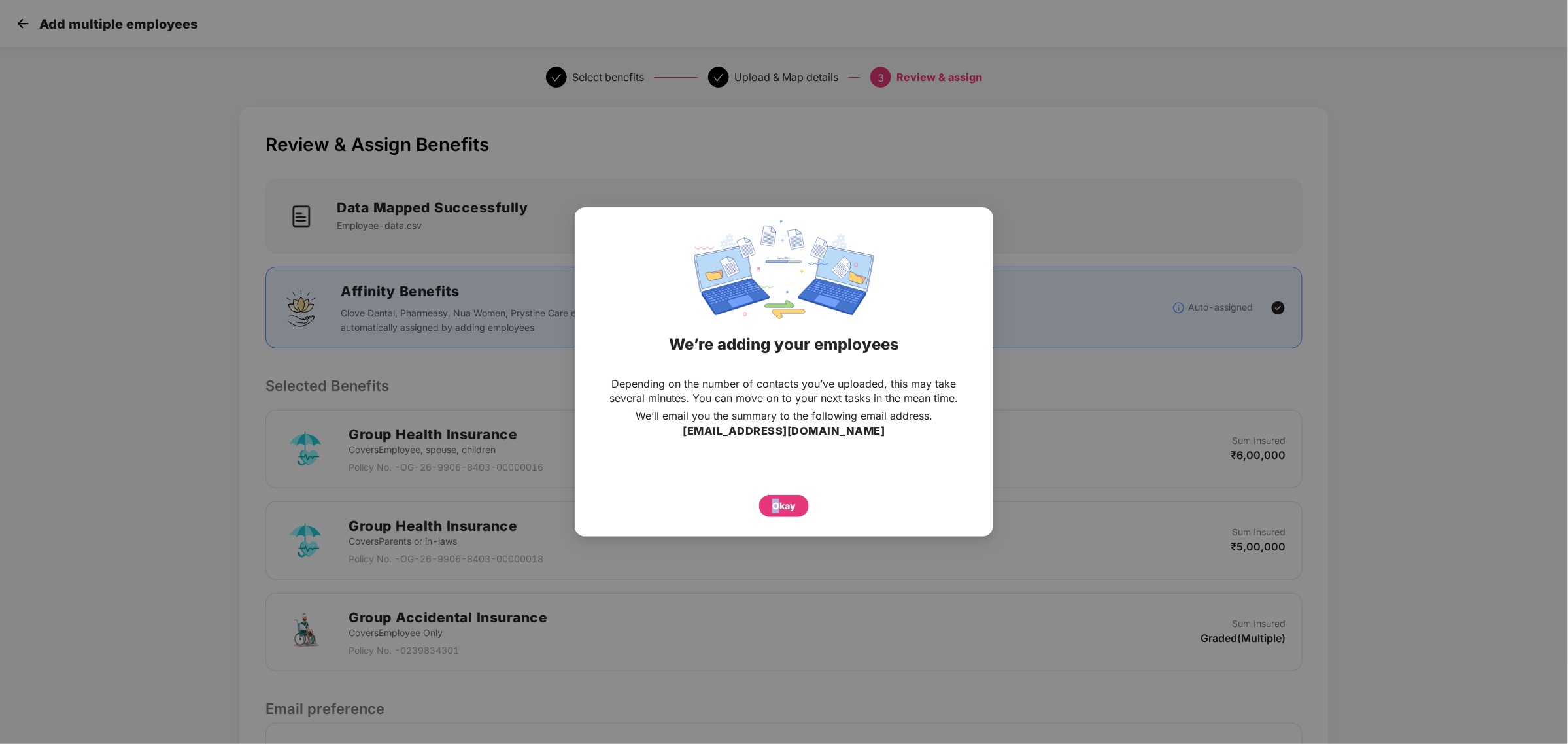
drag, startPoint x: 773, startPoint y: 518, endPoint x: 782, endPoint y: 504, distance: 16.6
click at [782, 504] on div "Depending on the number of contacts you’ve uploaded, this may take several minu…" at bounding box center [783, 447] width 418 height 154
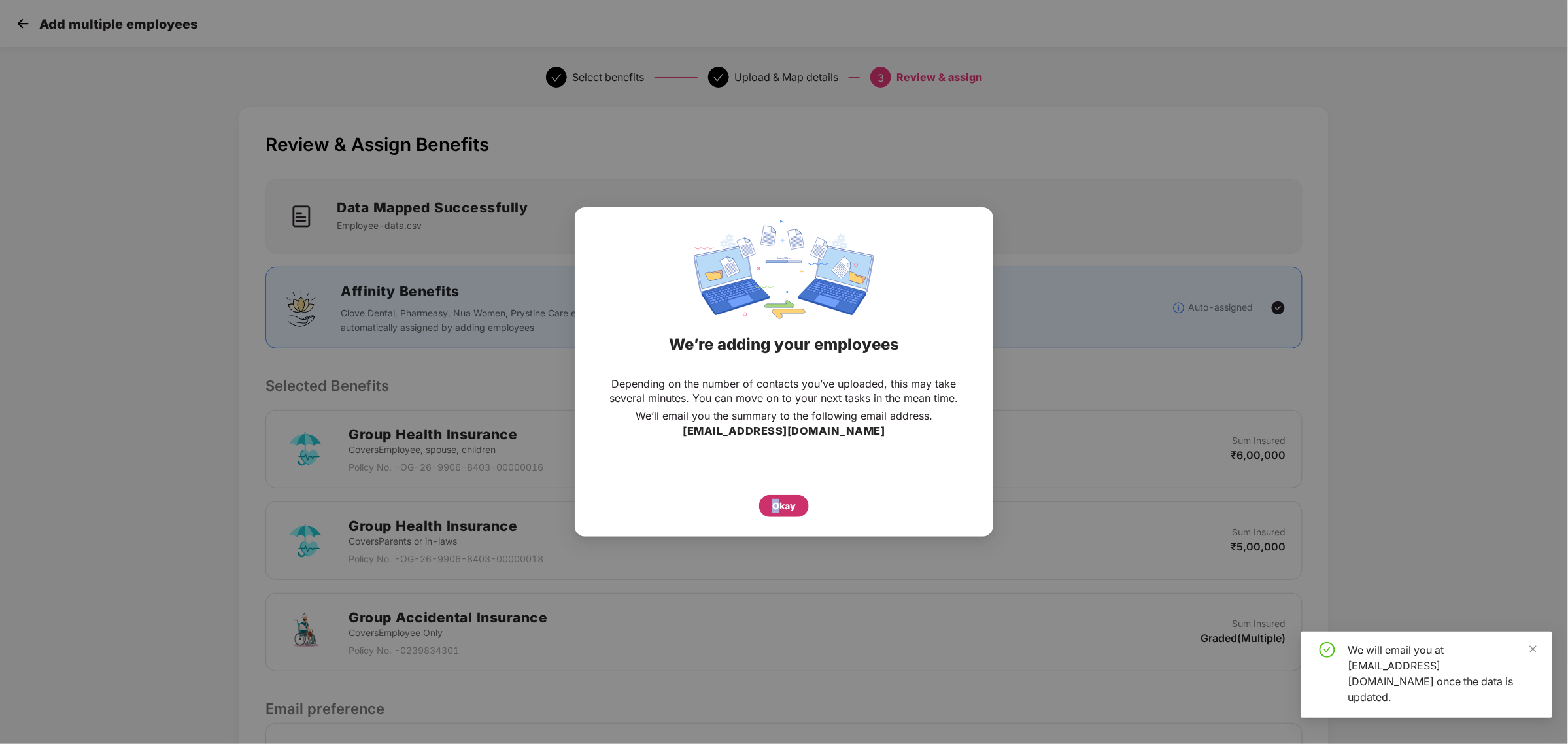
click at [782, 504] on div "Okay" at bounding box center [783, 505] width 23 height 14
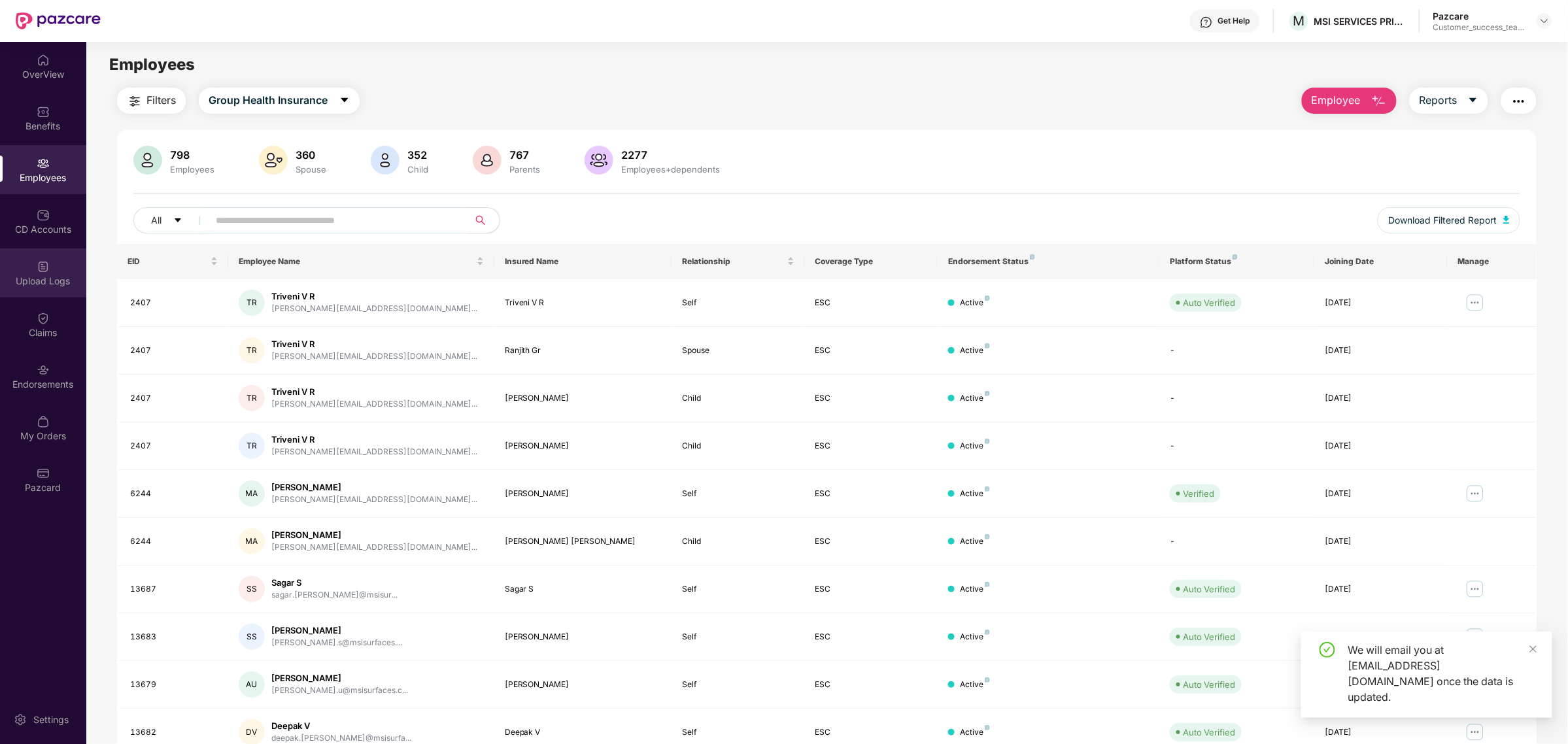
click at [37, 279] on div "Upload Logs" at bounding box center [43, 281] width 86 height 13
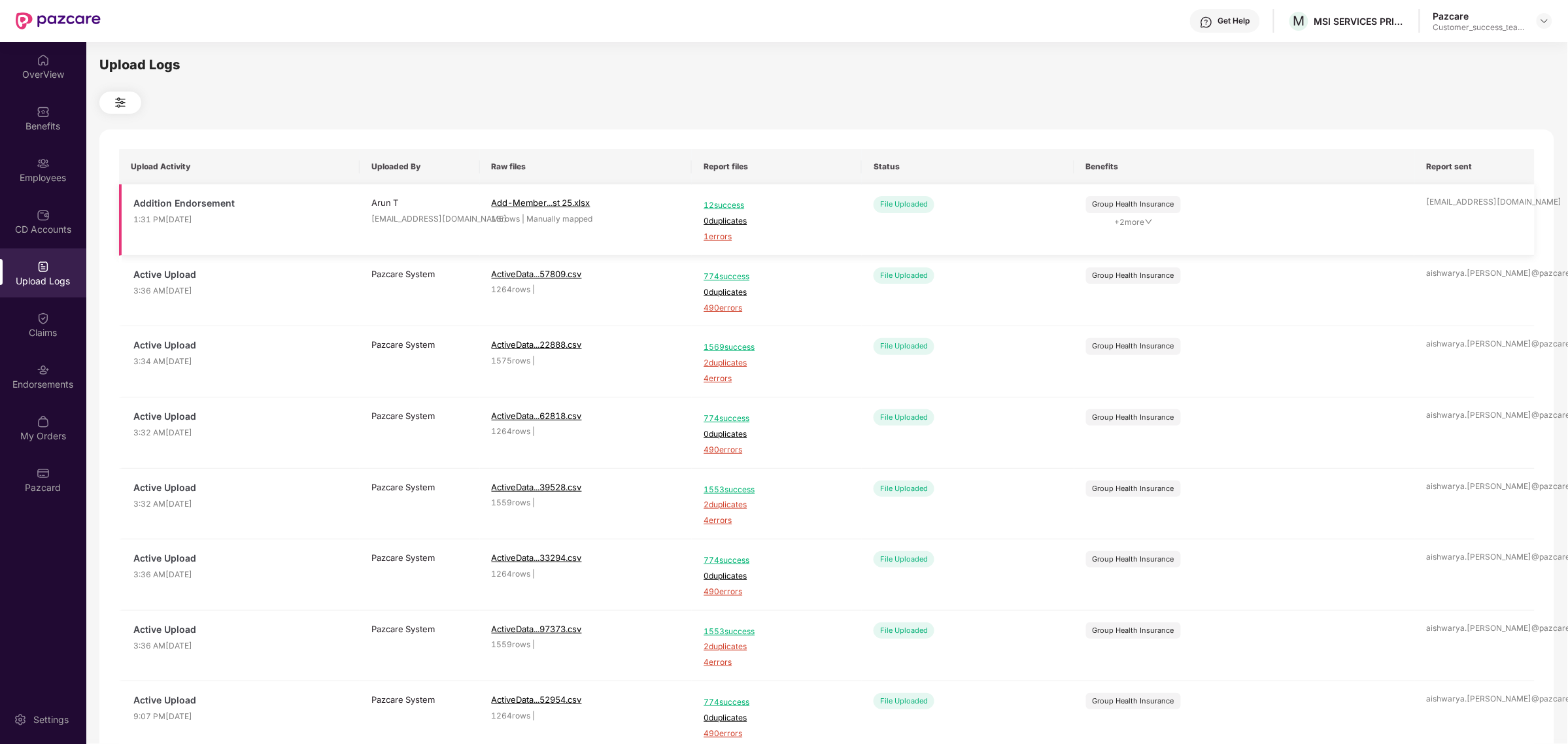
click at [718, 236] on span "1 errors" at bounding box center [776, 236] width 146 height 13
click at [44, 177] on div "Employees" at bounding box center [43, 177] width 86 height 13
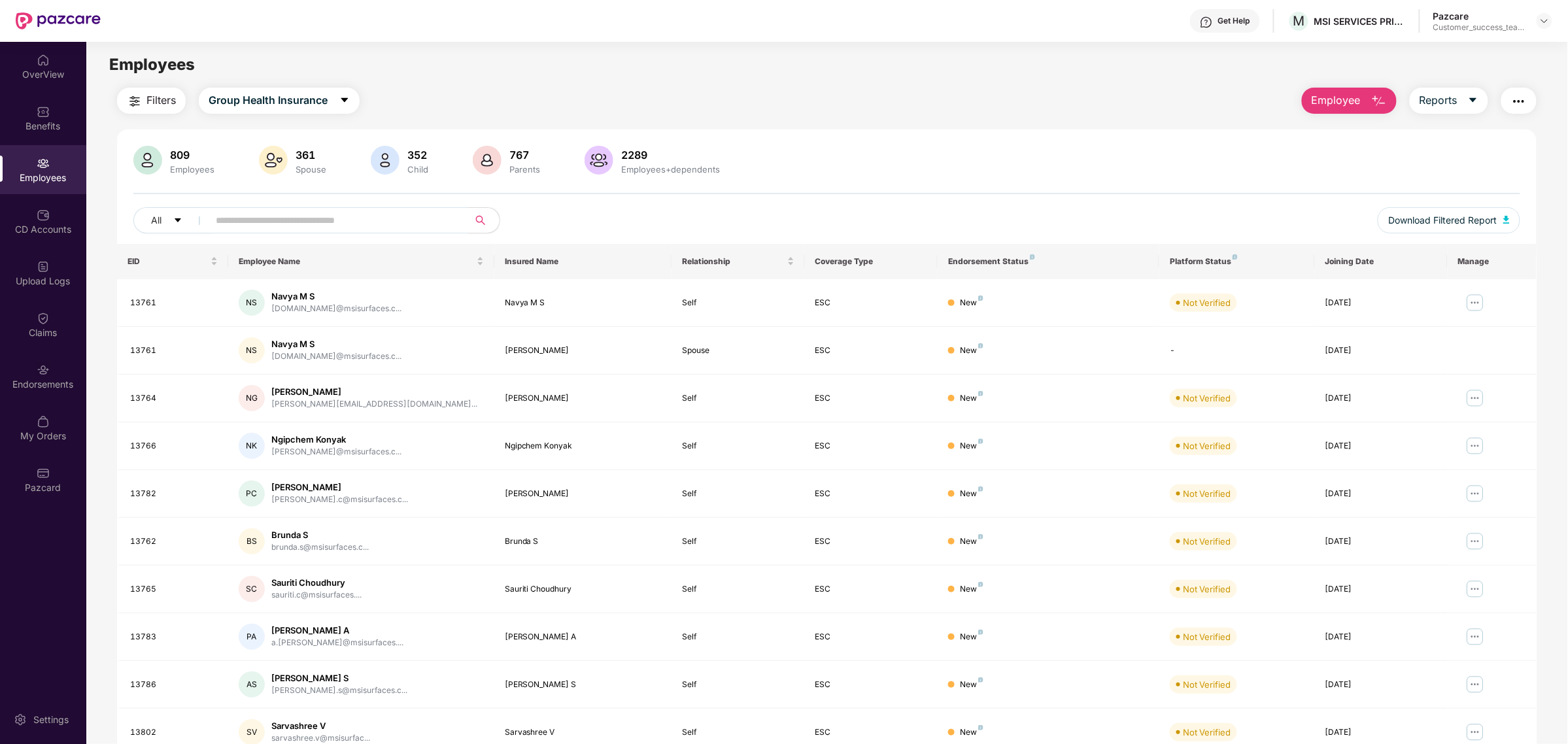
click at [341, 223] on input "text" at bounding box center [333, 220] width 235 height 20
paste input "****"
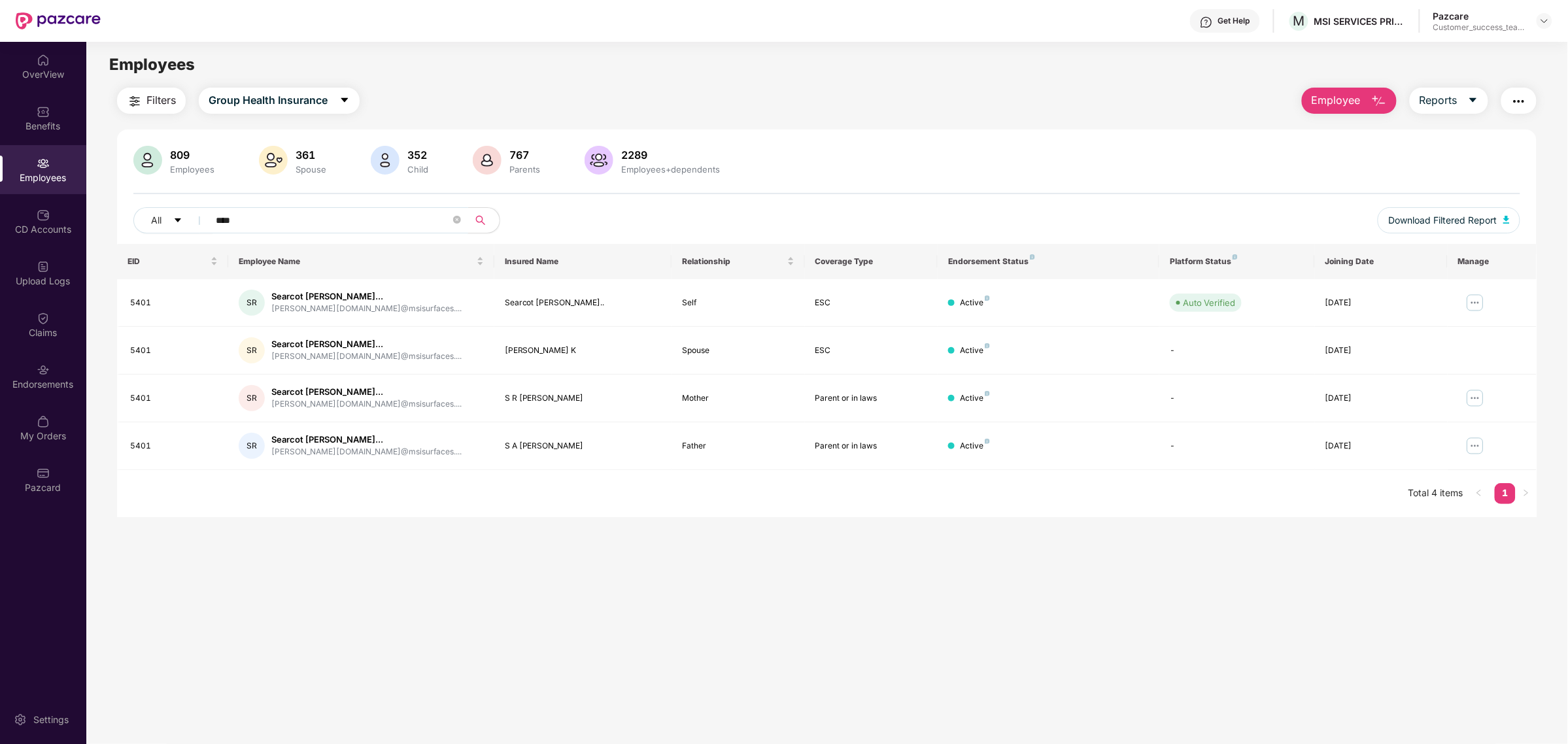
type input "****"
click at [1372, 96] on img "button" at bounding box center [1379, 101] width 16 height 16
click at [1343, 170] on li "Delete Employee(s)" at bounding box center [1377, 161] width 151 height 26
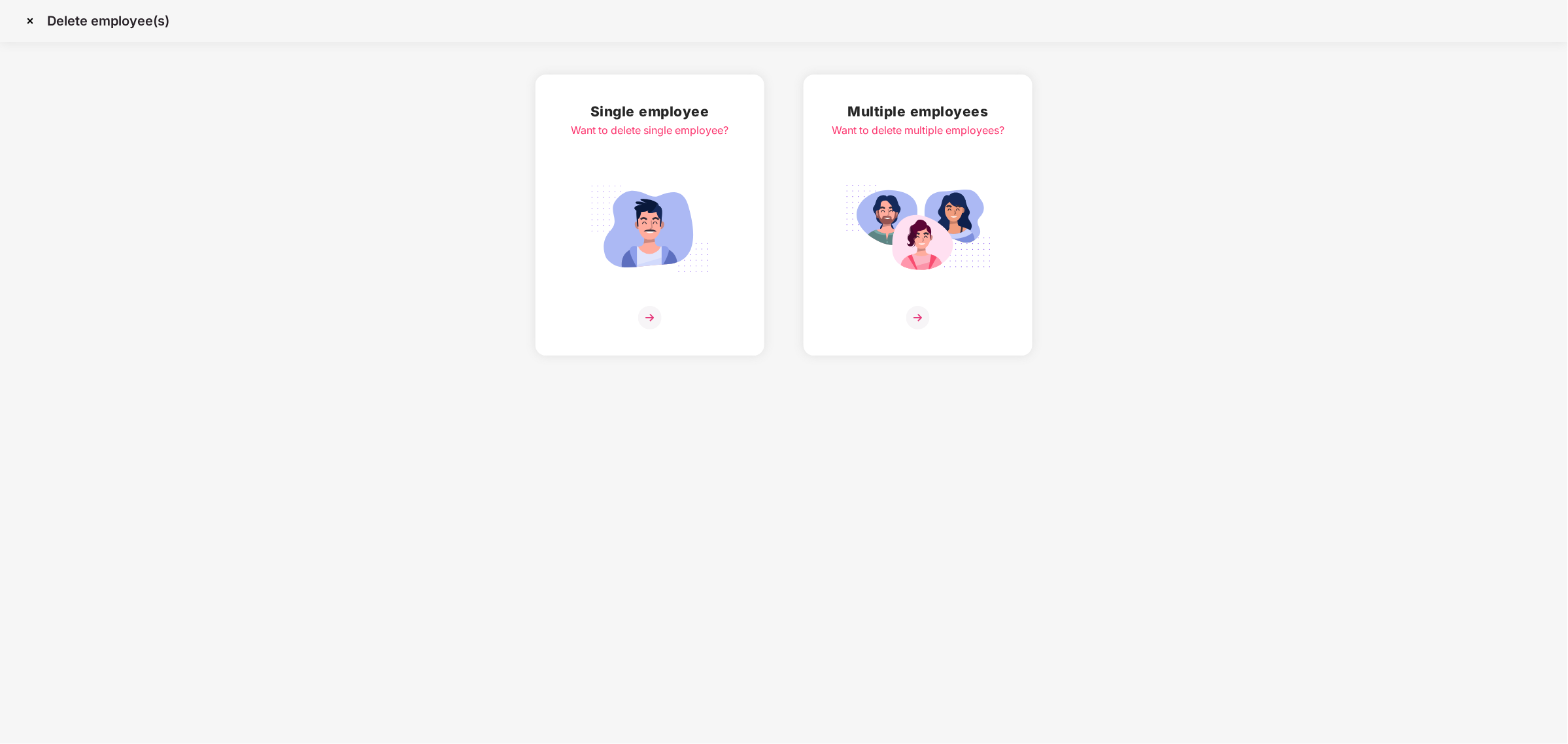
click at [882, 180] on img at bounding box center [918, 229] width 146 height 102
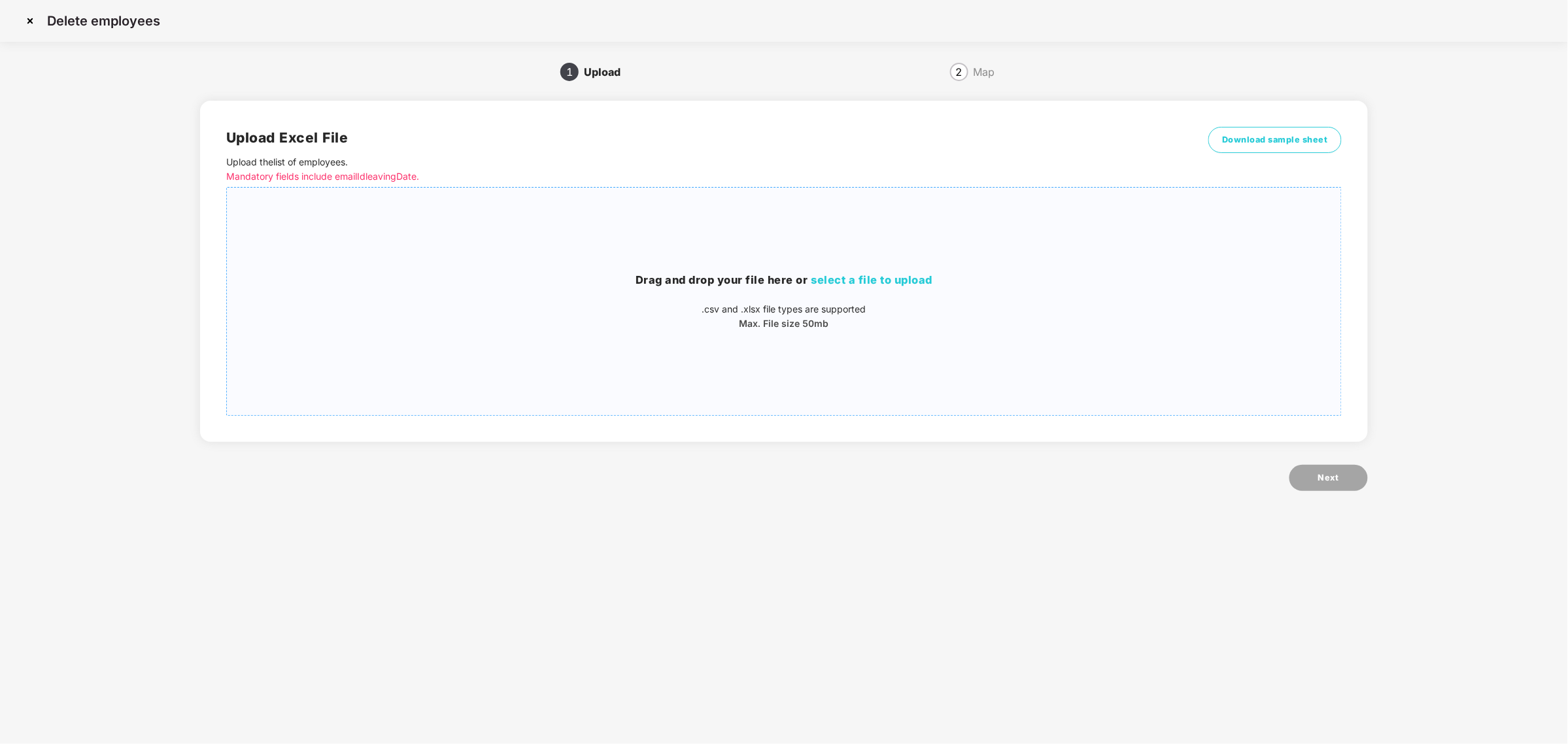
click at [847, 267] on div "Drag and drop your file here or select a file to upload .csv and .xlsx file typ…" at bounding box center [784, 301] width 1114 height 206
click at [1316, 483] on button "Next" at bounding box center [1328, 477] width 78 height 26
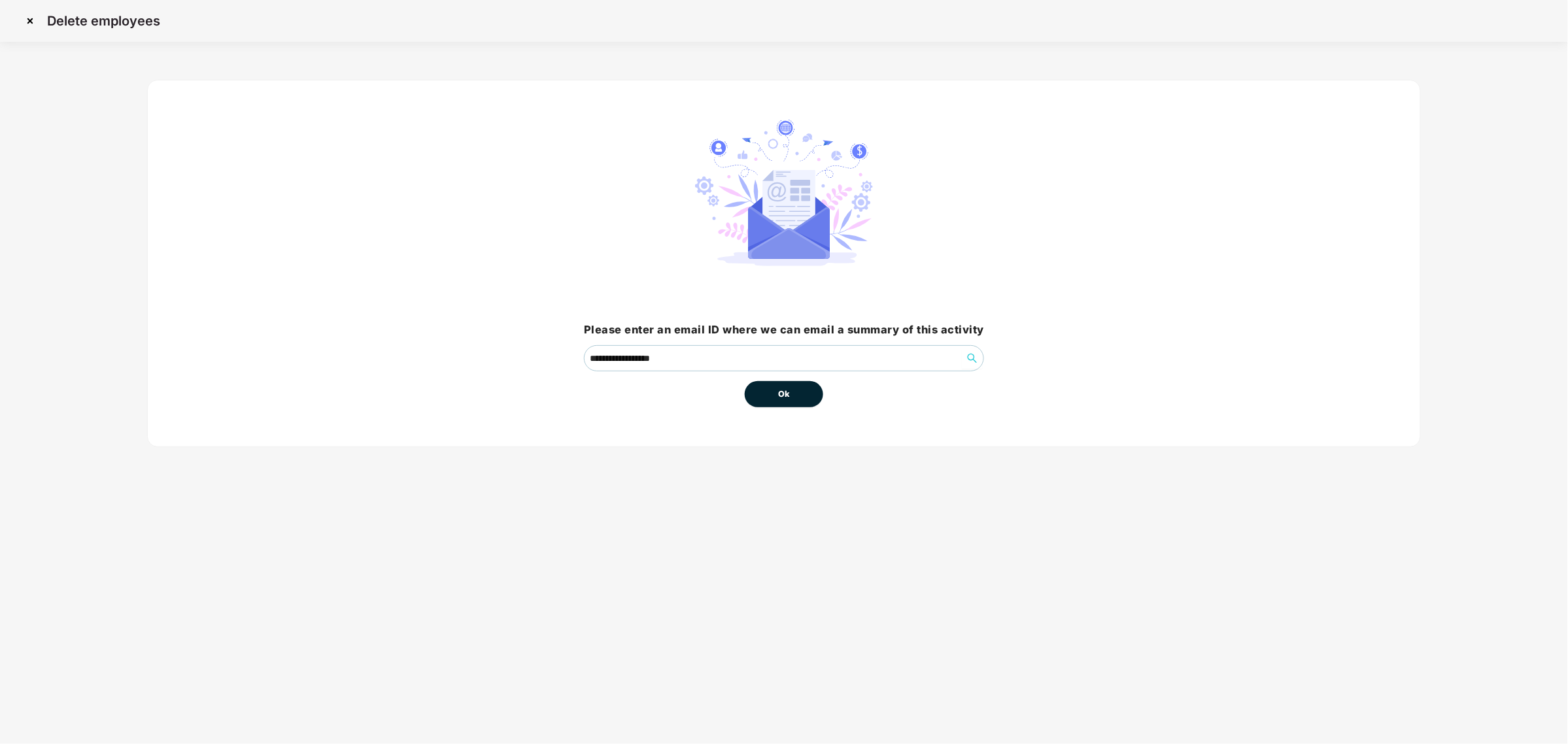
click at [798, 387] on button "Ok" at bounding box center [784, 394] width 78 height 26
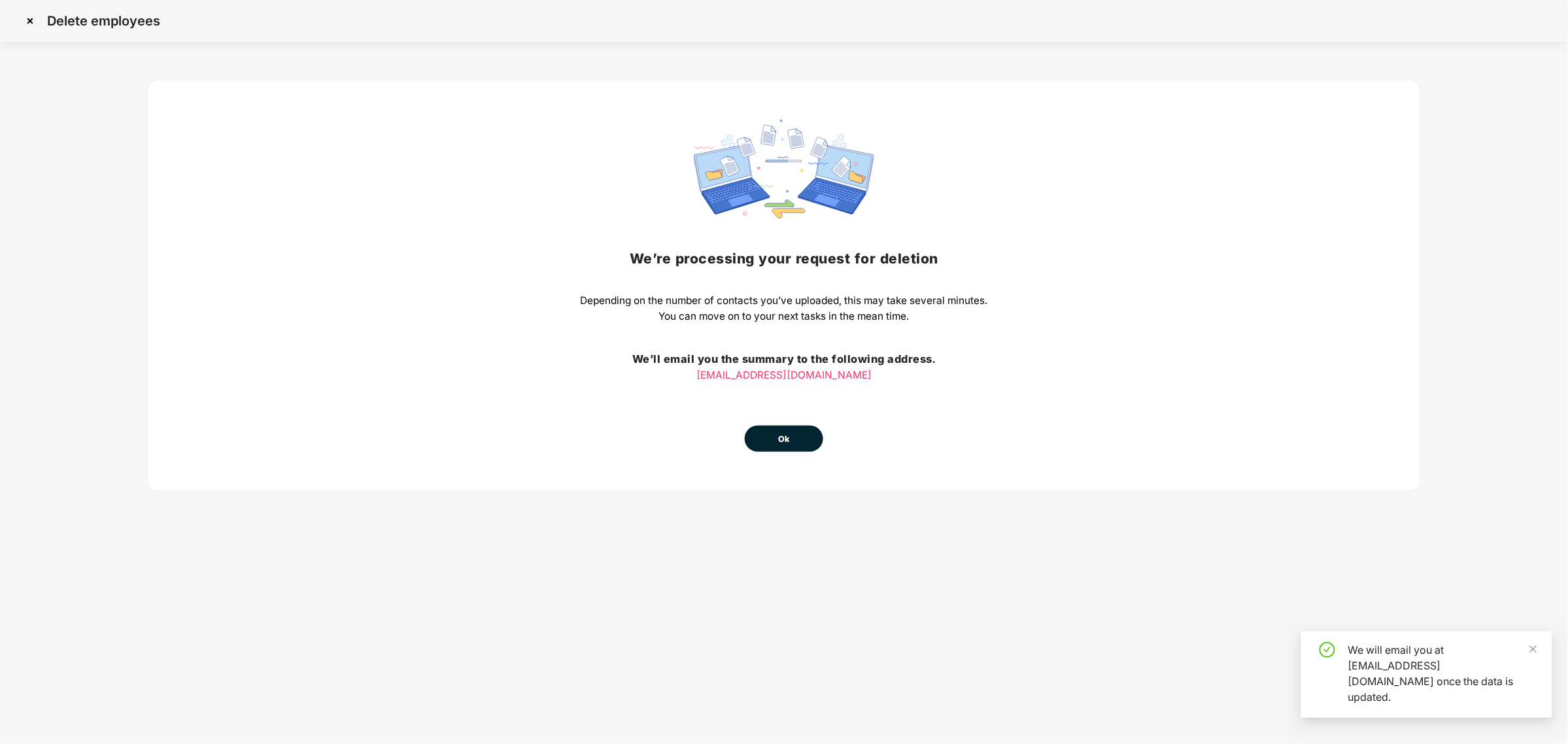
click at [806, 392] on div "We’re processing your request for deletion Depending on the number of contacts …" at bounding box center [783, 285] width 407 height 332
click at [28, 23] on img at bounding box center [30, 21] width 21 height 21
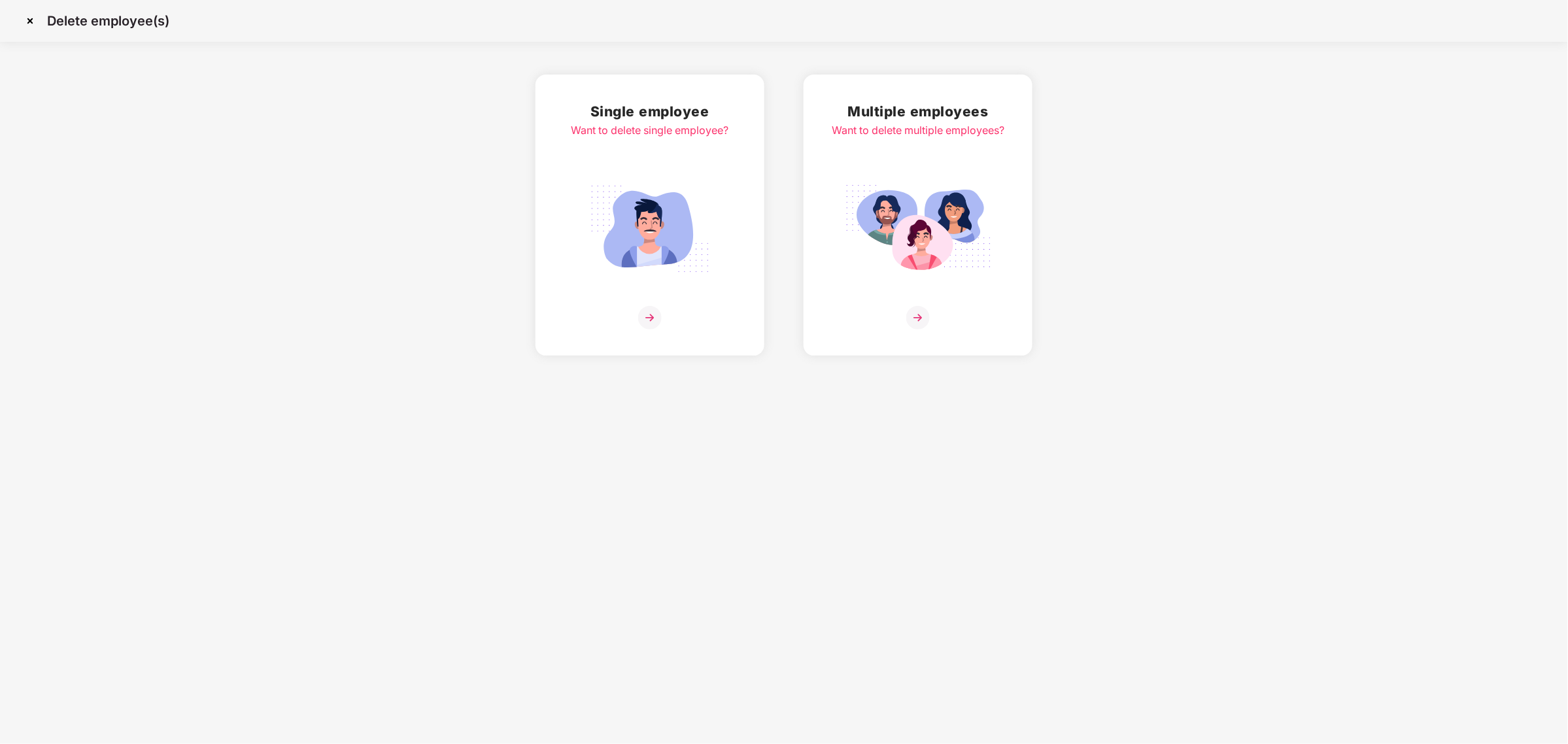
click at [29, 25] on img at bounding box center [30, 21] width 21 height 21
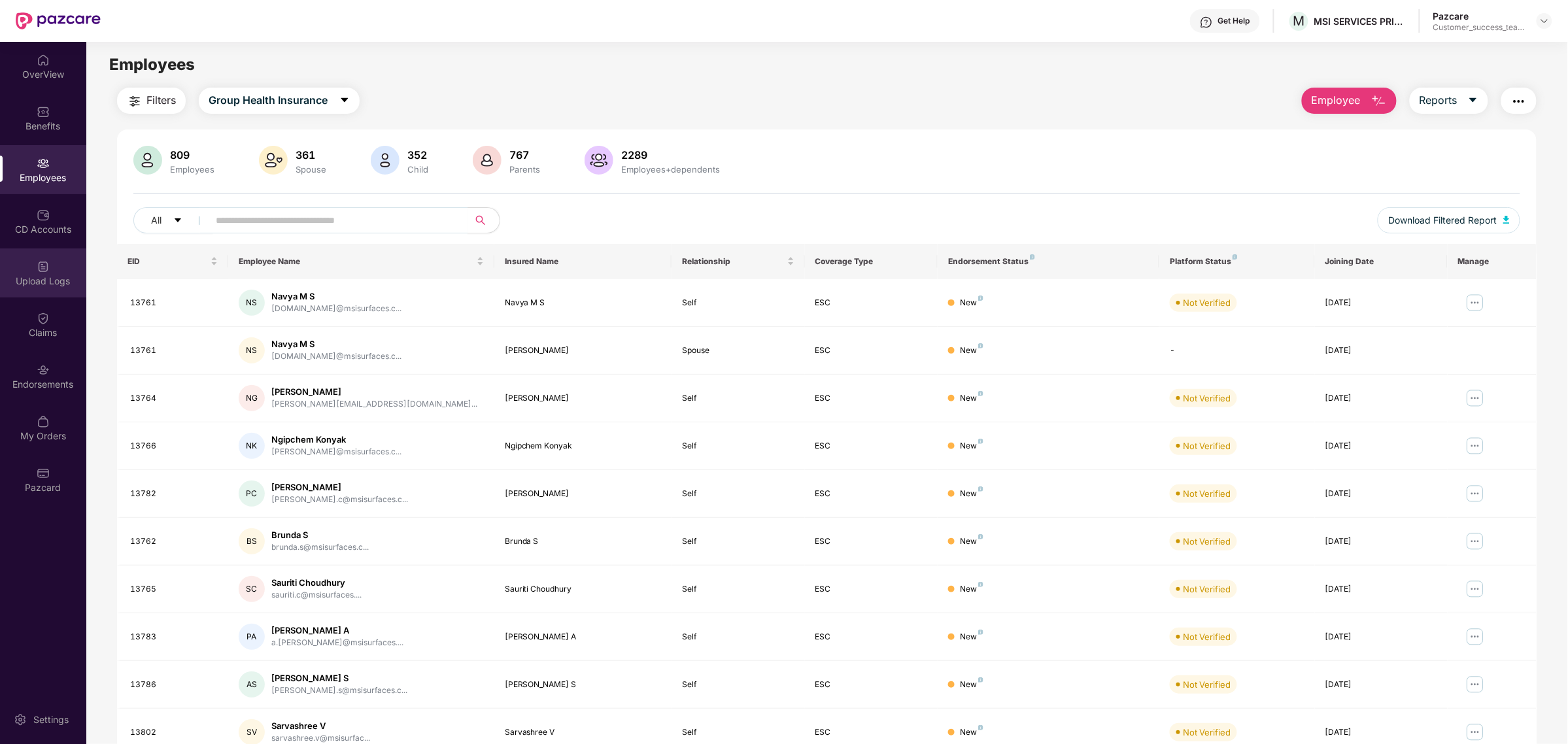
click at [44, 262] on img at bounding box center [43, 267] width 13 height 13
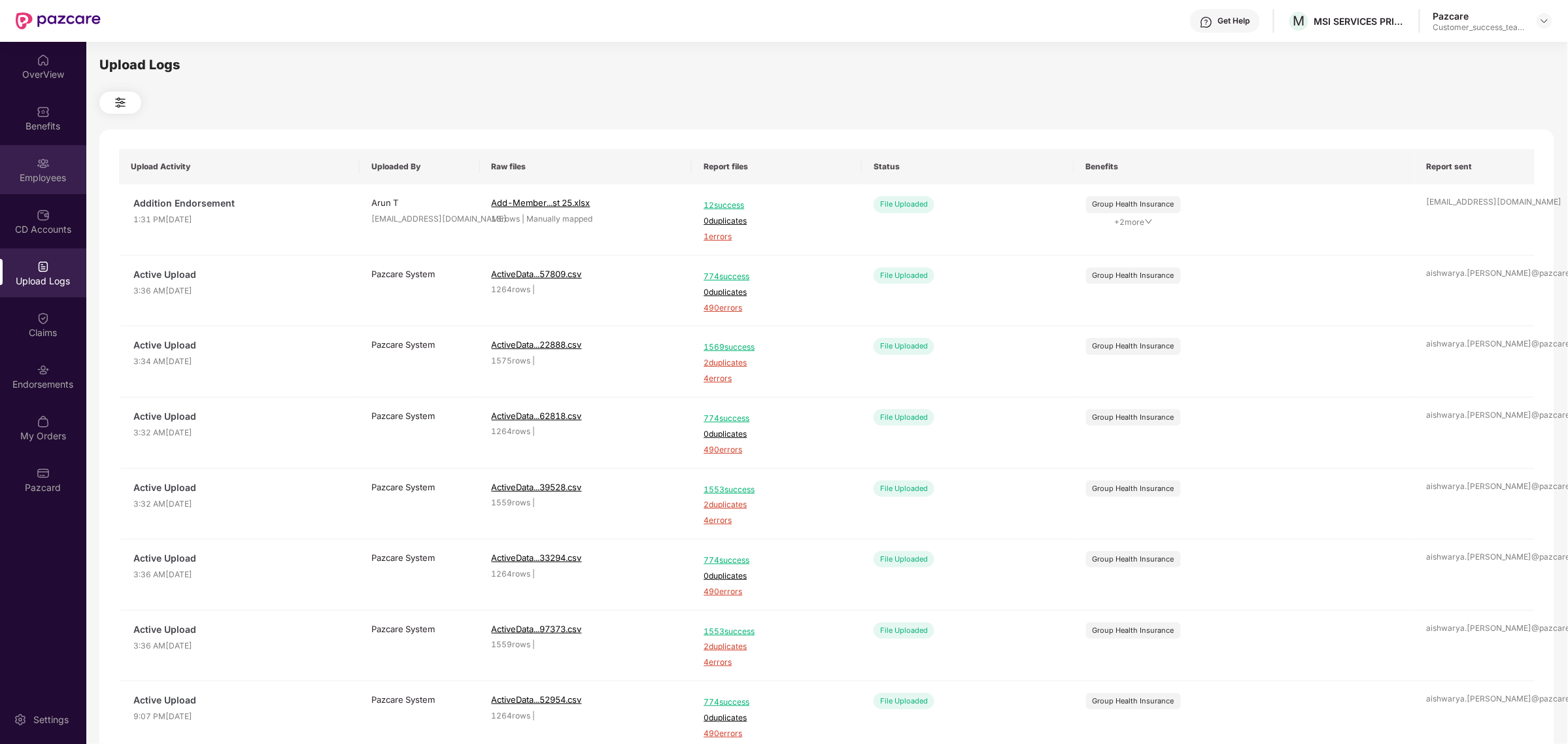
click at [35, 177] on div "Employees" at bounding box center [43, 177] width 86 height 13
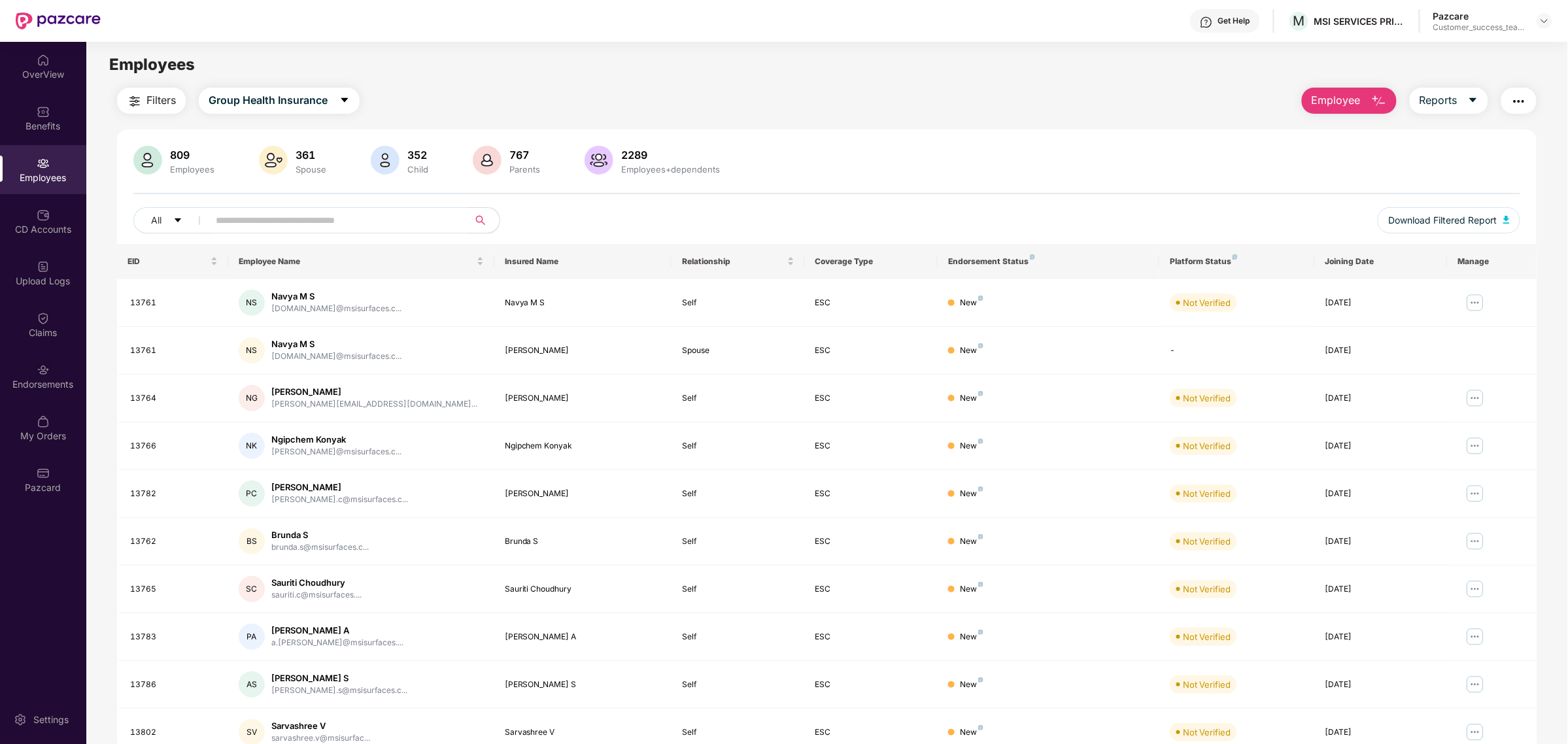
click at [1352, 104] on span "Employee" at bounding box center [1336, 101] width 49 height 17
click at [1350, 159] on div "Delete Employee(s)" at bounding box center [1363, 161] width 83 height 16
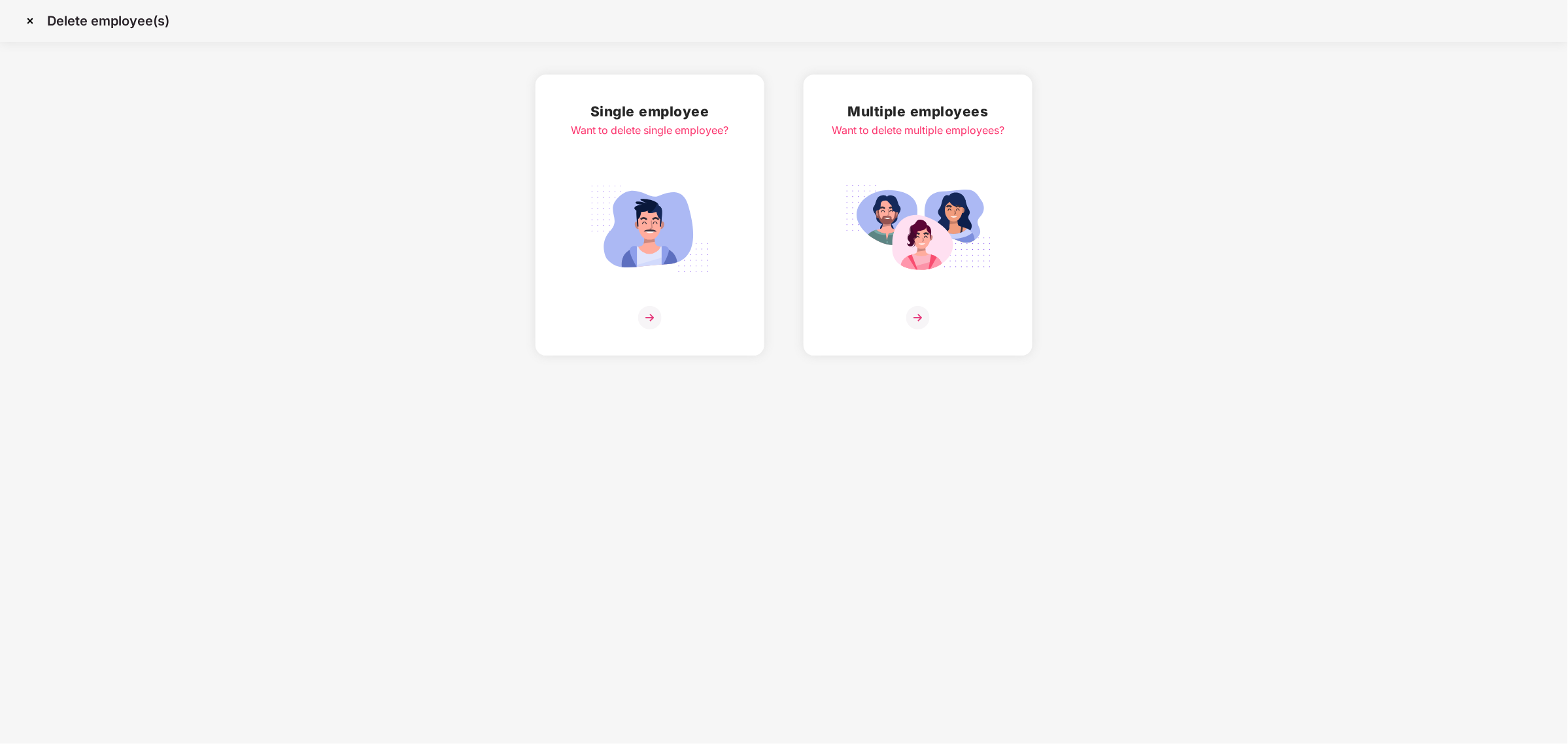
click at [903, 276] on img at bounding box center [918, 229] width 146 height 102
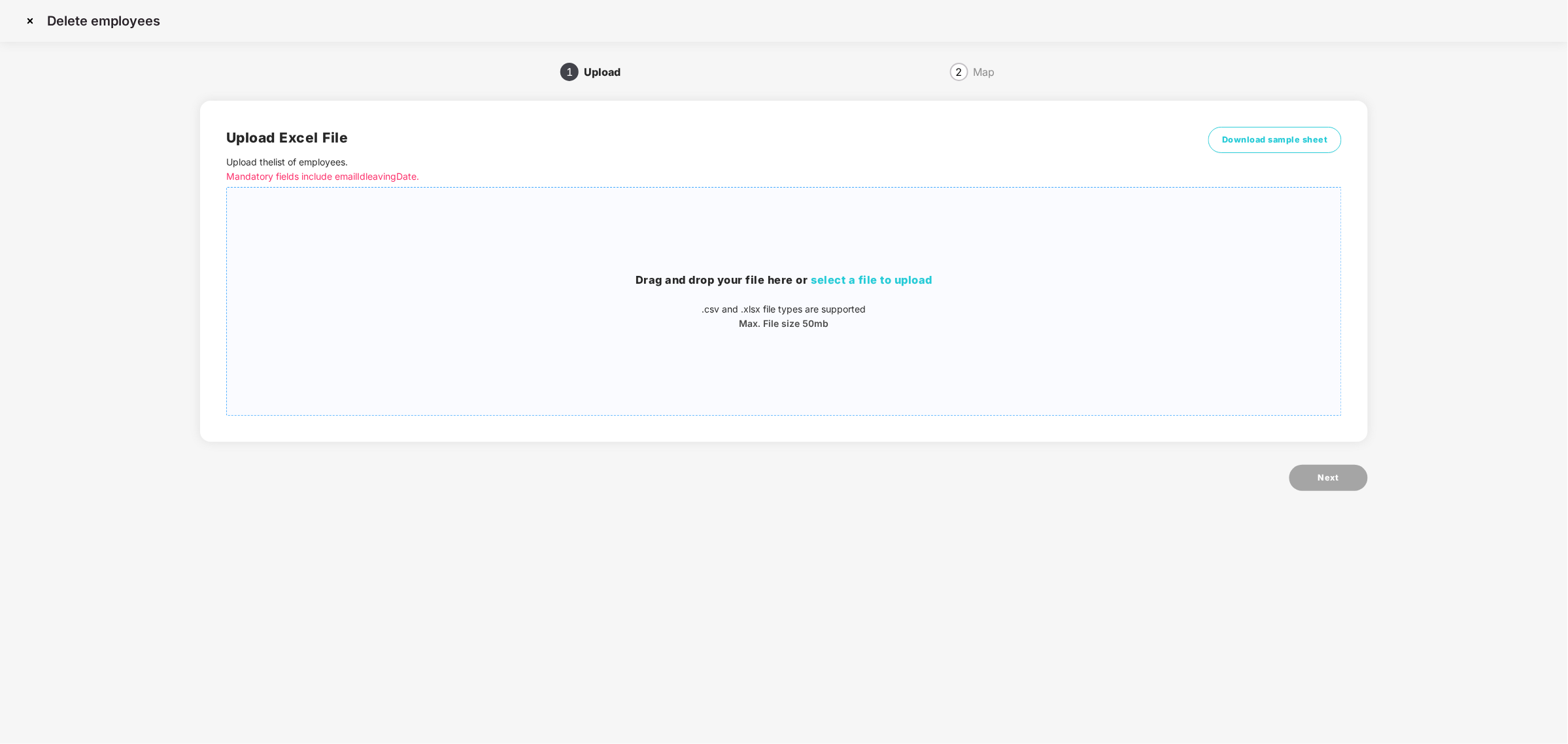
click at [922, 350] on div "Drag and drop your file here or select a file to upload .csv and .xlsx file typ…" at bounding box center [784, 301] width 1114 height 206
click at [1334, 488] on button "Next" at bounding box center [1328, 477] width 78 height 26
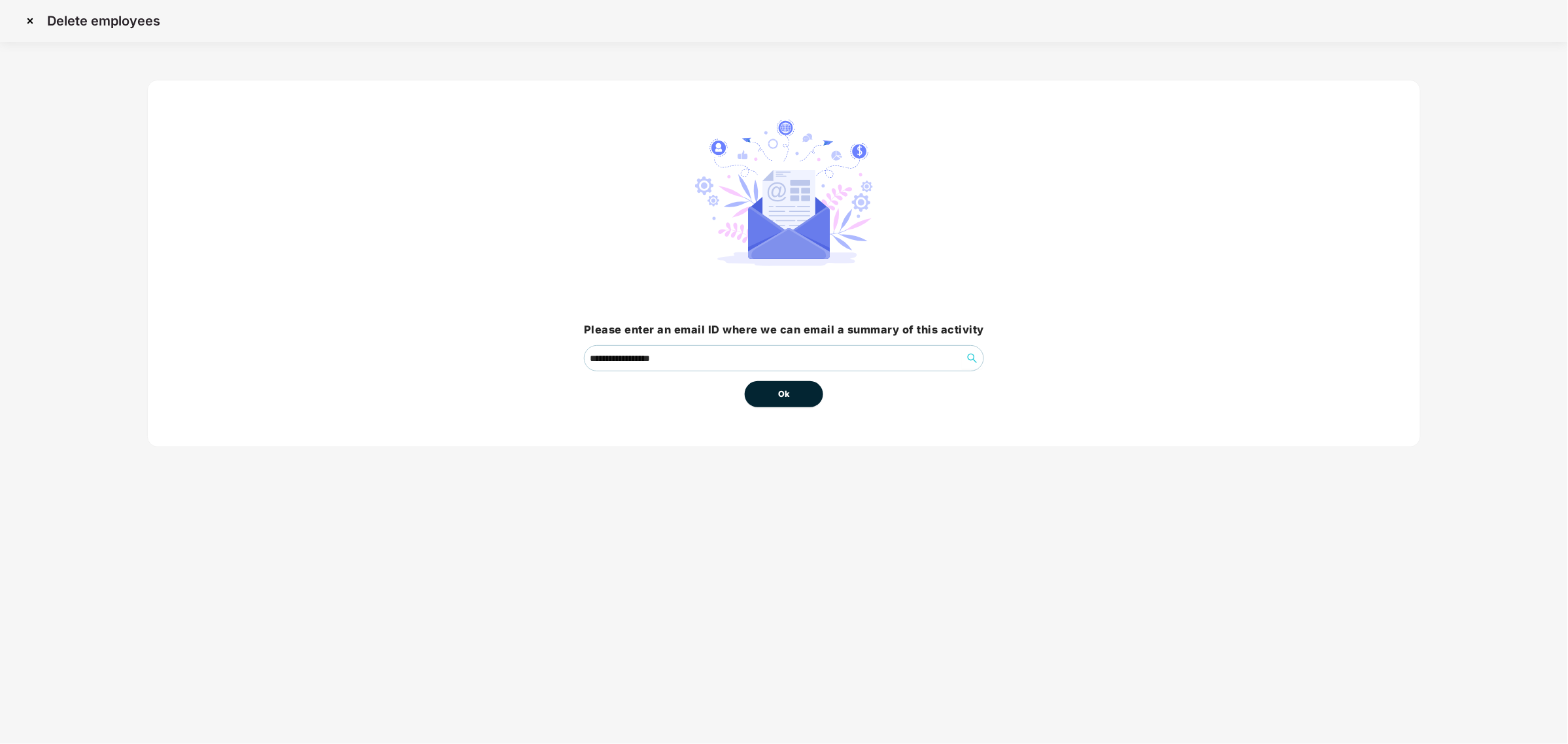
click at [780, 390] on span "Ok" at bounding box center [784, 393] width 12 height 13
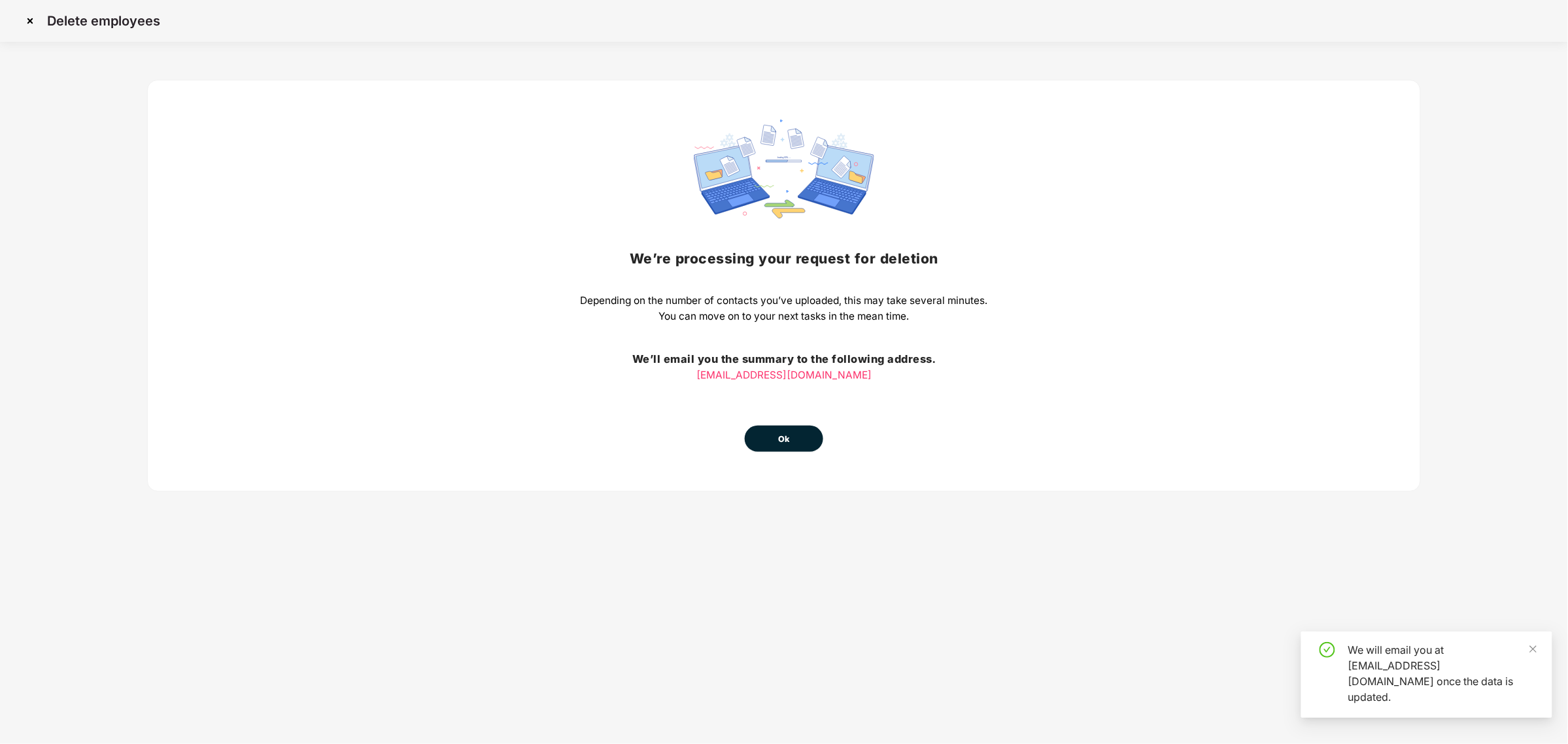
click at [780, 390] on div "We’re processing your request for deletion Depending on the number of contacts …" at bounding box center [783, 285] width 407 height 332
click at [773, 442] on button "Ok" at bounding box center [784, 438] width 78 height 26
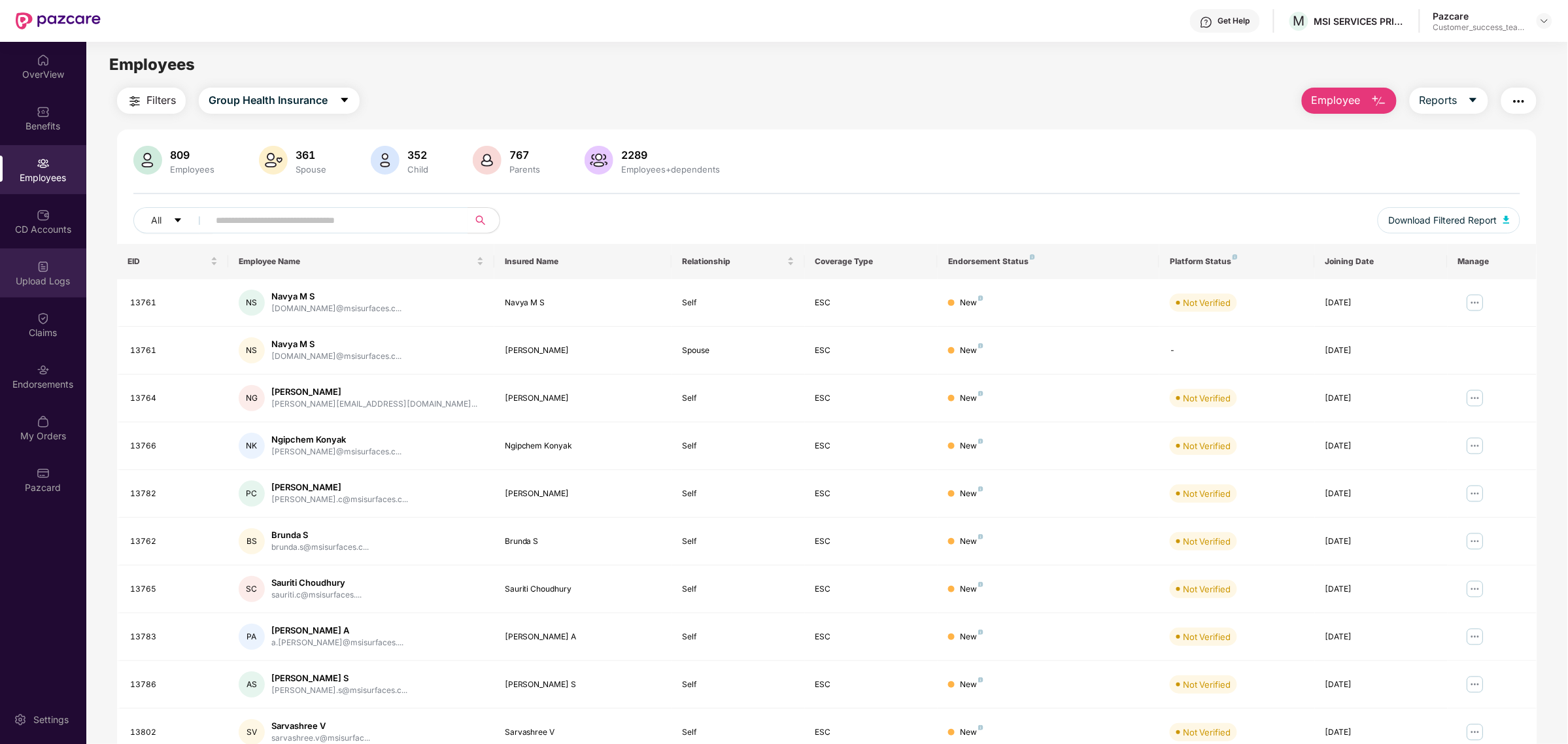
click at [59, 262] on div "Upload Logs" at bounding box center [43, 273] width 86 height 49
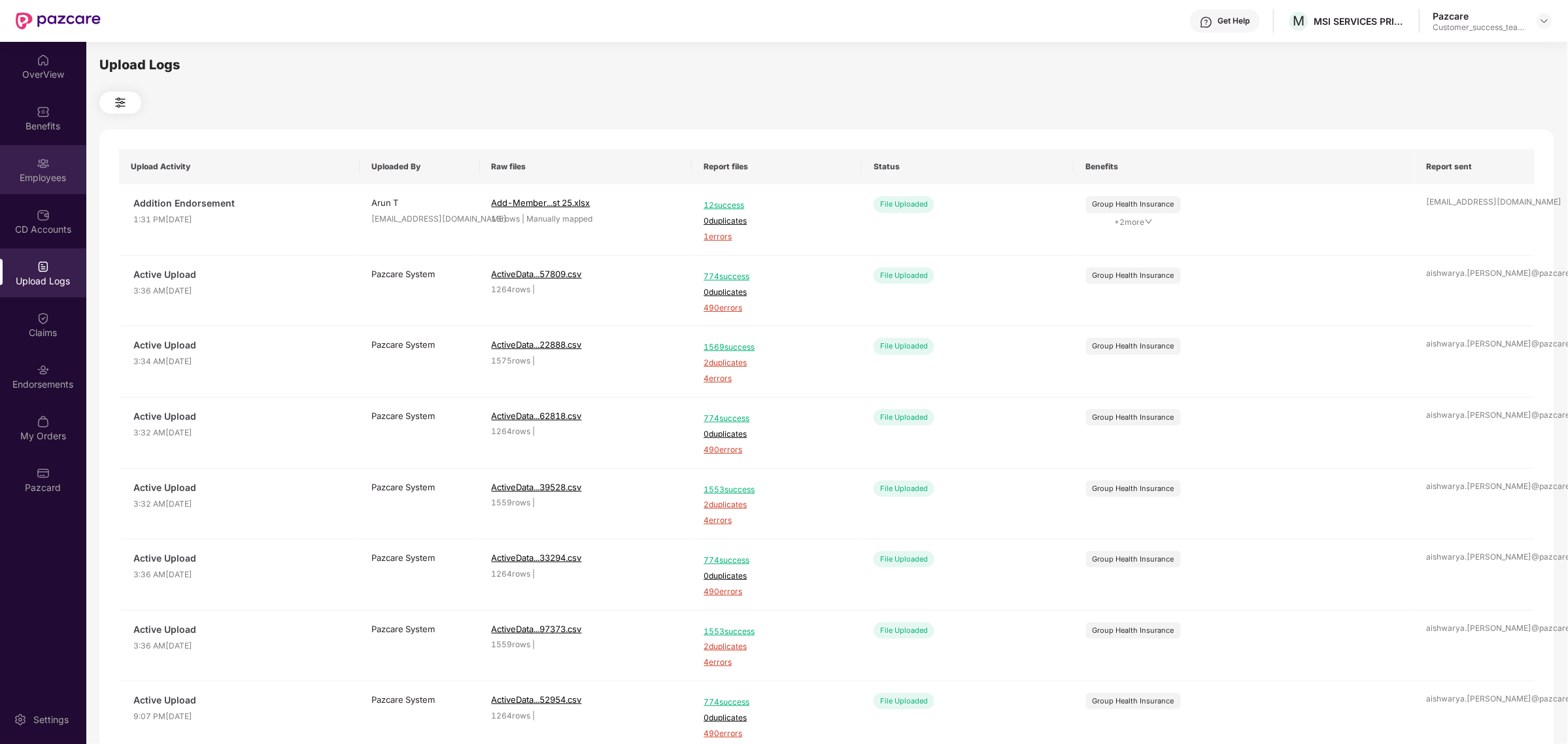
click at [54, 171] on div "Employees" at bounding box center [43, 177] width 86 height 13
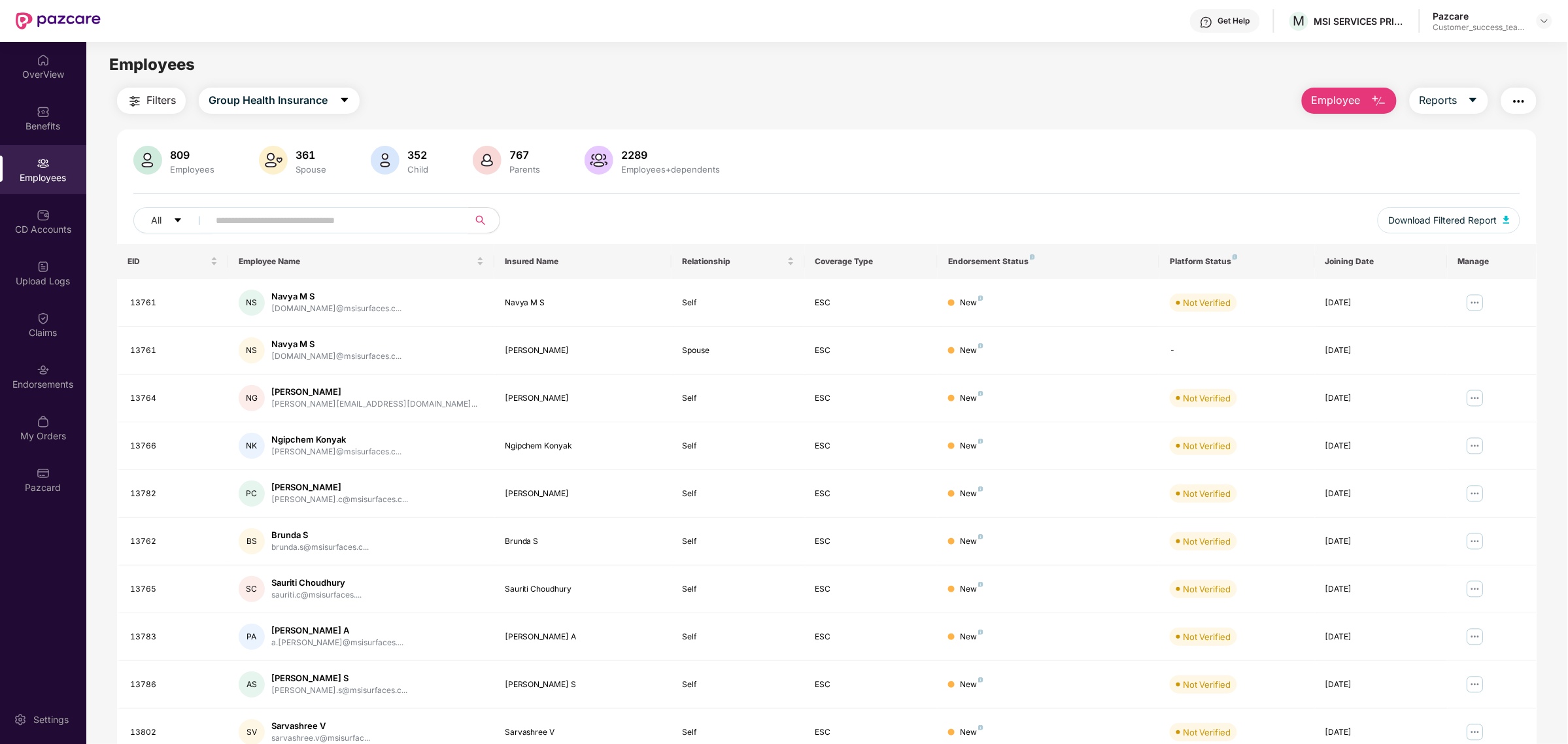
click at [250, 233] on span at bounding box center [333, 220] width 268 height 26
paste input "**********"
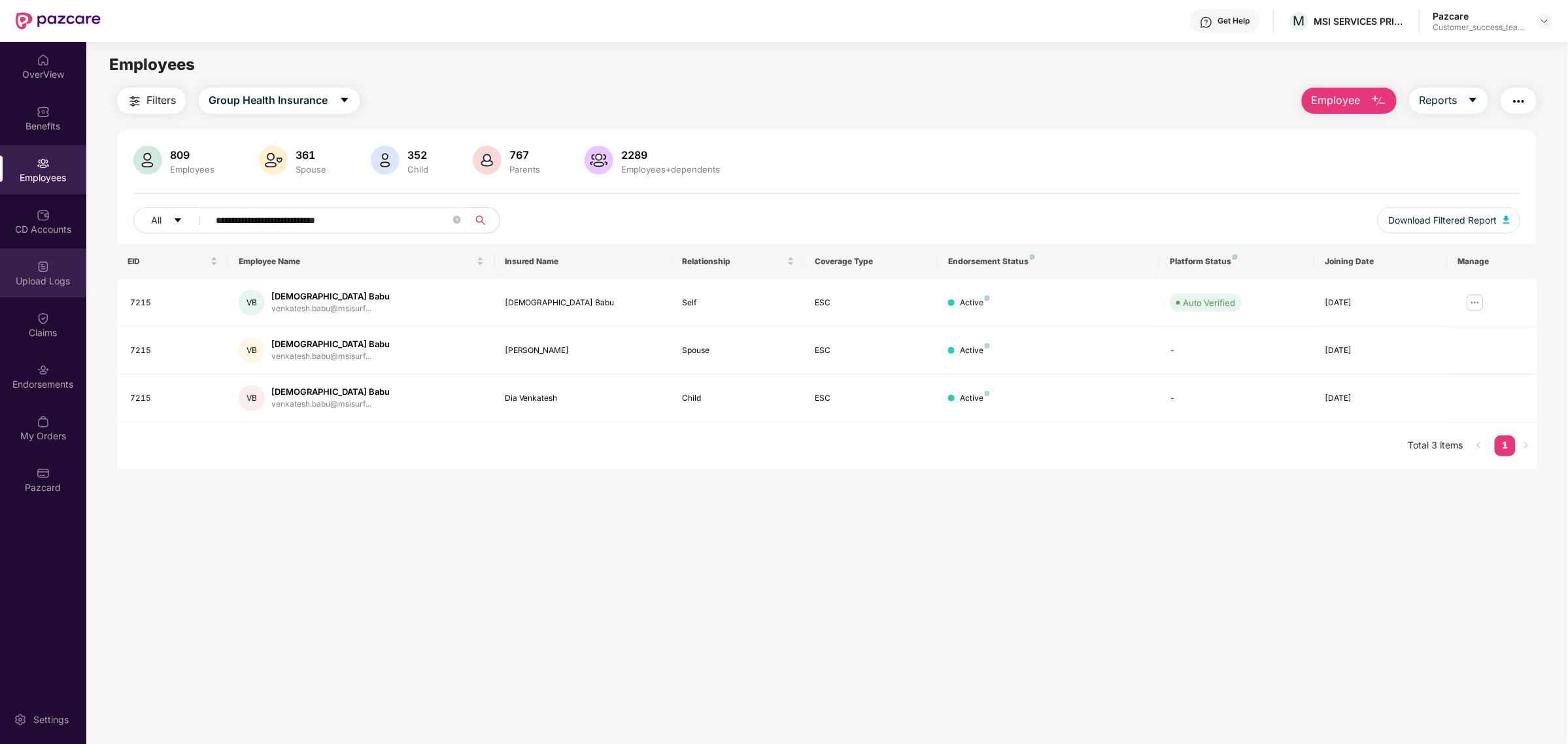
type input "**********"
click at [36, 279] on div "Upload Logs" at bounding box center [43, 281] width 86 height 13
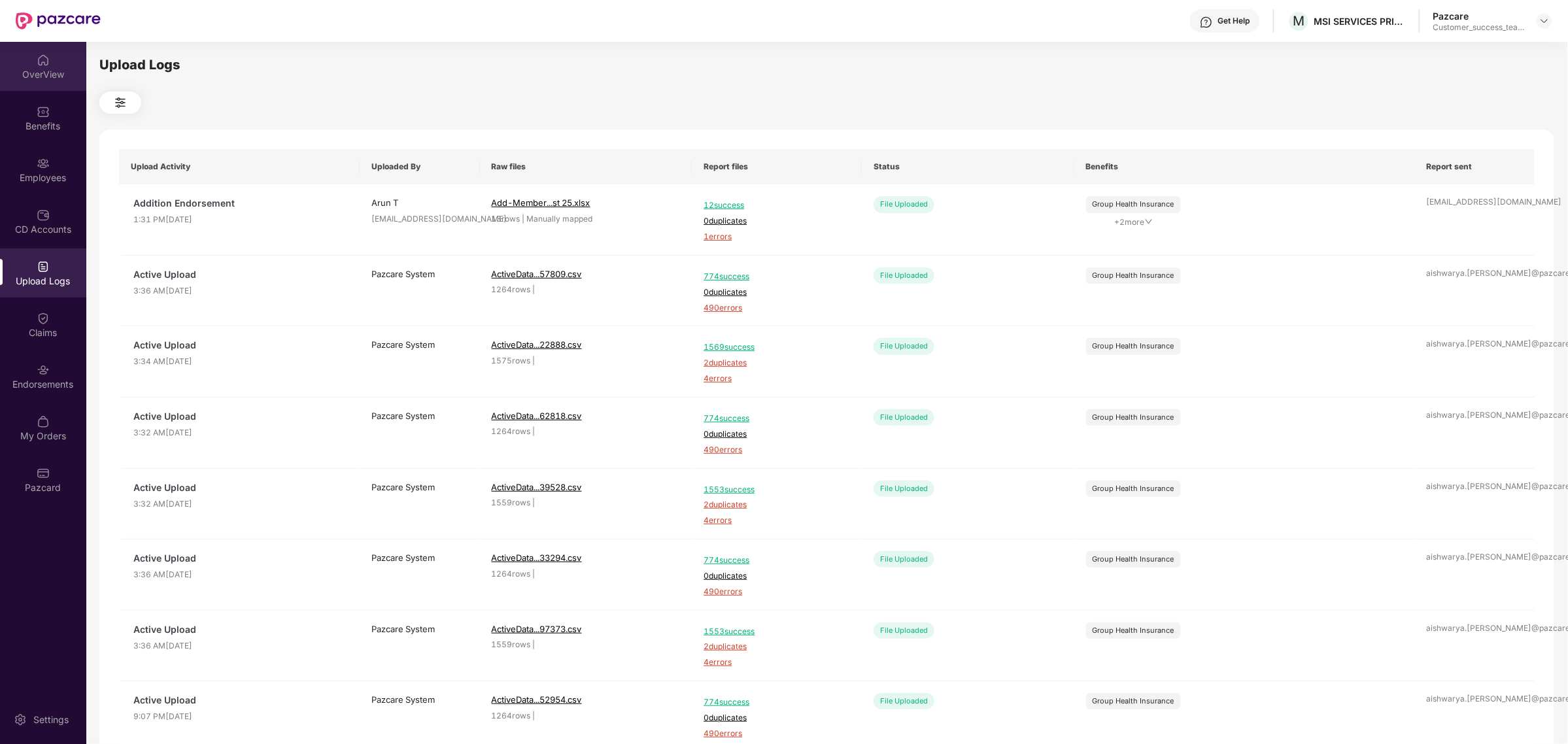
click at [62, 76] on div "OverView" at bounding box center [43, 74] width 86 height 13
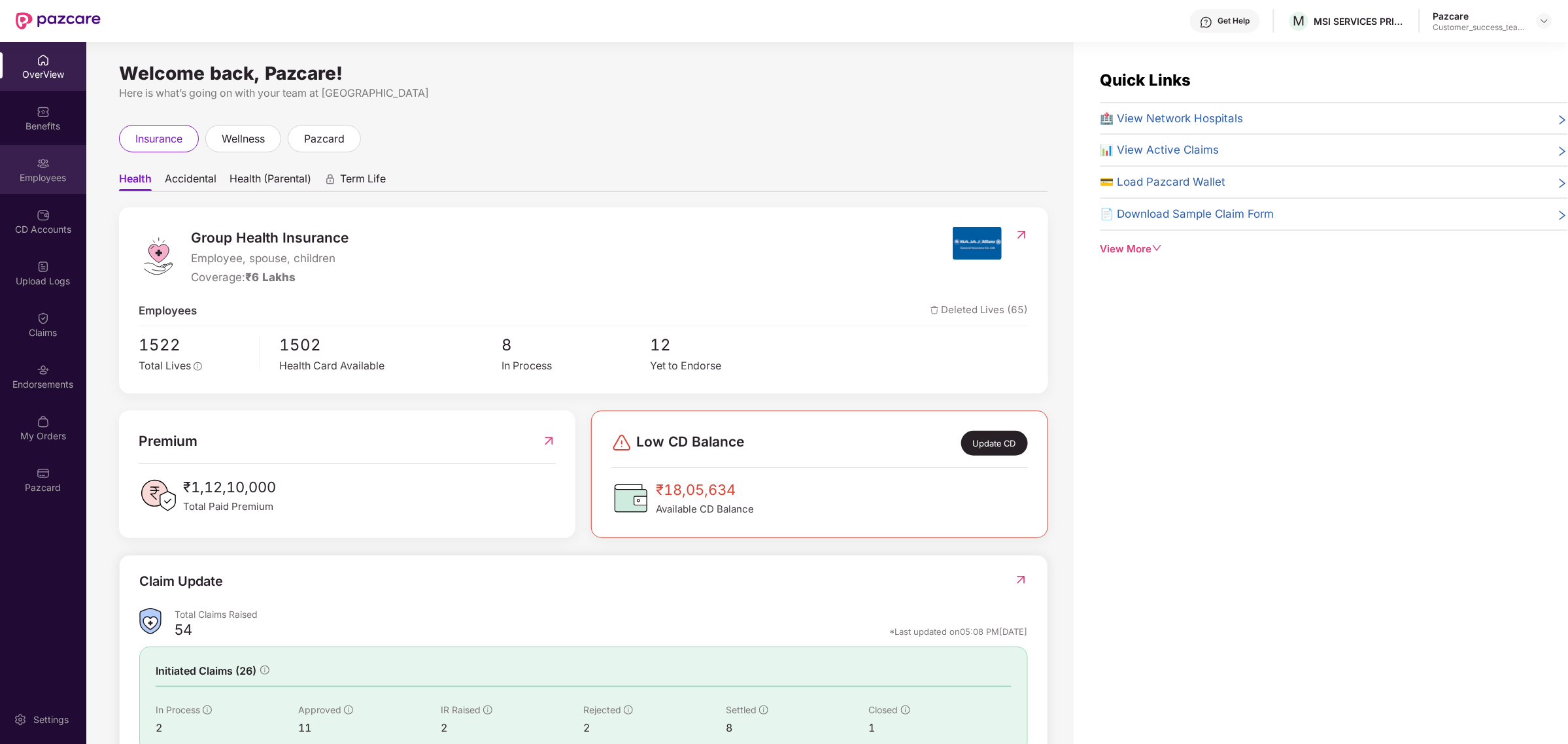
click at [53, 159] on div "Employees" at bounding box center [43, 169] width 86 height 49
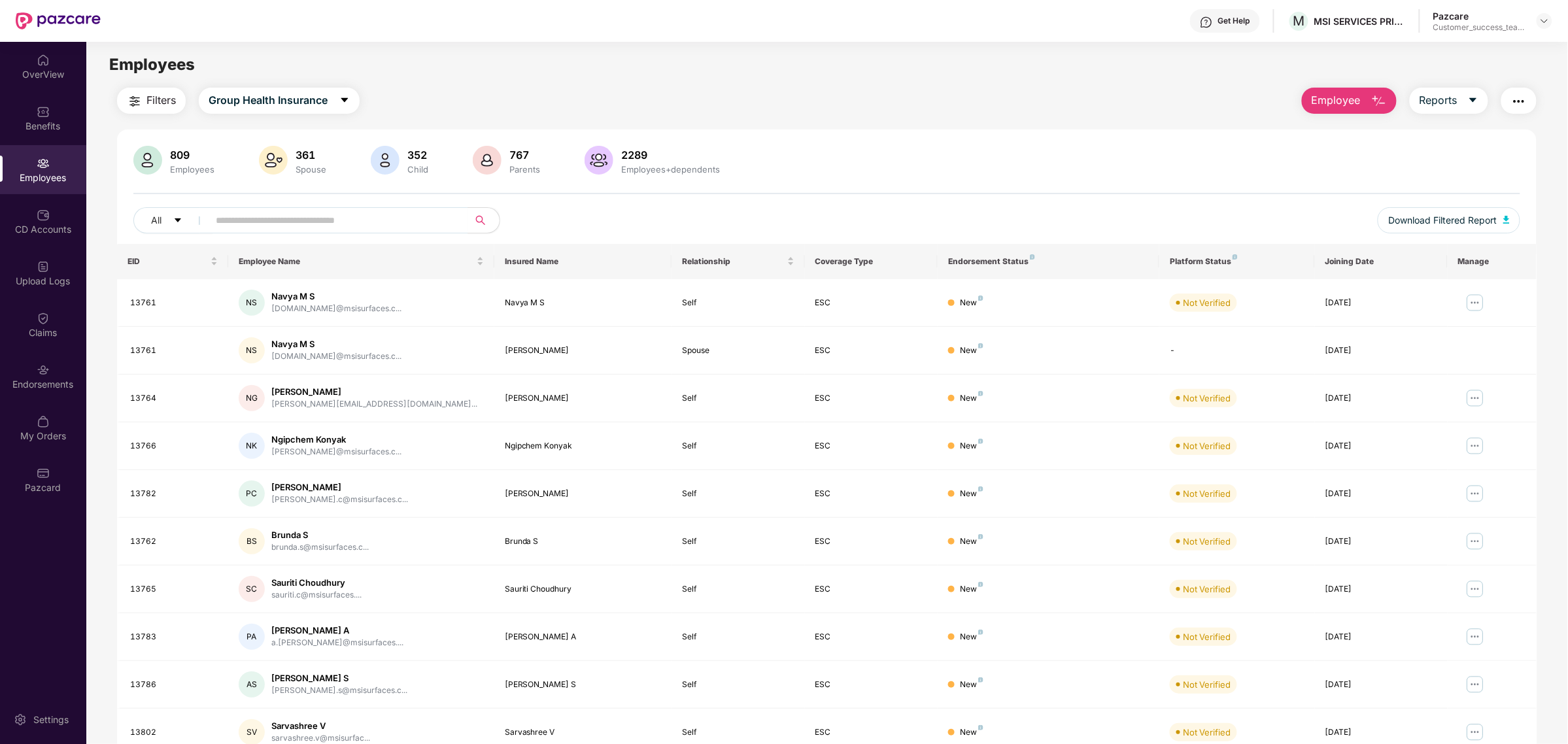
click at [1372, 98] on img "button" at bounding box center [1379, 101] width 16 height 16
click at [1386, 167] on div "Delete Employee(s)" at bounding box center [1363, 161] width 83 height 16
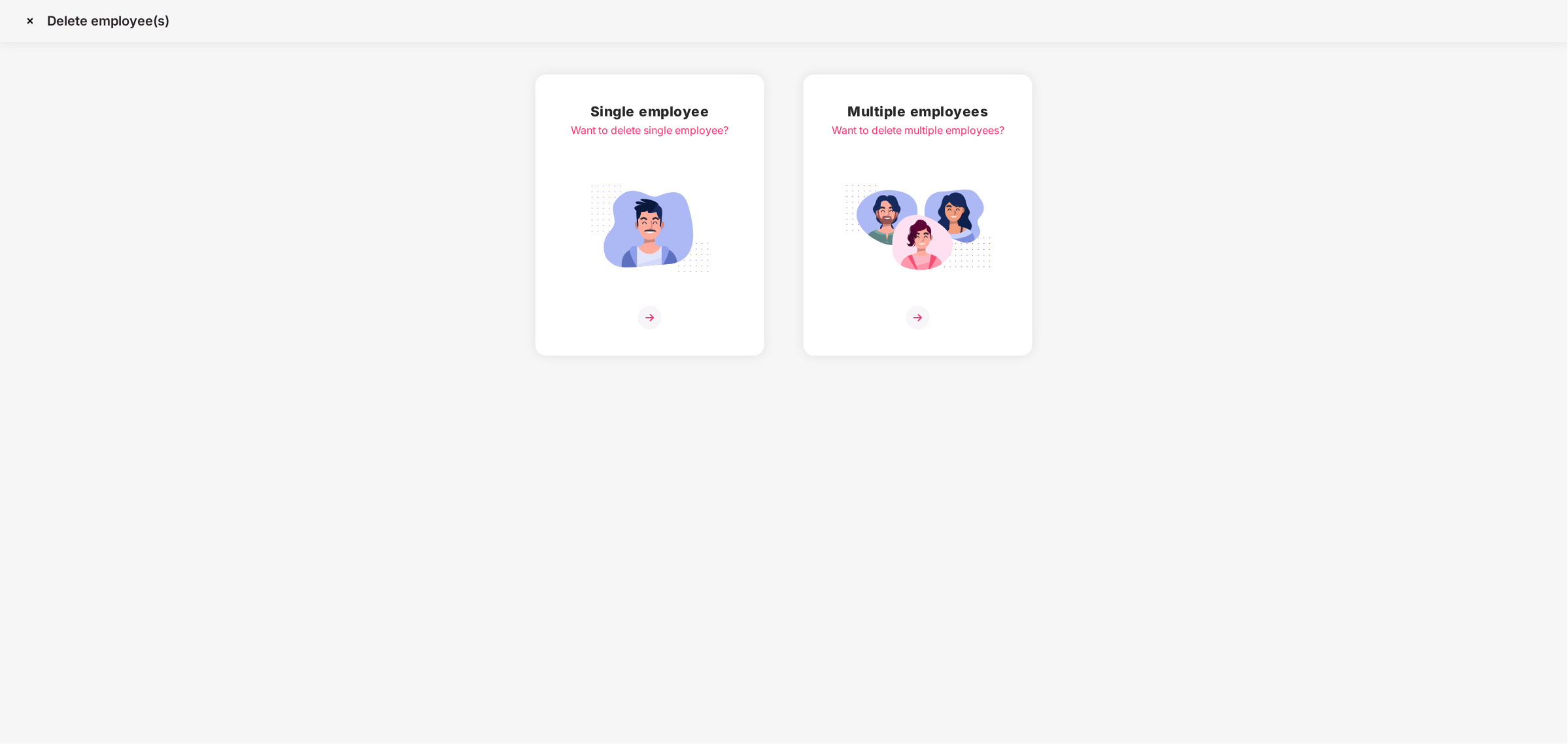
click at [930, 252] on img at bounding box center [918, 229] width 146 height 102
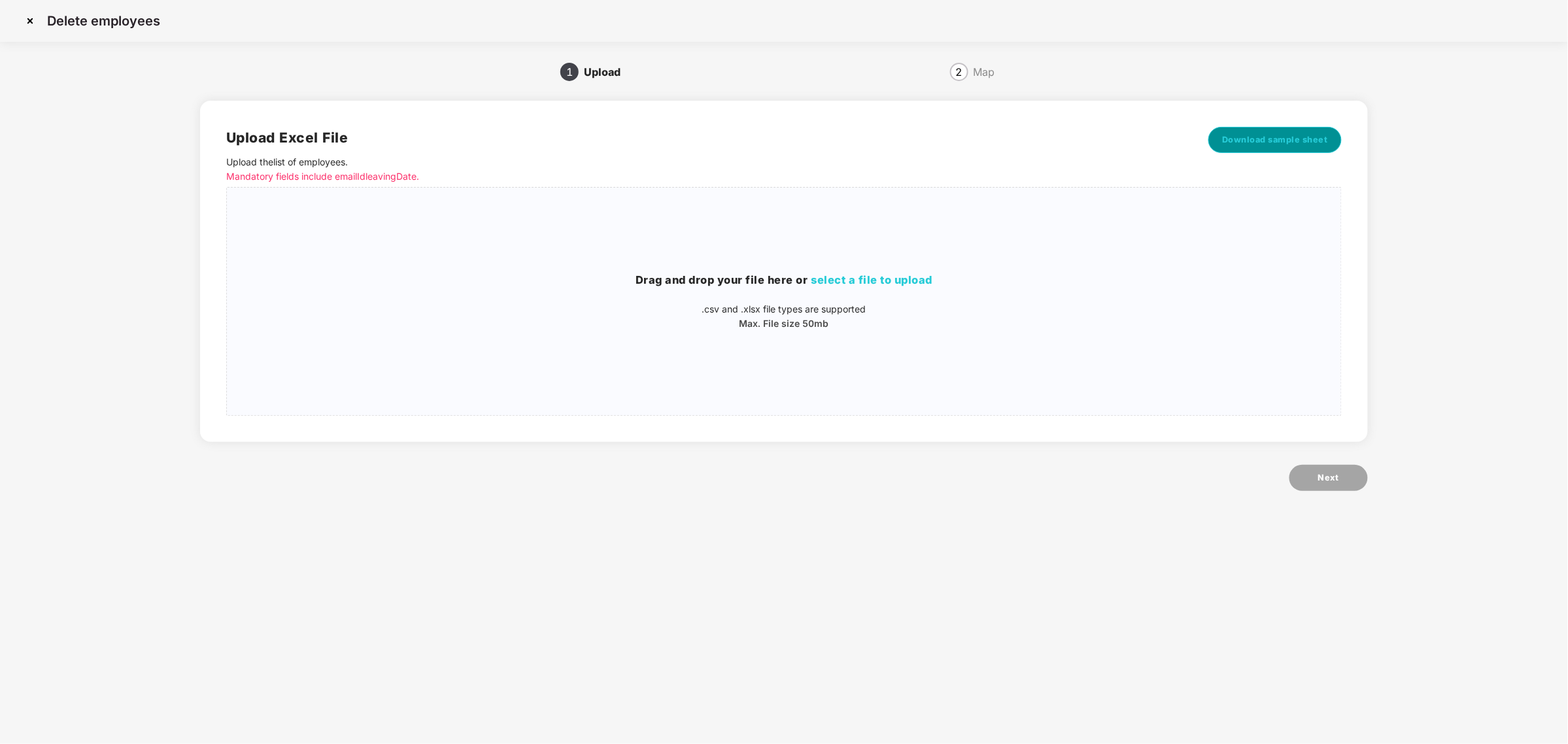
click at [1280, 142] on span "Download sample sheet" at bounding box center [1274, 140] width 106 height 13
click at [969, 276] on h3 "Drag and drop your file here or select a file to upload" at bounding box center [784, 280] width 1114 height 17
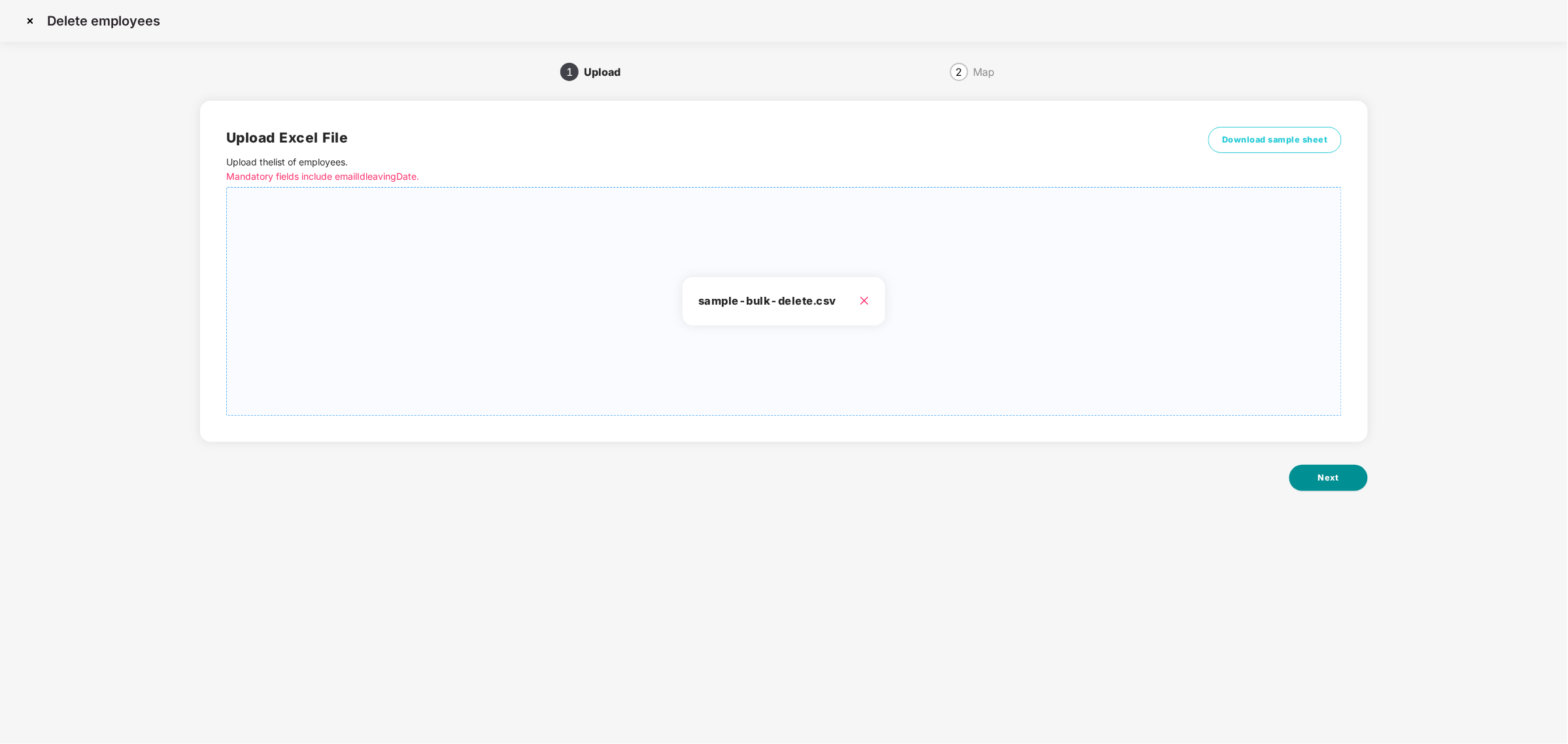
click at [1316, 478] on button "Next" at bounding box center [1328, 477] width 78 height 26
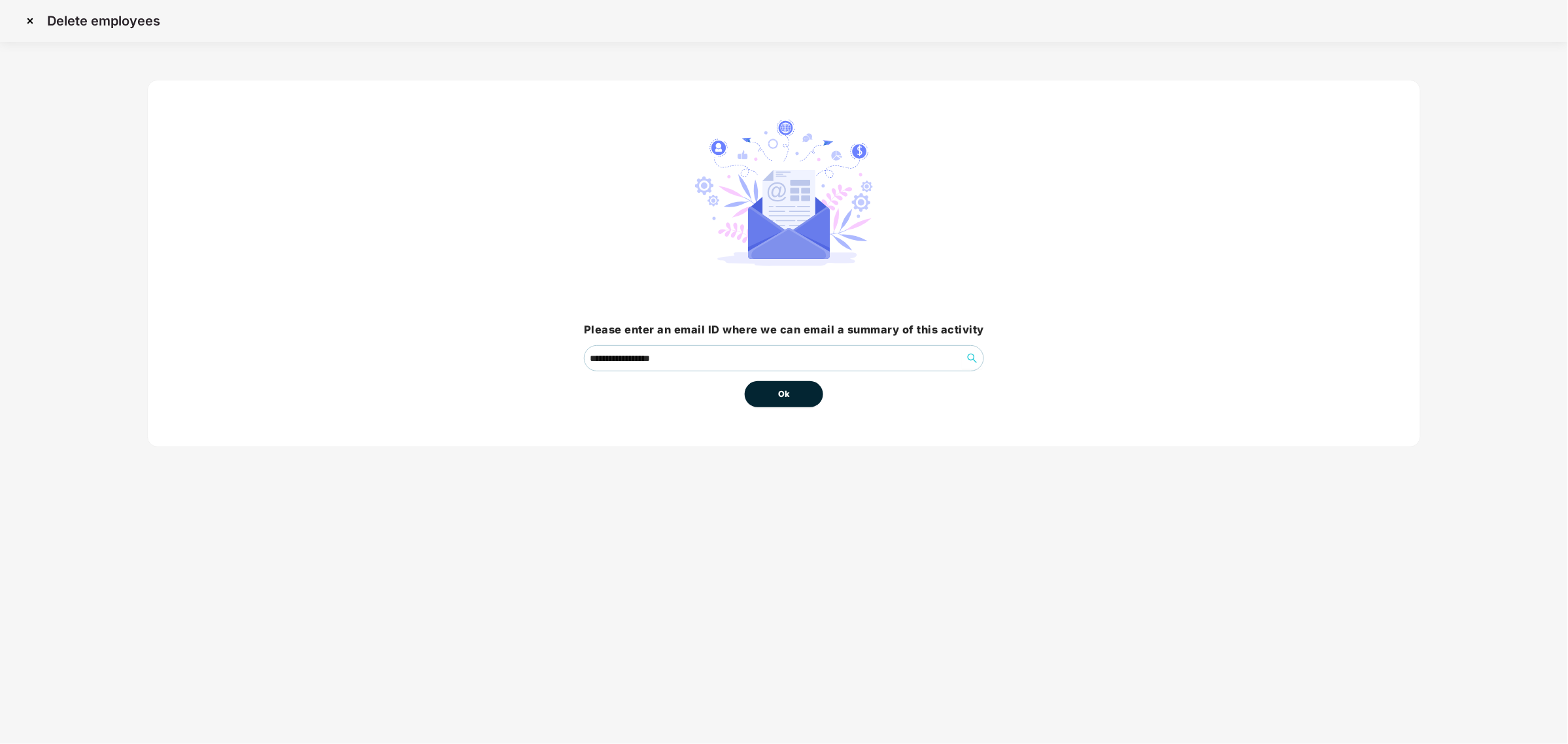
click at [816, 390] on button "Ok" at bounding box center [784, 394] width 78 height 26
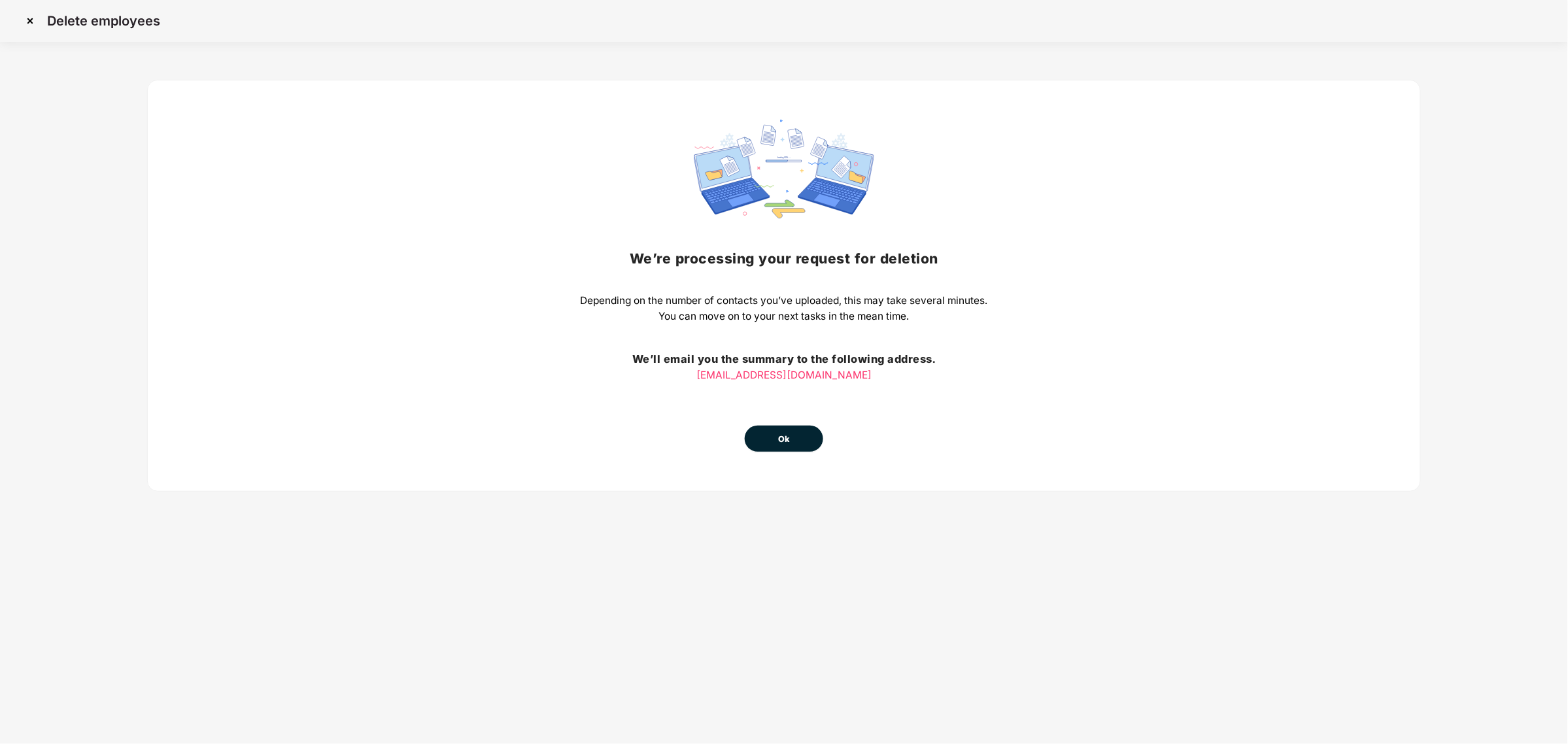
click at [802, 441] on button "Ok" at bounding box center [784, 438] width 78 height 26
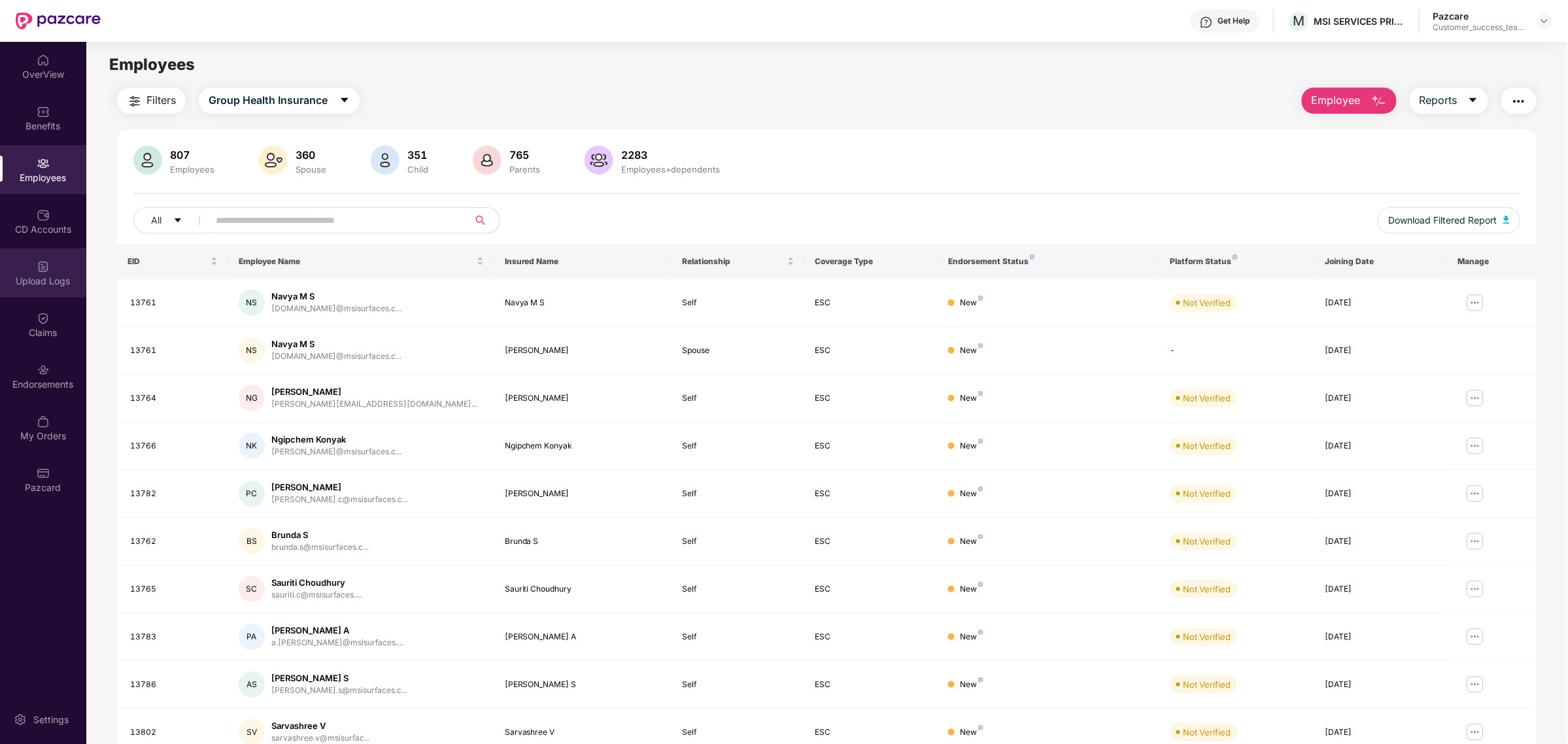
click at [44, 265] on img at bounding box center [43, 267] width 13 height 13
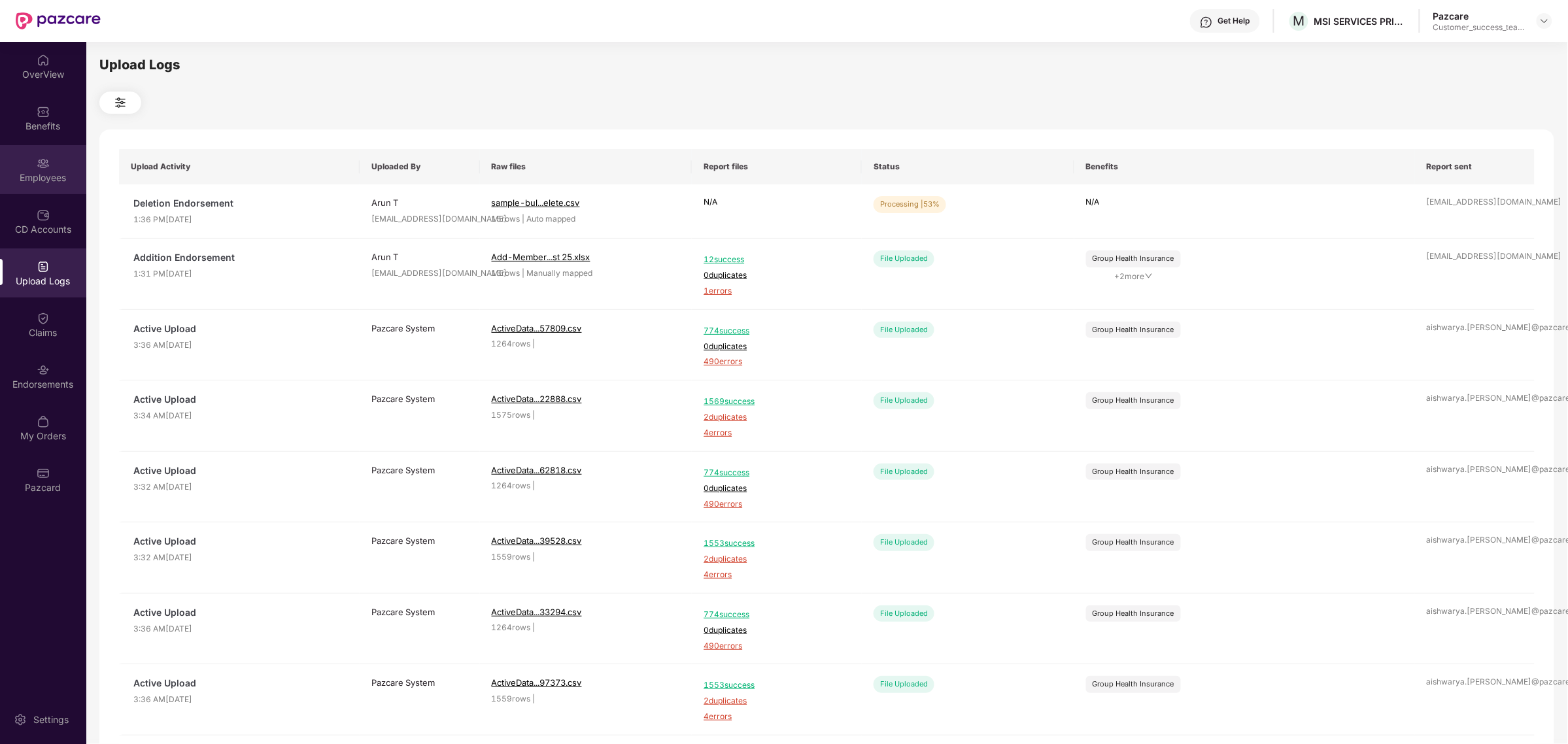
click at [12, 181] on div "Employees" at bounding box center [43, 177] width 86 height 13
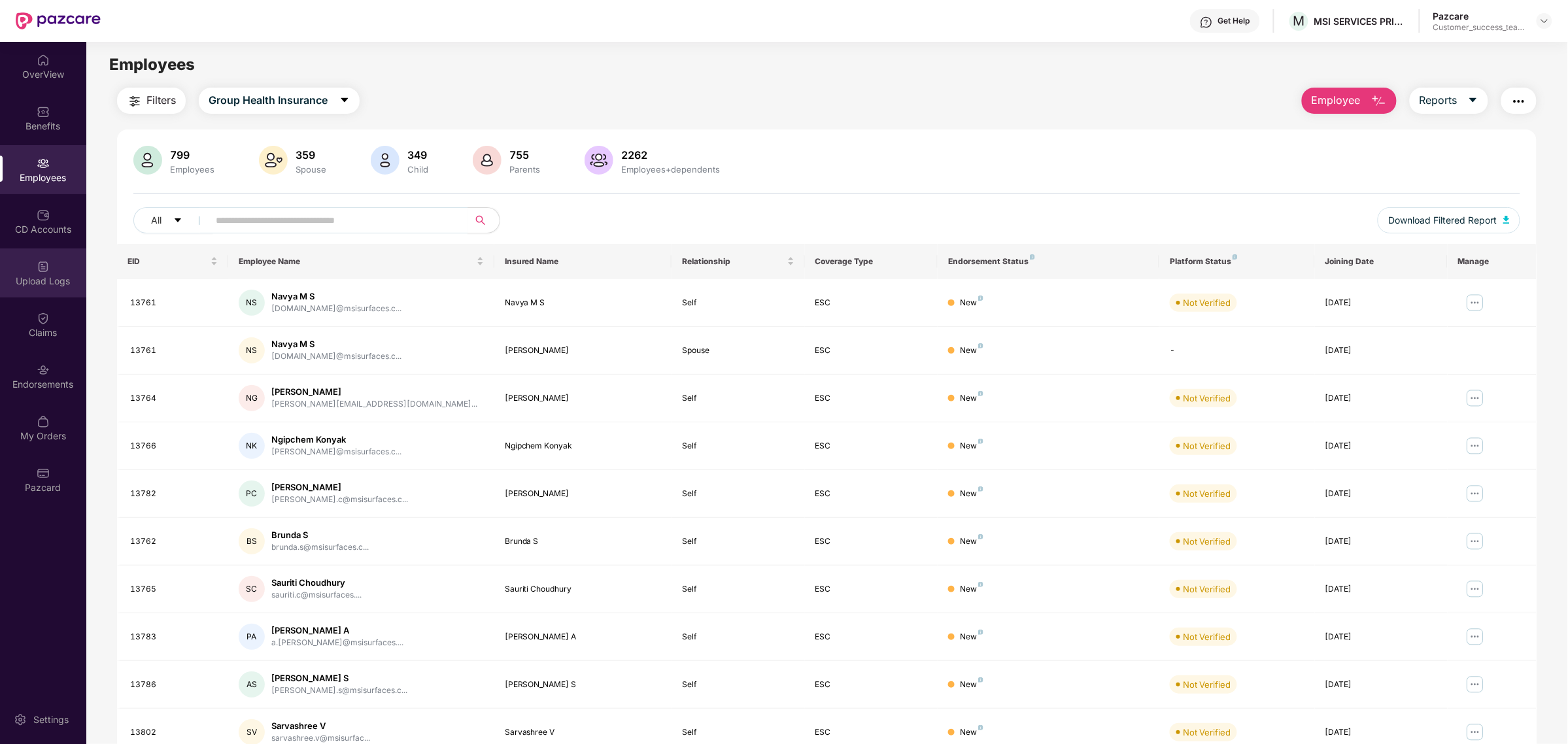
click at [8, 285] on div "Upload Logs" at bounding box center [43, 281] width 86 height 13
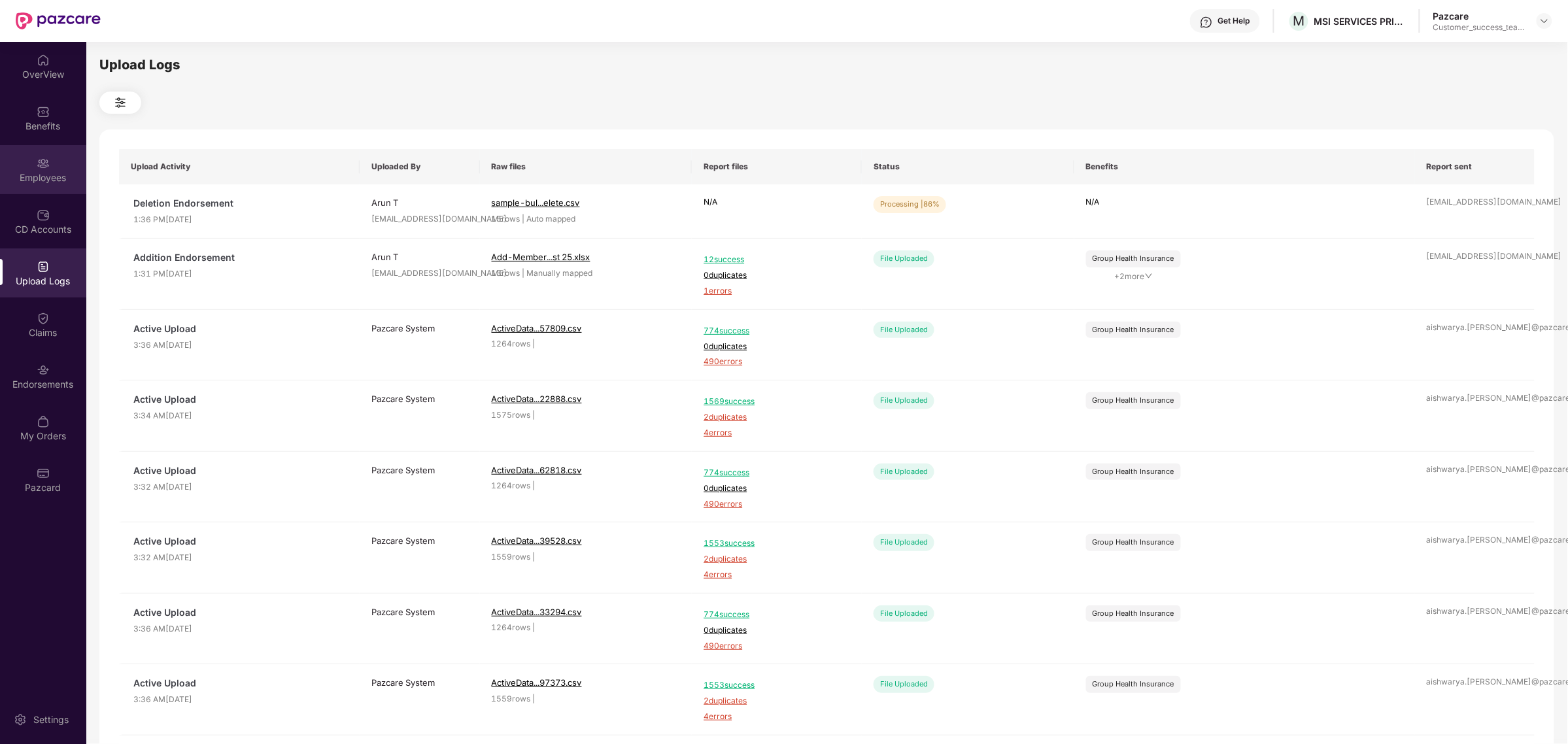
click at [53, 180] on div "Employees" at bounding box center [43, 177] width 86 height 13
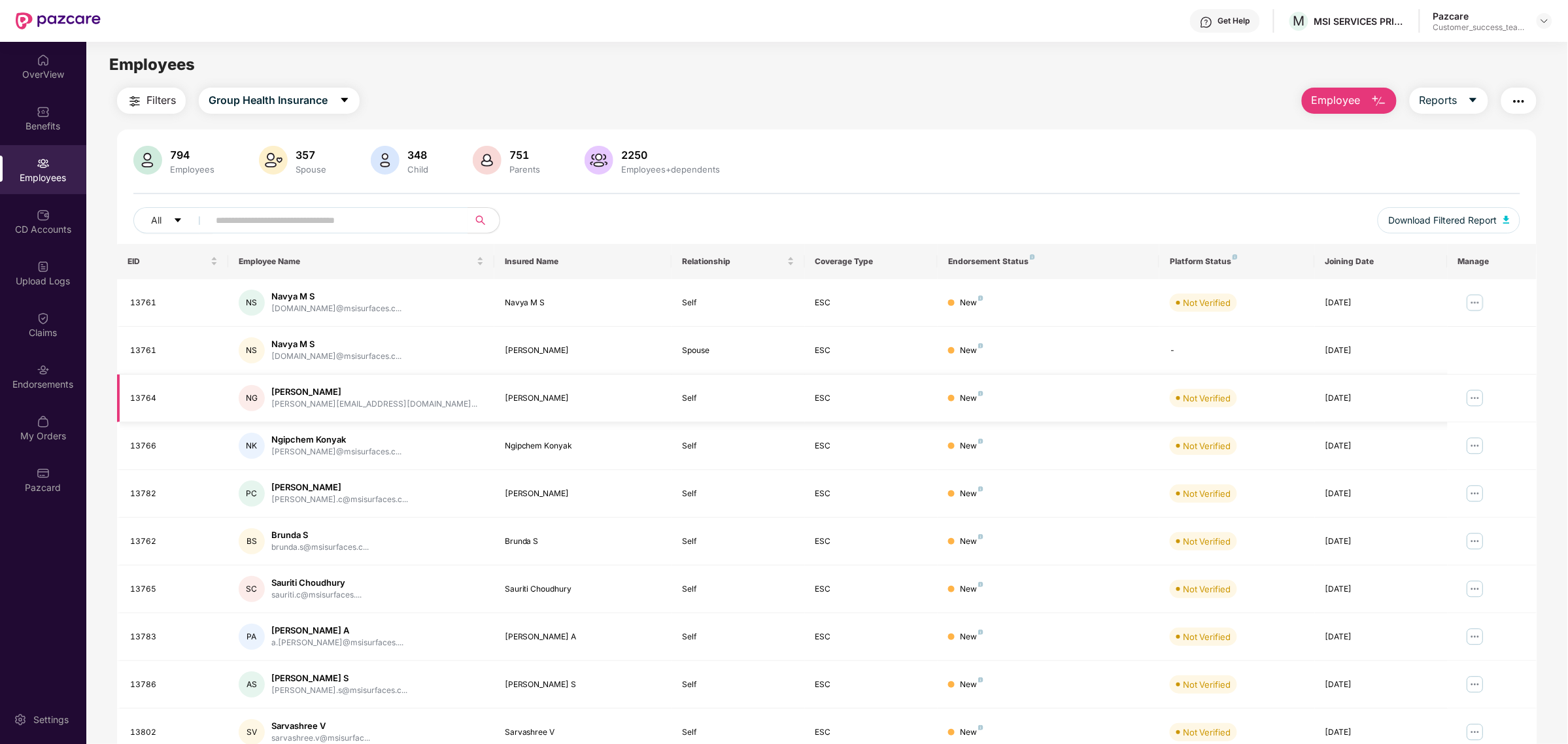
scroll to position [60, 0]
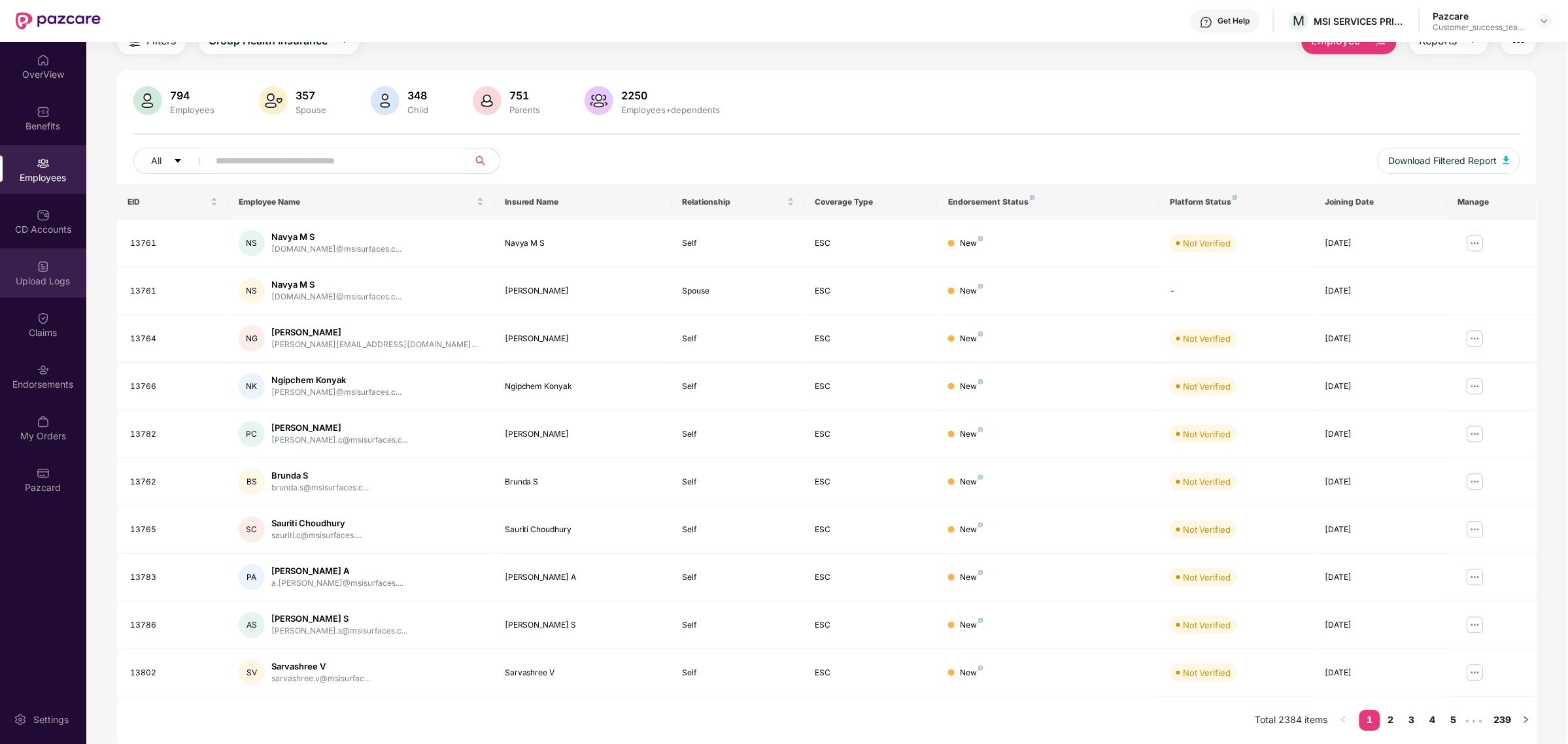
click at [51, 270] on div "Upload Logs" at bounding box center [43, 273] width 86 height 49
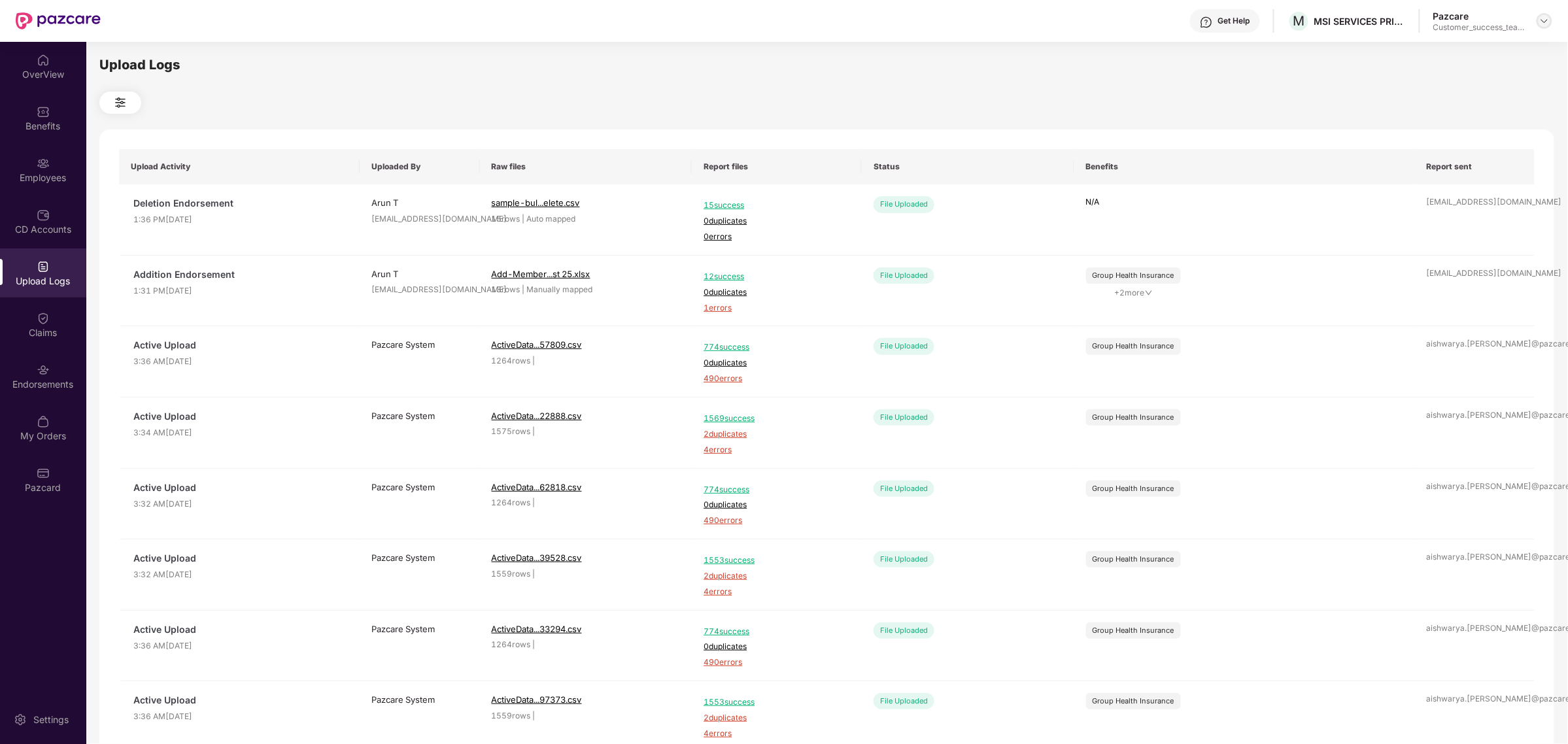
click at [1550, 23] on img at bounding box center [1545, 21] width 11 height 11
drag, startPoint x: 1505, startPoint y: 64, endPoint x: 1505, endPoint y: 44, distance: 20.0
click at [1505, 44] on div "Switch to partner view Switch to User view Switch Company Logout P Pazcare Cust…" at bounding box center [1483, 110] width 170 height 158
click at [1505, 44] on div "Upload Logs Upload Activity Uploaded By Raw files Report files Status Benefits …" at bounding box center [827, 391] width 1481 height 698
click at [1548, 17] on img at bounding box center [1545, 21] width 11 height 11
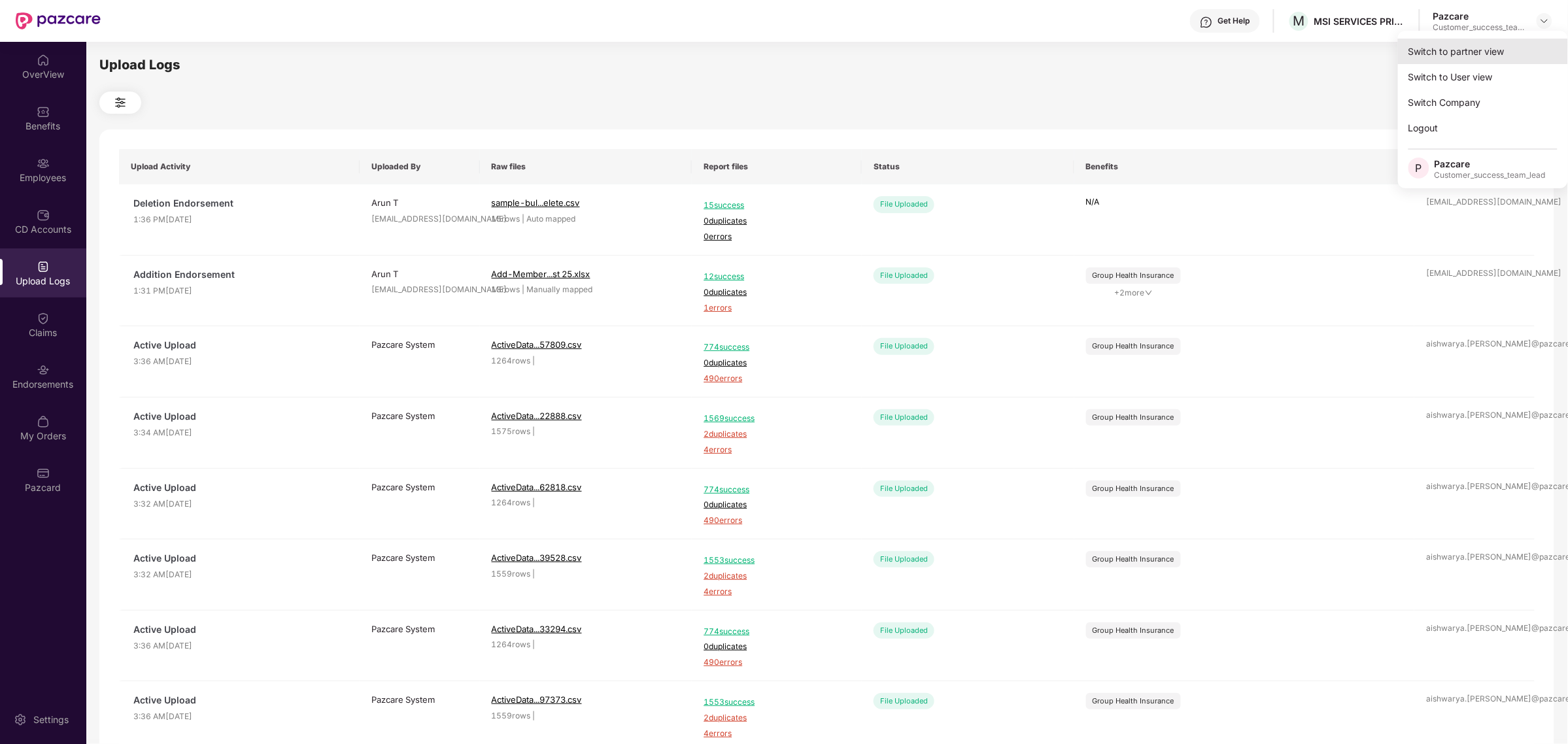
click at [1499, 59] on div "Switch to partner view" at bounding box center [1483, 51] width 170 height 26
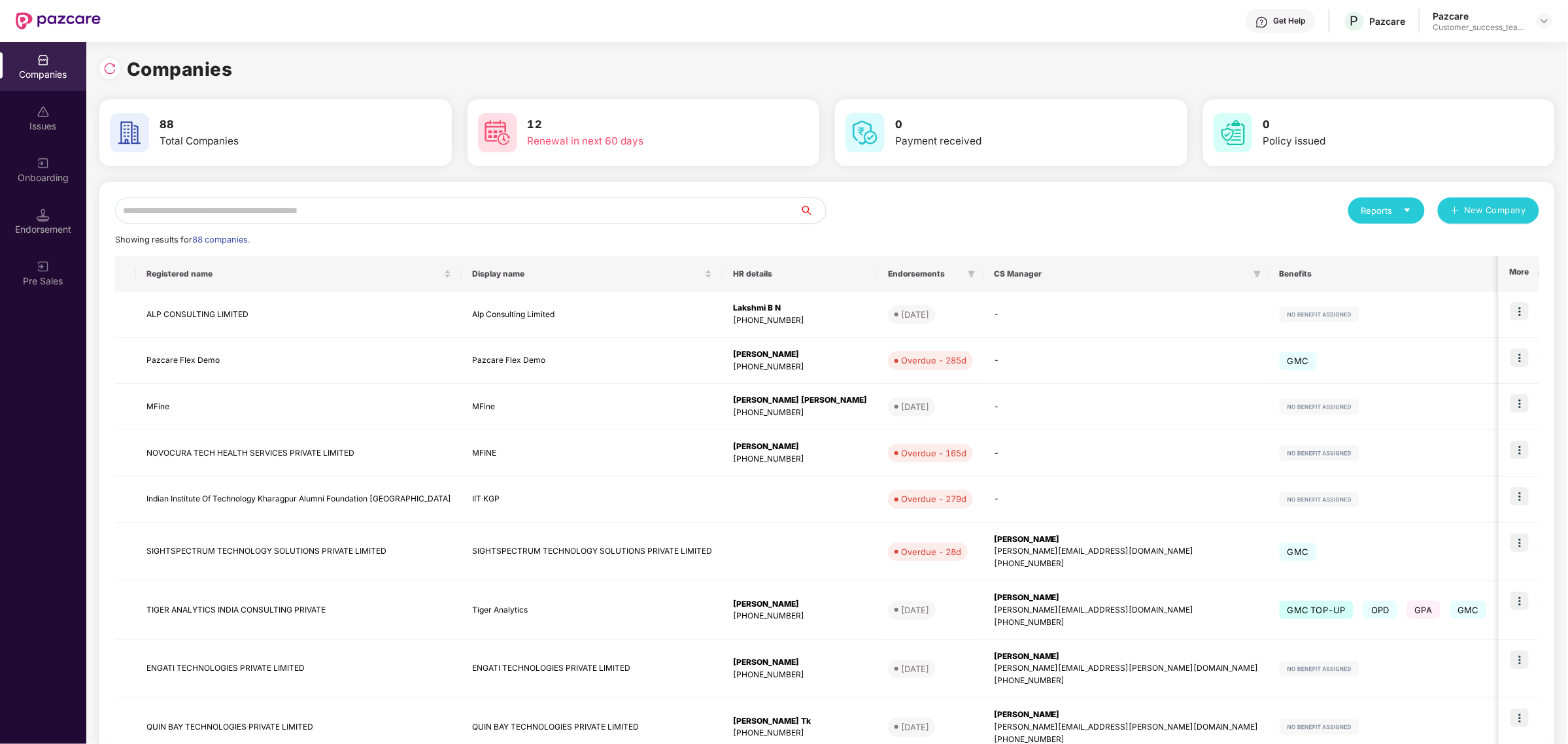
click at [768, 205] on input "text" at bounding box center [457, 210] width 685 height 26
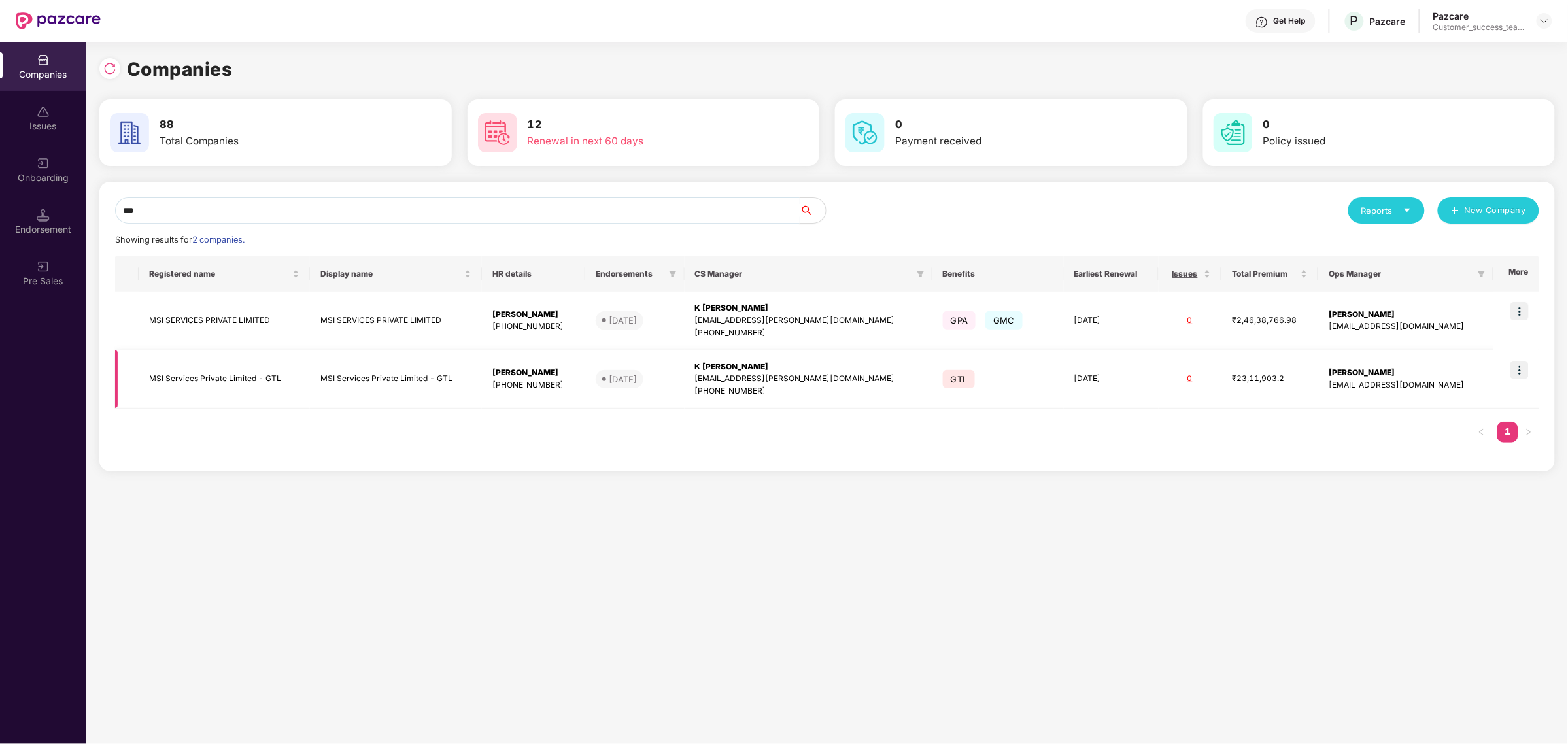
type input "***"
click at [1521, 372] on img at bounding box center [1519, 370] width 18 height 18
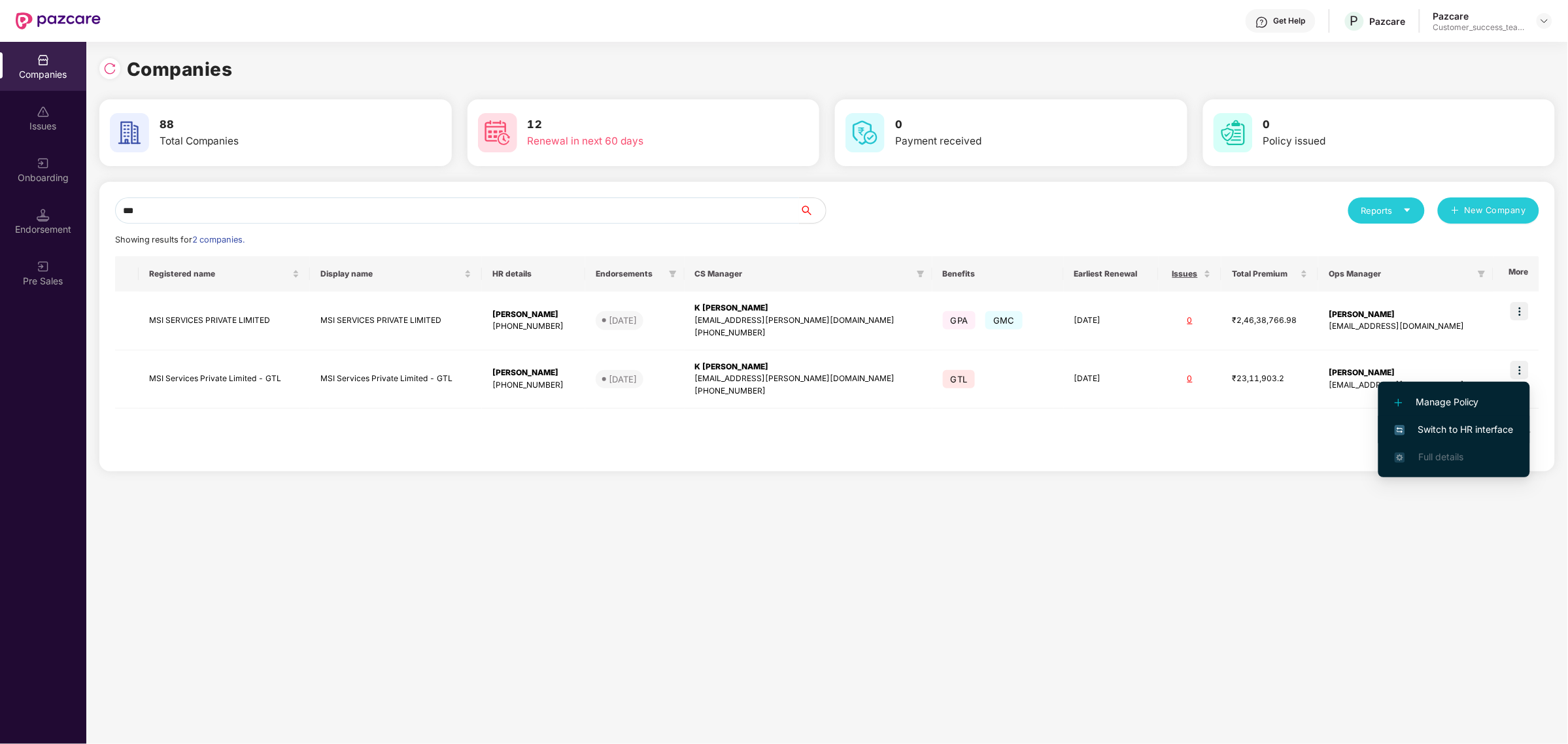
click at [1425, 426] on span "Switch to HR interface" at bounding box center [1454, 429] width 119 height 14
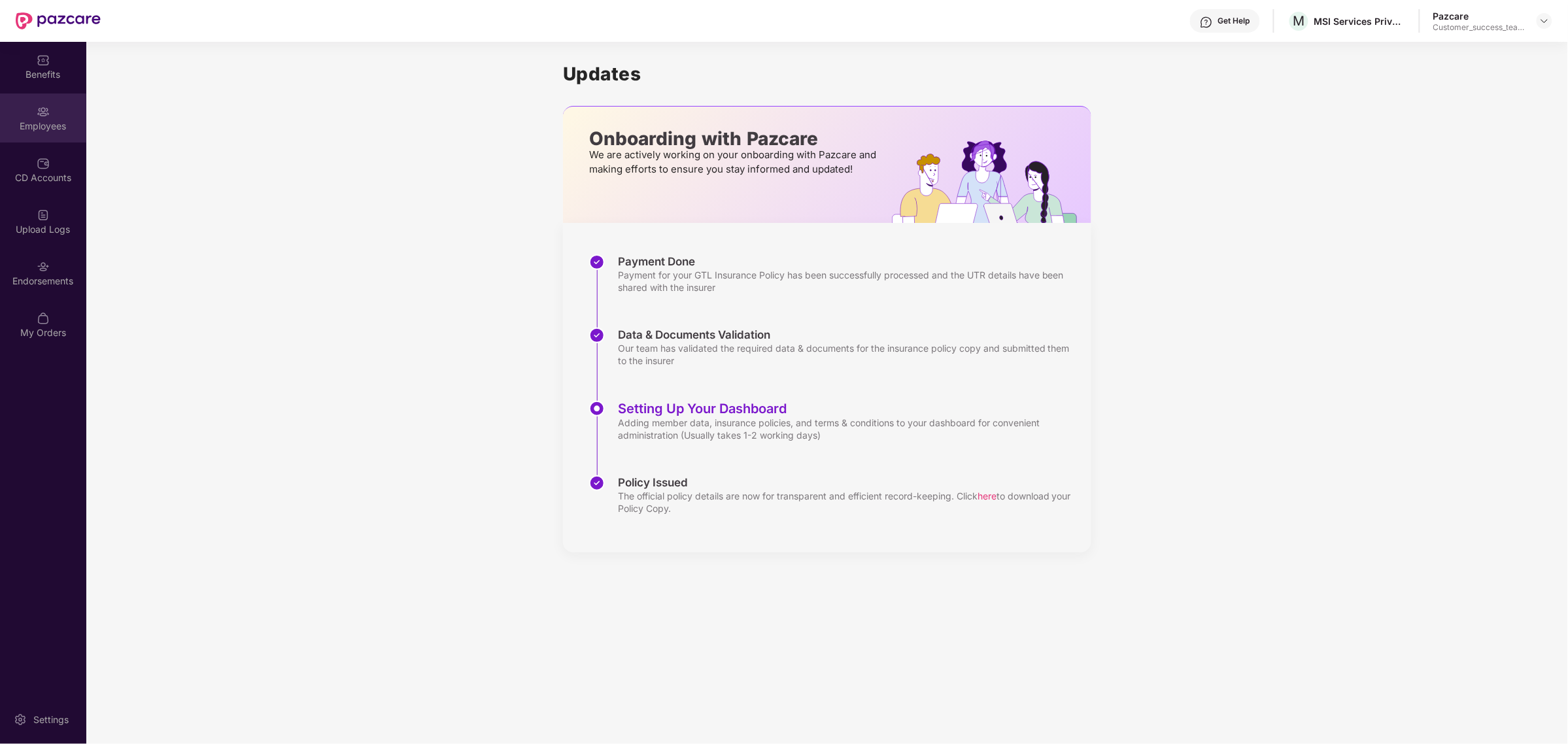
click at [43, 125] on div "Employees" at bounding box center [43, 125] width 86 height 13
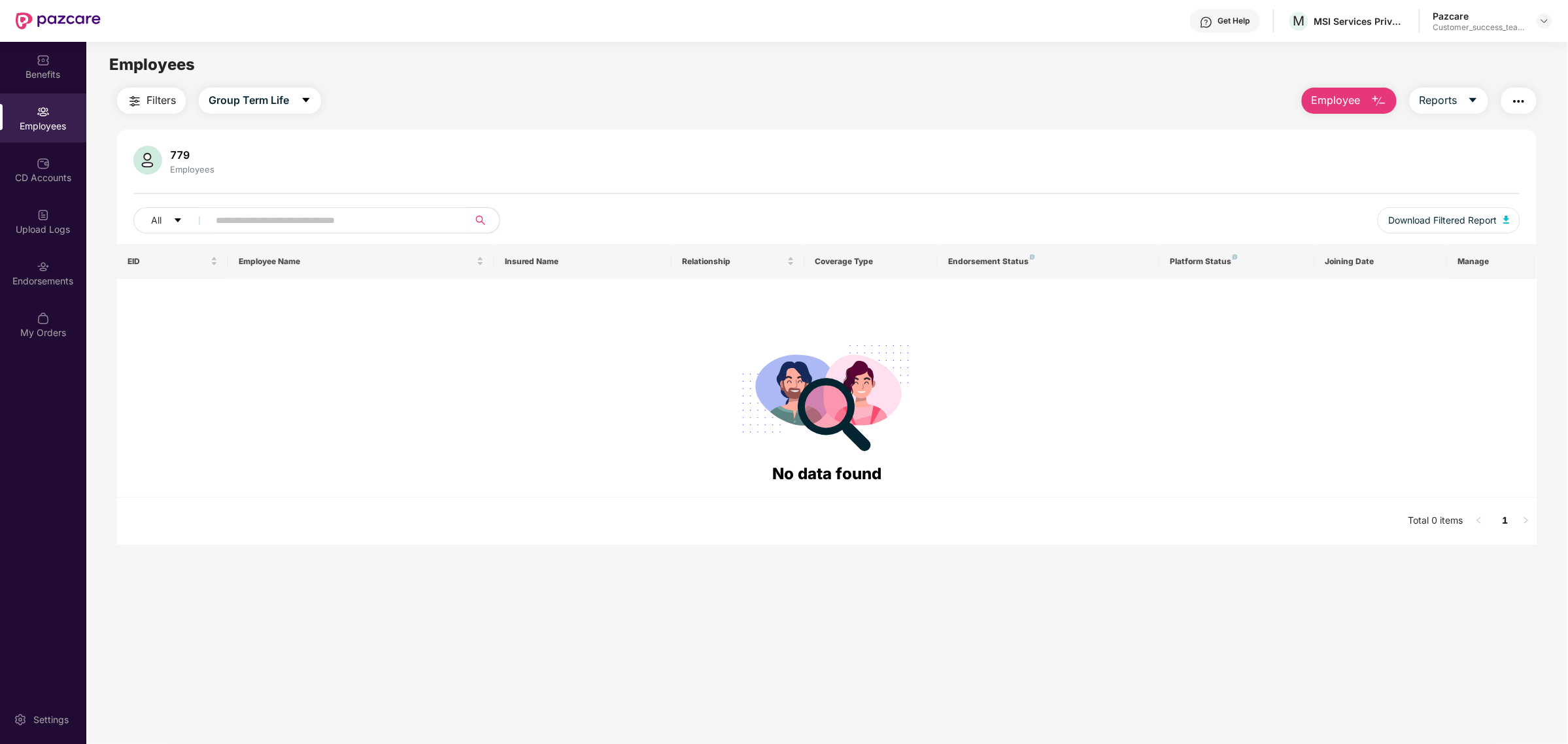
click at [1352, 104] on span "Employee" at bounding box center [1336, 101] width 49 height 17
click at [1355, 132] on div "Add Employee(s)" at bounding box center [1358, 135] width 74 height 16
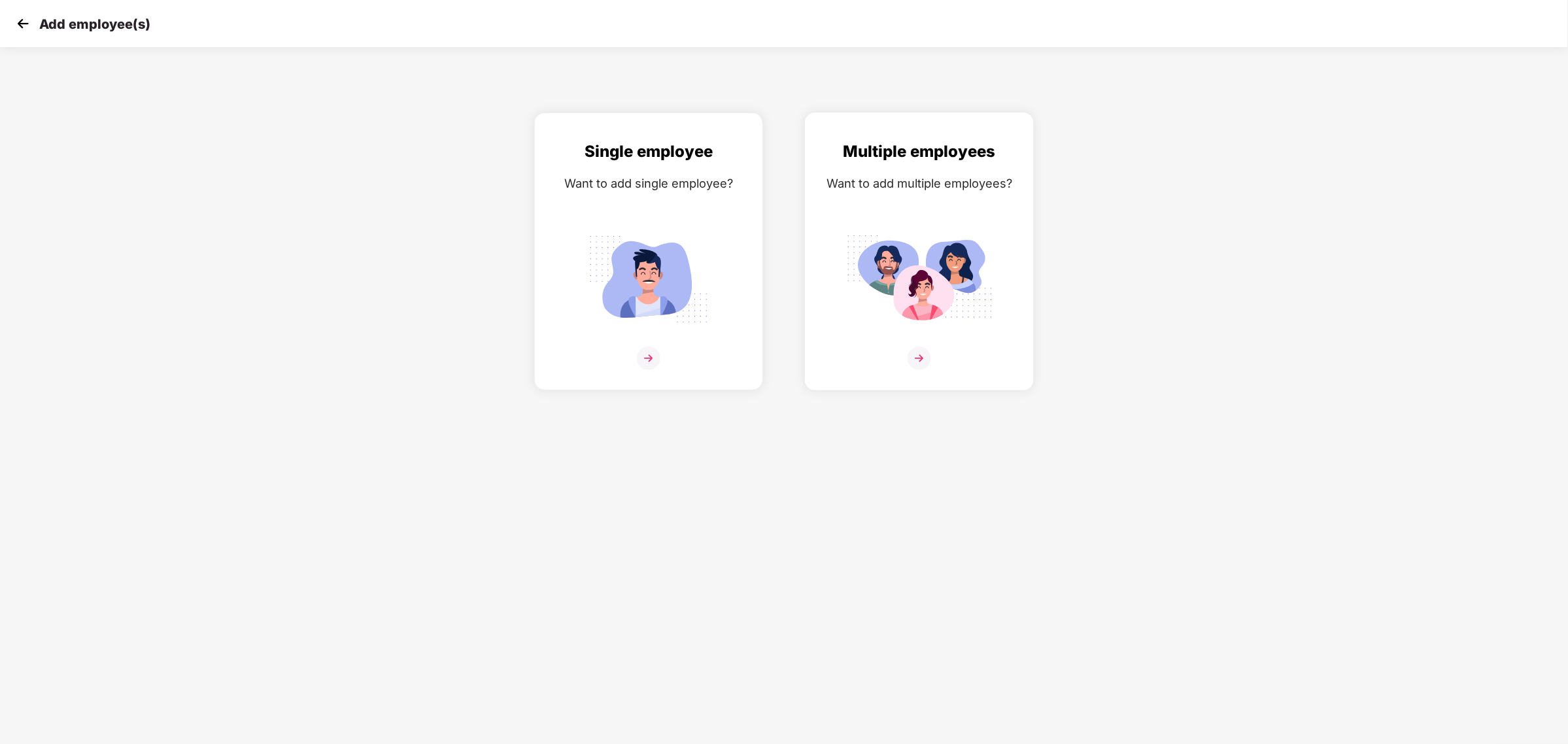
click at [933, 357] on div at bounding box center [919, 366] width 201 height 40
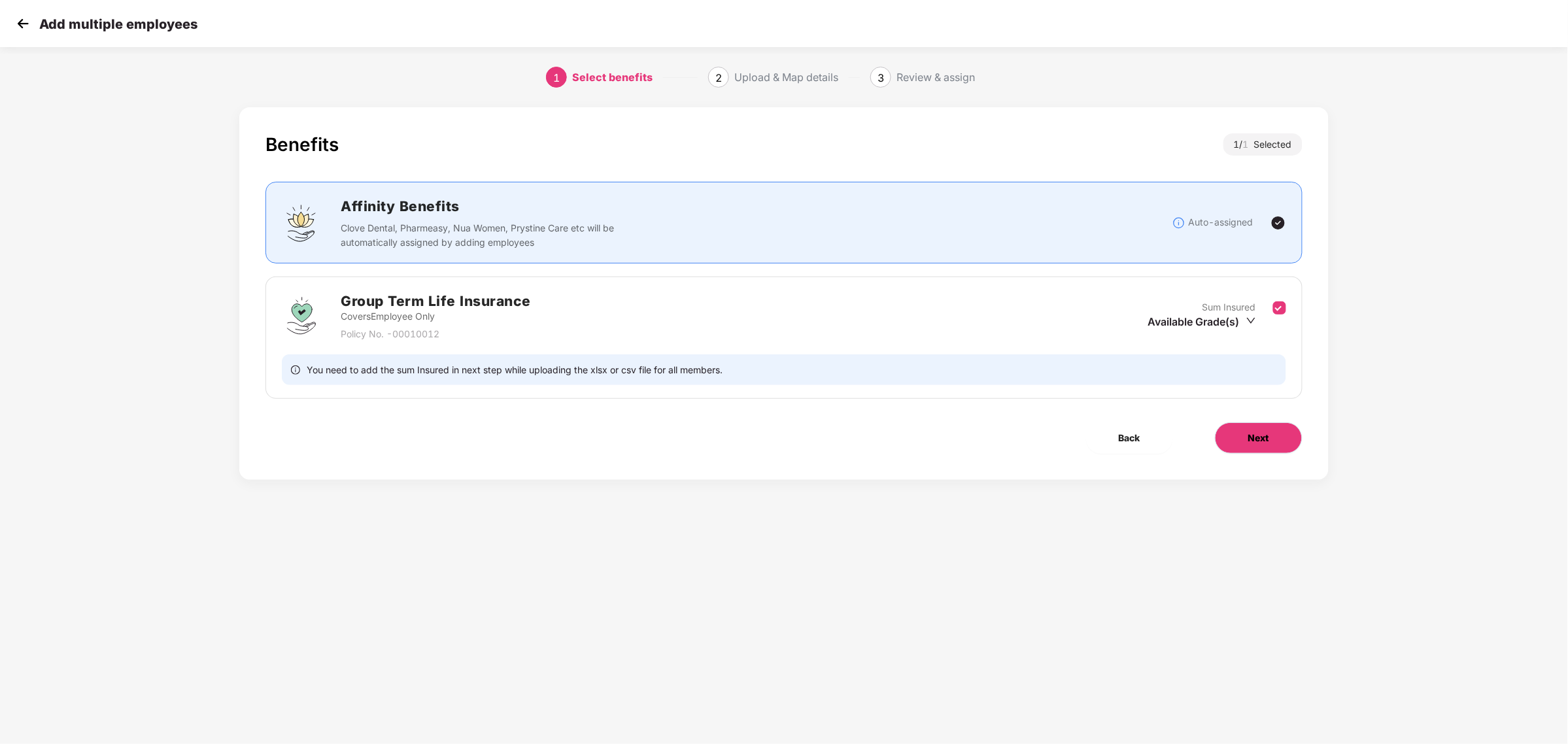
click at [1277, 438] on button "Next" at bounding box center [1259, 438] width 88 height 32
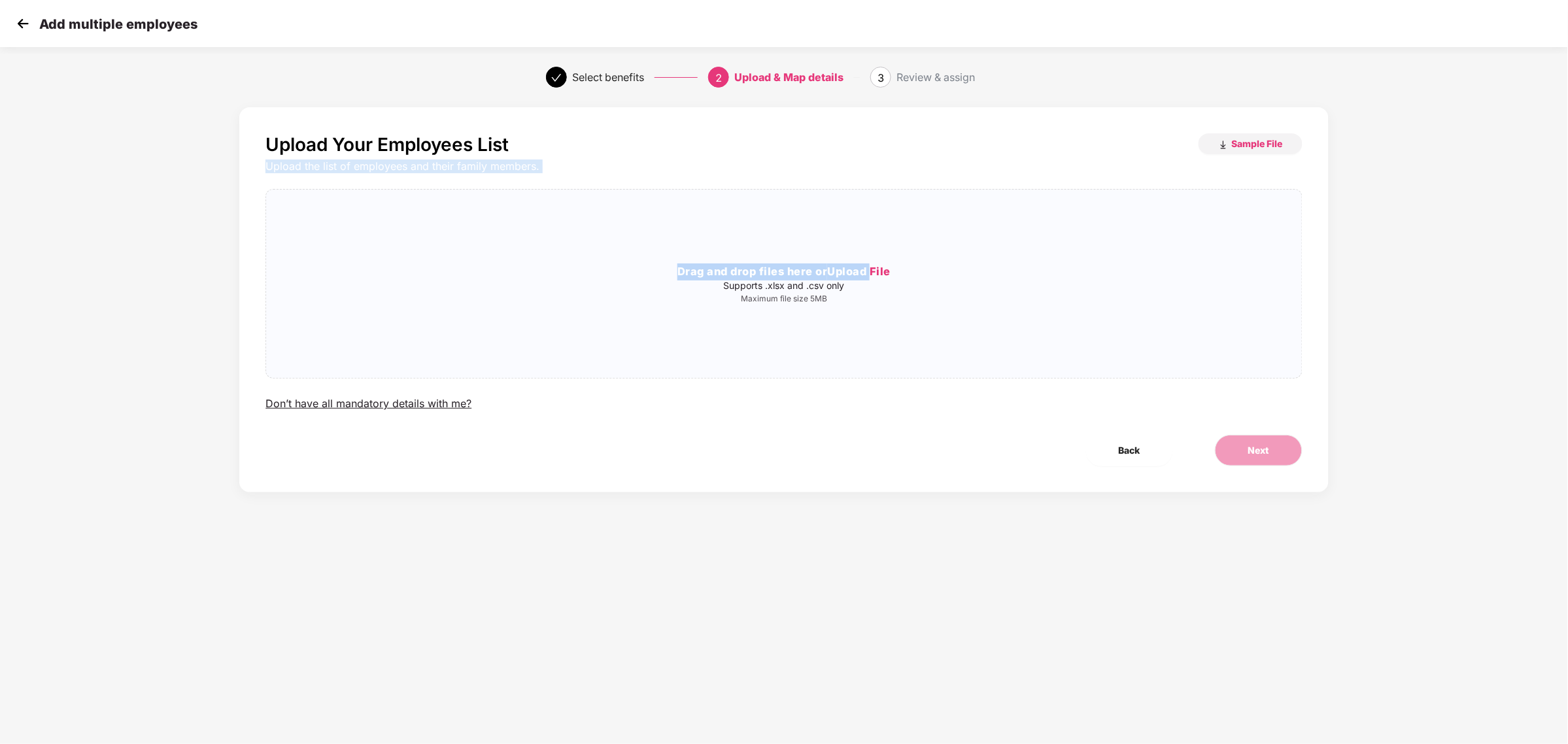
drag, startPoint x: 875, startPoint y: 259, endPoint x: 939, endPoint y: 147, distance: 129.0
click at [939, 147] on div "Upload Your Employees List Sample File Upload the list of employees and their f…" at bounding box center [784, 273] width 1036 height 278
click at [939, 147] on div "Upload Your Employees List Sample File" at bounding box center [784, 145] width 1036 height 23
click at [1285, 140] on button "Sample File" at bounding box center [1250, 144] width 104 height 21
click at [397, 664] on section "Add multiple employees Select benefits 2 Upload & Map details 3 Review & assign…" at bounding box center [784, 372] width 1568 height 744
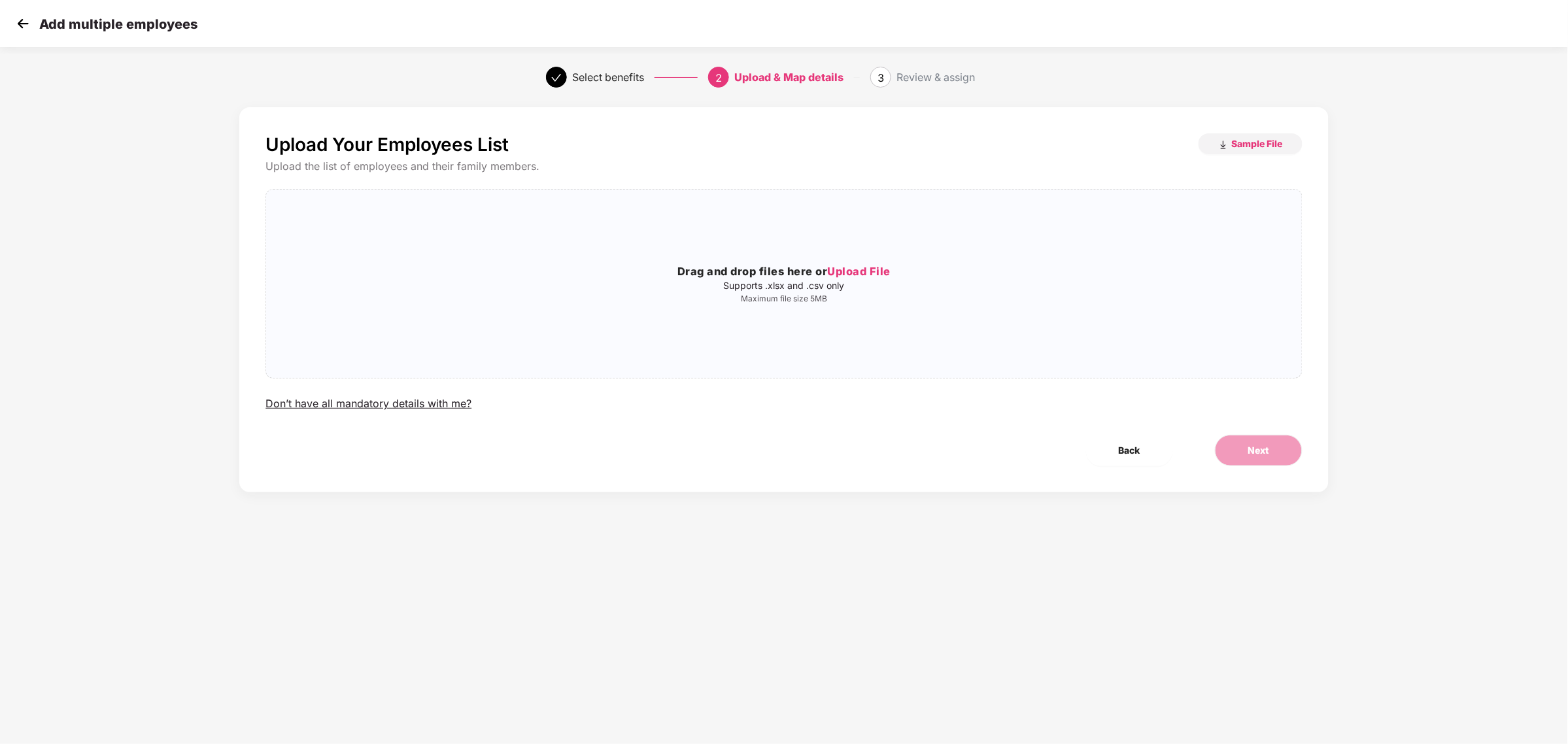
click at [14, 23] on img at bounding box center [23, 23] width 20 height 20
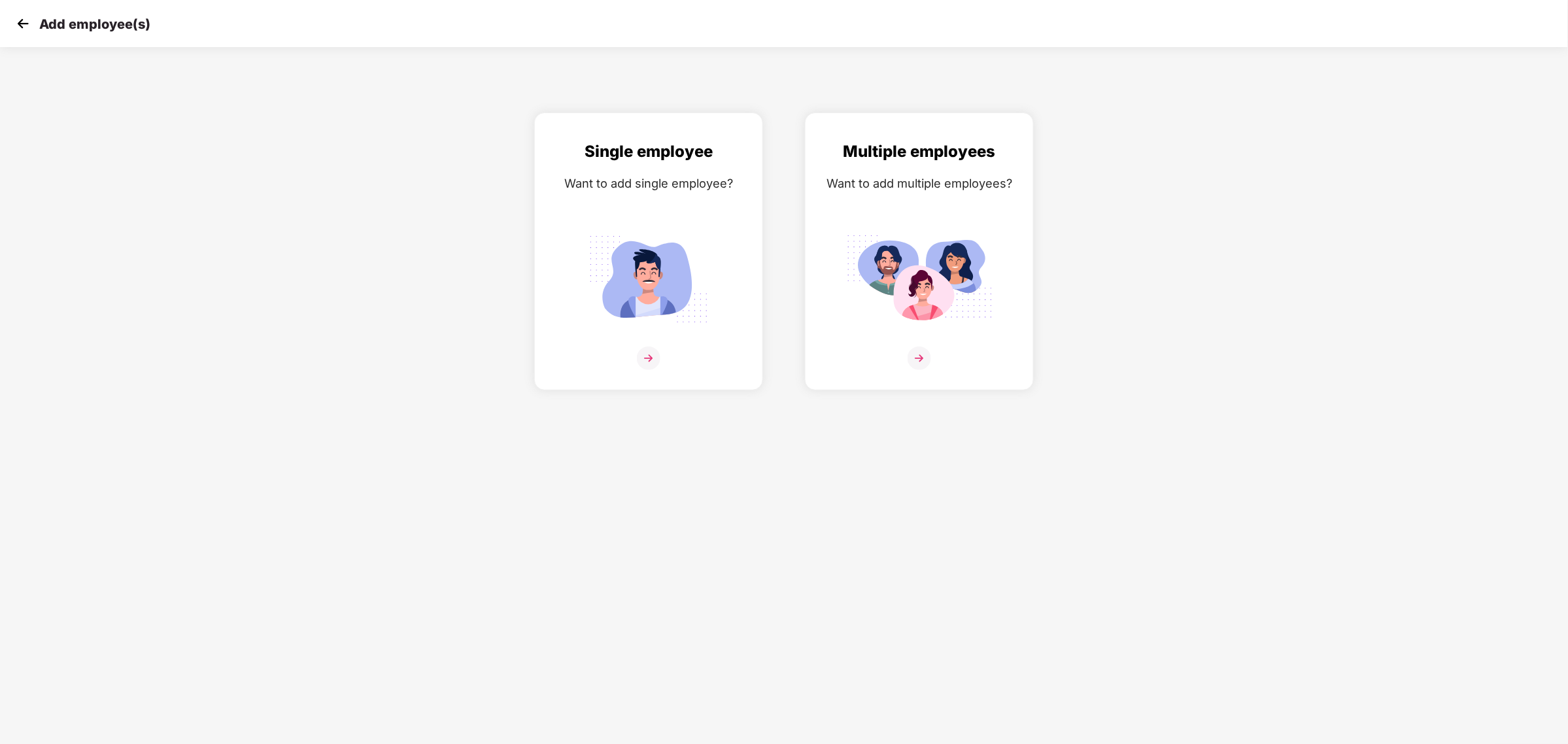
click at [14, 23] on img at bounding box center [23, 23] width 20 height 20
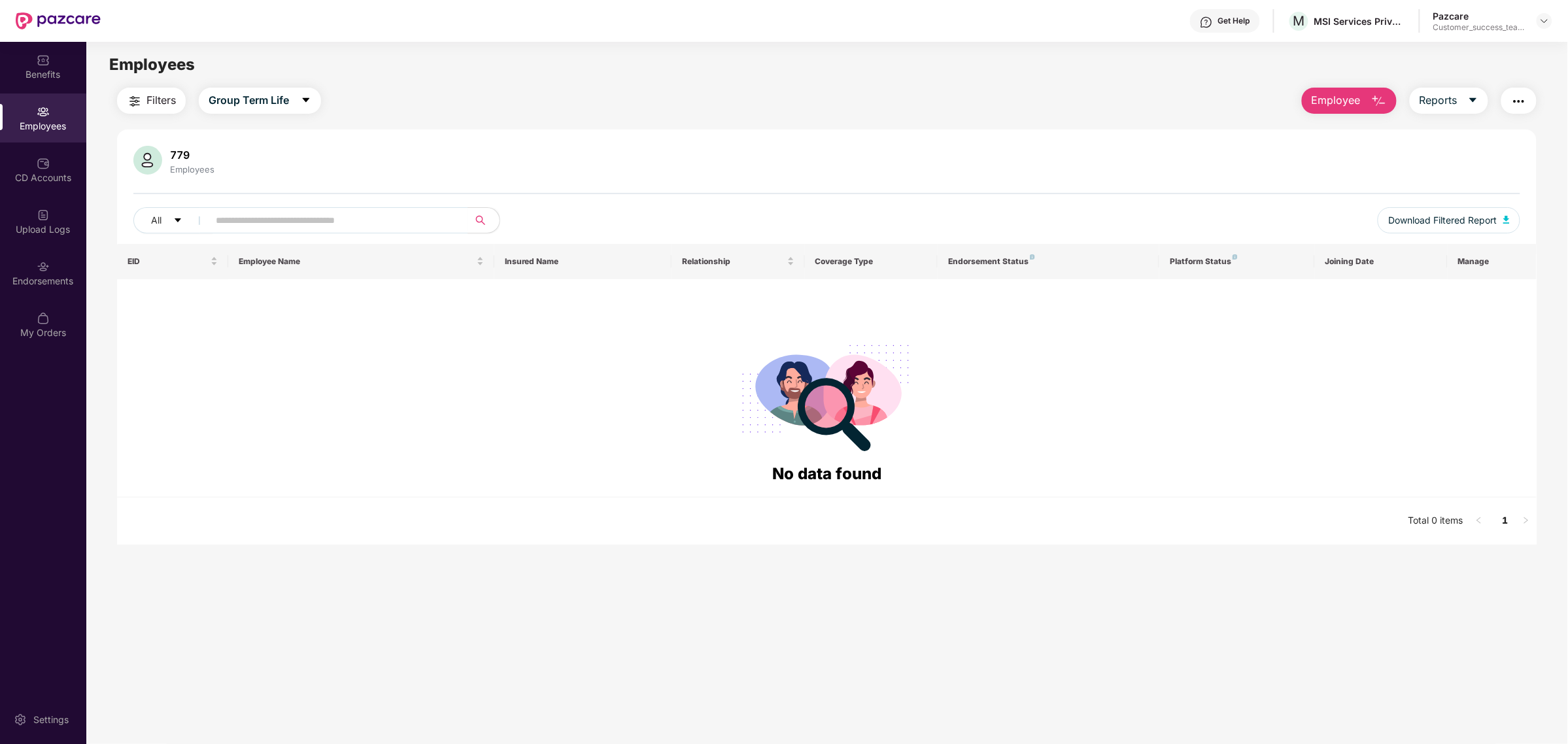
click at [183, 164] on div "Employees" at bounding box center [192, 170] width 50 height 11
click at [236, 107] on span "Group Term Life" at bounding box center [249, 101] width 80 height 17
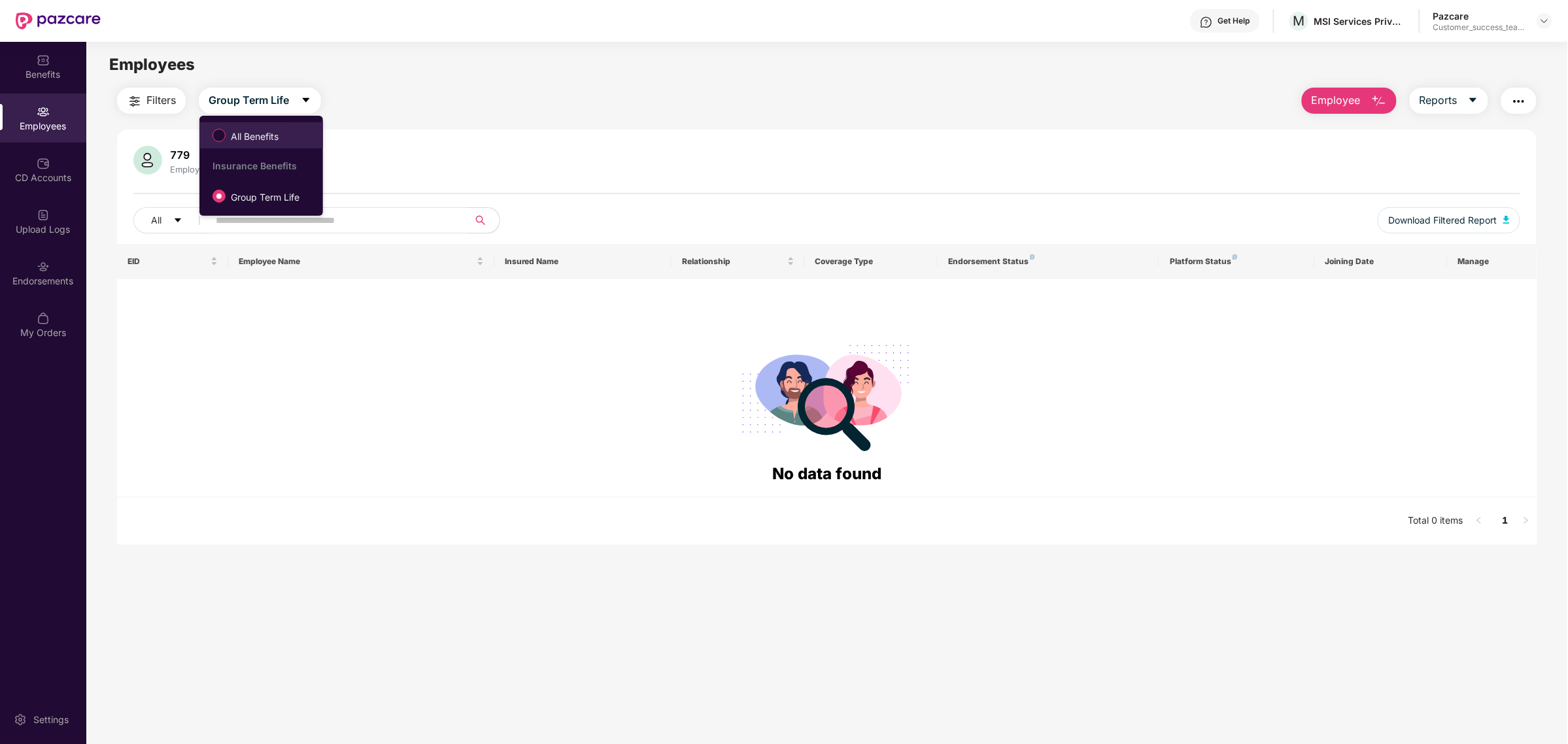
click at [249, 138] on span "All Benefits" at bounding box center [254, 136] width 58 height 14
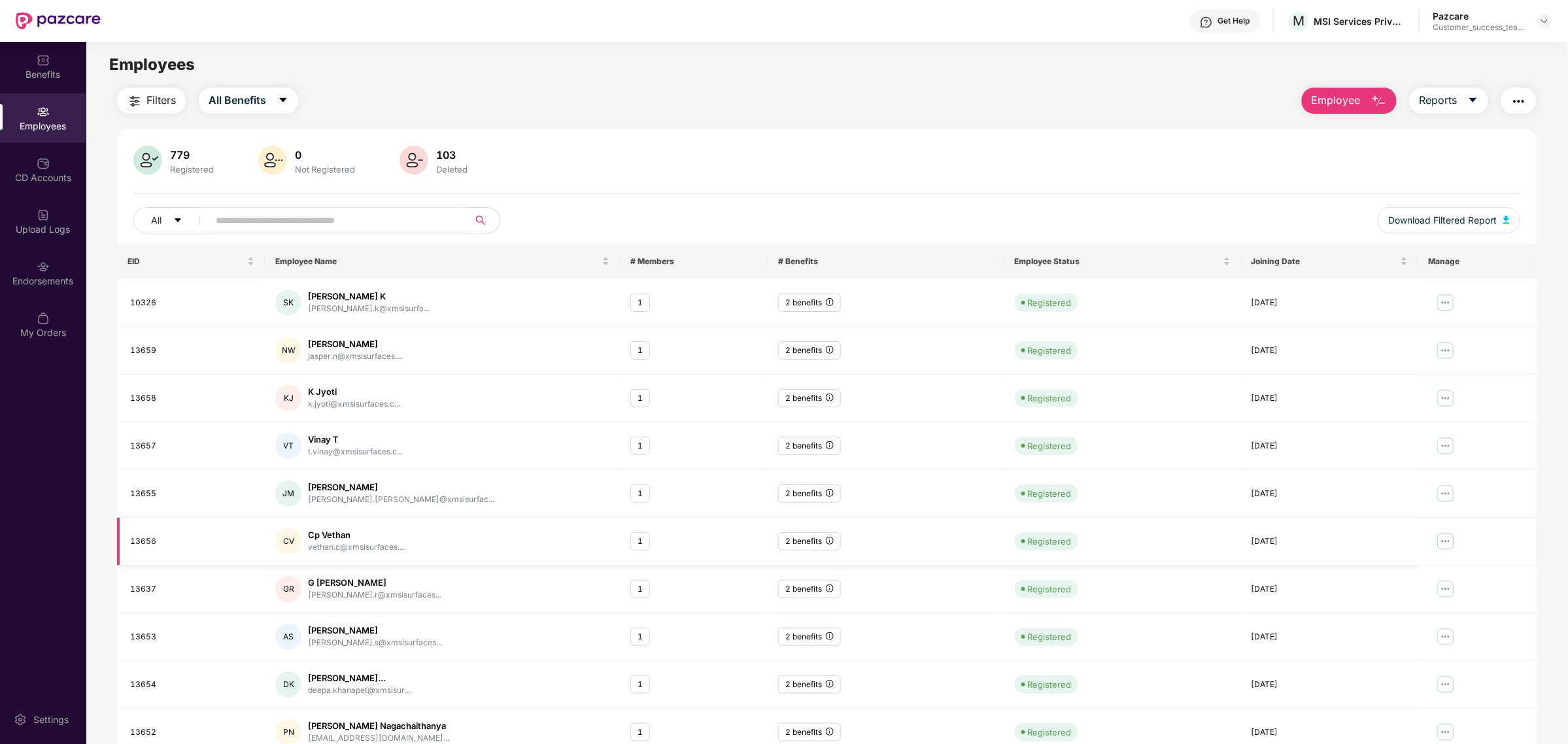
scroll to position [38, 0]
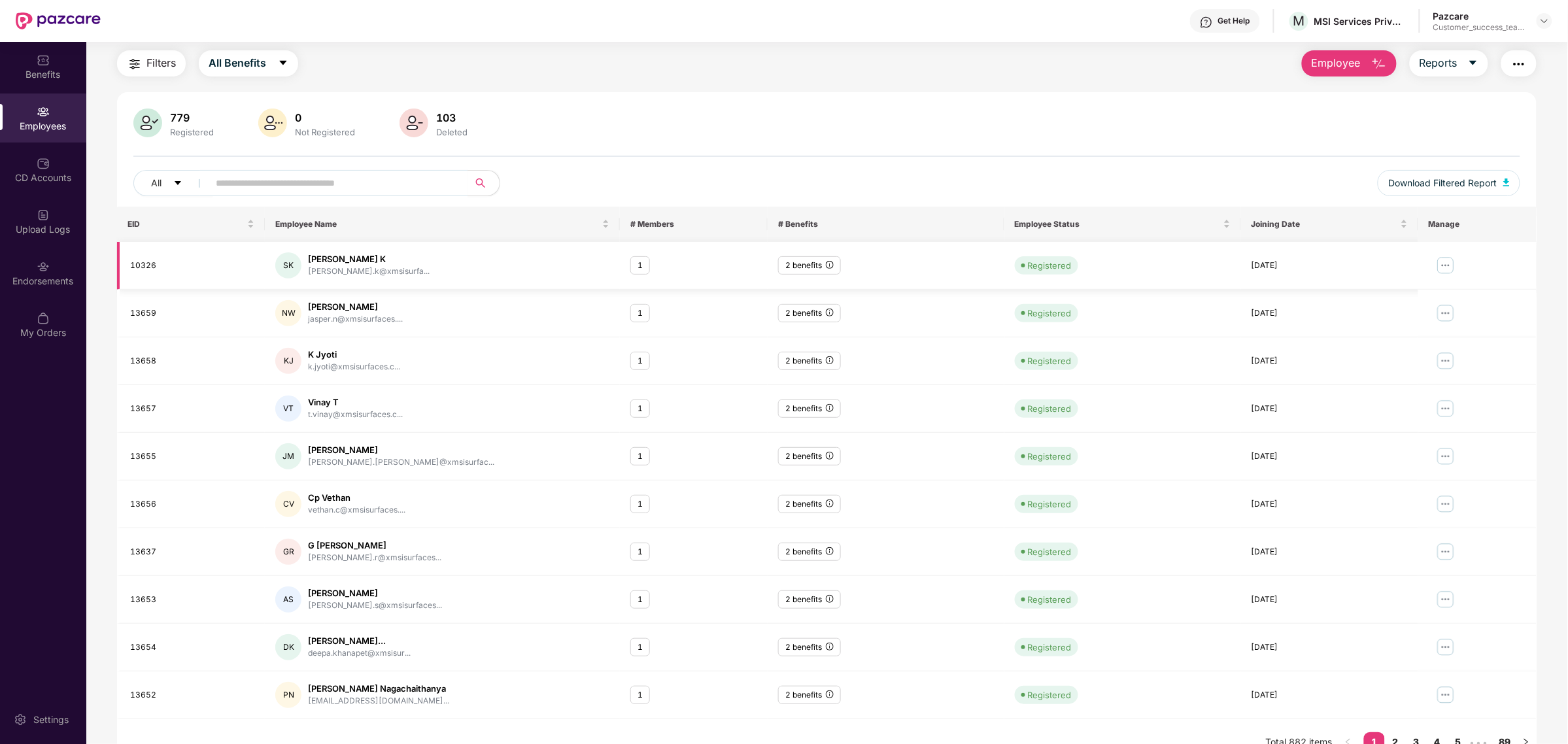
click at [336, 245] on td "SK Shreepriya K shreepriya.k@xmsisurfa..." at bounding box center [442, 266] width 355 height 48
click at [1449, 273] on img at bounding box center [1446, 266] width 21 height 21
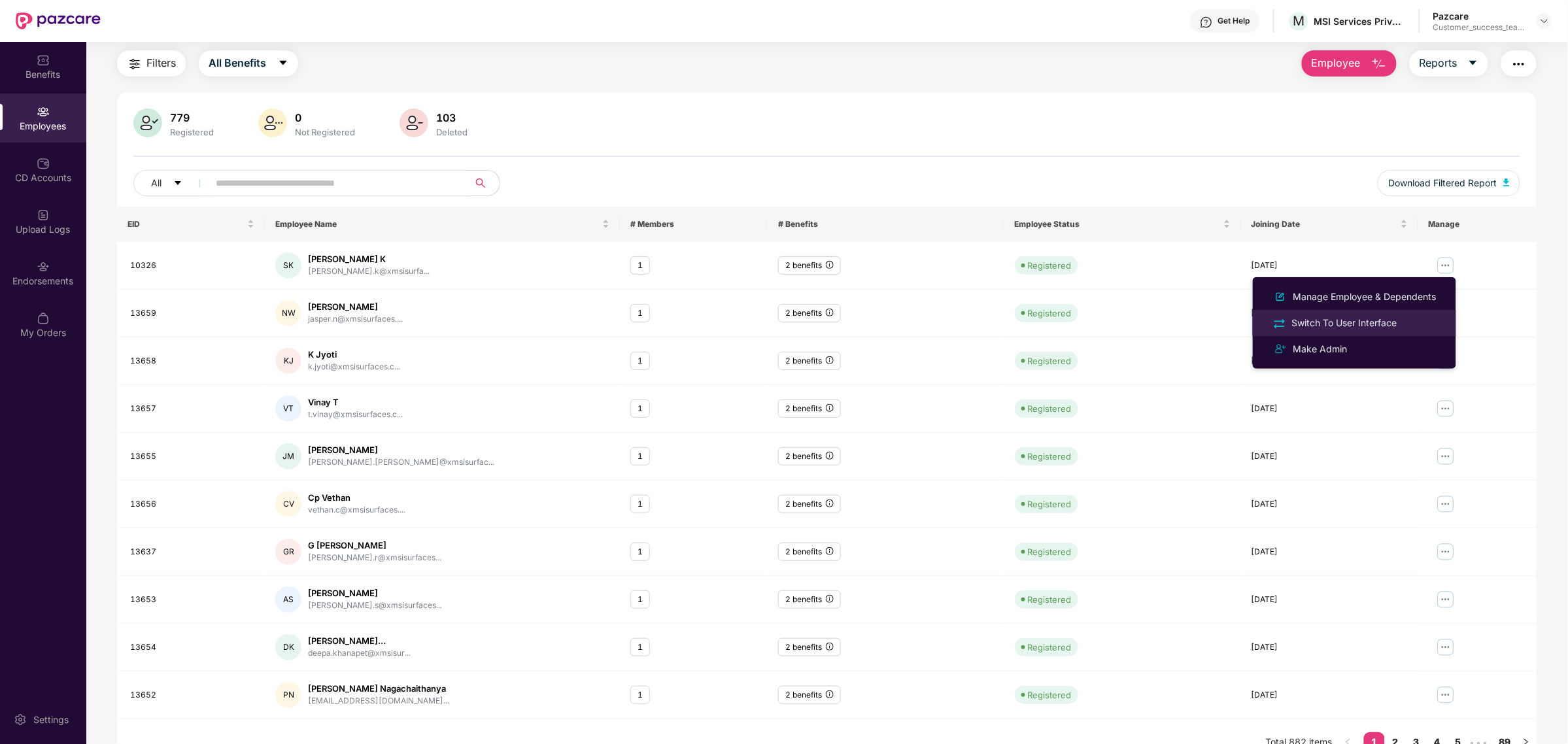
click at [1381, 316] on div "Switch To User Interface" at bounding box center [1344, 323] width 110 height 14
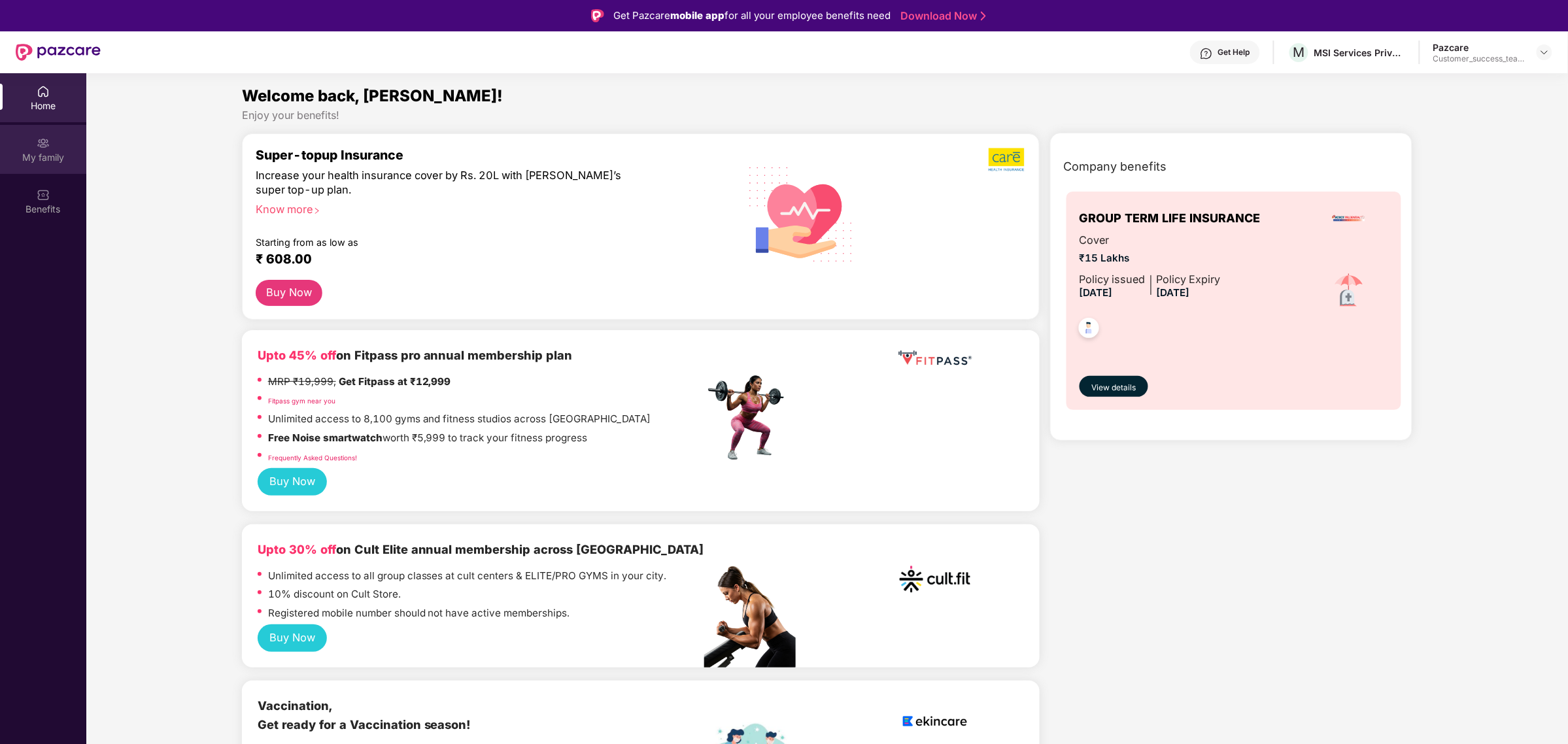
click at [48, 160] on div "My family" at bounding box center [43, 157] width 86 height 13
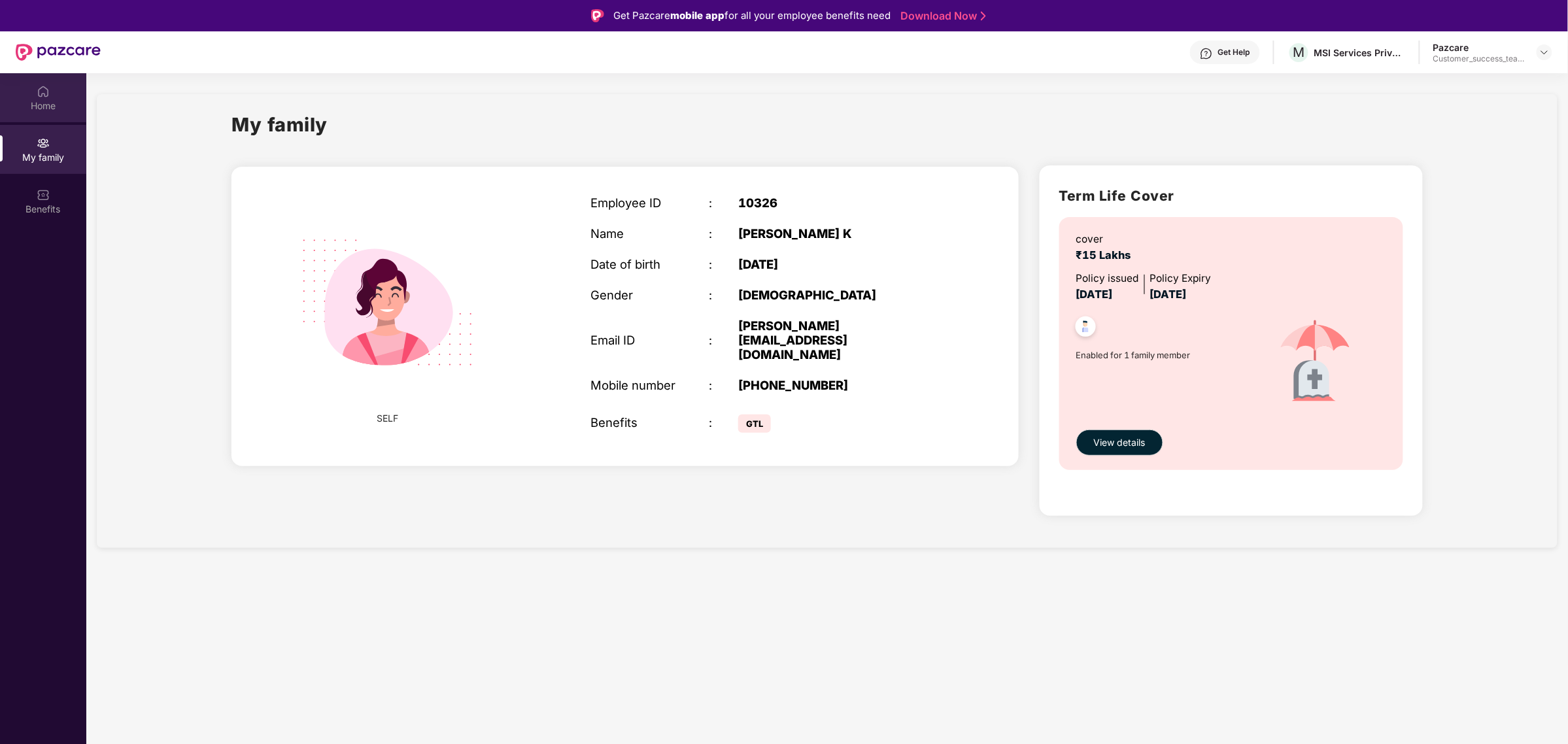
click at [63, 102] on div "Home" at bounding box center [43, 105] width 86 height 13
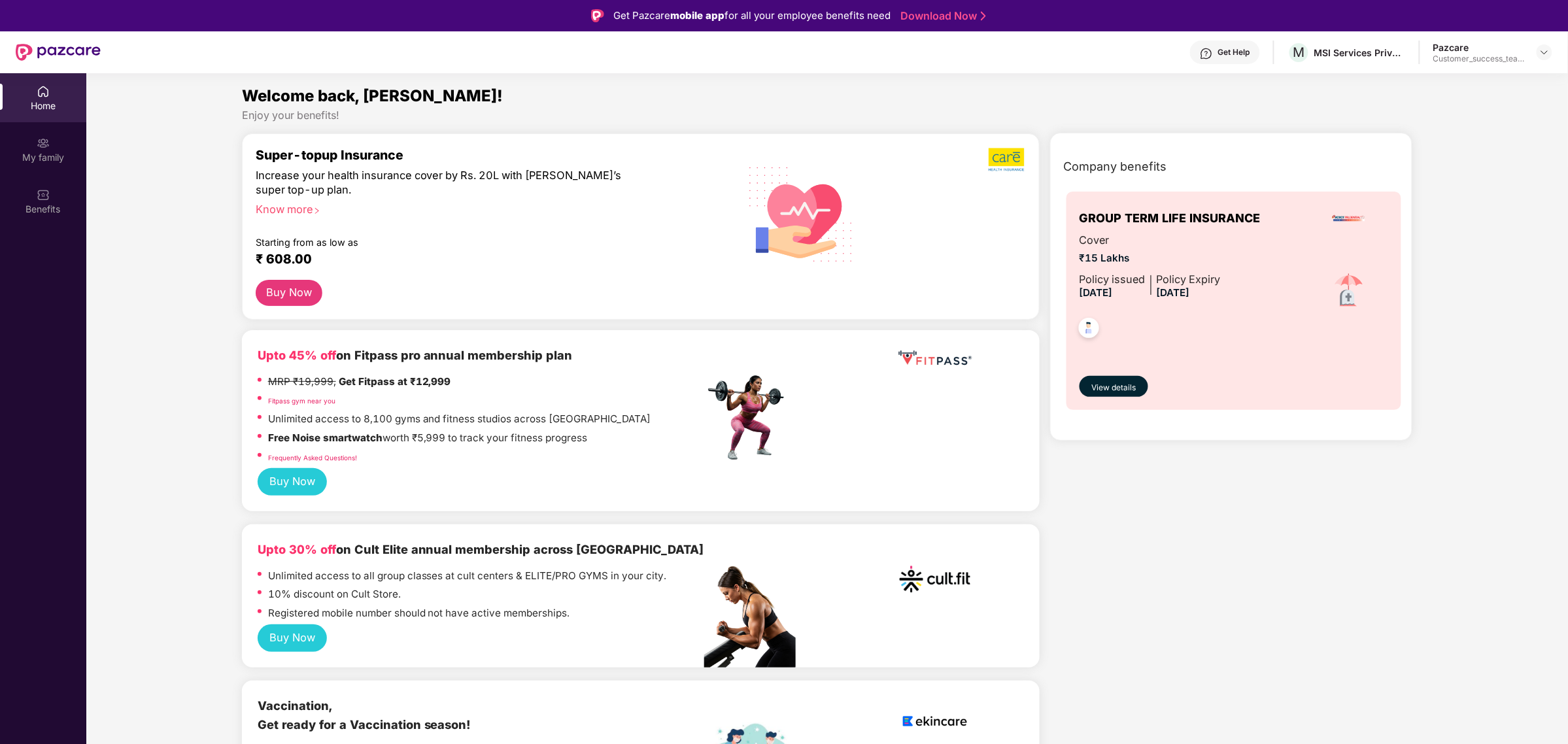
click at [1553, 50] on header "Get Help M MSI Services Private Limited - GTL Pazcare Customer_success_team_lead" at bounding box center [784, 53] width 1568 height 42
click at [1543, 50] on img at bounding box center [1545, 53] width 11 height 11
click at [1502, 77] on div "Switch to partner view" at bounding box center [1483, 82] width 170 height 26
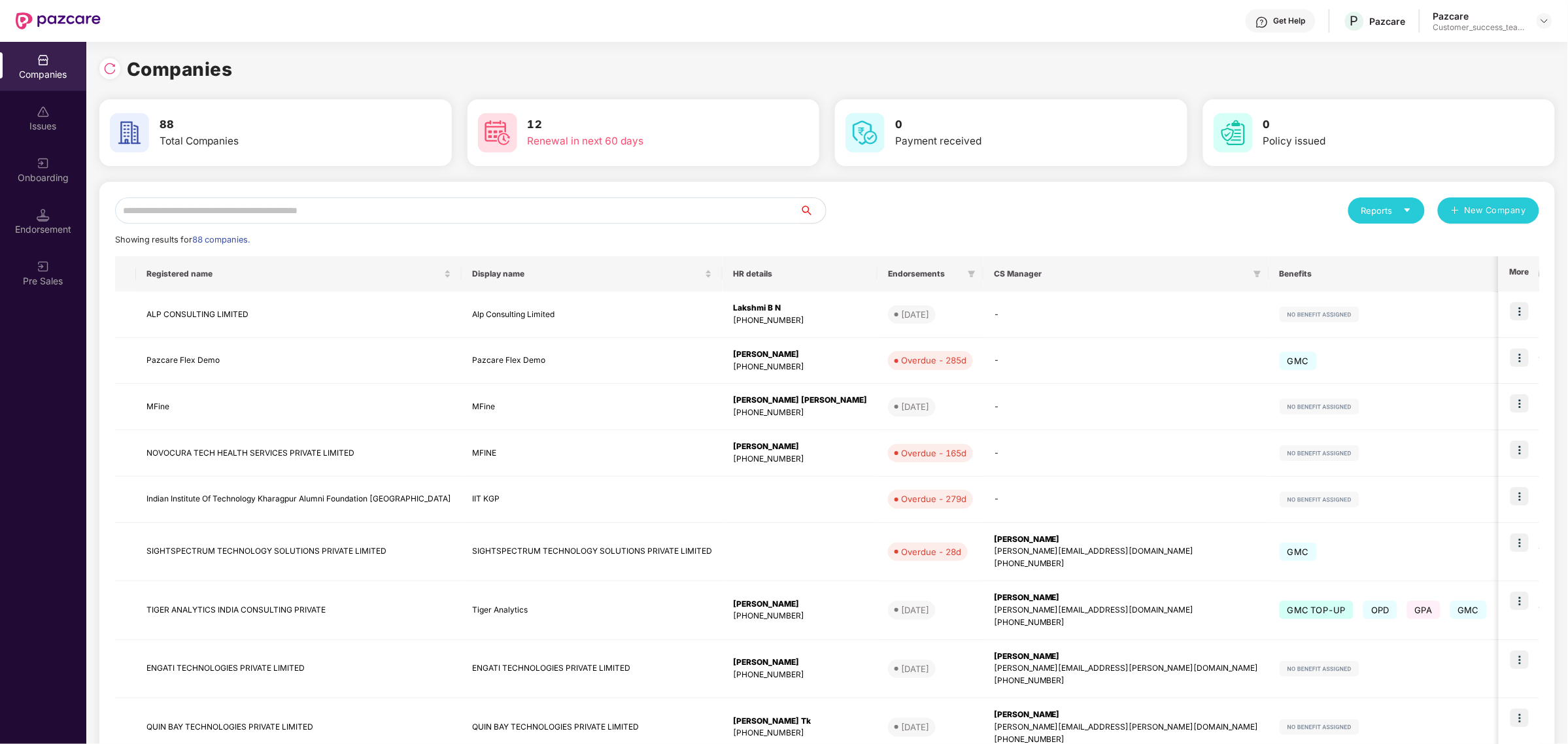
click at [453, 216] on input "text" at bounding box center [457, 210] width 685 height 26
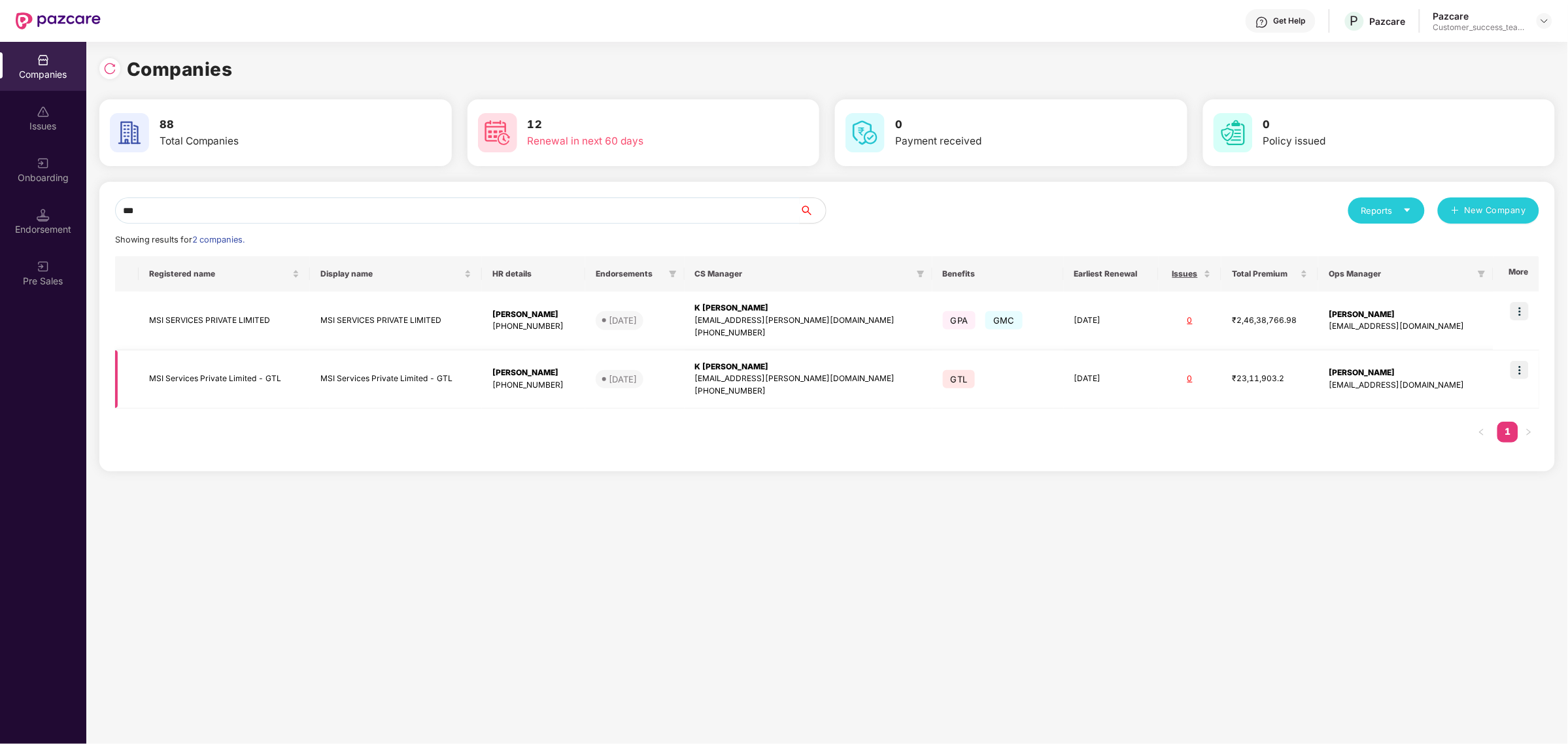
type input "***"
click at [1518, 373] on img at bounding box center [1519, 370] width 18 height 18
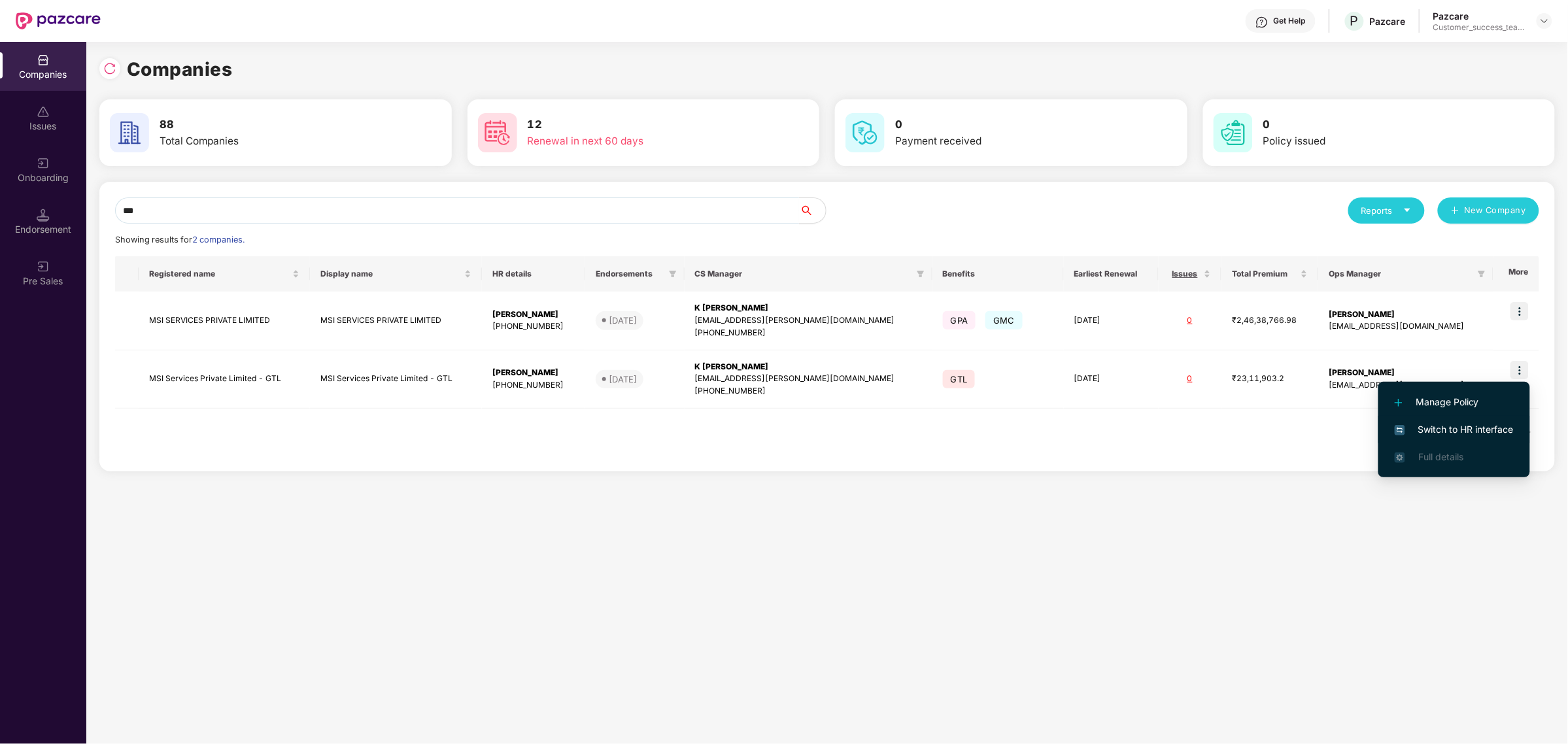
click at [1465, 420] on li "Switch to HR interface" at bounding box center [1454, 429] width 152 height 28
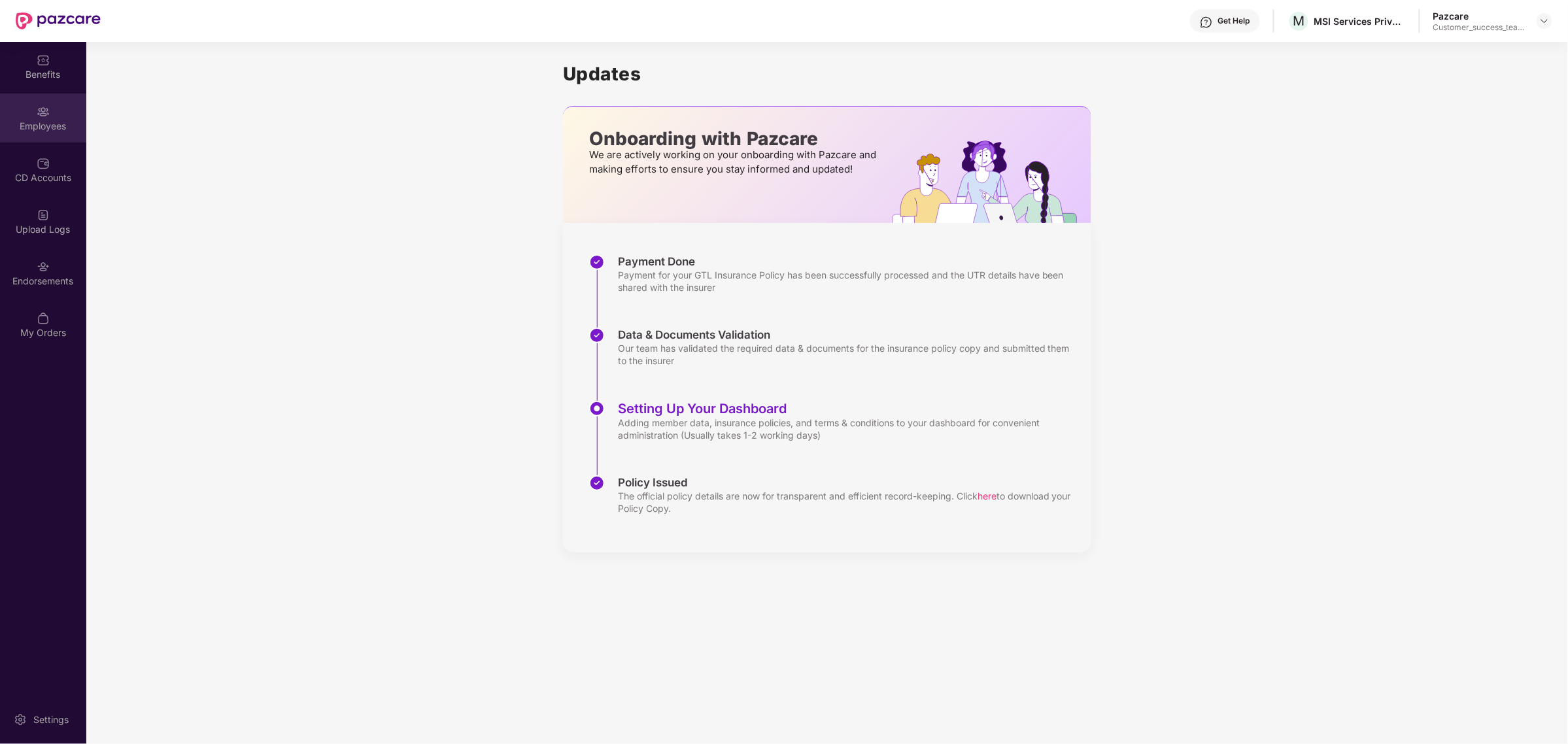
click at [50, 123] on div "Employees" at bounding box center [43, 125] width 86 height 13
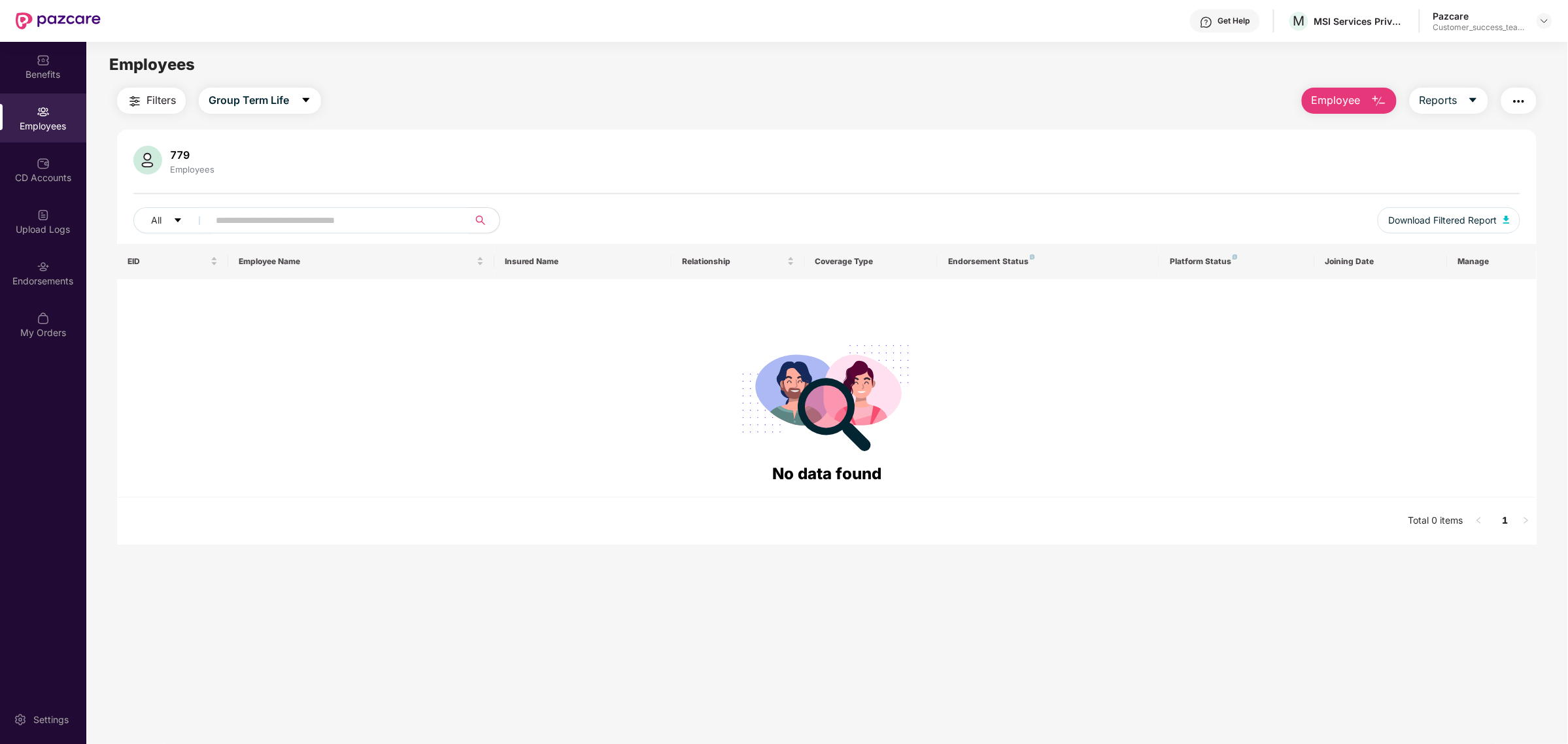
click at [1350, 96] on span "Employee" at bounding box center [1336, 101] width 49 height 17
click at [1361, 134] on div "Add Employee(s)" at bounding box center [1358, 135] width 74 height 16
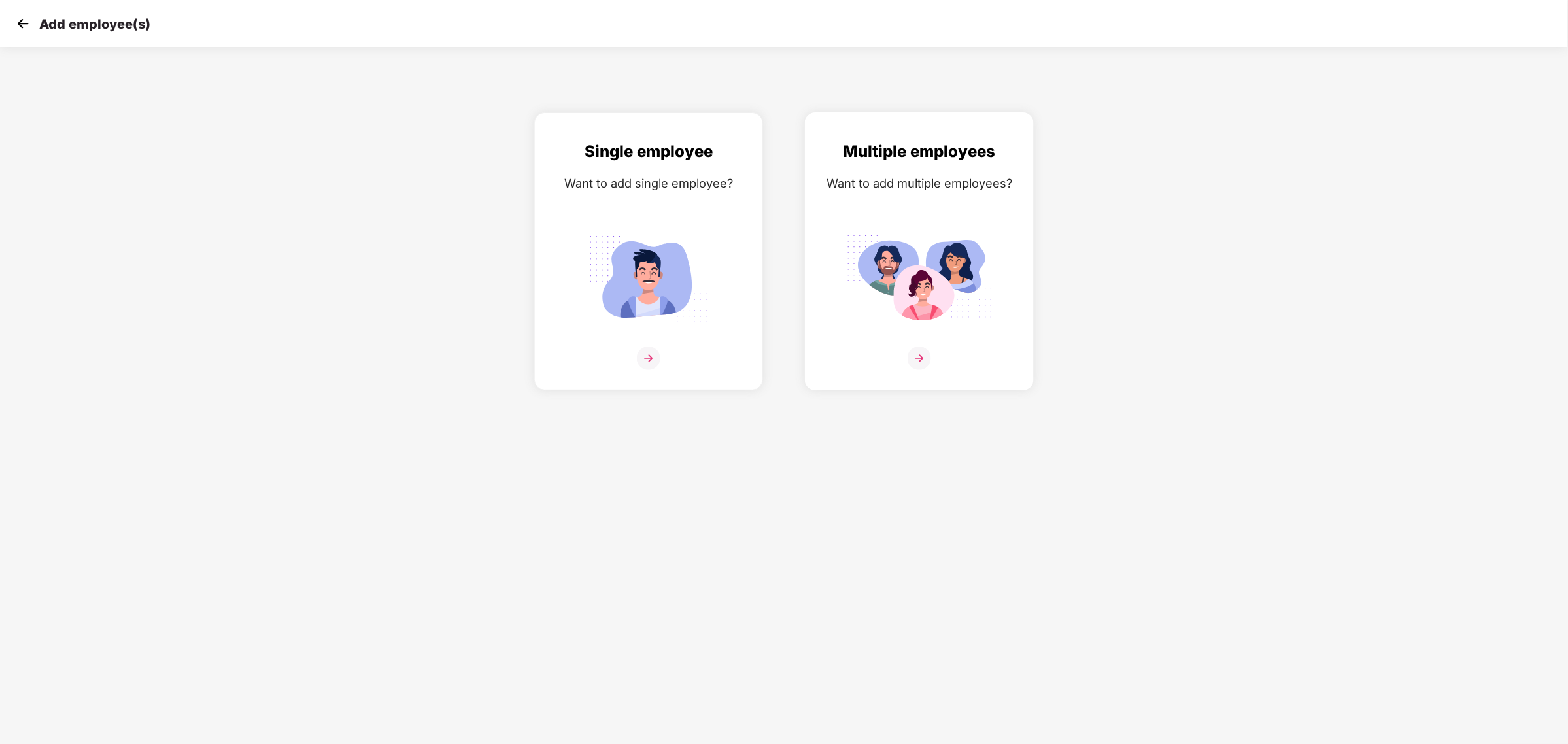
click at [923, 358] on img at bounding box center [919, 357] width 23 height 23
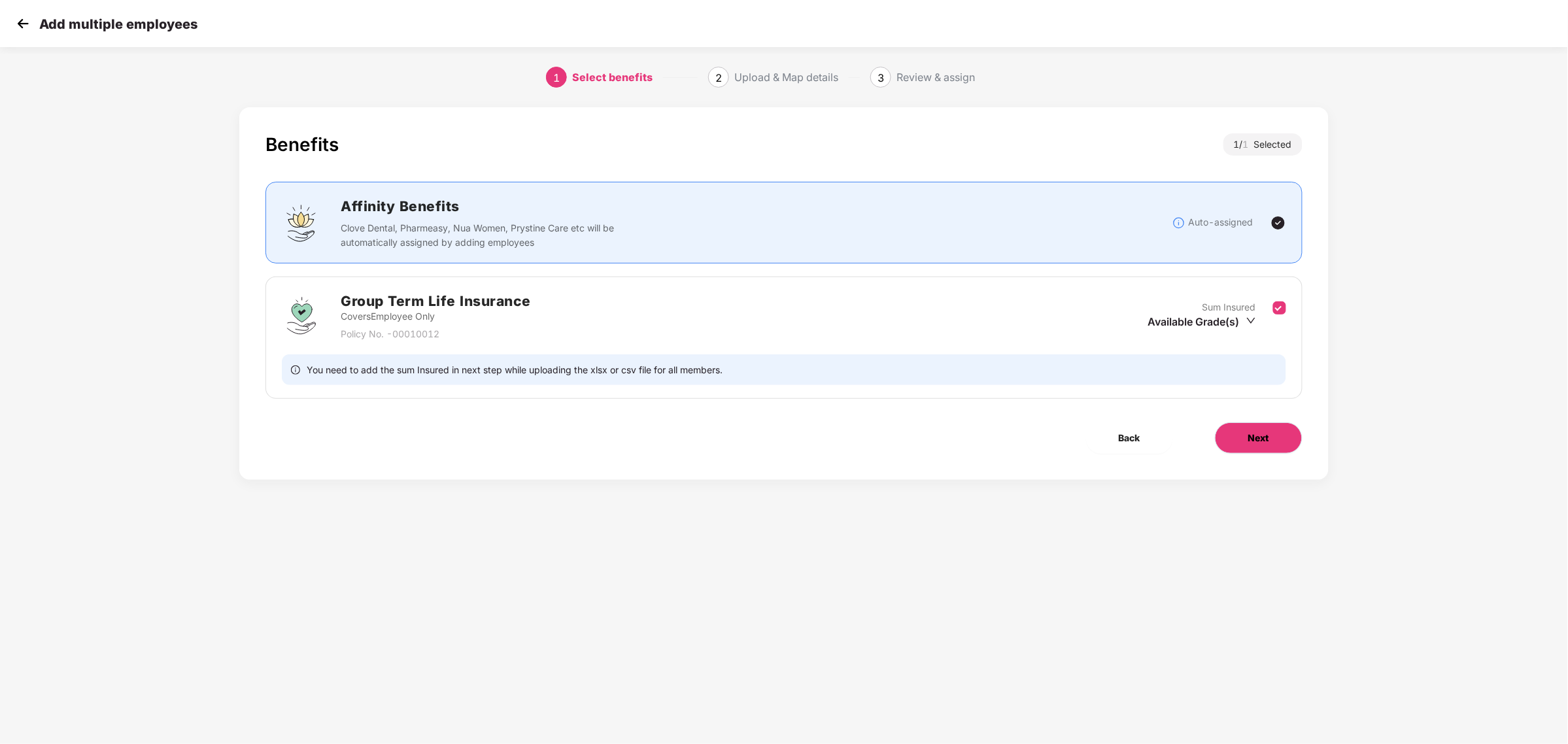
click at [1289, 432] on button "Next" at bounding box center [1259, 438] width 88 height 32
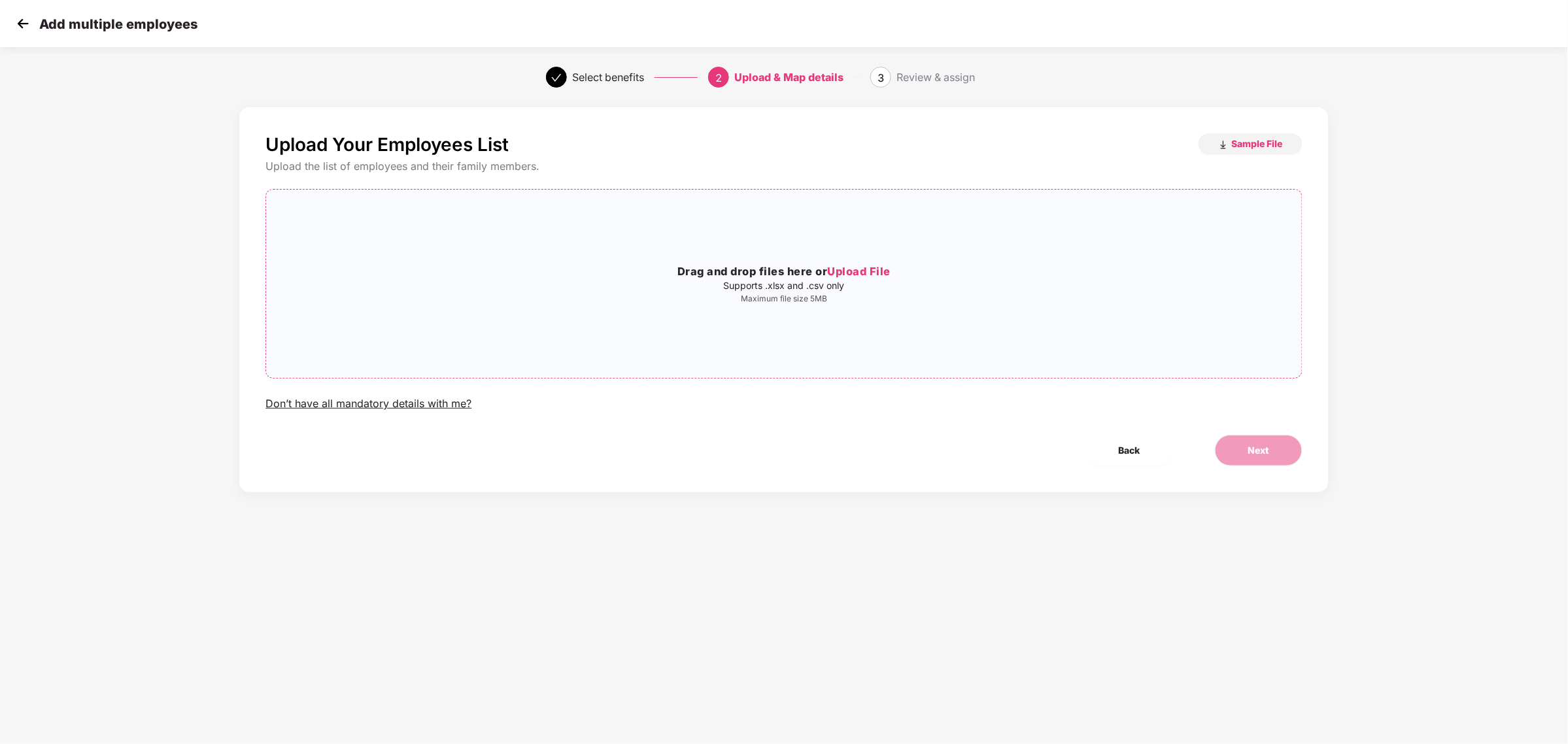
click at [803, 292] on div "Drag and drop files here or Upload File Supports .xlsx and .csv only Maximum fi…" at bounding box center [783, 284] width 1035 height 41
click at [1277, 453] on button "Next" at bounding box center [1259, 450] width 88 height 32
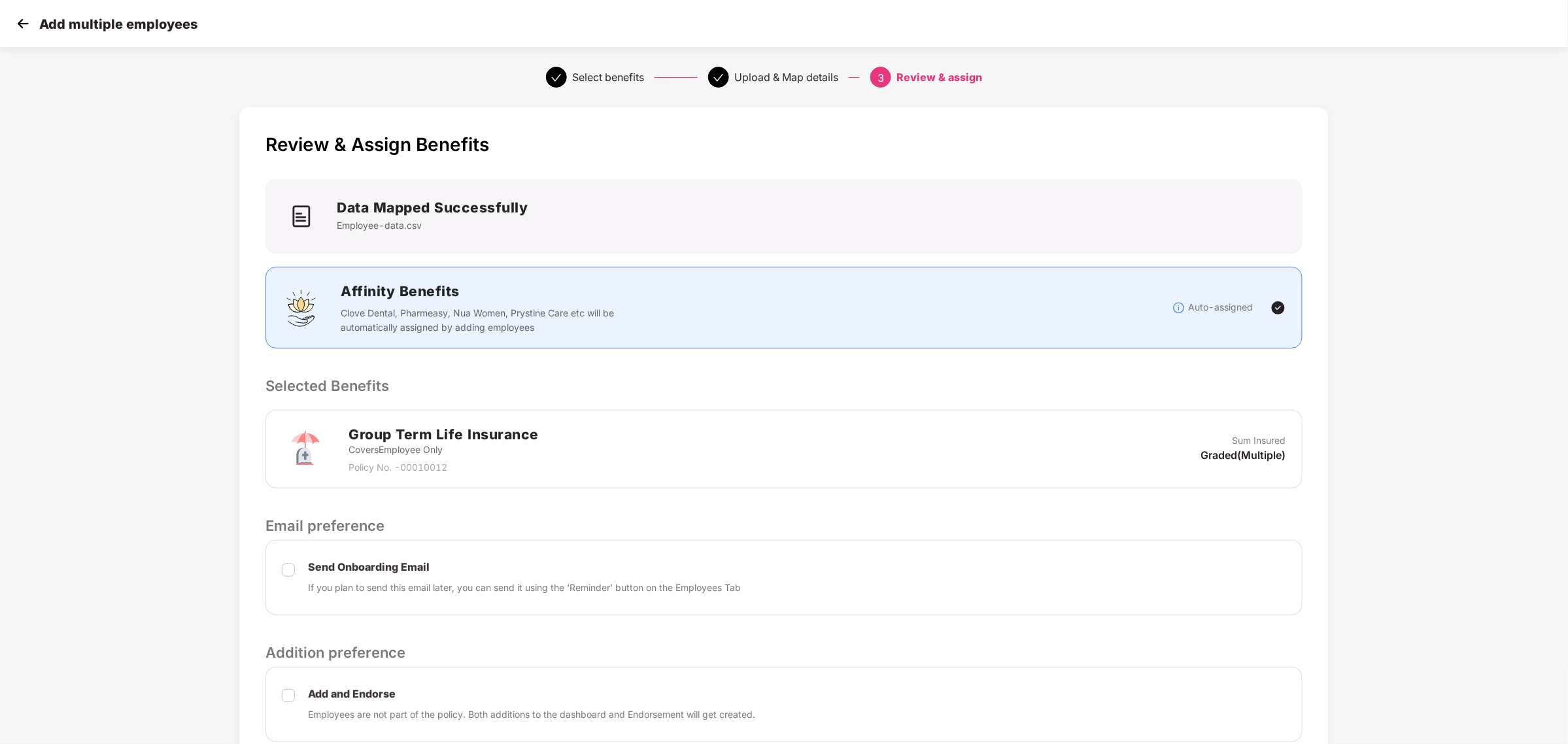
scroll to position [113, 0]
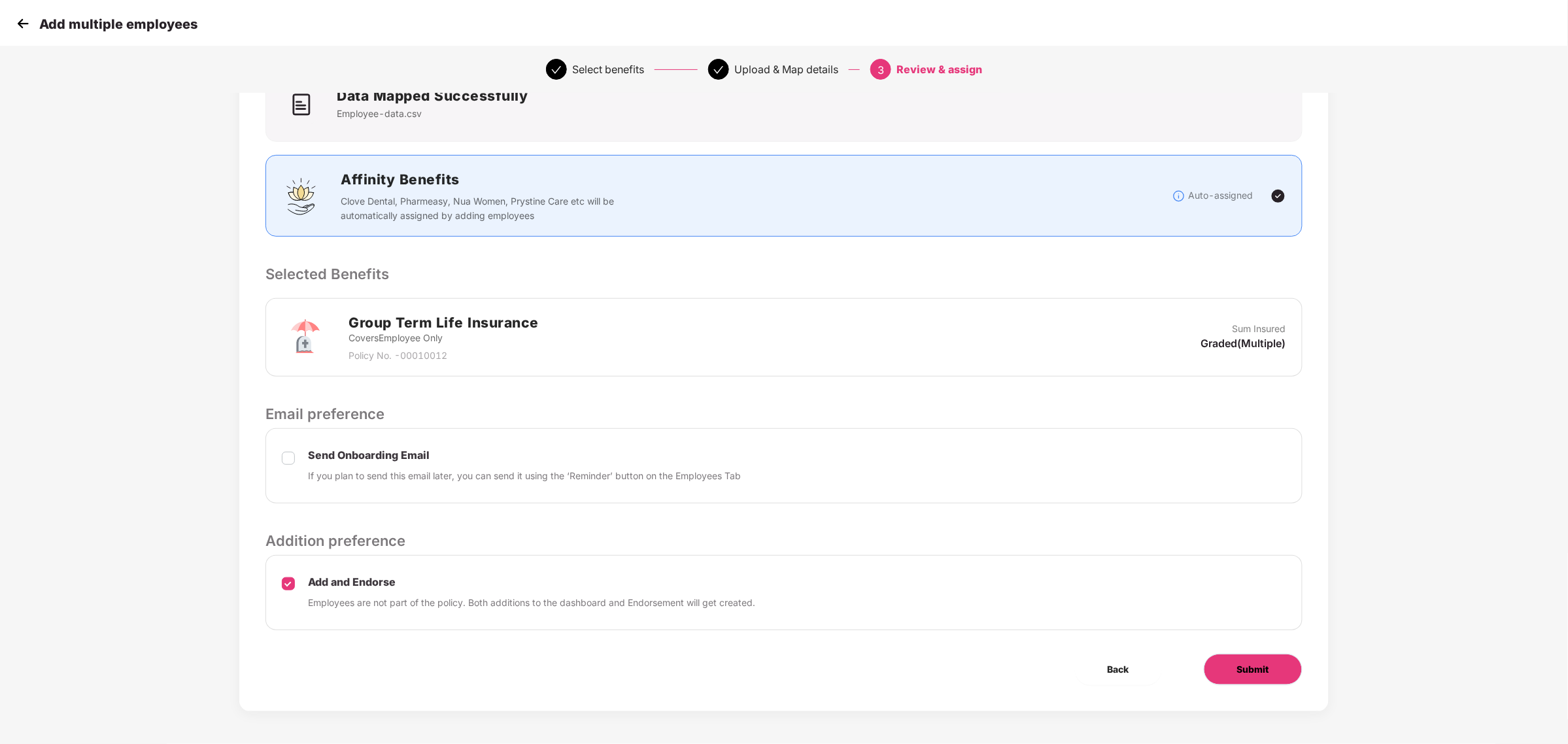
click at [1264, 679] on button "Submit" at bounding box center [1253, 670] width 98 height 32
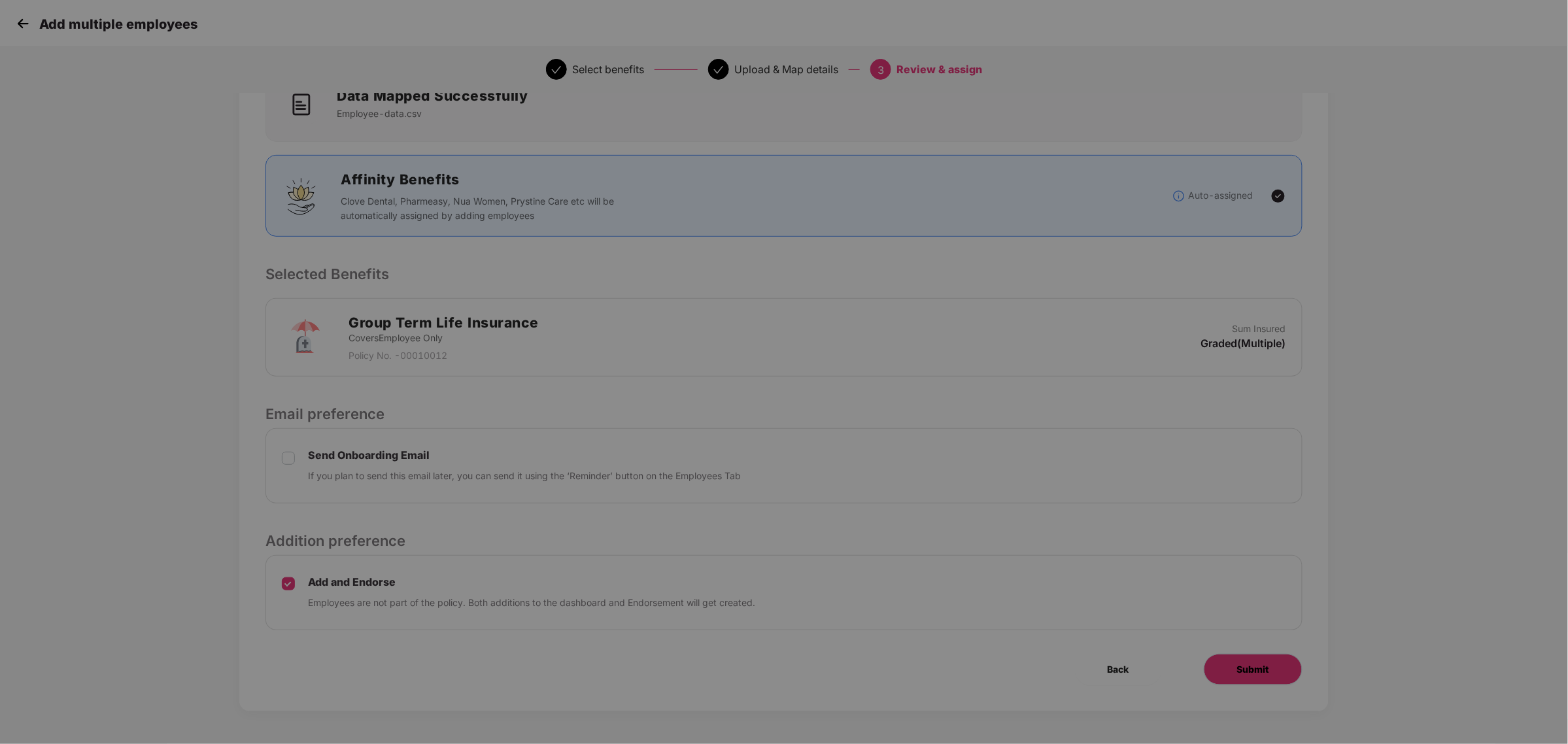
scroll to position [0, 0]
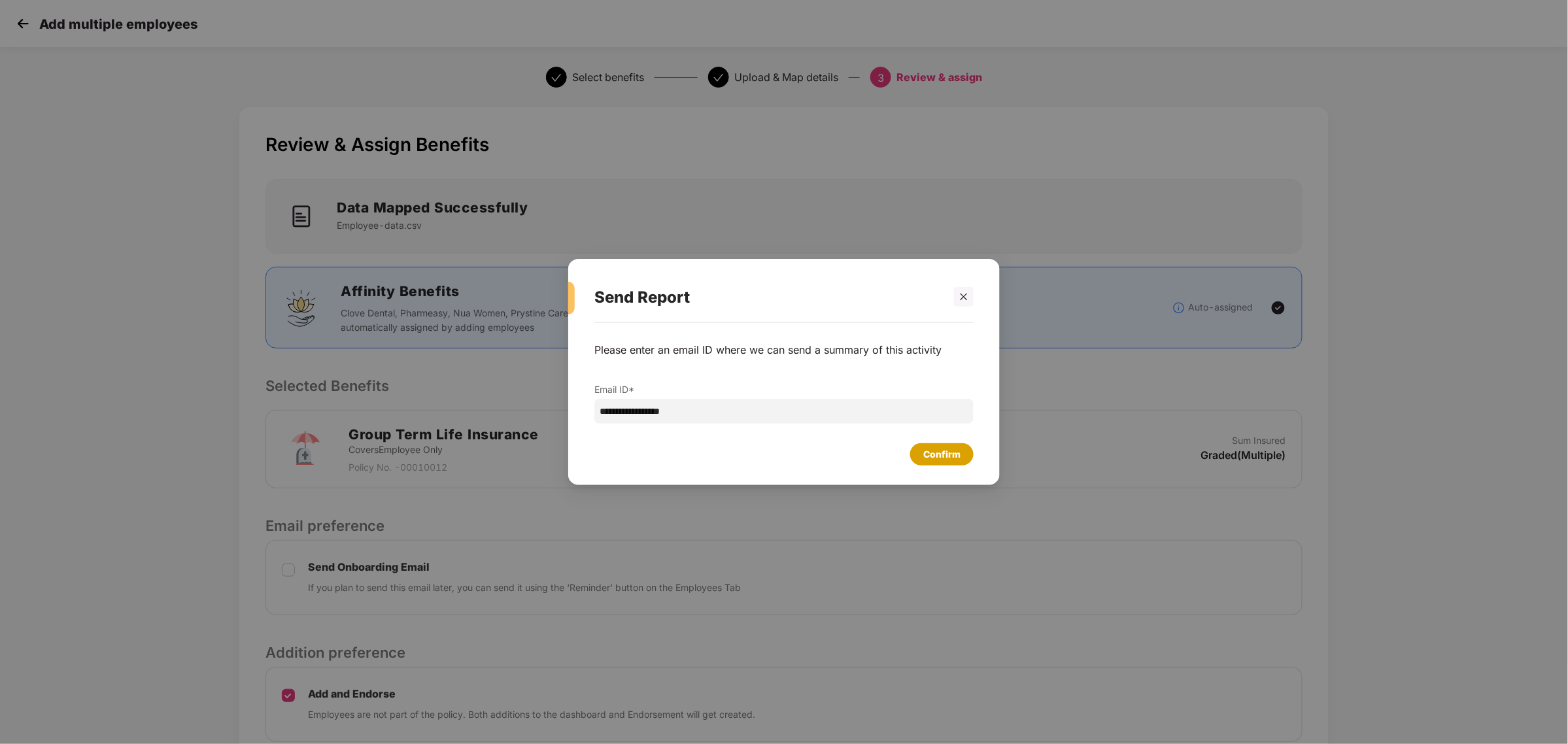
click at [948, 451] on div "Confirm" at bounding box center [942, 454] width 38 height 14
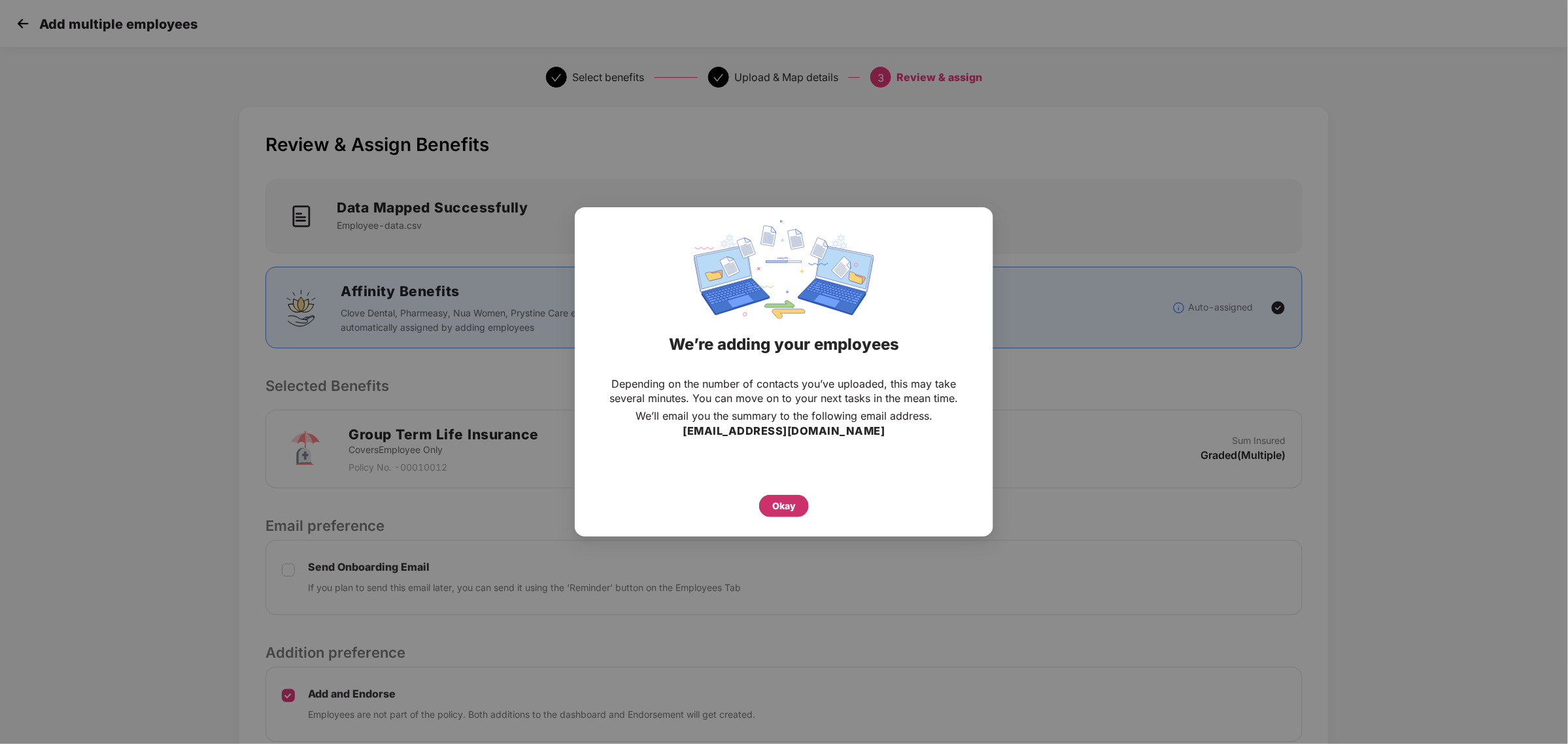
click at [783, 505] on div "Okay" at bounding box center [783, 505] width 23 height 14
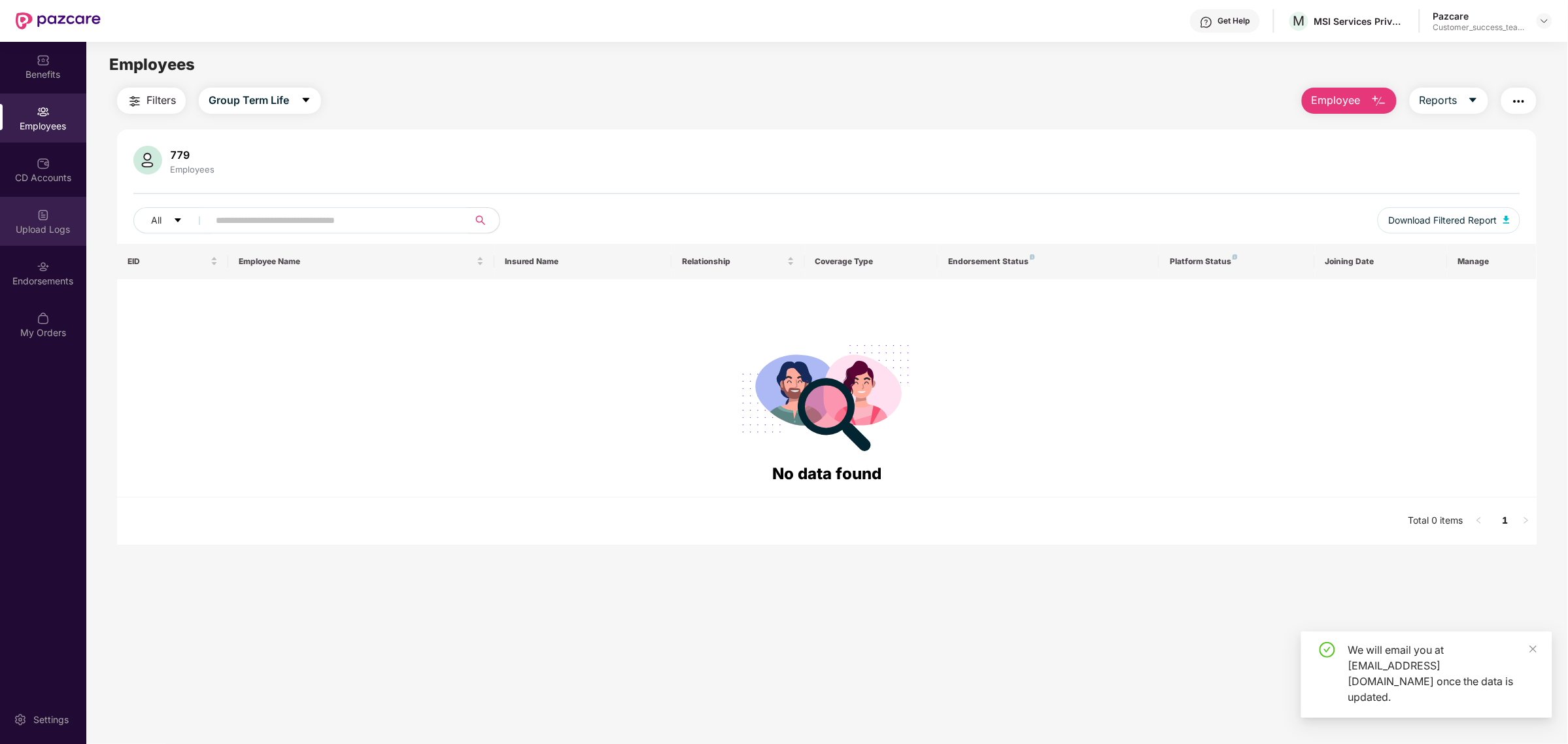
click at [46, 233] on div "Upload Logs" at bounding box center [43, 229] width 86 height 13
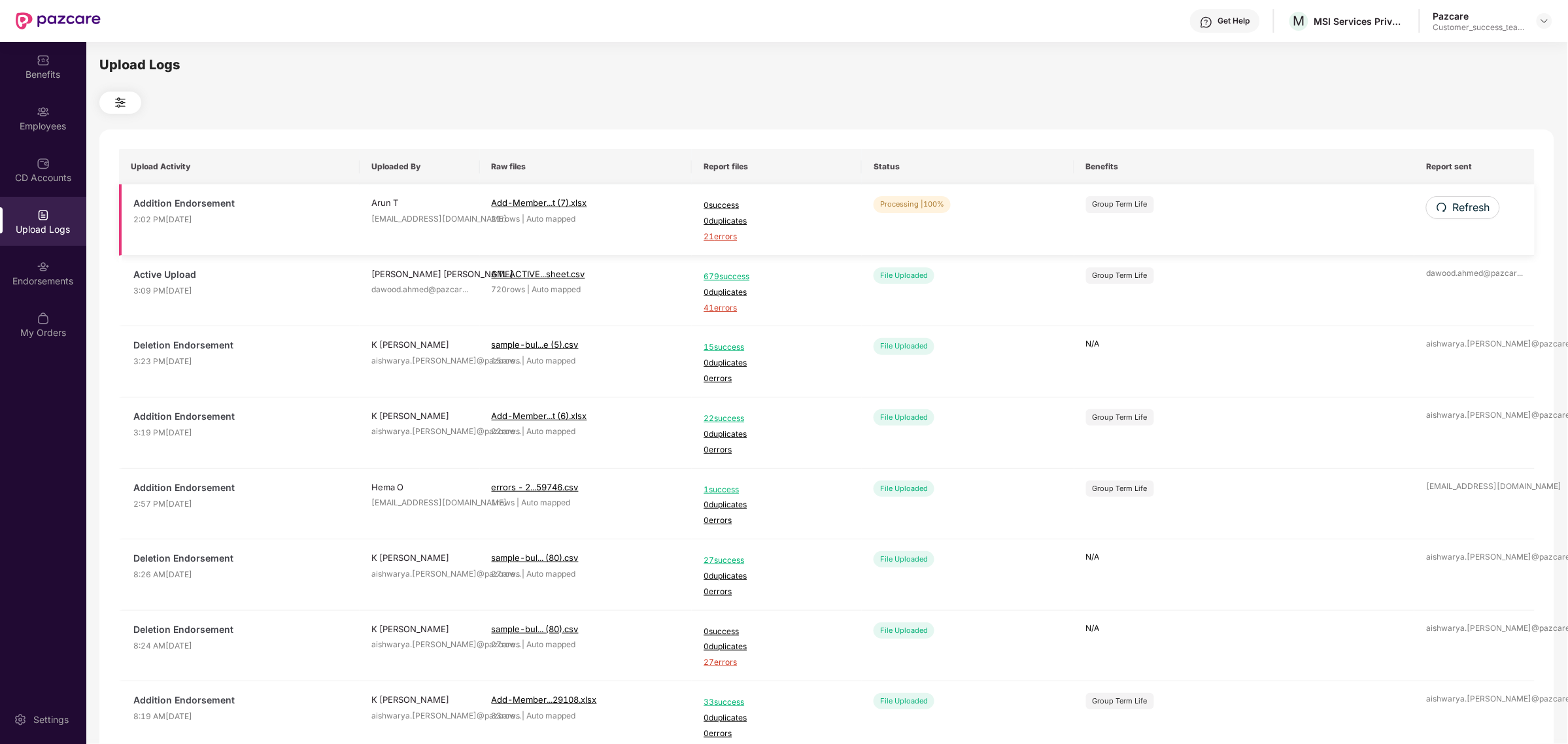
click at [728, 239] on span "21 errors" at bounding box center [776, 236] width 146 height 13
click at [38, 108] on img at bounding box center [43, 111] width 13 height 13
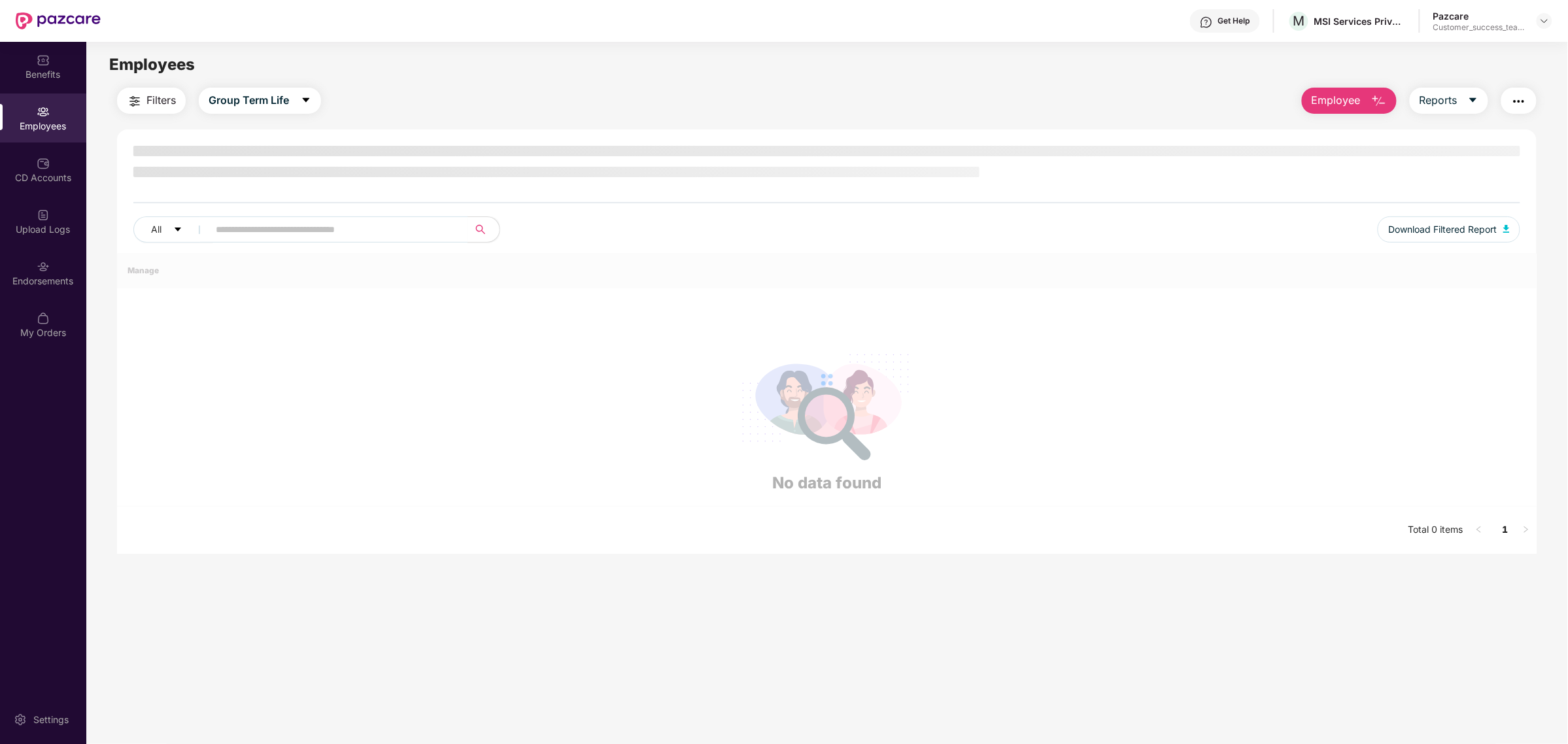
click at [1338, 96] on span "Employee" at bounding box center [1336, 101] width 49 height 17
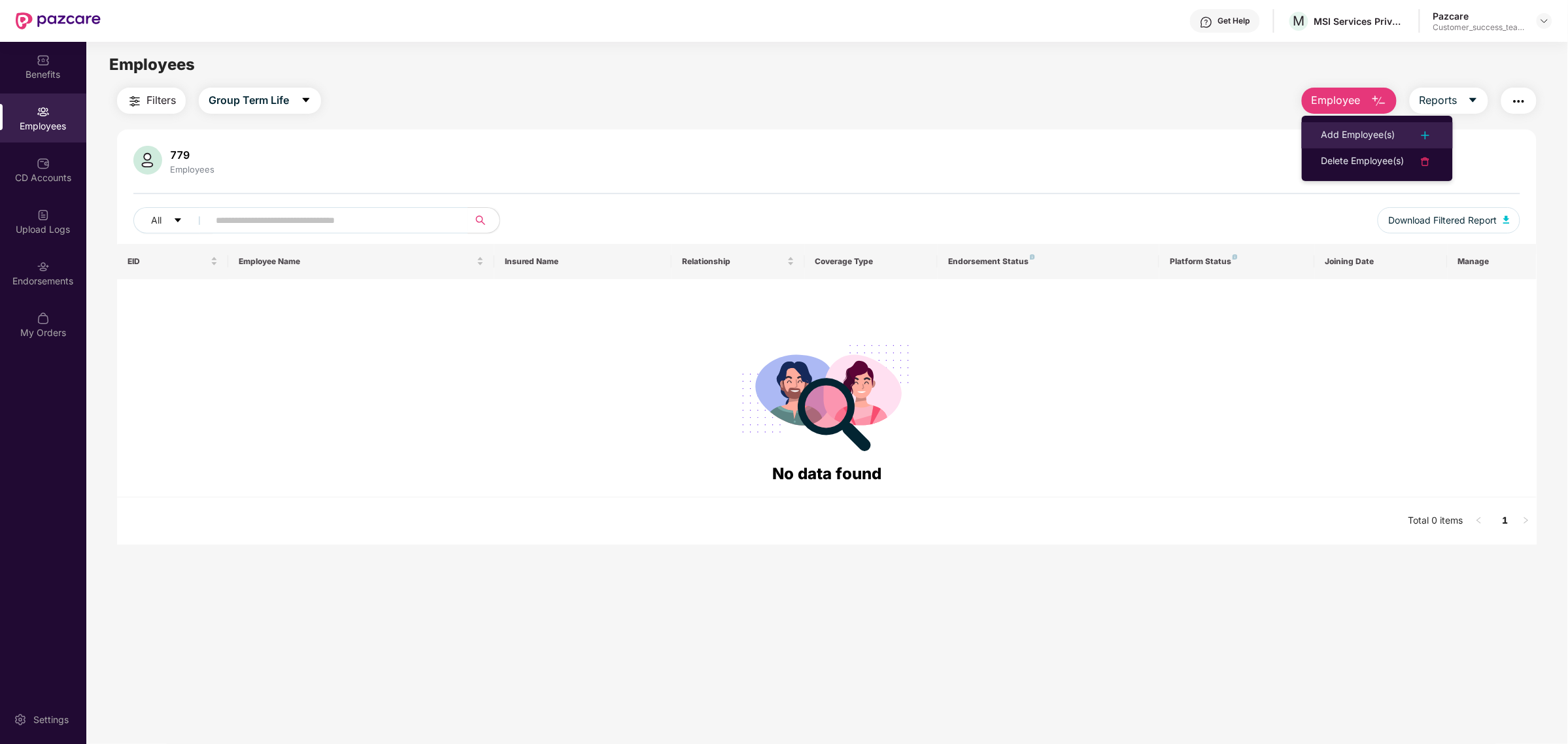
click at [1364, 137] on div "Add Employee(s)" at bounding box center [1358, 135] width 74 height 16
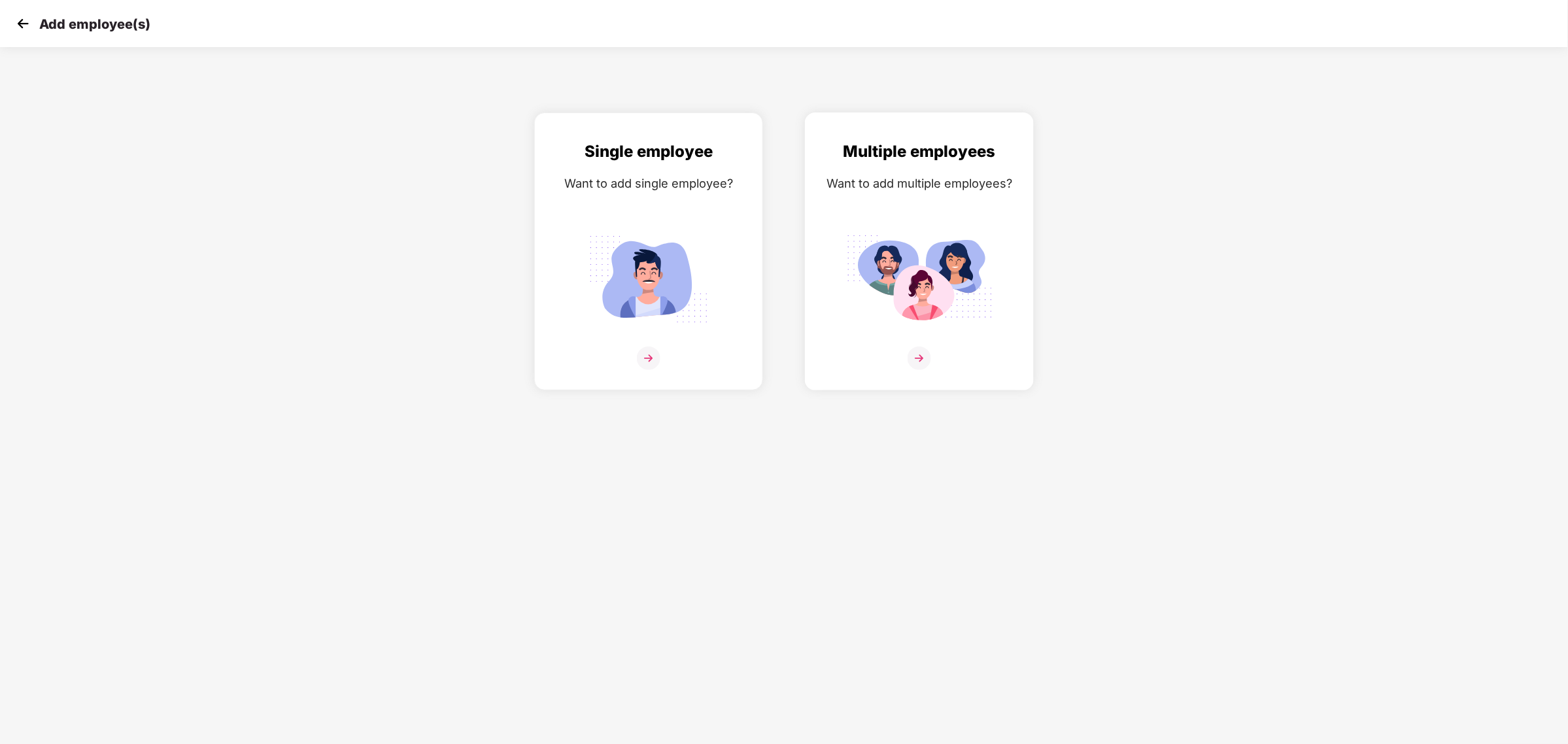
click at [923, 358] on img at bounding box center [919, 357] width 23 height 23
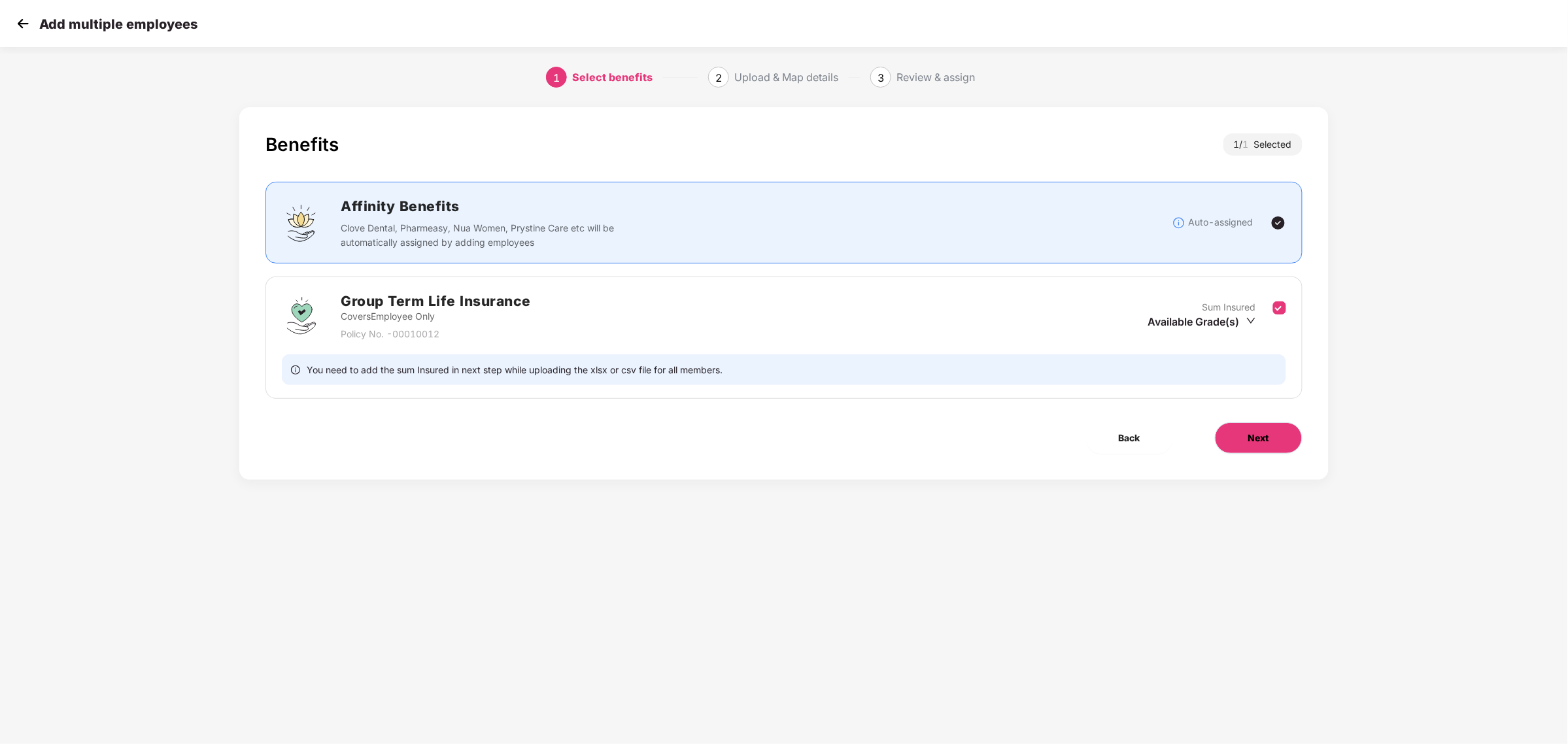
click at [1233, 426] on button "Next" at bounding box center [1259, 438] width 88 height 32
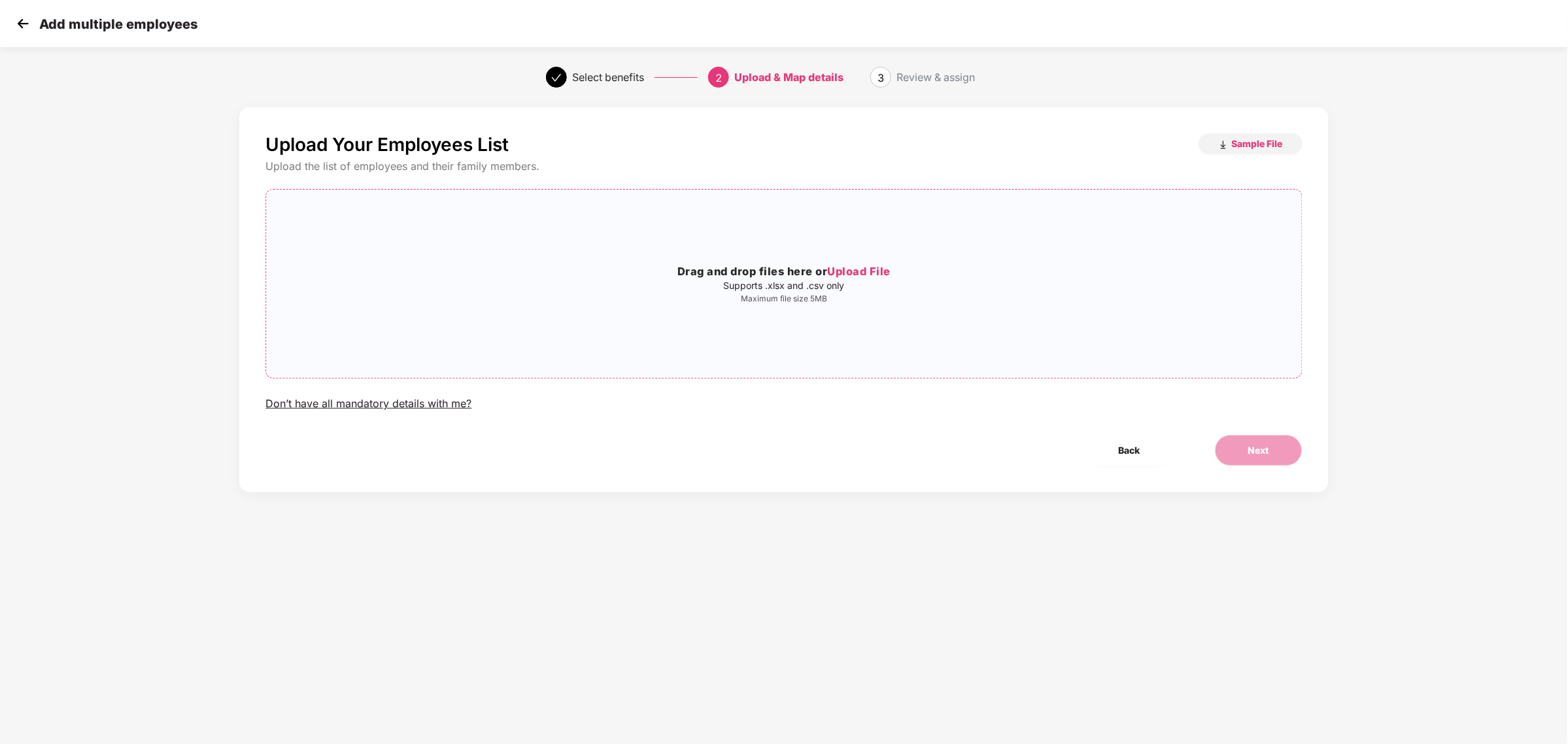
click at [999, 279] on h3 "Drag and drop files here or Upload File" at bounding box center [783, 272] width 1035 height 17
click at [1237, 446] on button "Next" at bounding box center [1259, 450] width 88 height 32
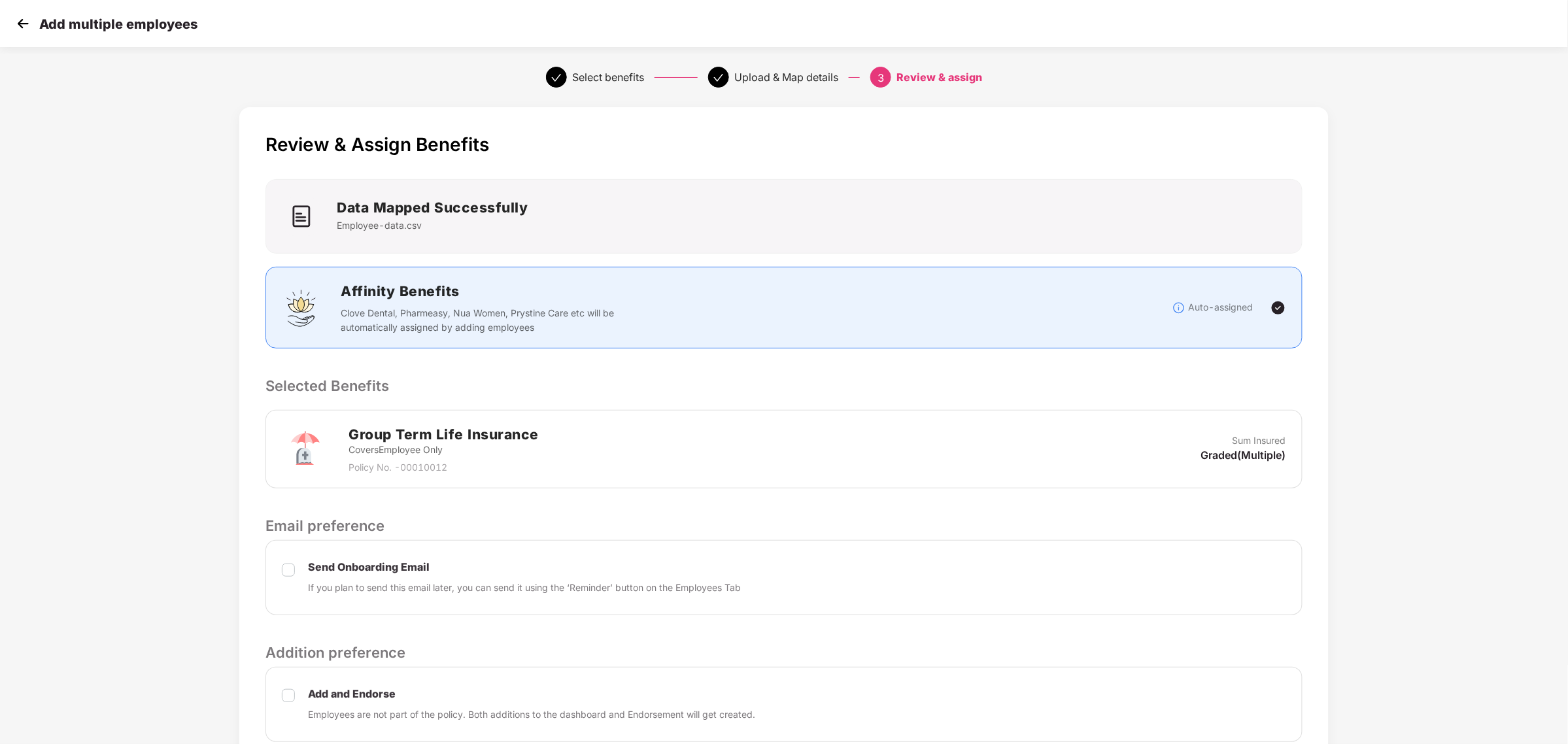
scroll to position [113, 0]
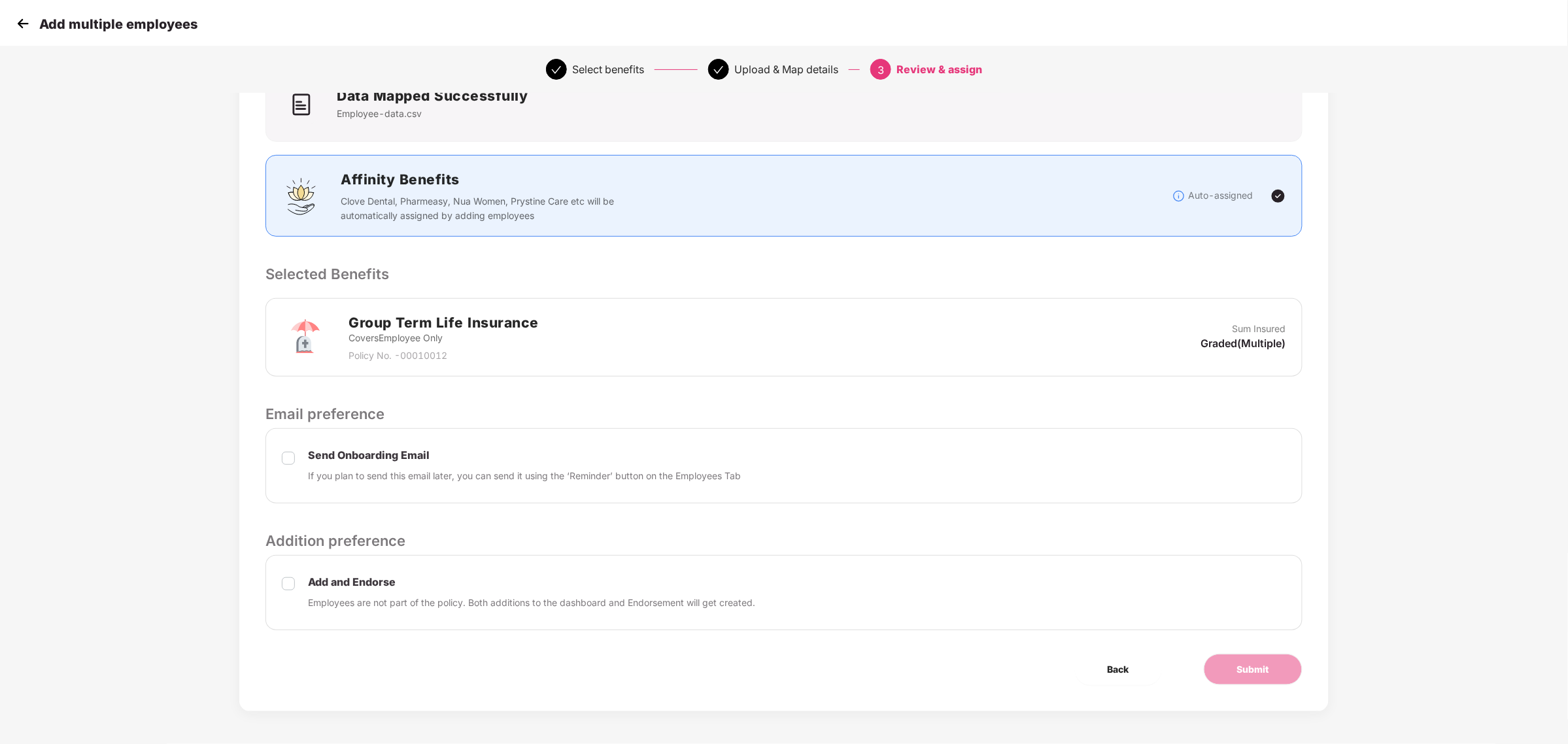
click at [377, 592] on div "Add and Endorse Employees are not part of the policy. Both additions to the das…" at bounding box center [532, 592] width 448 height 35
click at [370, 582] on p "Add and Endorse" at bounding box center [532, 582] width 448 height 14
click at [276, 586] on div "Add and Endorse Employees are not part of the policy. Both additions to the das…" at bounding box center [784, 592] width 1036 height 75
click at [291, 469] on label at bounding box center [288, 466] width 13 height 33
click at [1244, 665] on span "Submit" at bounding box center [1253, 669] width 32 height 14
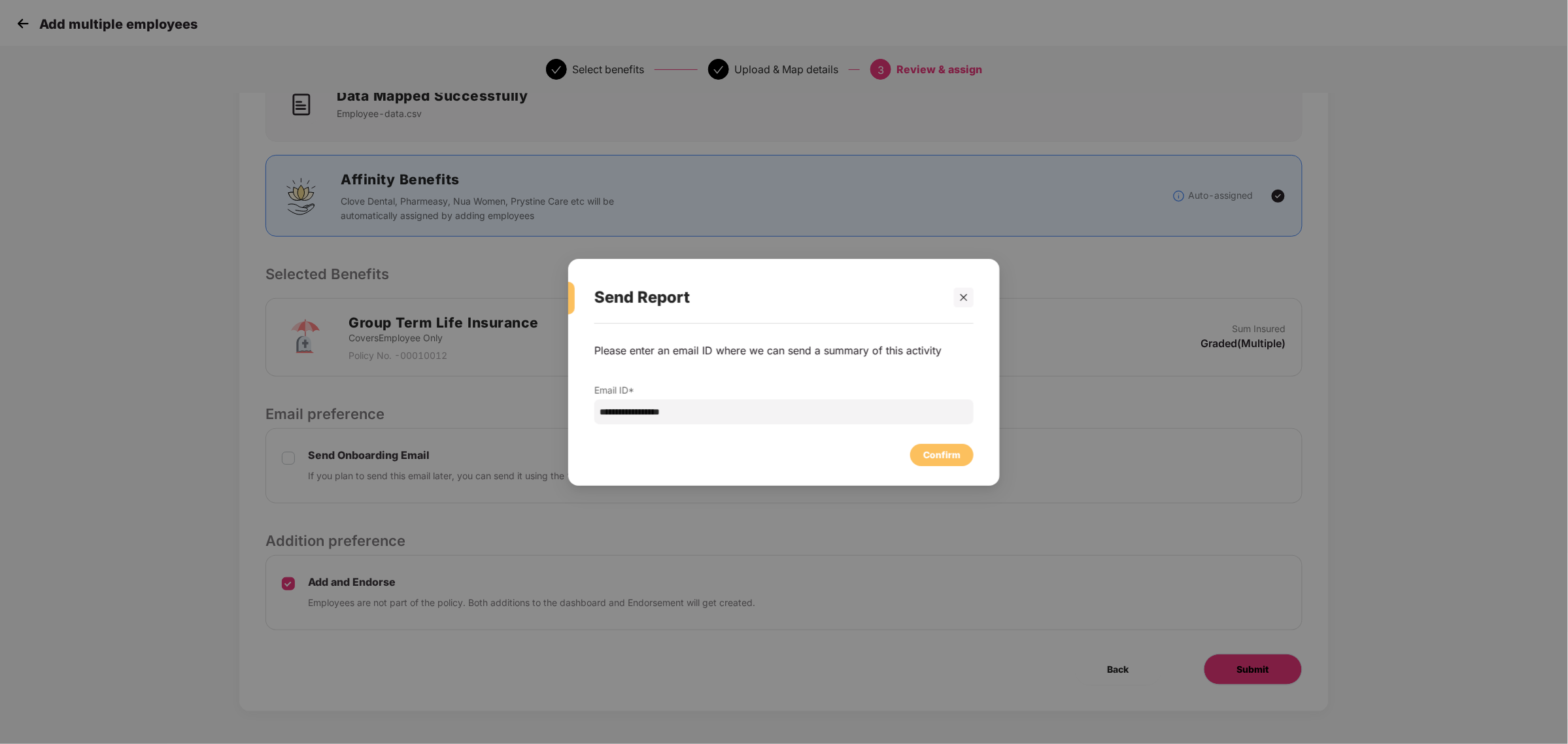
scroll to position [0, 0]
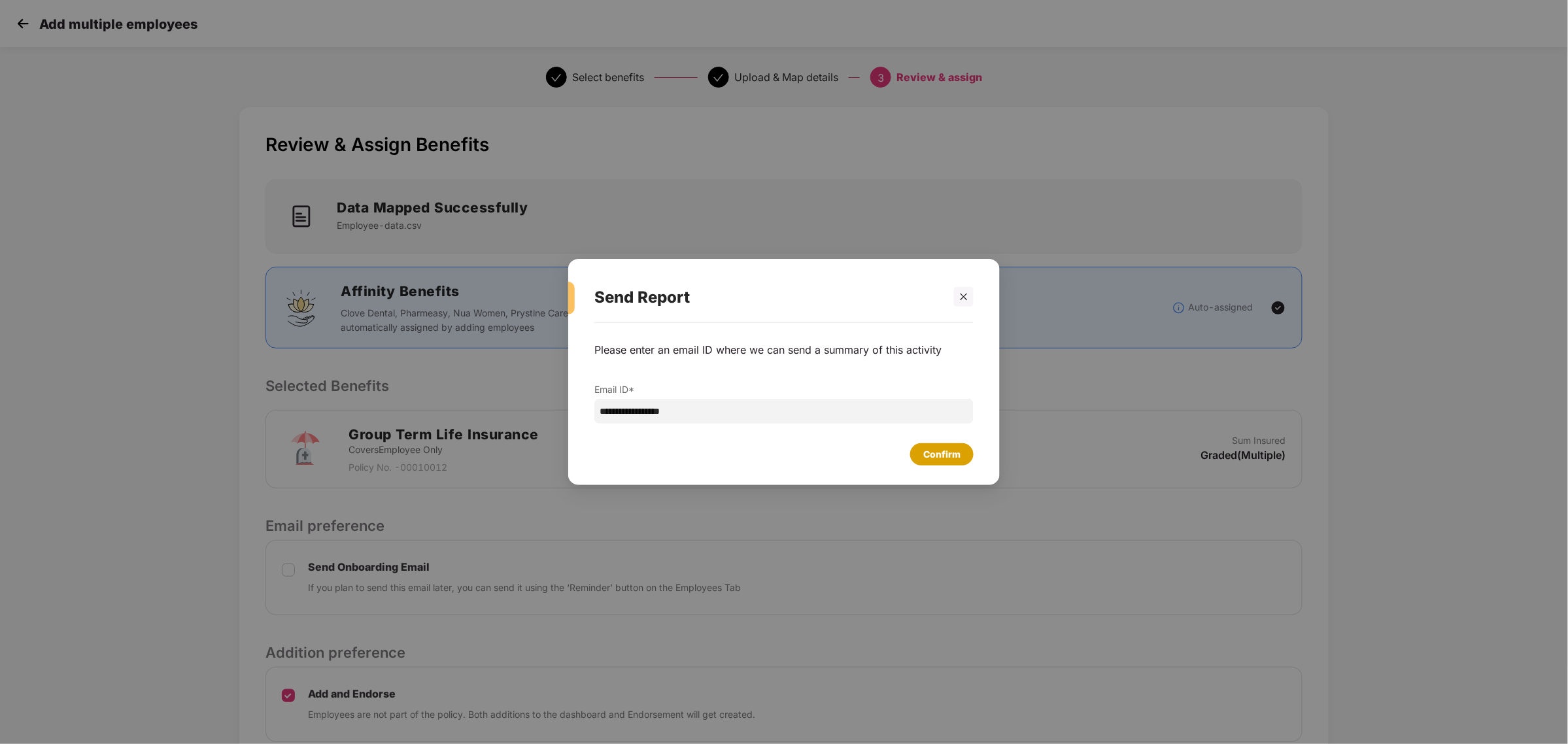
click at [947, 456] on div "Confirm" at bounding box center [942, 454] width 38 height 14
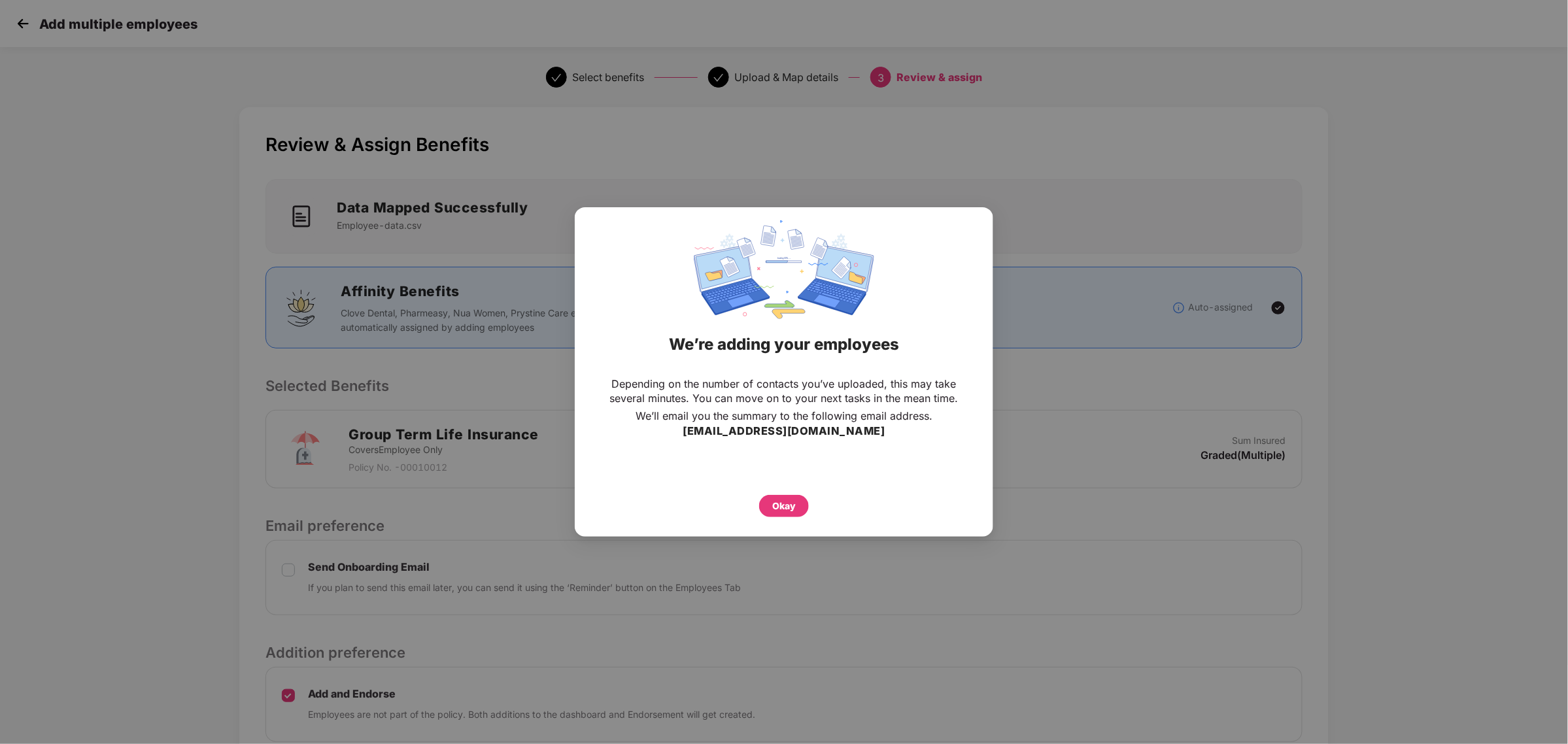
click at [793, 499] on div "Okay" at bounding box center [783, 505] width 23 height 14
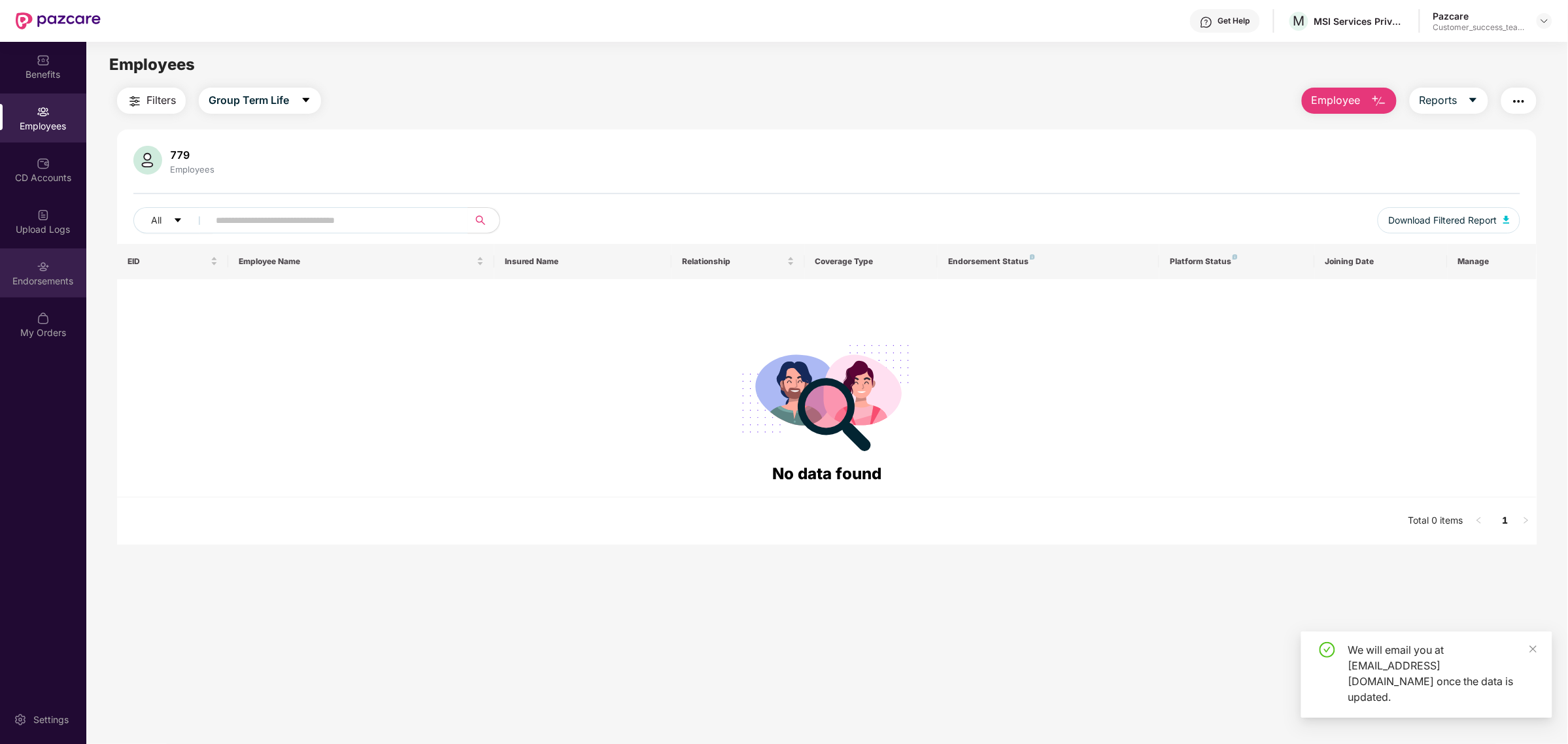
click at [67, 291] on div "Endorsements" at bounding box center [43, 273] width 86 height 49
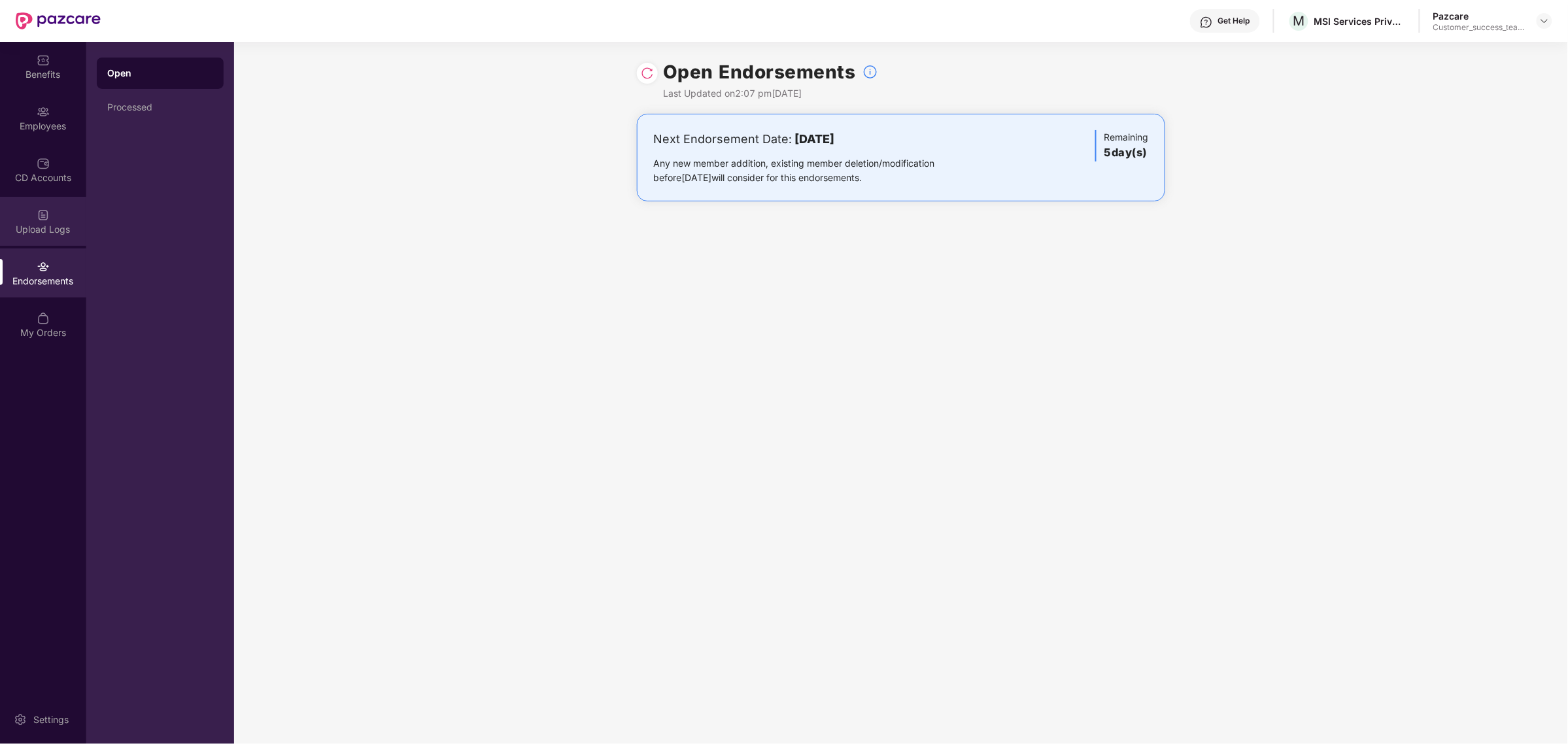
click at [53, 223] on div "Upload Logs" at bounding box center [43, 229] width 86 height 13
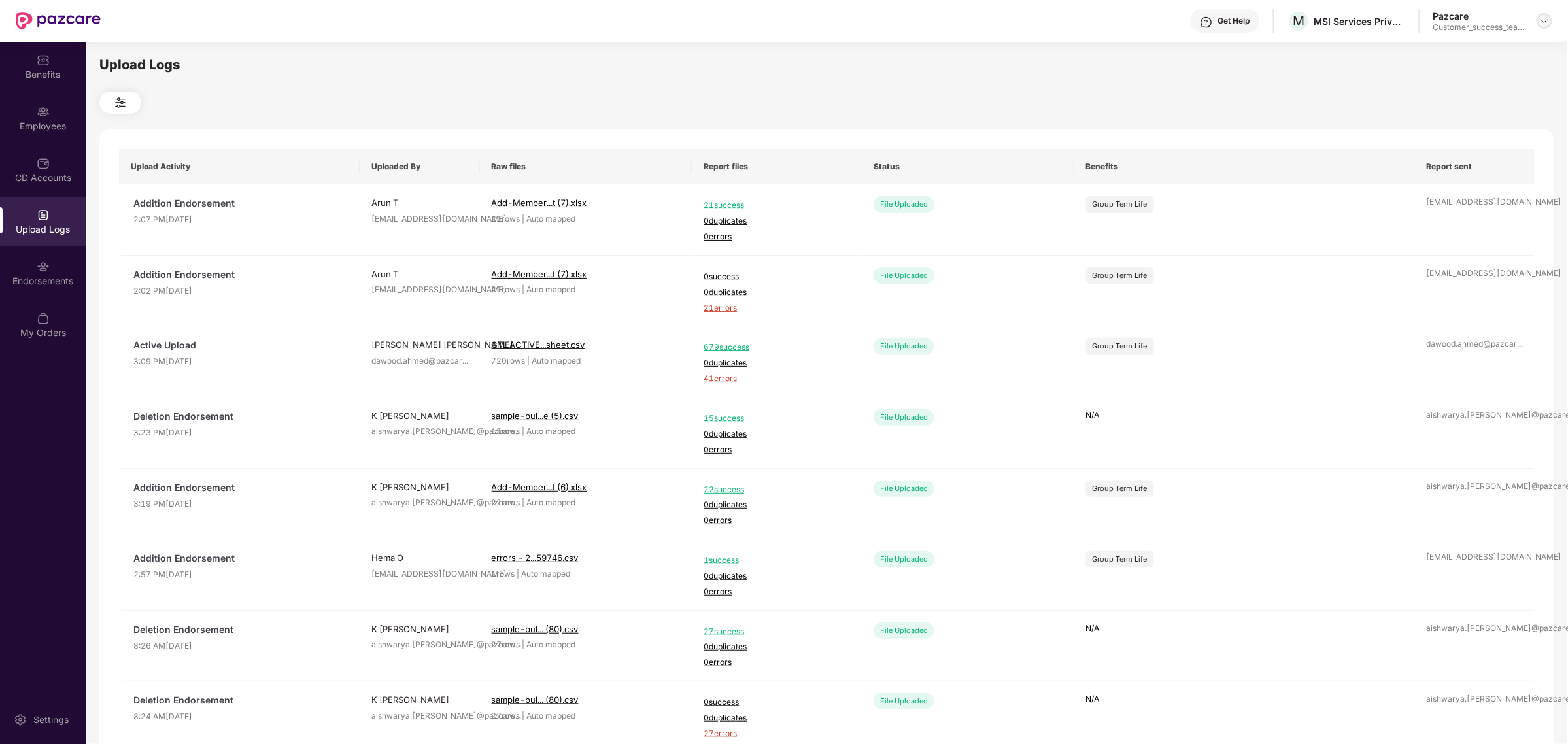
click at [1545, 20] on img at bounding box center [1545, 21] width 11 height 11
click at [1519, 47] on div "Switch to partner view" at bounding box center [1483, 51] width 170 height 26
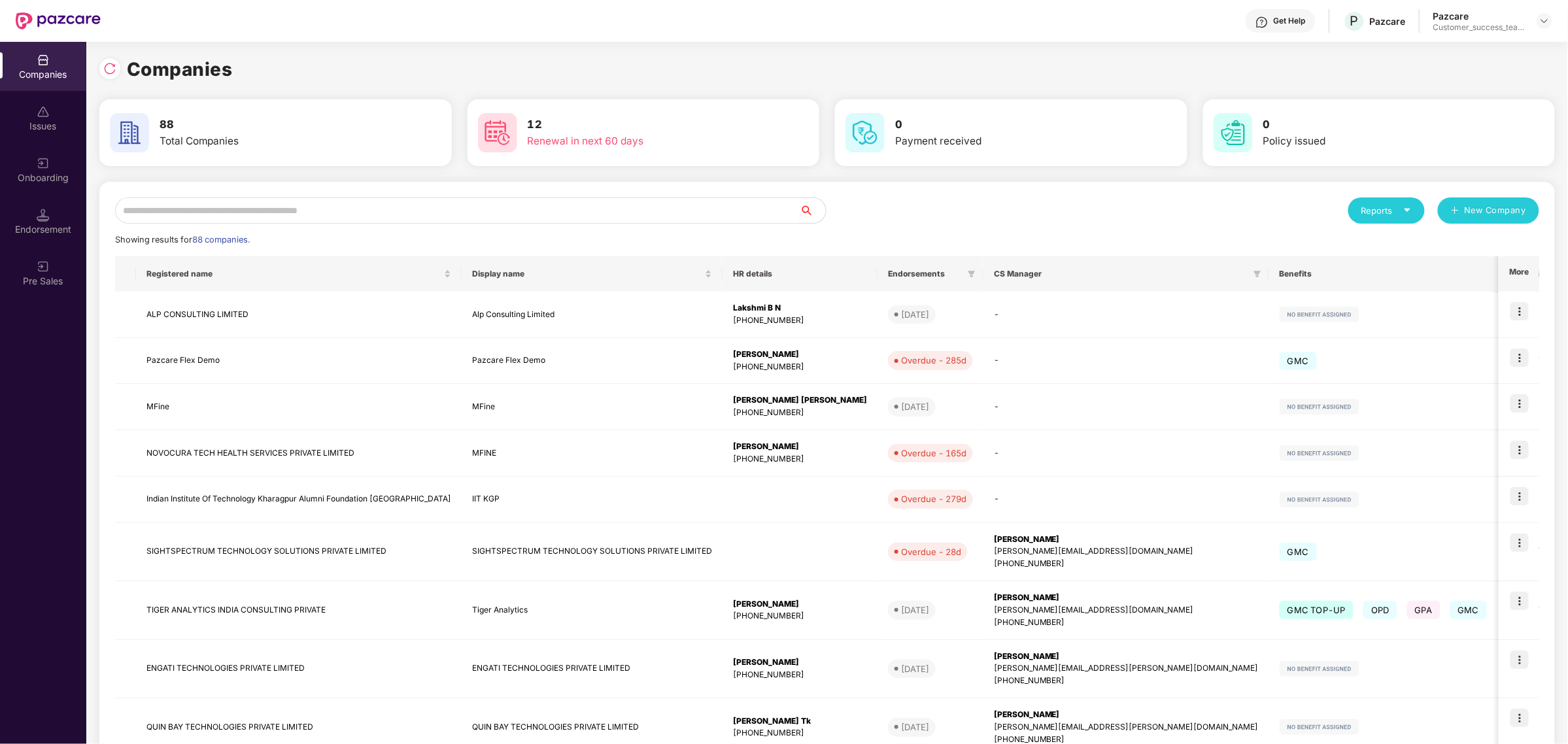
click at [493, 209] on input "text" at bounding box center [457, 210] width 685 height 26
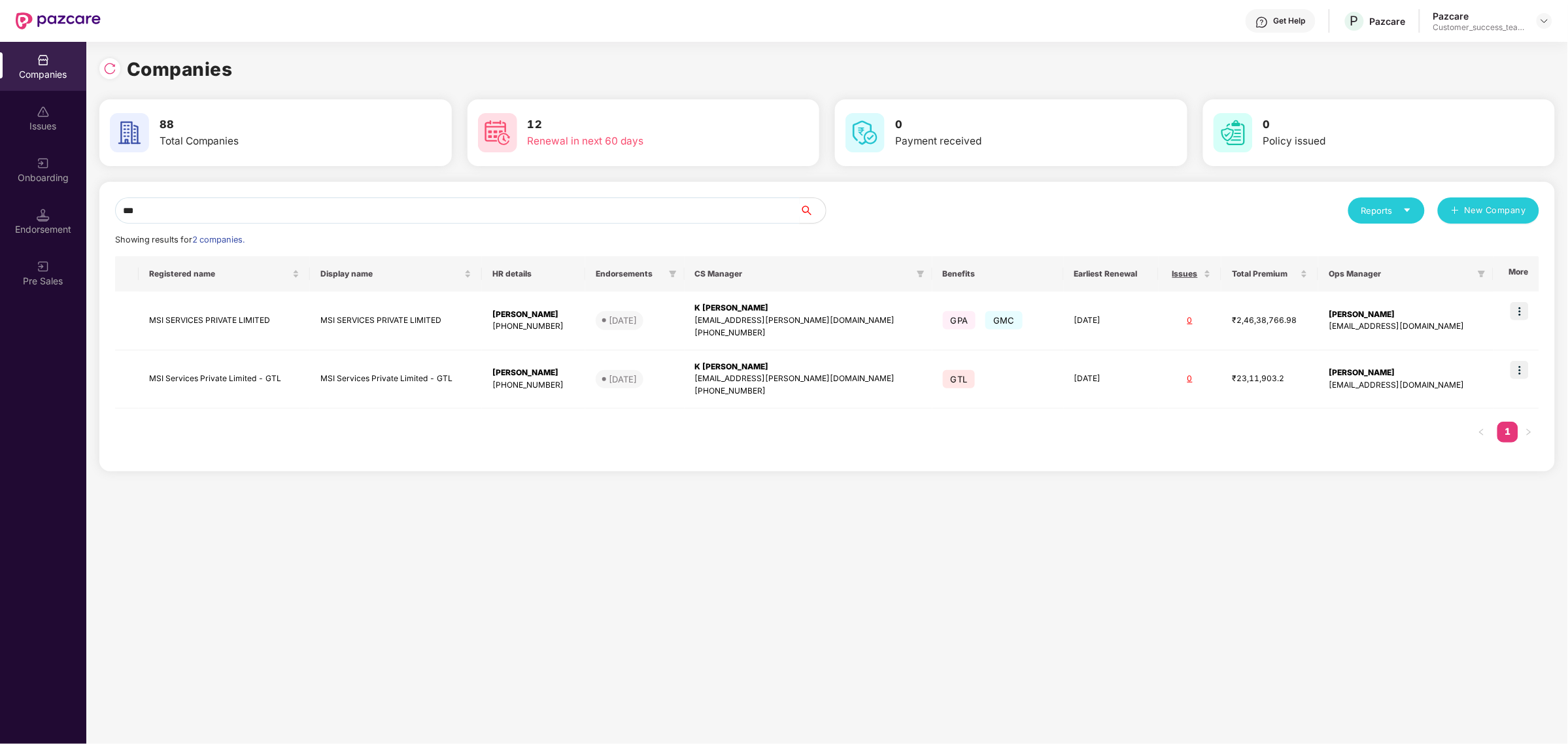
type input "***"
click at [1544, 22] on img at bounding box center [1545, 21] width 11 height 11
click at [1519, 41] on div "Admin view" at bounding box center [1484, 51] width 170 height 26
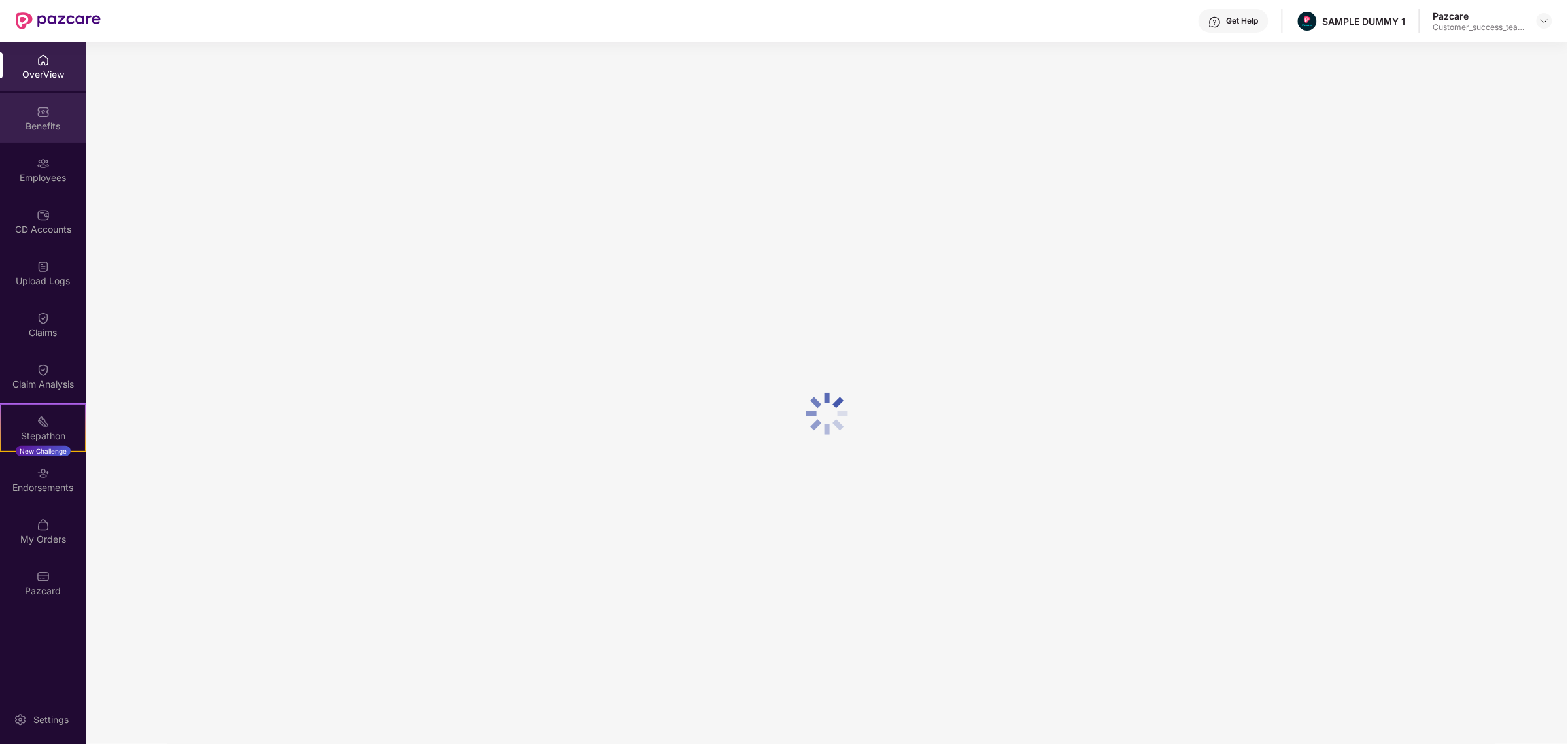
click at [53, 128] on div "Benefits" at bounding box center [43, 125] width 86 height 13
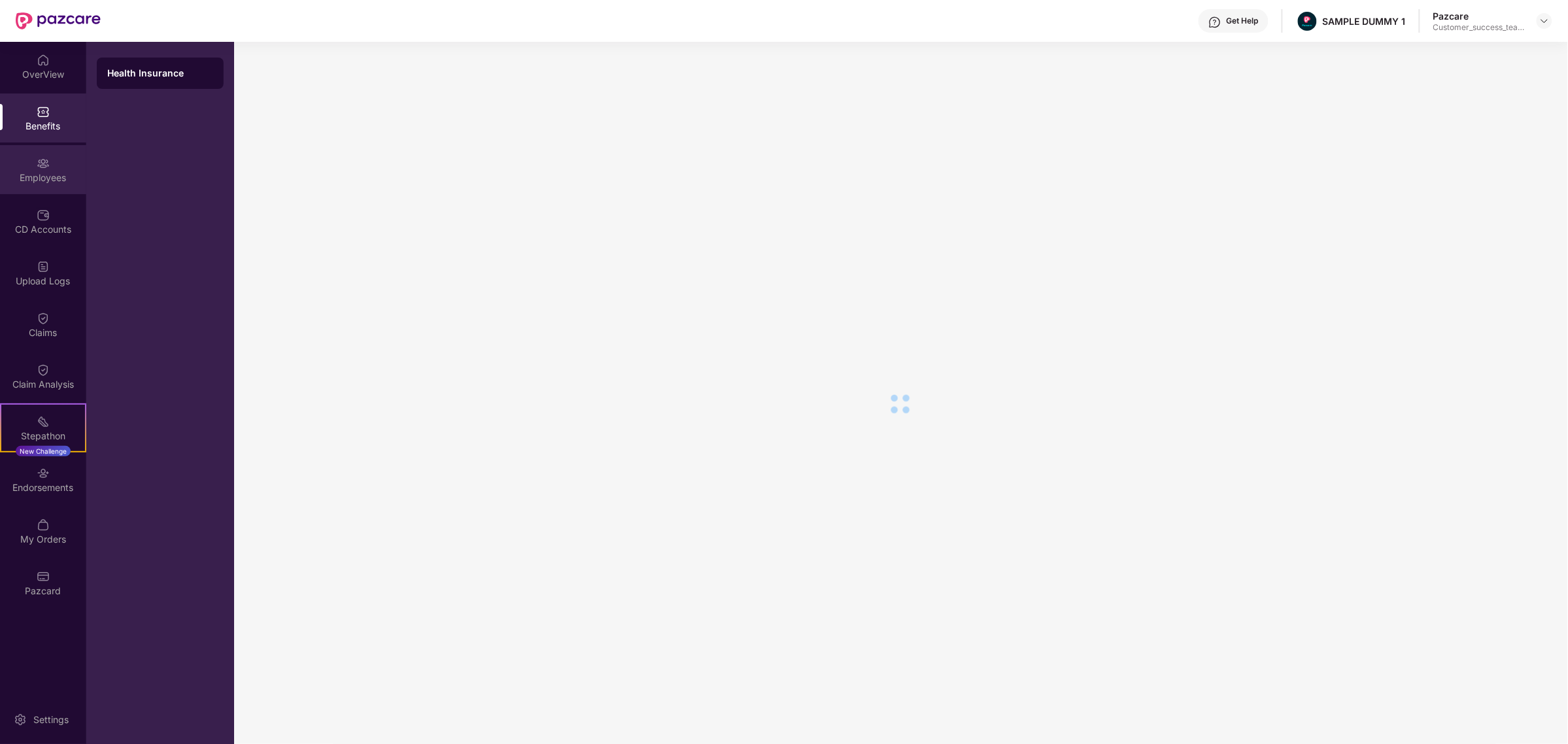
click at [53, 162] on div "Employees" at bounding box center [43, 169] width 86 height 49
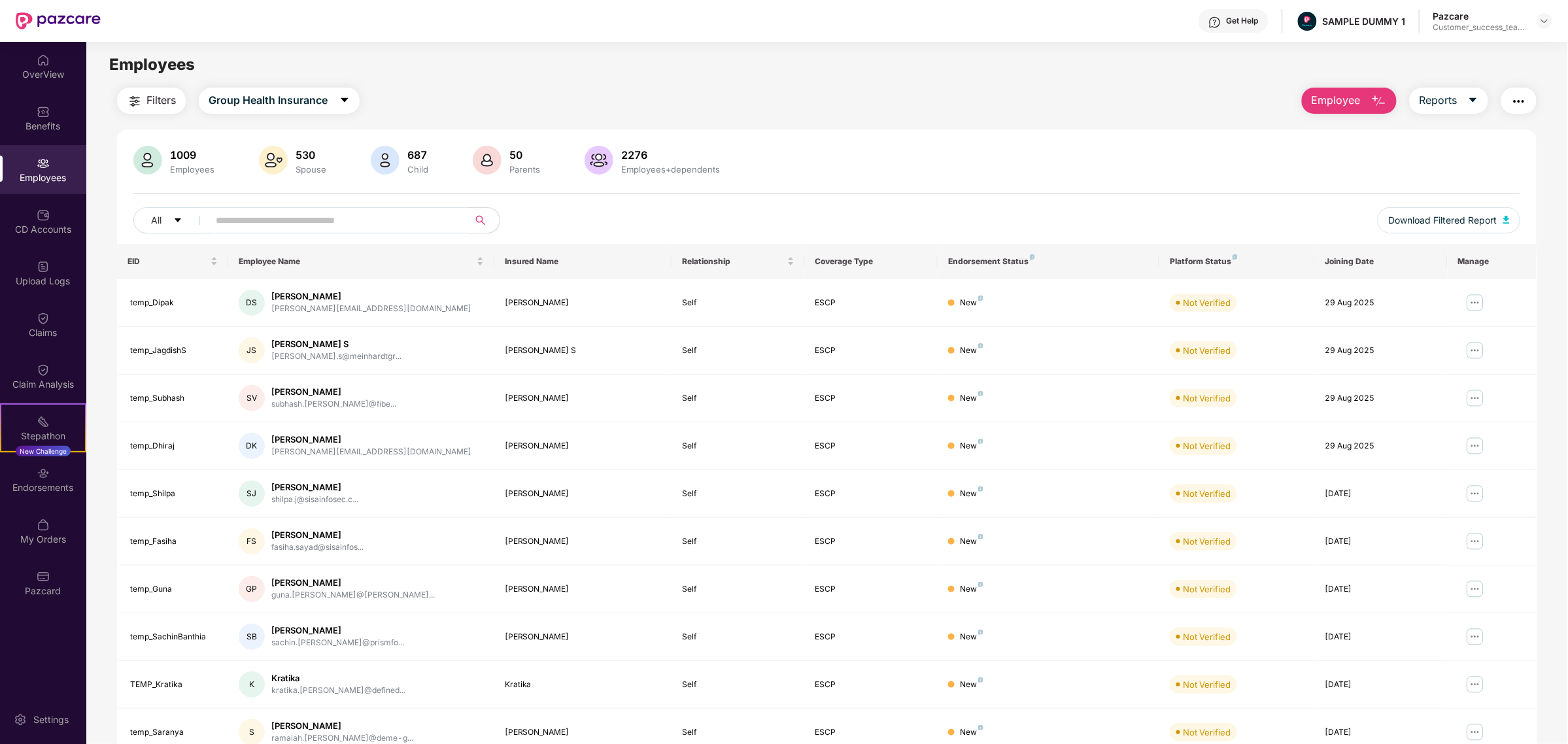
click at [350, 221] on input "text" at bounding box center [333, 220] width 235 height 20
click at [1543, 25] on img at bounding box center [1545, 21] width 11 height 11
click at [1495, 58] on div "Switch to partner view" at bounding box center [1483, 51] width 170 height 26
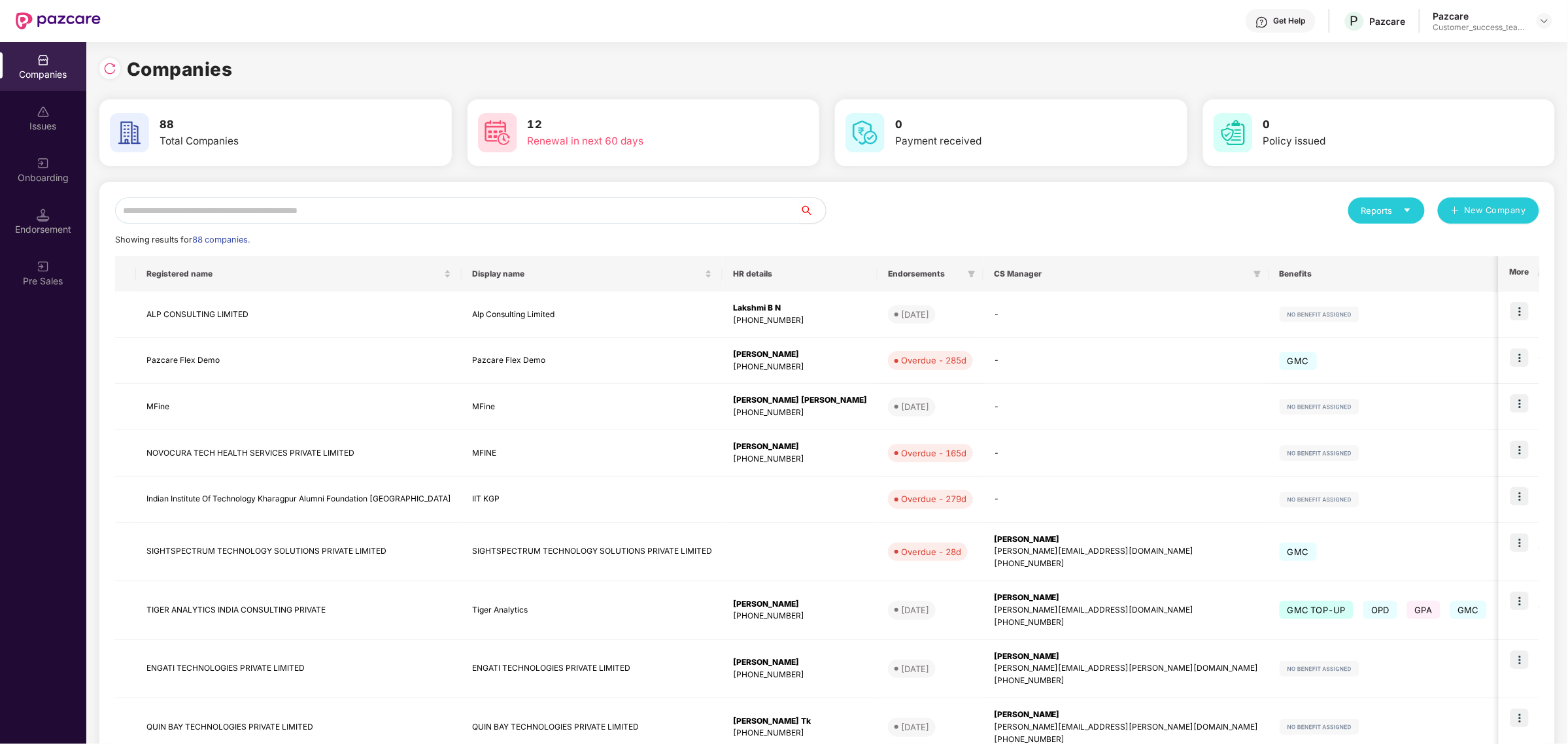
click at [232, 207] on input "text" at bounding box center [457, 210] width 685 height 26
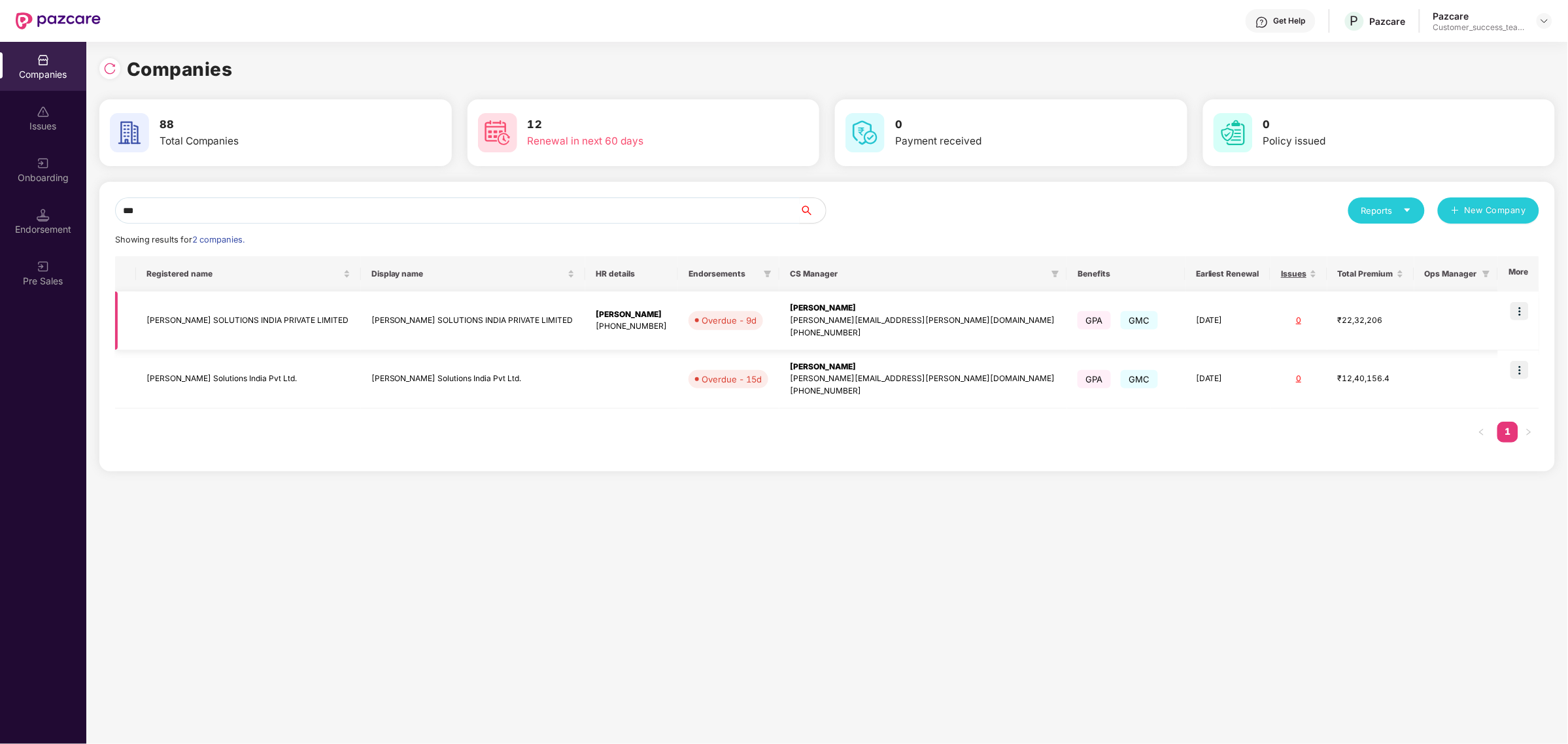
type input "***"
click at [1529, 312] on img at bounding box center [1519, 311] width 18 height 18
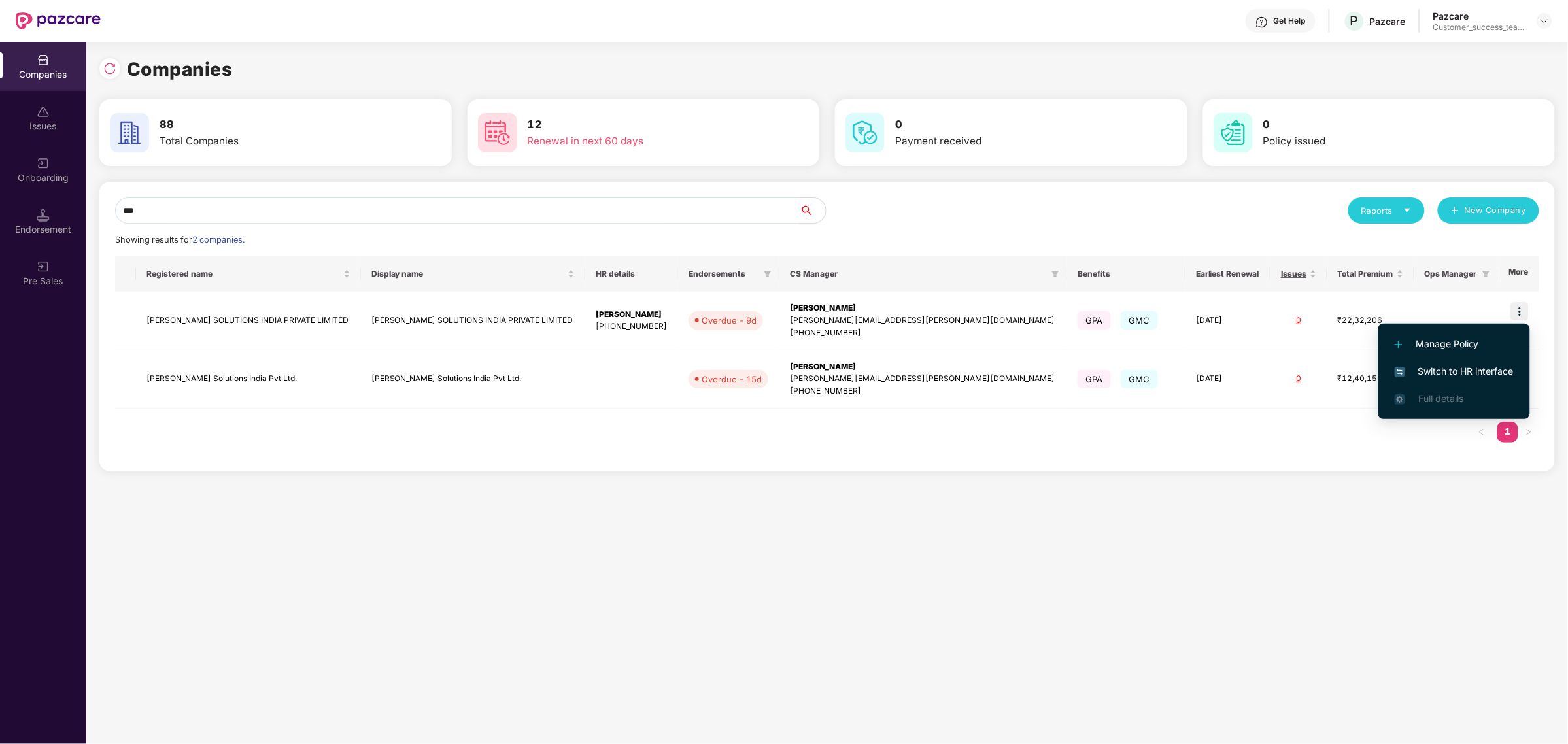
click at [1191, 505] on div "Companies 88 Total Companies 12 Renewal in next 60 days 0 Payment received 0 Po…" at bounding box center [827, 393] width 1482 height 702
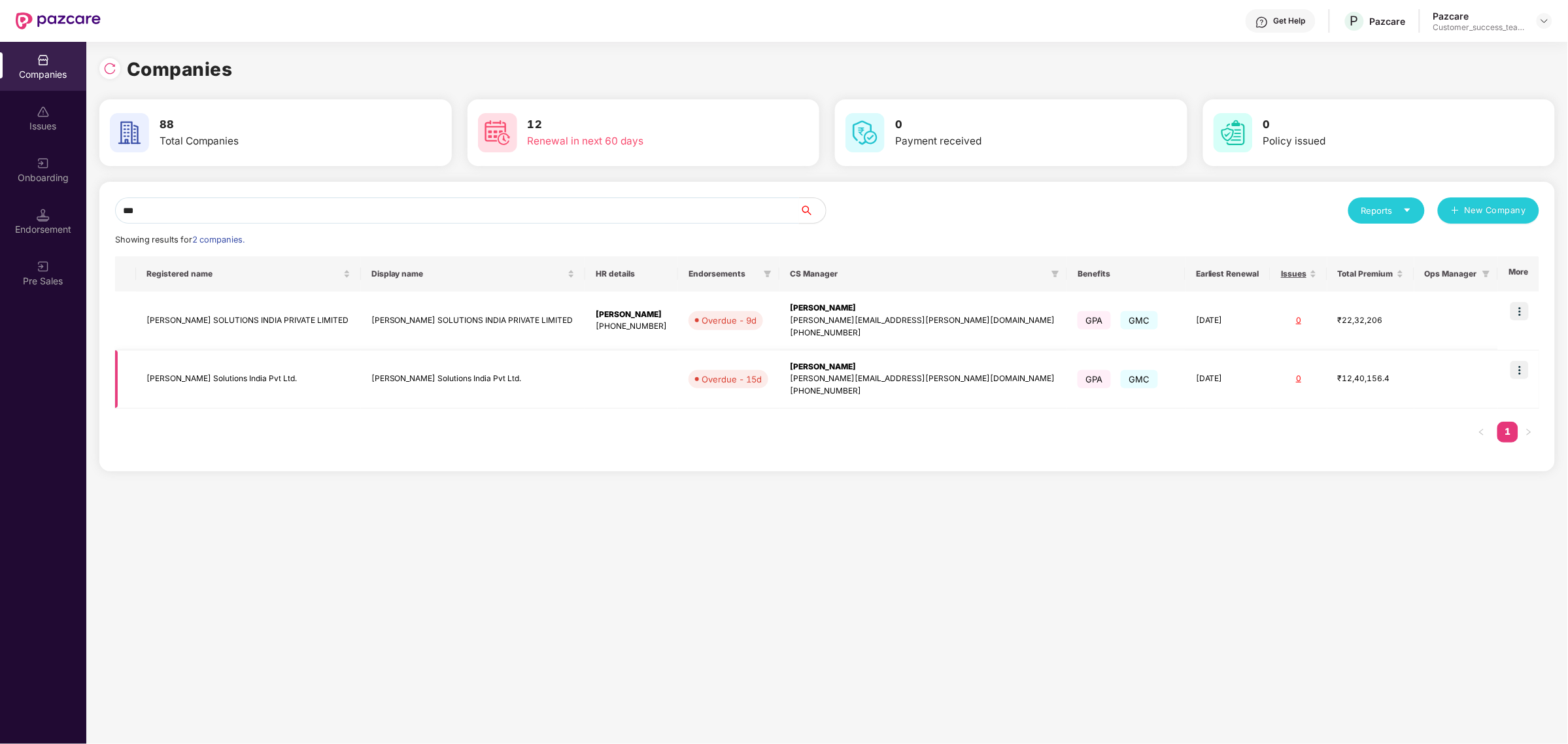
click at [1525, 376] on img at bounding box center [1519, 370] width 18 height 18
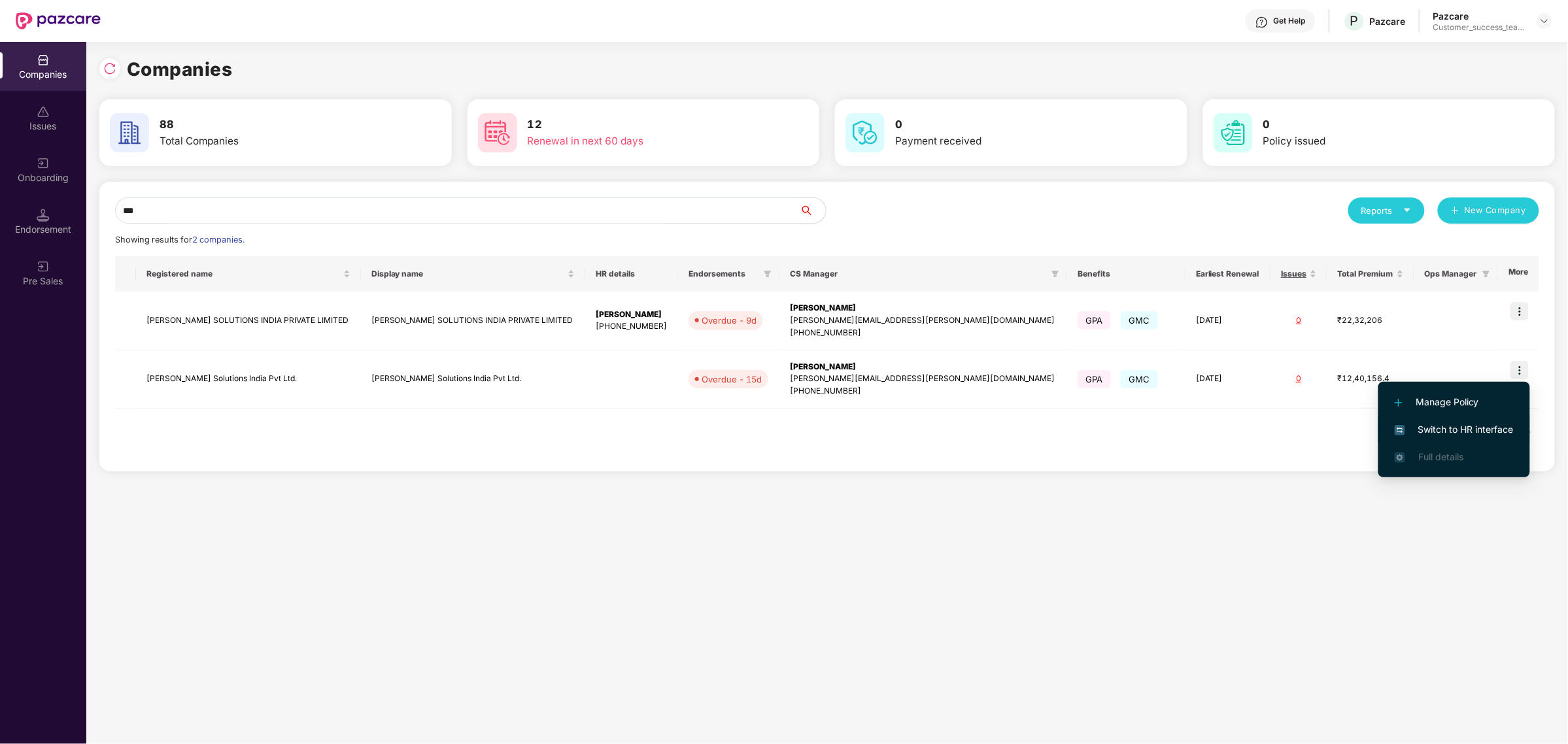
click at [1475, 425] on span "Switch to HR interface" at bounding box center [1454, 429] width 119 height 14
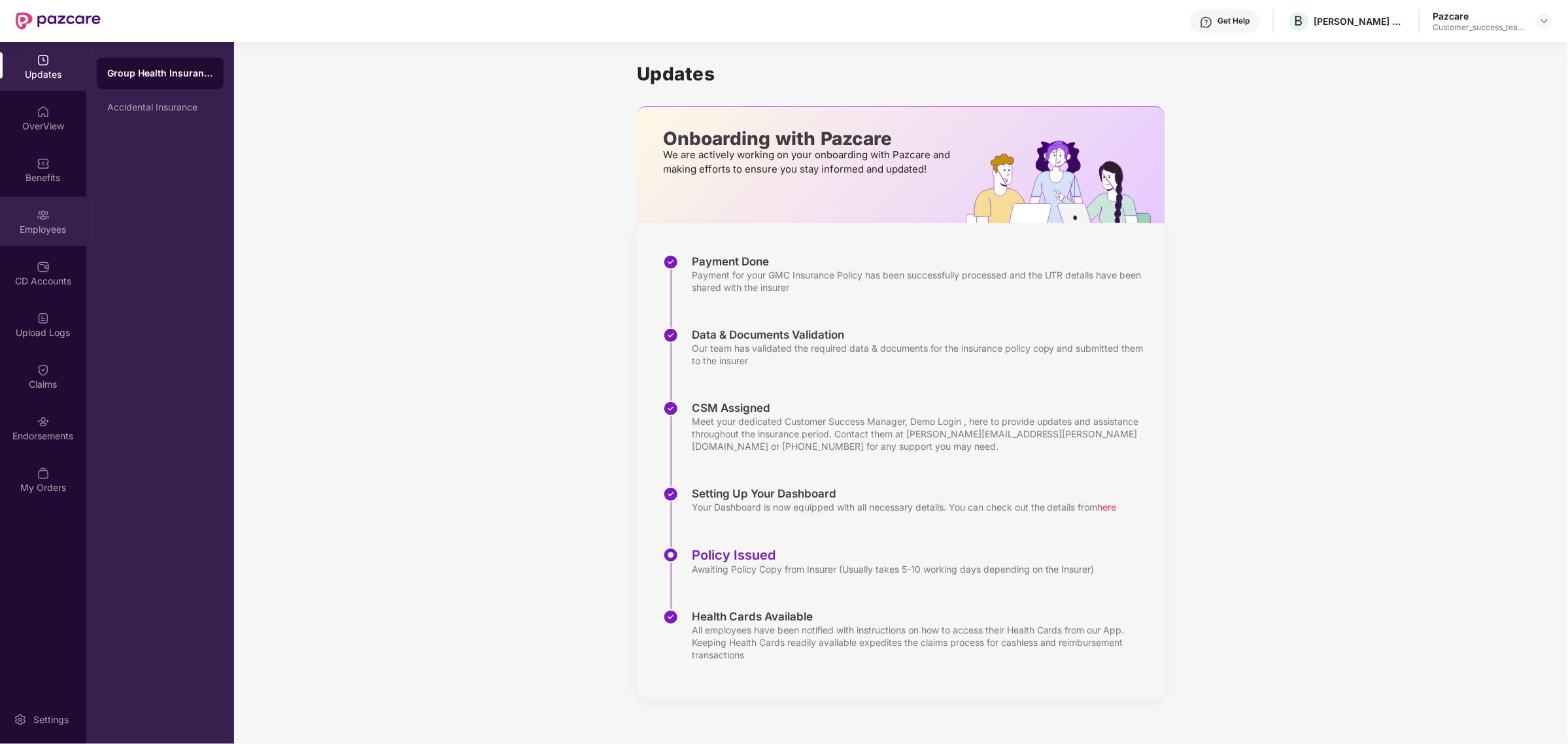
click at [43, 219] on img at bounding box center [43, 215] width 13 height 13
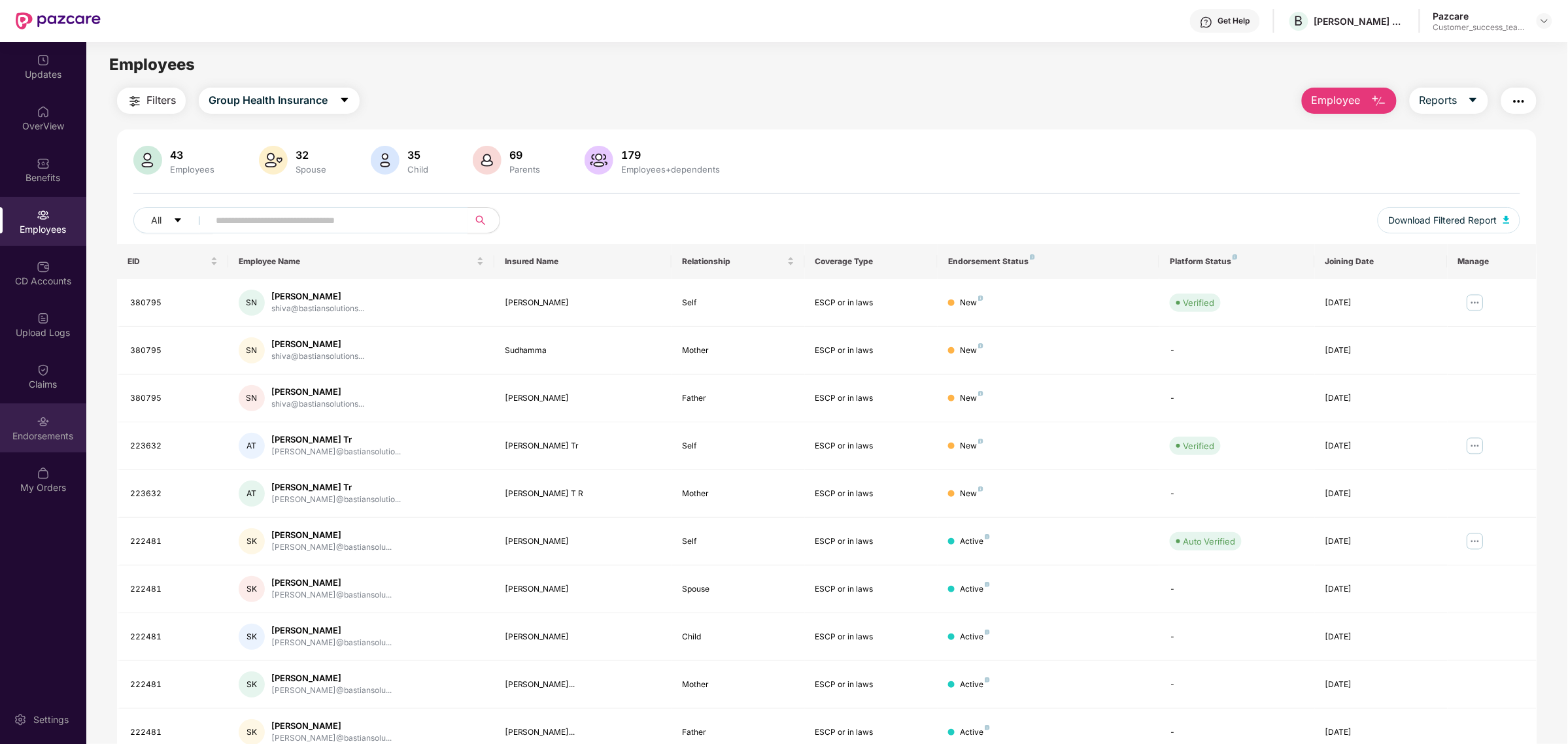
click at [47, 416] on img at bounding box center [43, 421] width 13 height 13
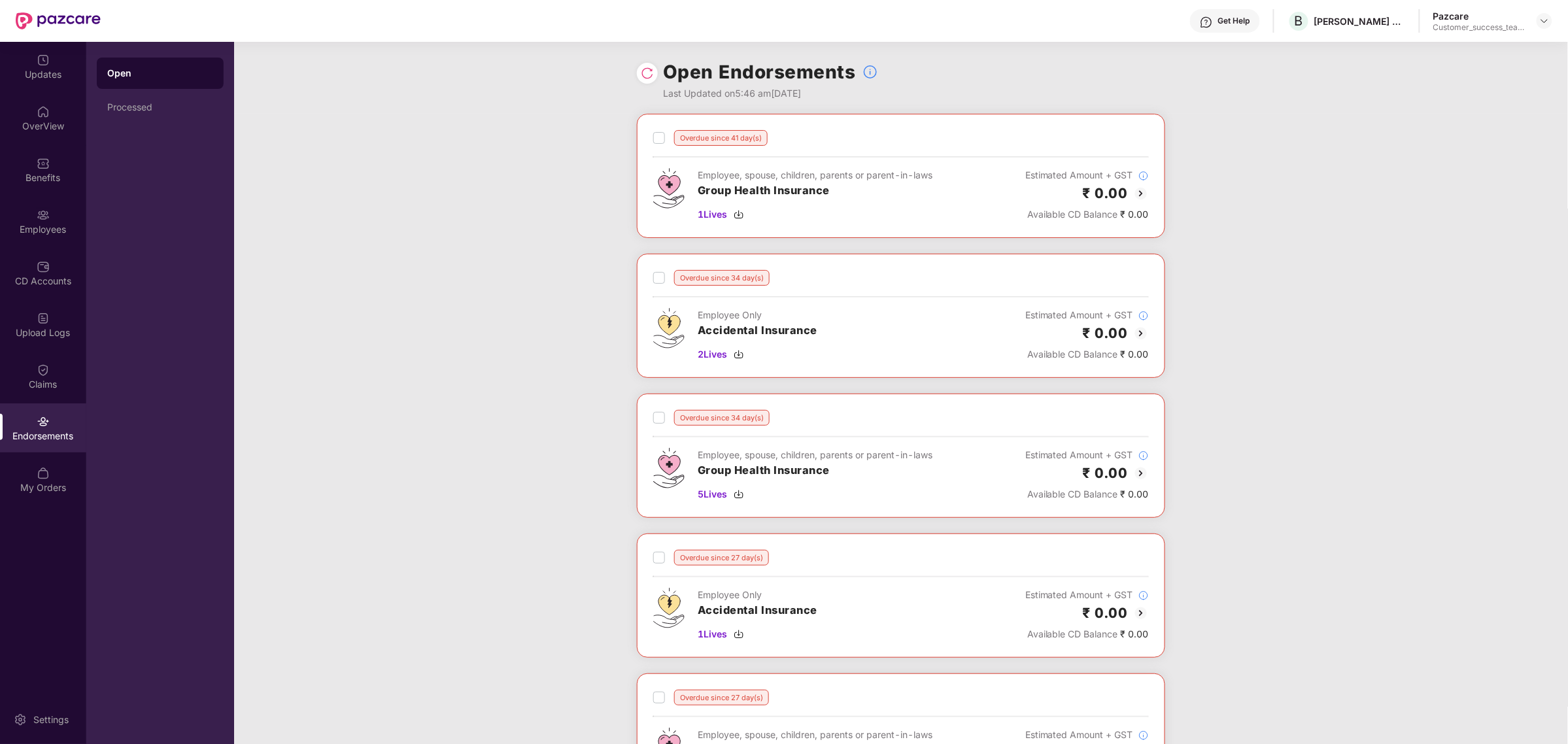
click at [643, 74] on img at bounding box center [647, 73] width 13 height 13
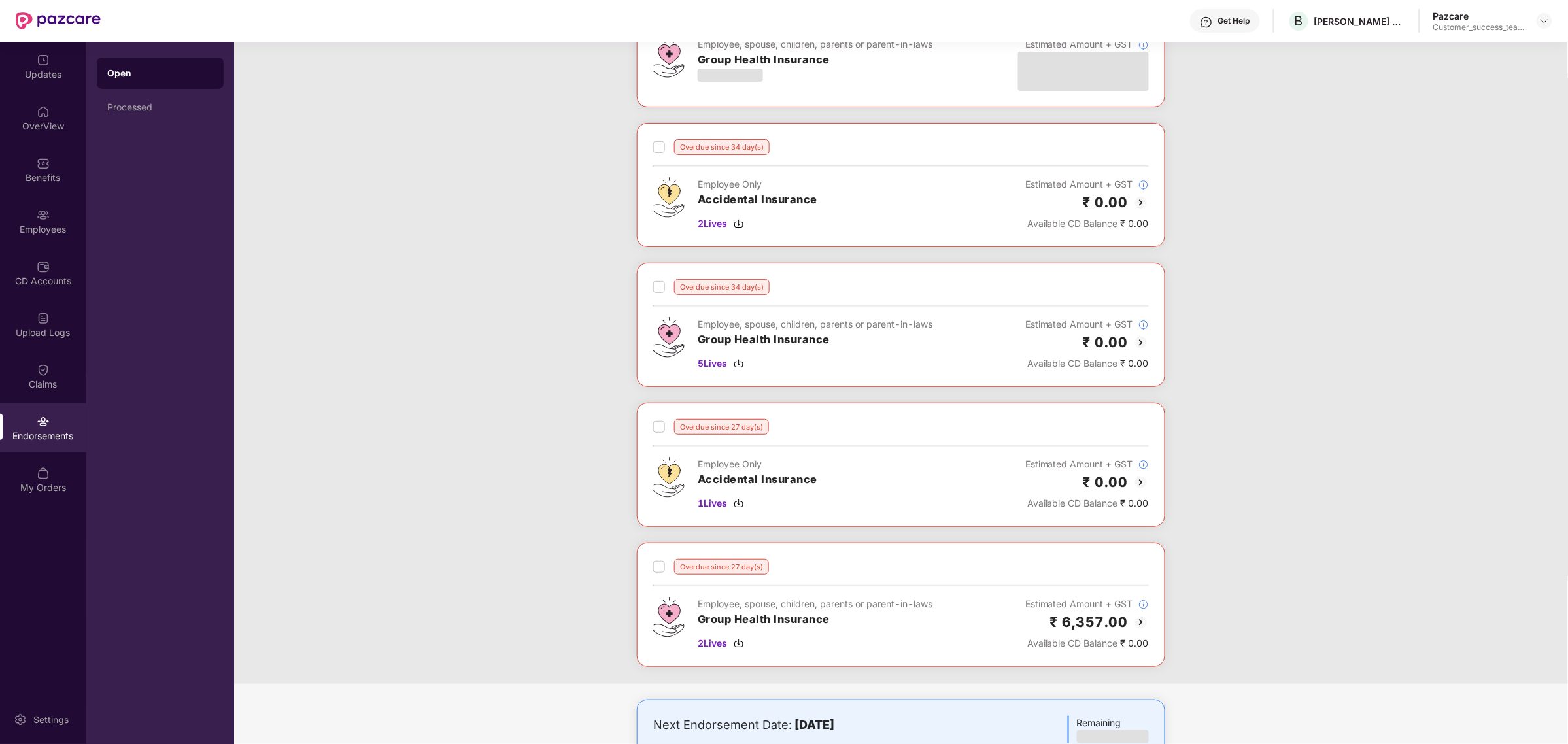
scroll to position [129, 0]
click at [47, 203] on div "Employees" at bounding box center [43, 221] width 86 height 49
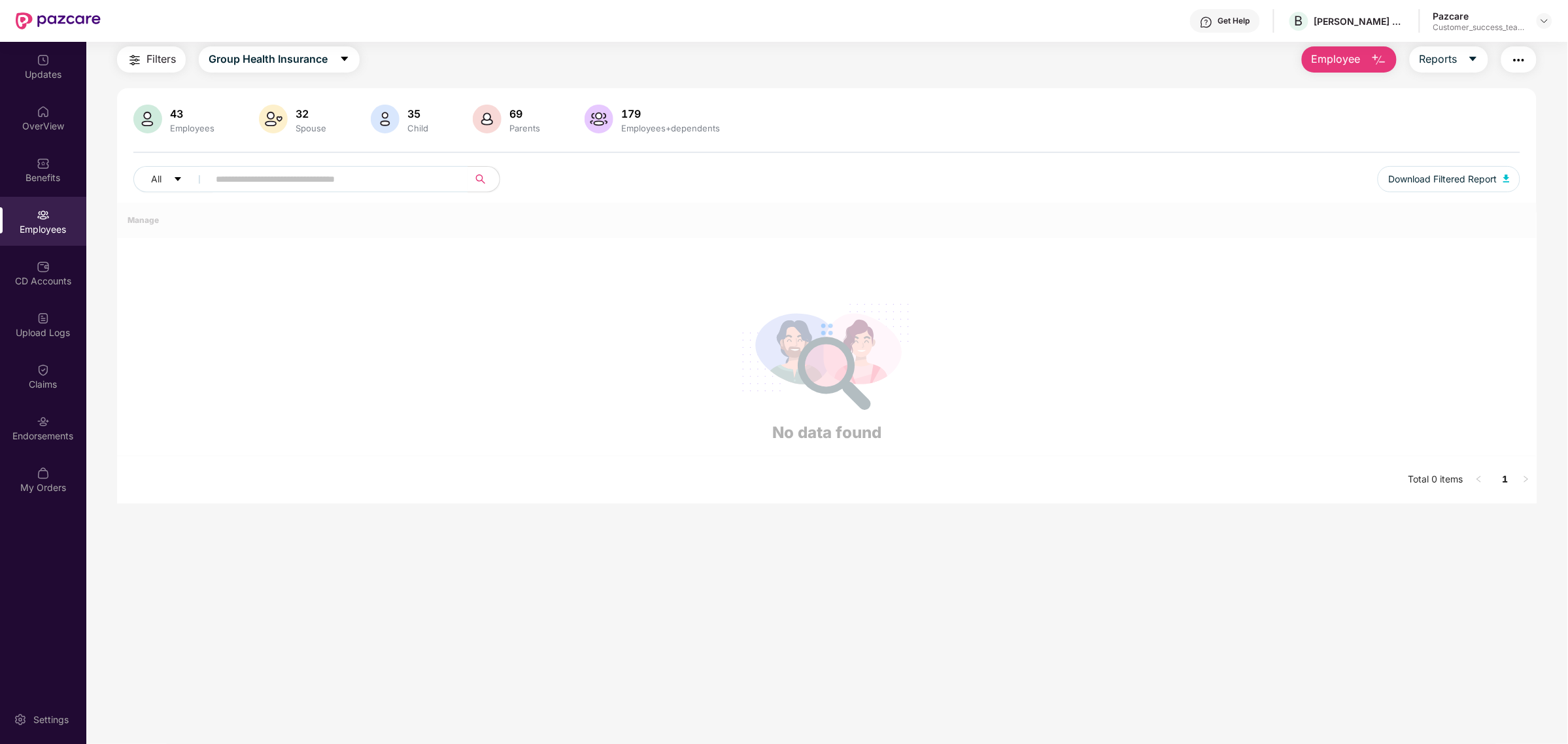
scroll to position [60, 0]
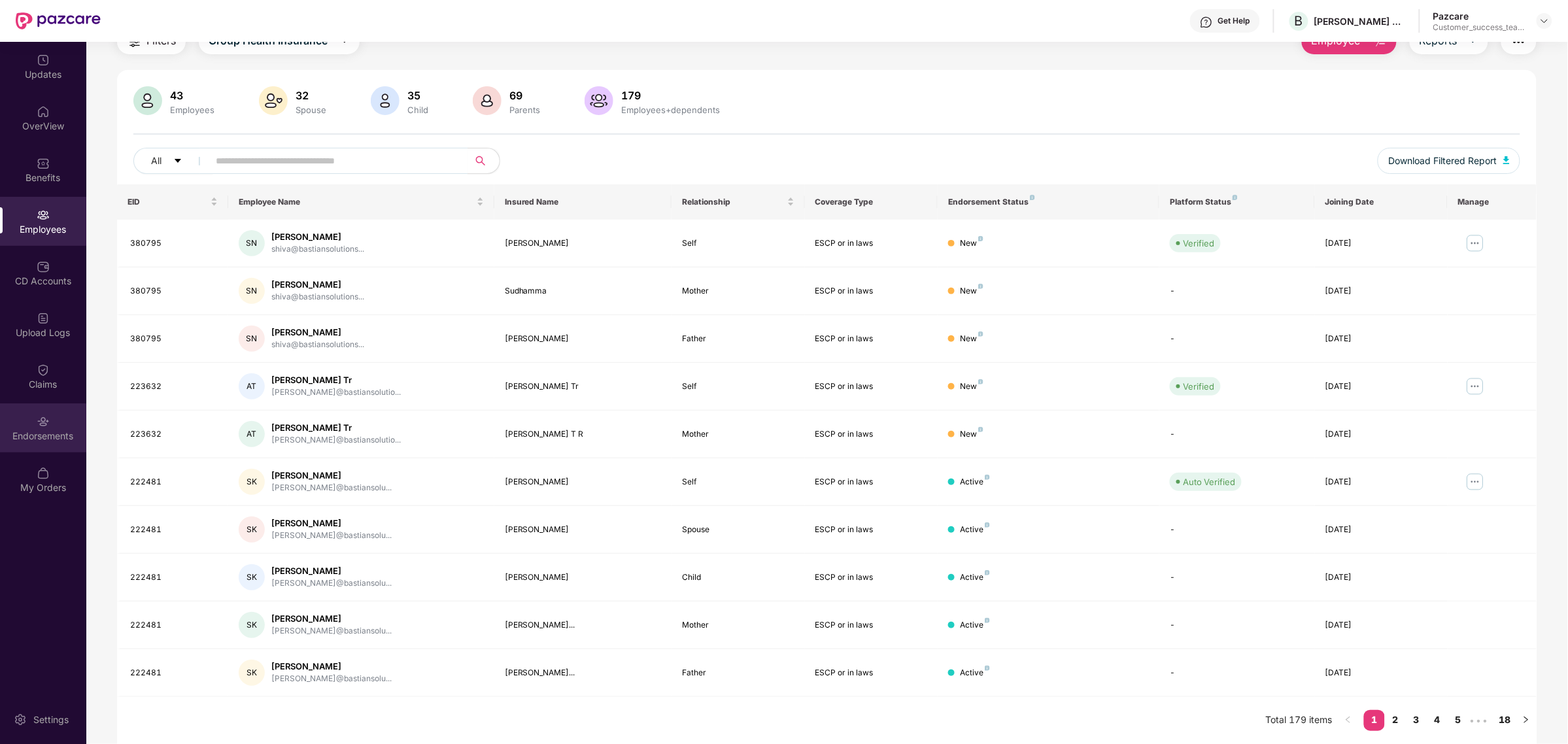
click at [53, 423] on div "Endorsements" at bounding box center [43, 427] width 86 height 49
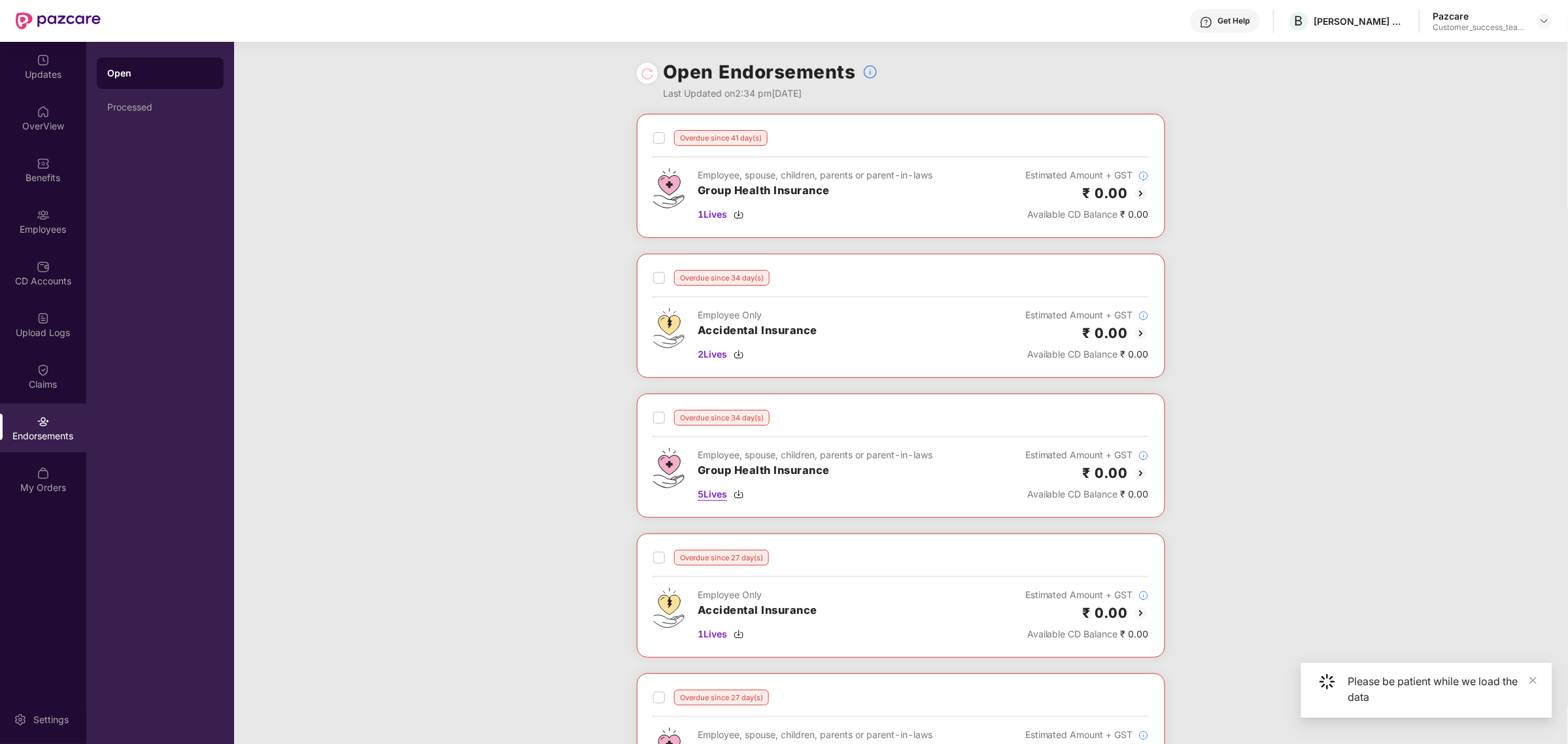
click at [732, 501] on div "5 Lives" at bounding box center [815, 494] width 235 height 14
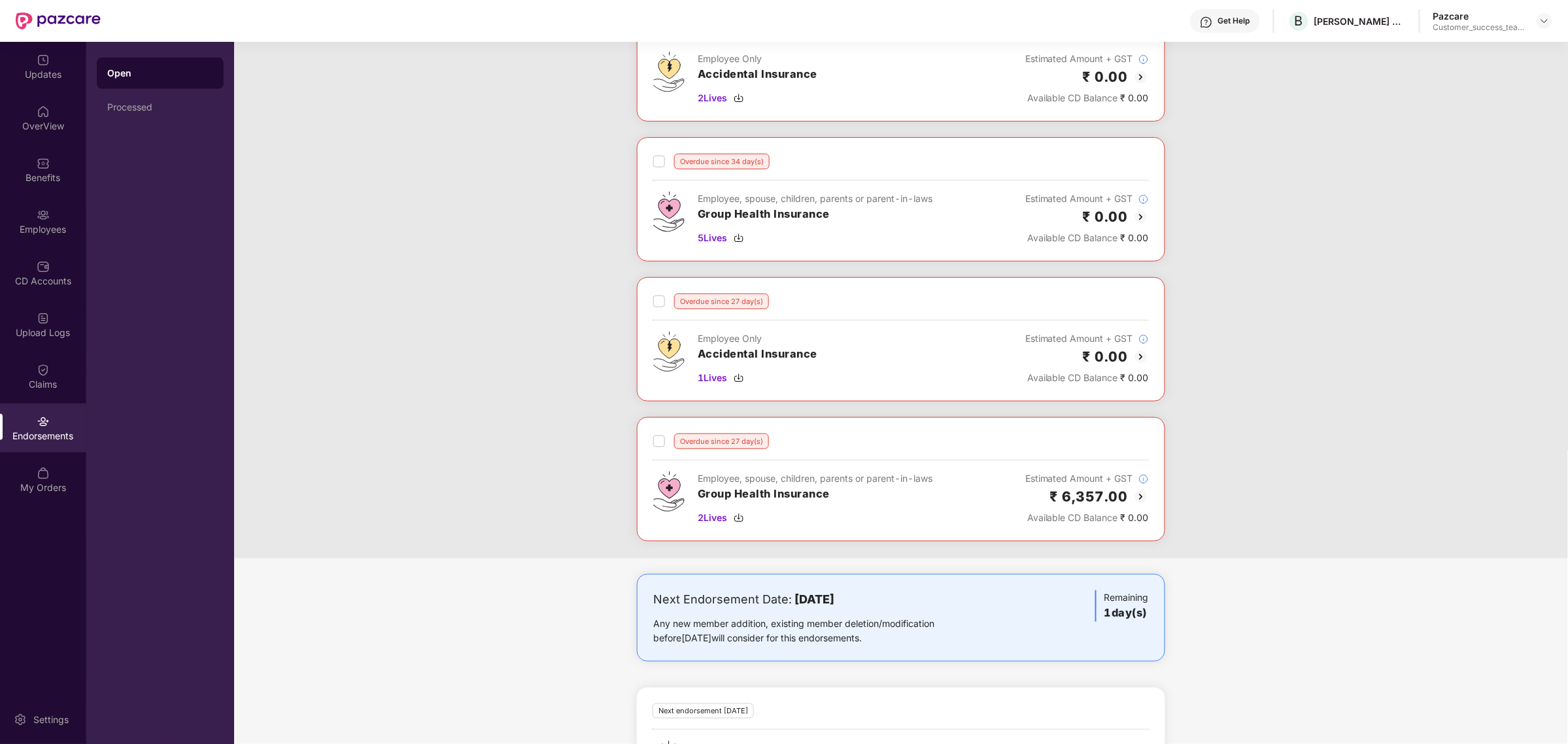
scroll to position [259, 0]
click at [50, 250] on div "CD Accounts" at bounding box center [43, 273] width 86 height 49
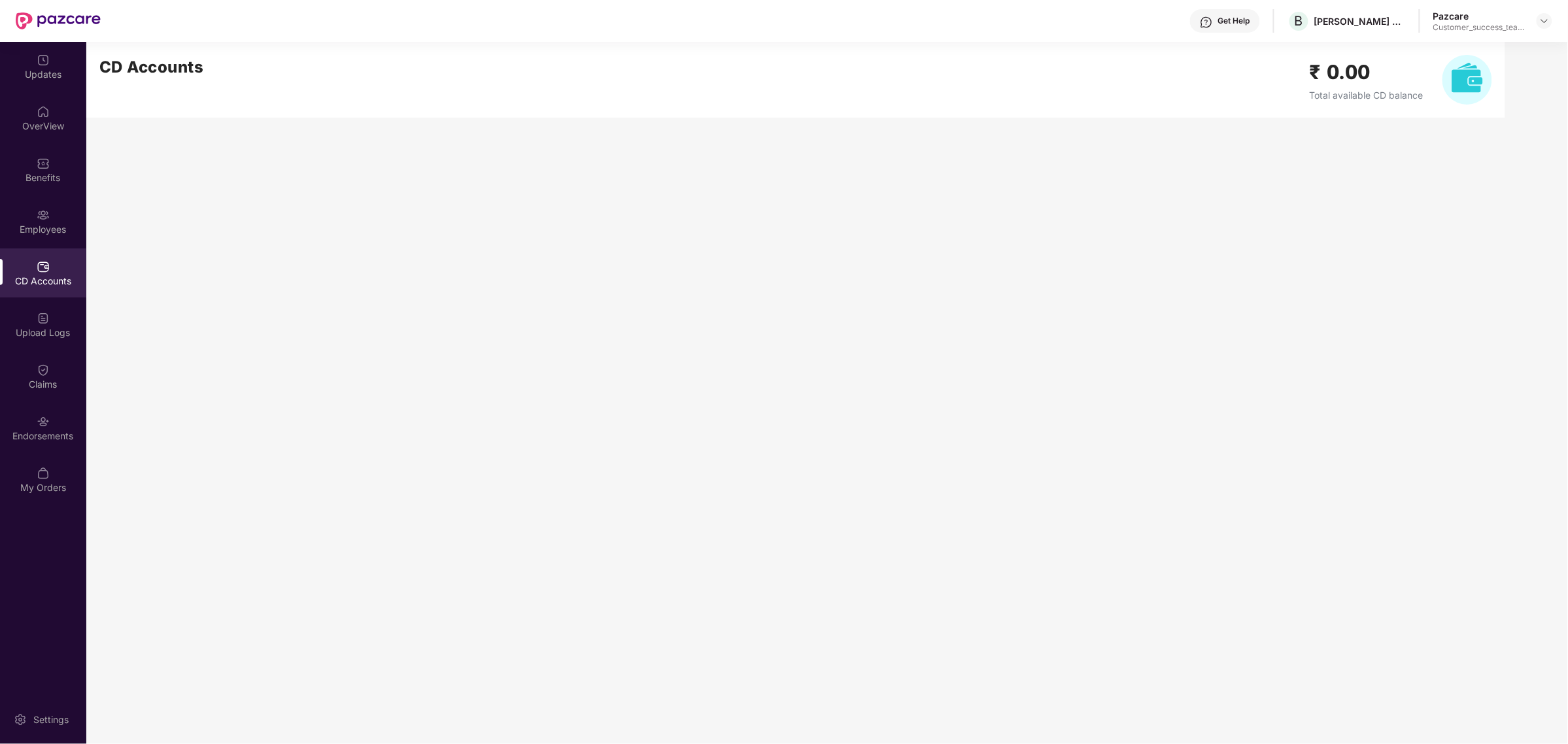
scroll to position [0, 0]
click at [48, 239] on div "Employees" at bounding box center [43, 221] width 86 height 49
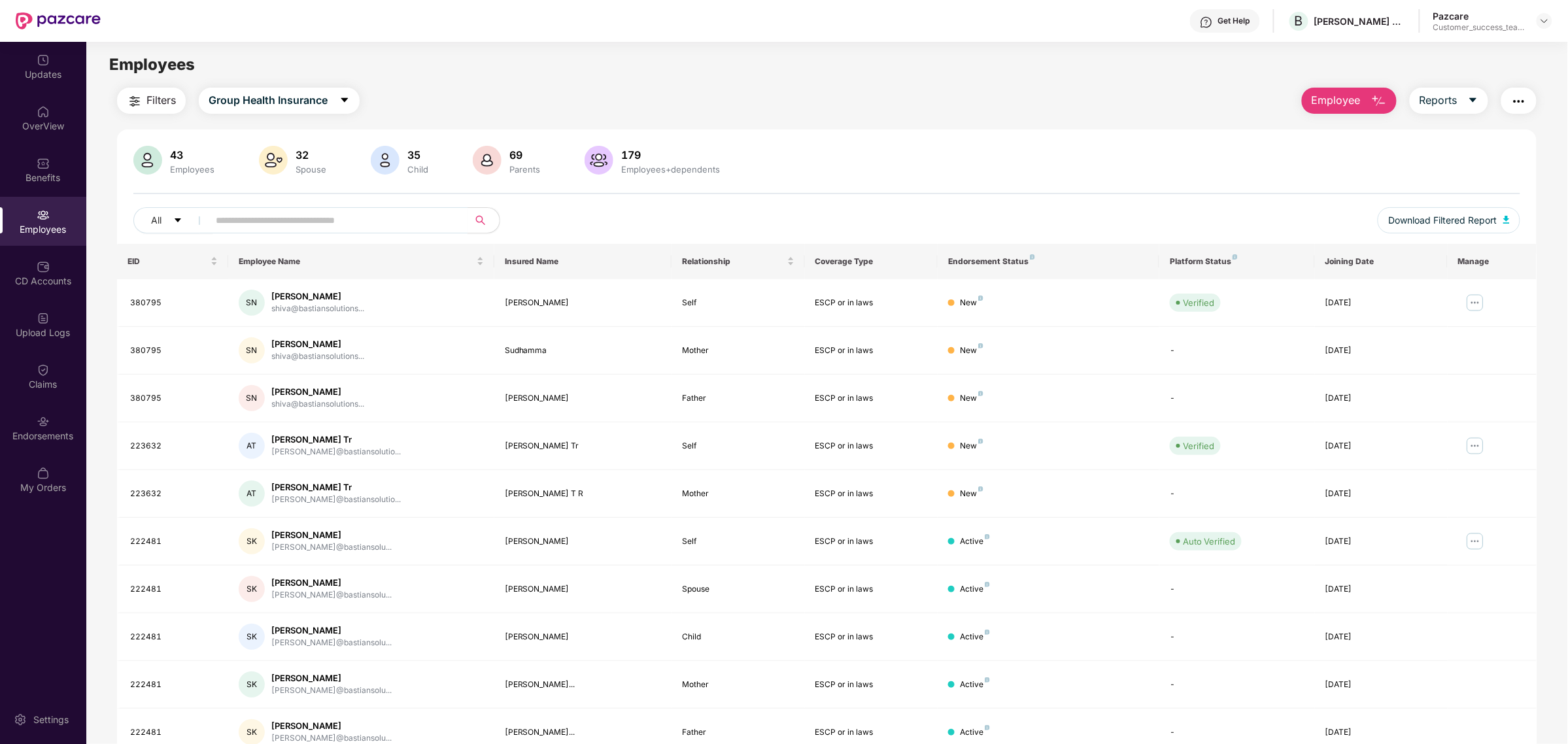
click at [152, 111] on button "Filters" at bounding box center [151, 101] width 68 height 26
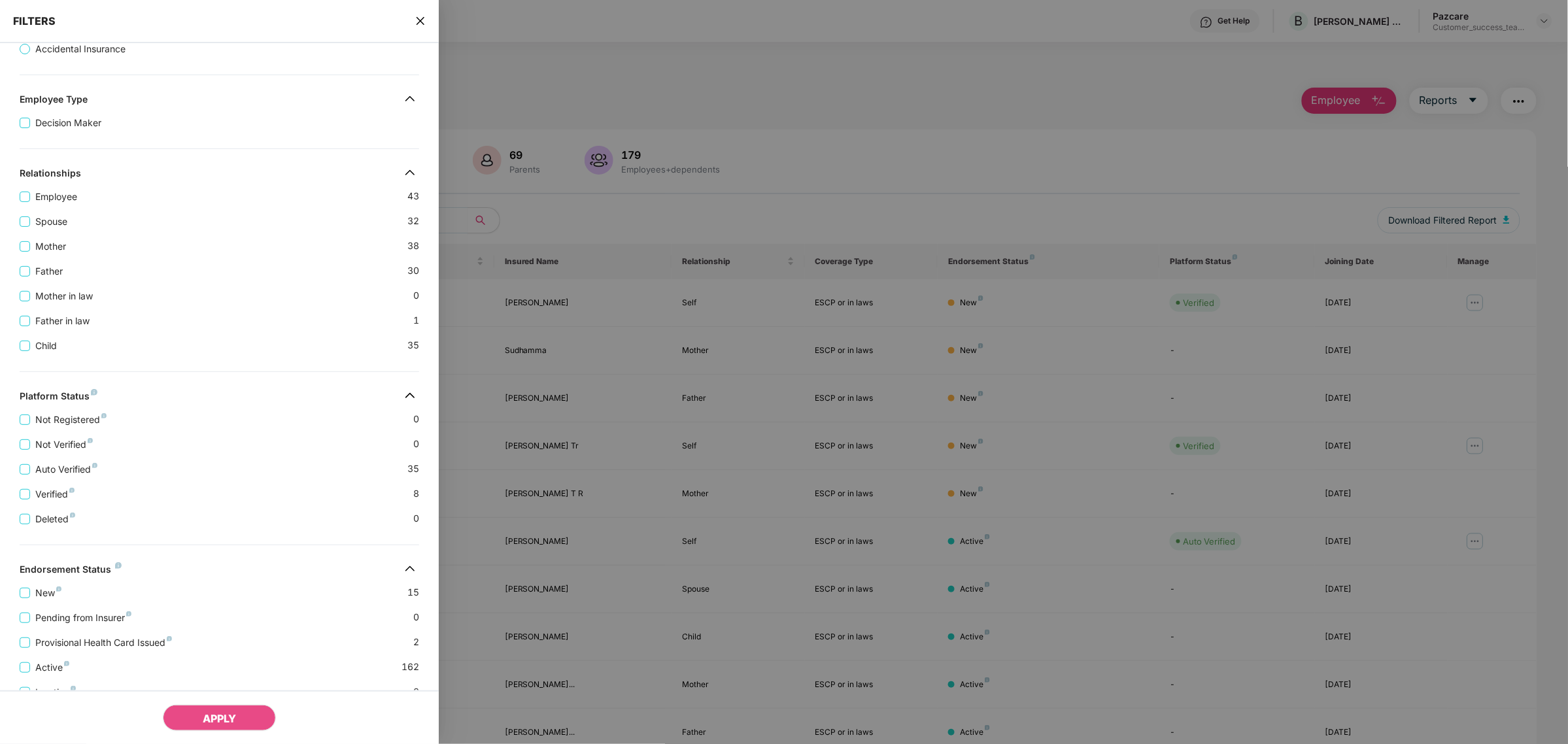
scroll to position [150, 0]
click at [36, 611] on div "Pending from Insurer 0" at bounding box center [219, 611] width 400 height 25
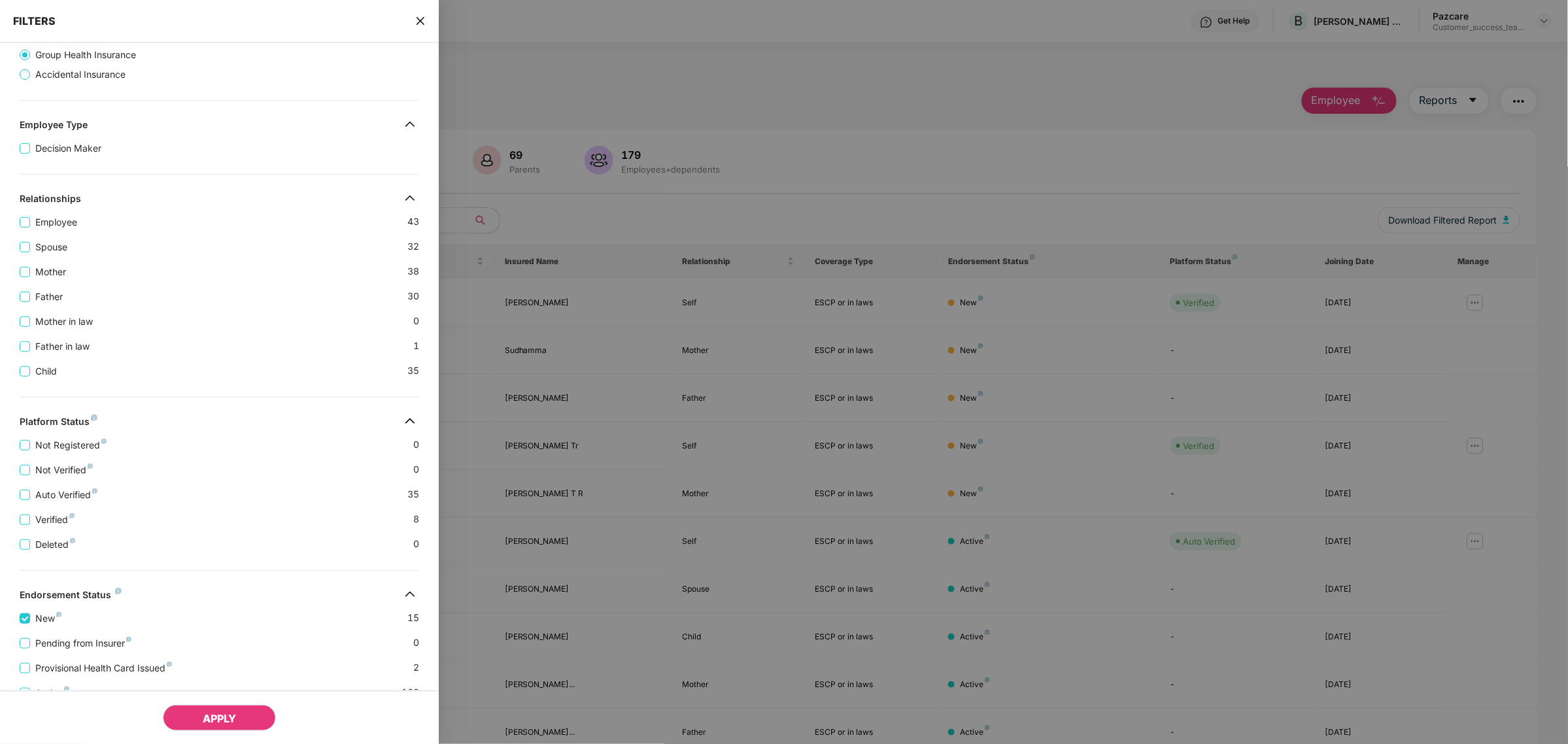
click at [219, 710] on button "APPLY" at bounding box center [219, 718] width 113 height 26
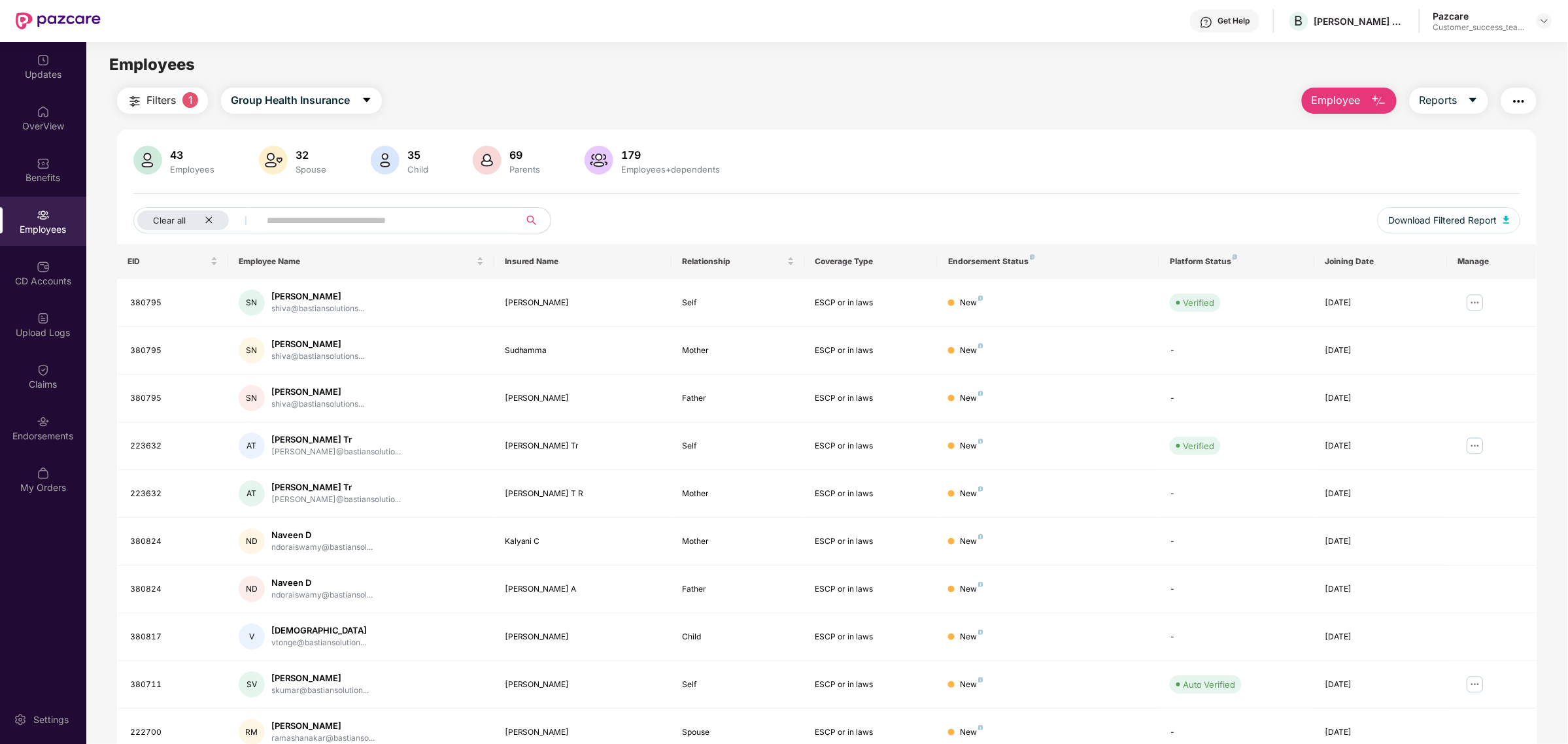
scroll to position [60, 0]
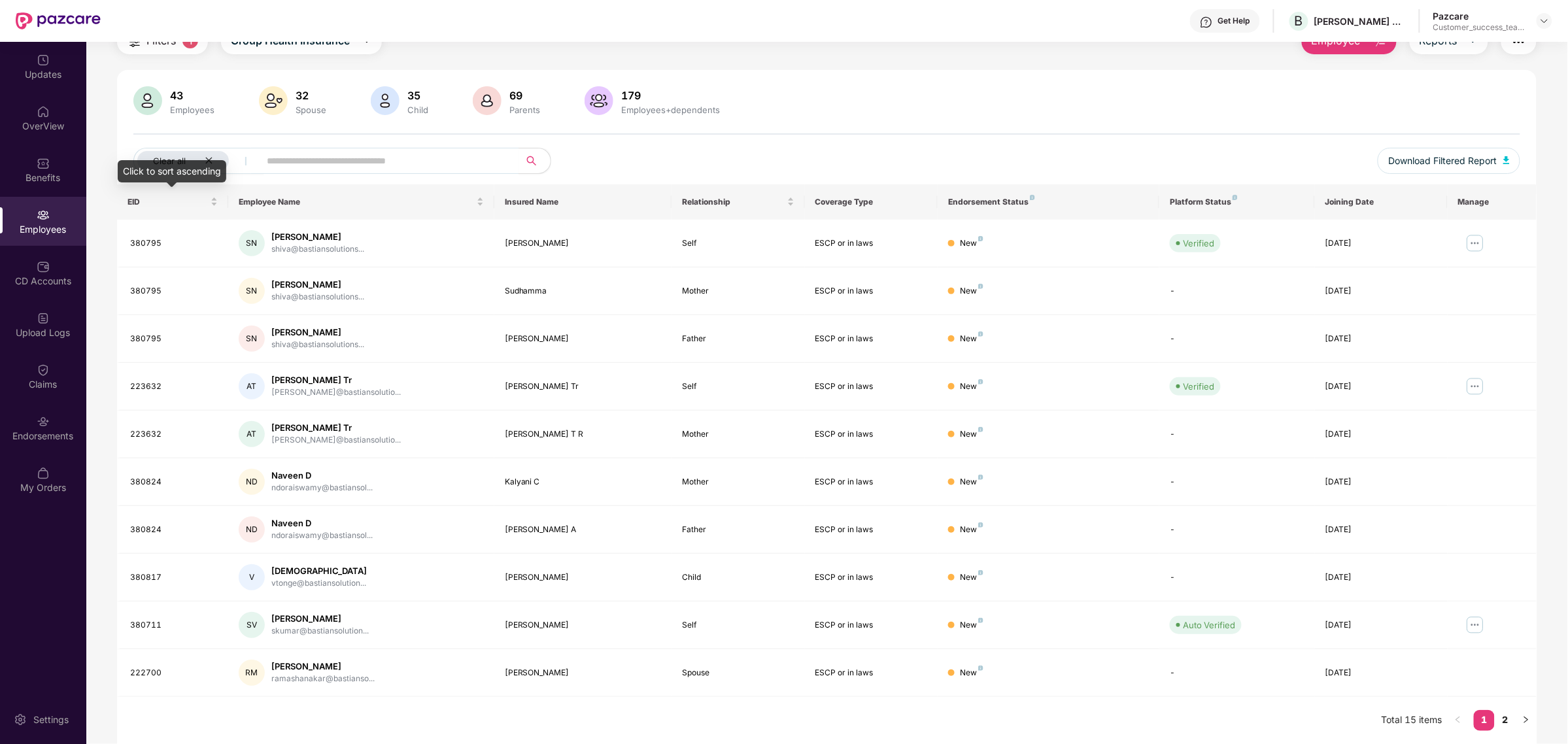
click at [207, 165] on div "Click to sort ascending" at bounding box center [172, 171] width 109 height 23
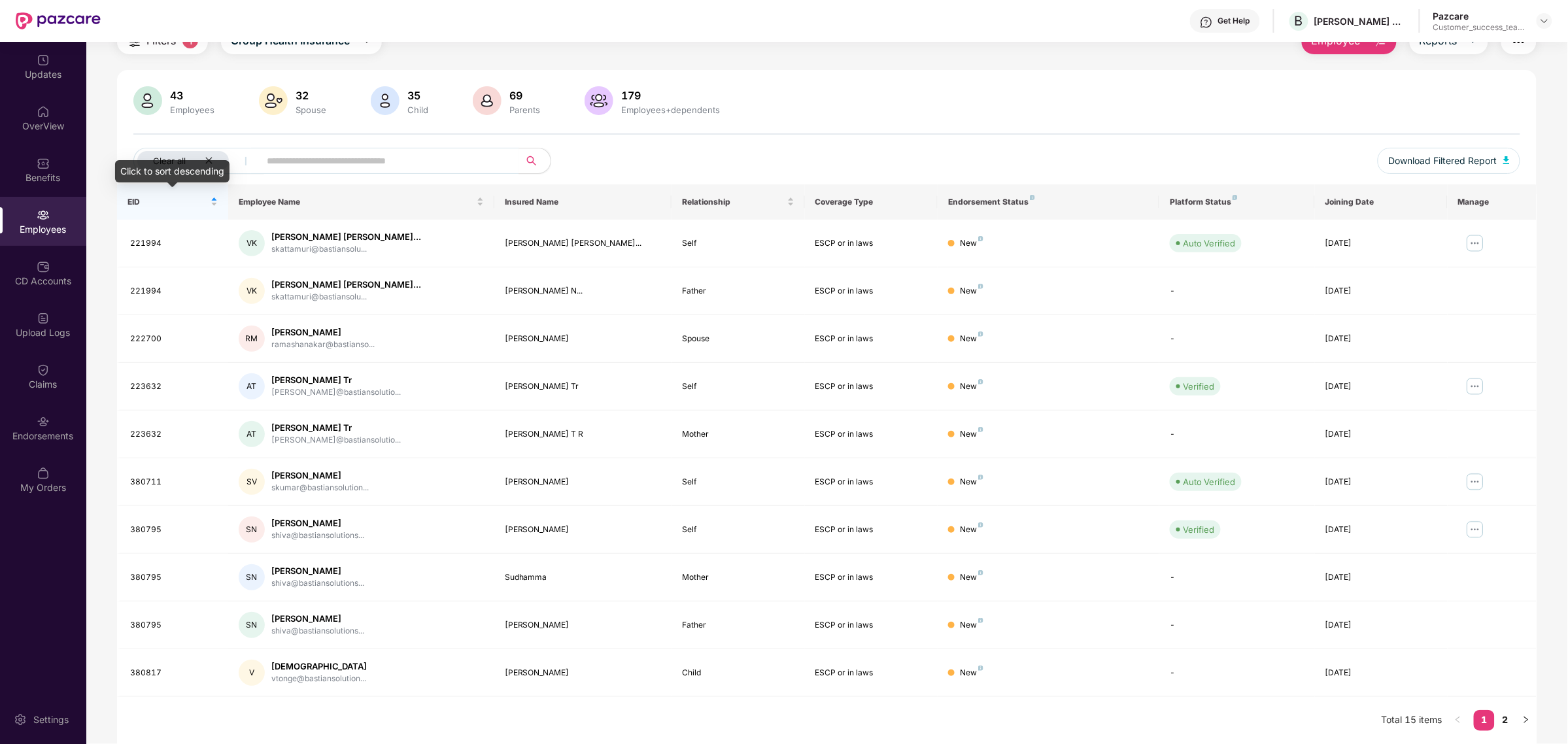
click at [207, 161] on div "Click to sort descending" at bounding box center [172, 171] width 114 height 23
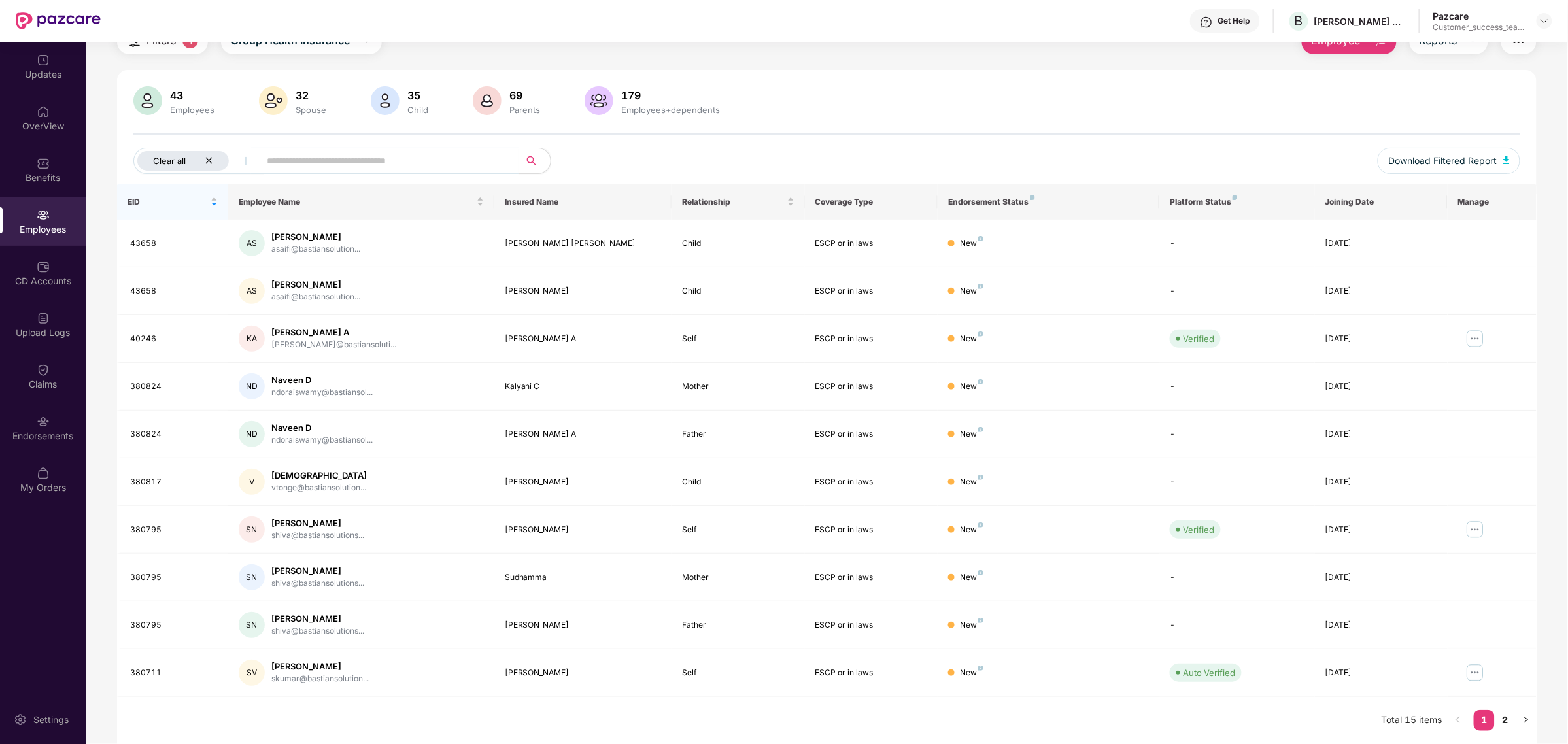
click at [207, 154] on div "Clear all" at bounding box center [183, 161] width 92 height 20
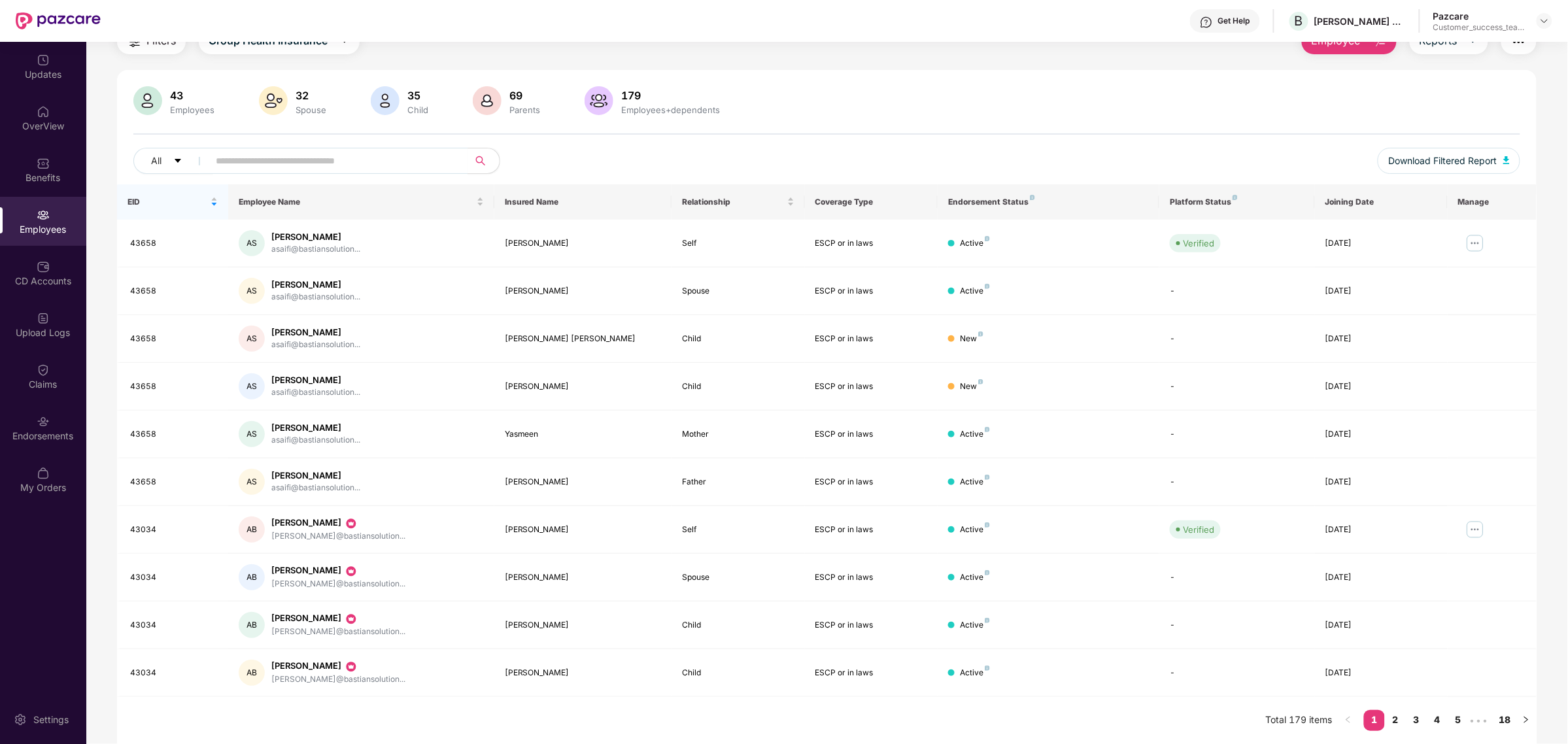
click at [44, 209] on img at bounding box center [43, 215] width 13 height 13
click at [43, 227] on div "Employees" at bounding box center [43, 228] width 86 height 13
click at [41, 179] on div "Benefits" at bounding box center [43, 176] width 86 height 13
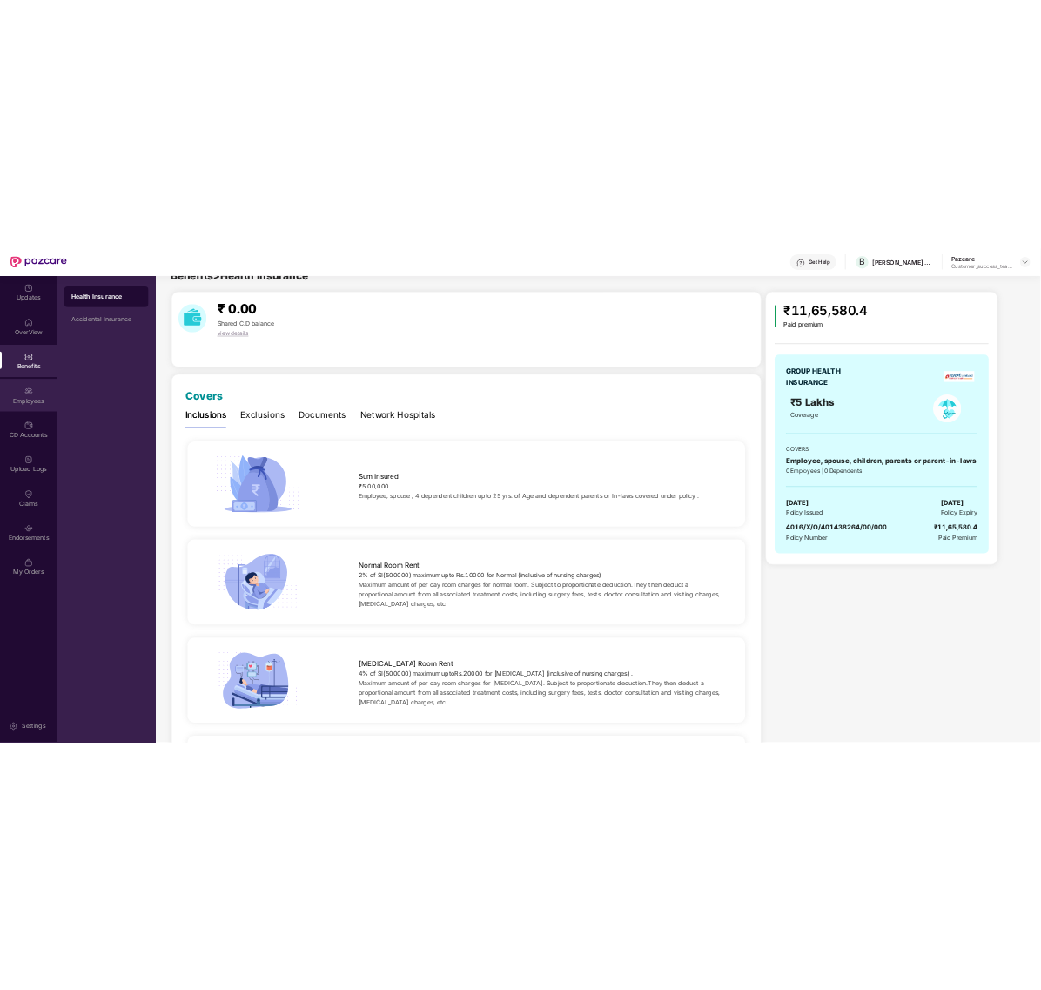
scroll to position [0, 0]
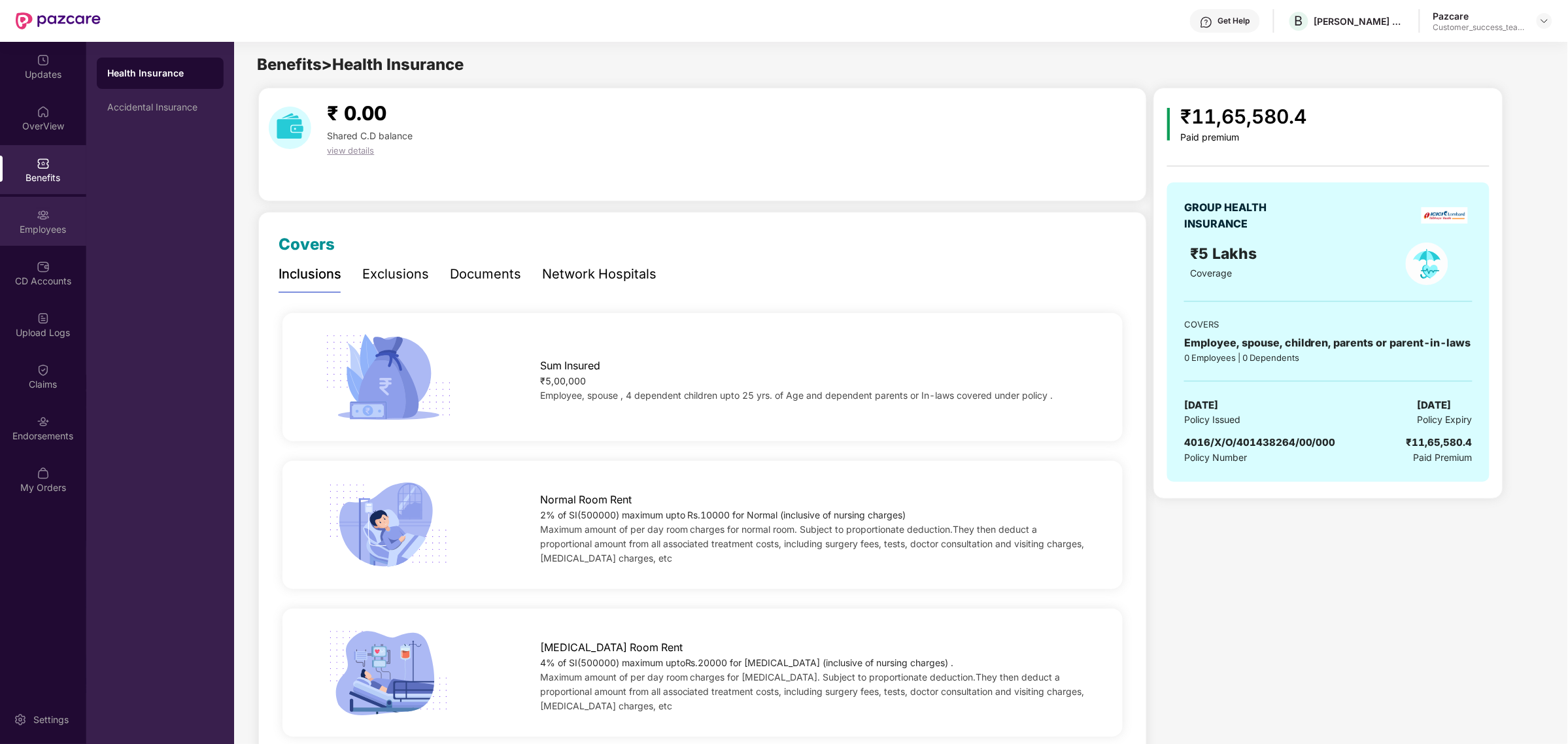
click at [50, 236] on div "Employees" at bounding box center [43, 221] width 86 height 49
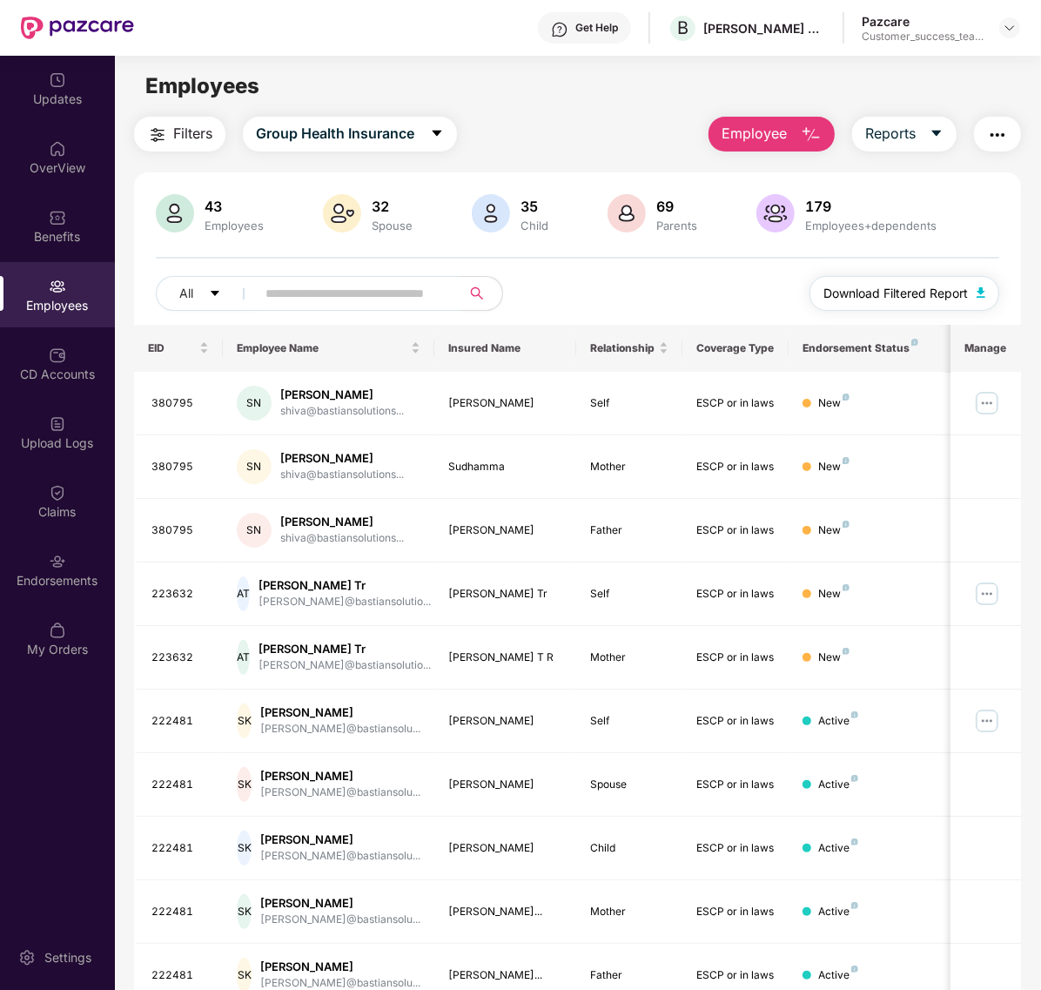
click at [881, 293] on span "Download Filtered Report" at bounding box center [896, 293] width 145 height 19
